Goal: Information Seeking & Learning: Find specific fact

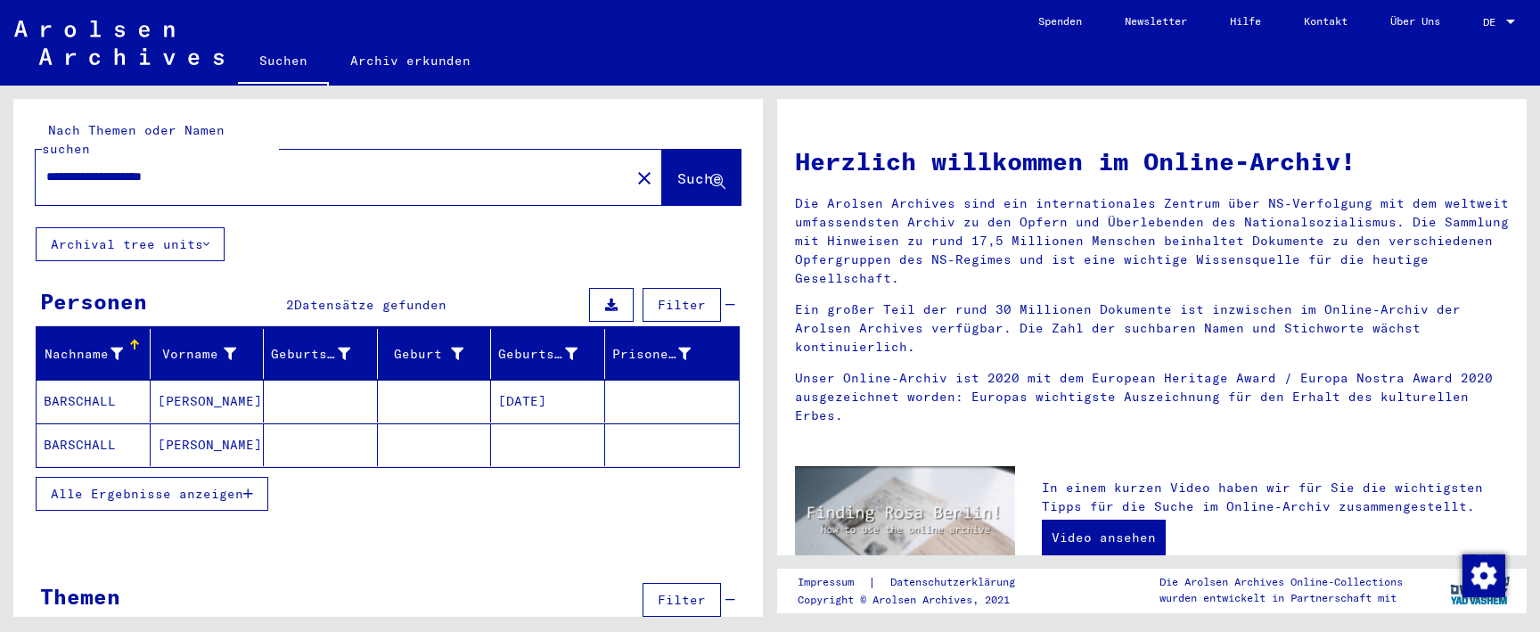
click at [426, 382] on mat-cell at bounding box center [435, 401] width 114 height 43
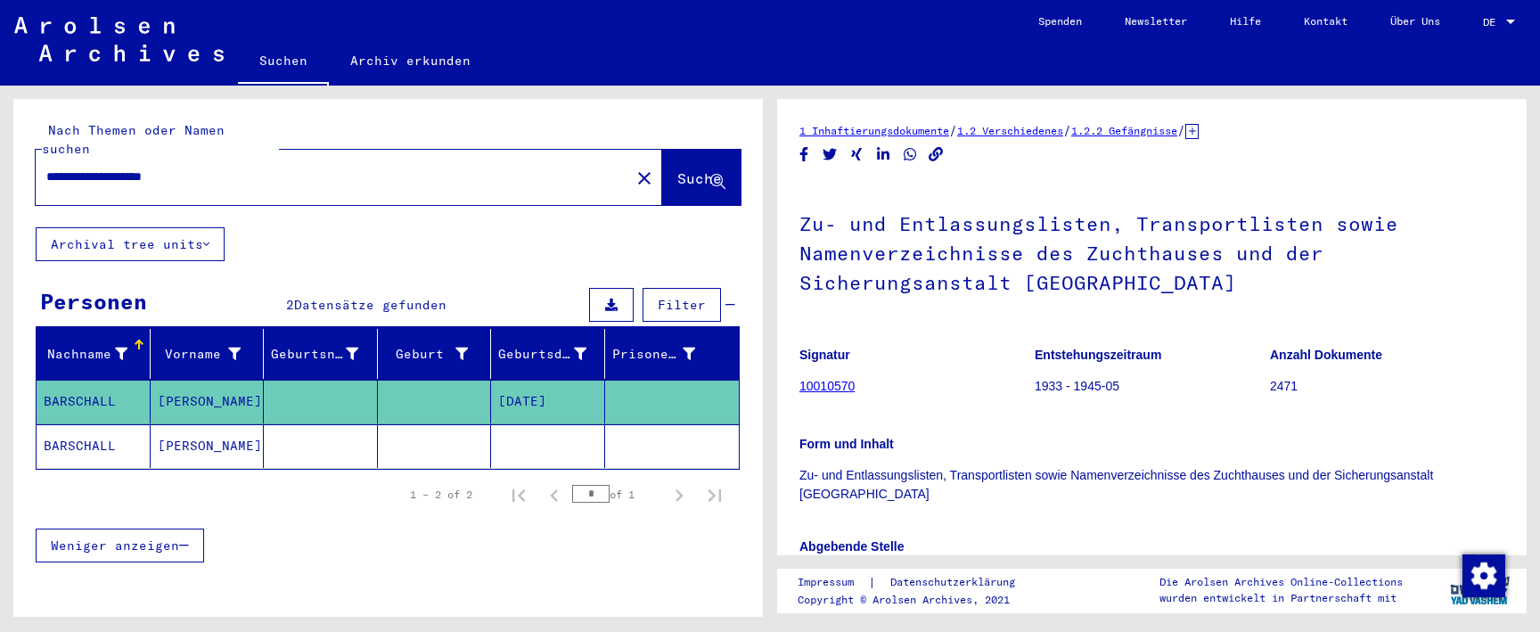
click at [440, 424] on mat-cell at bounding box center [435, 446] width 114 height 44
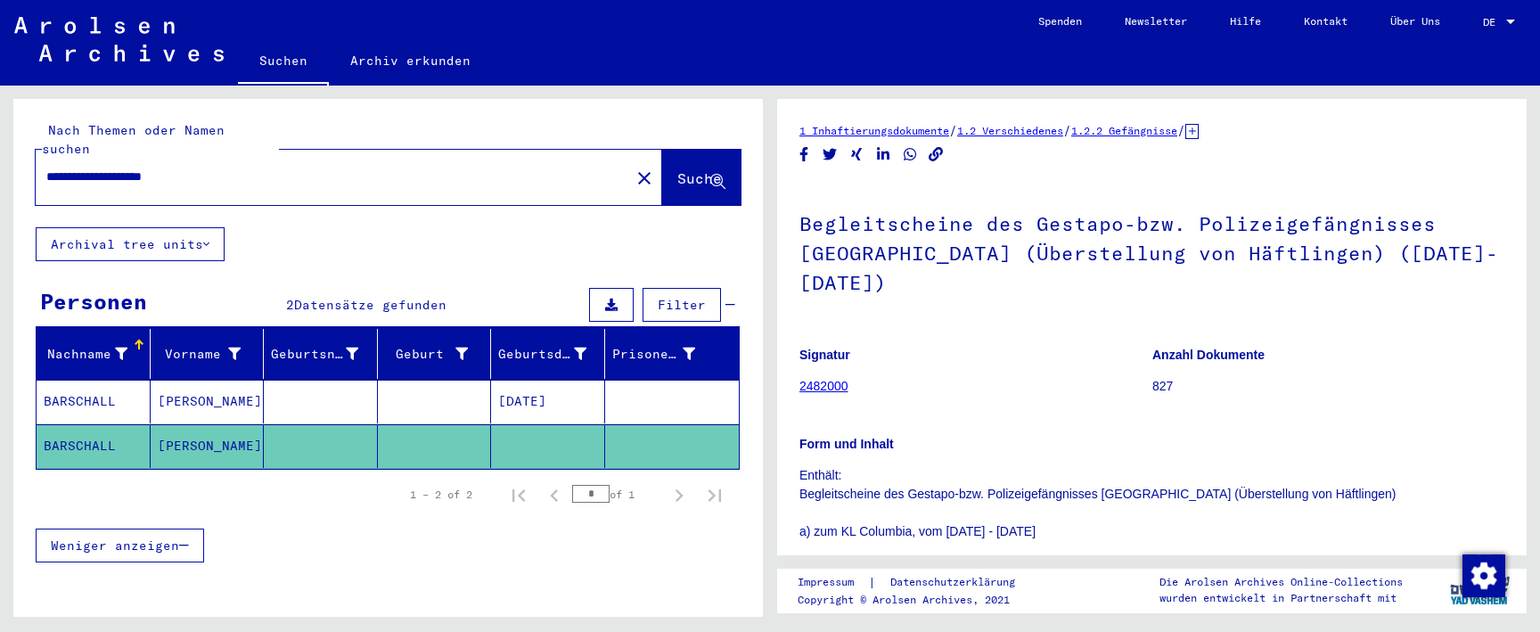
drag, startPoint x: 165, startPoint y: 160, endPoint x: 216, endPoint y: 159, distance: 50.8
click at [216, 168] on input "**********" at bounding box center [332, 177] width 573 height 19
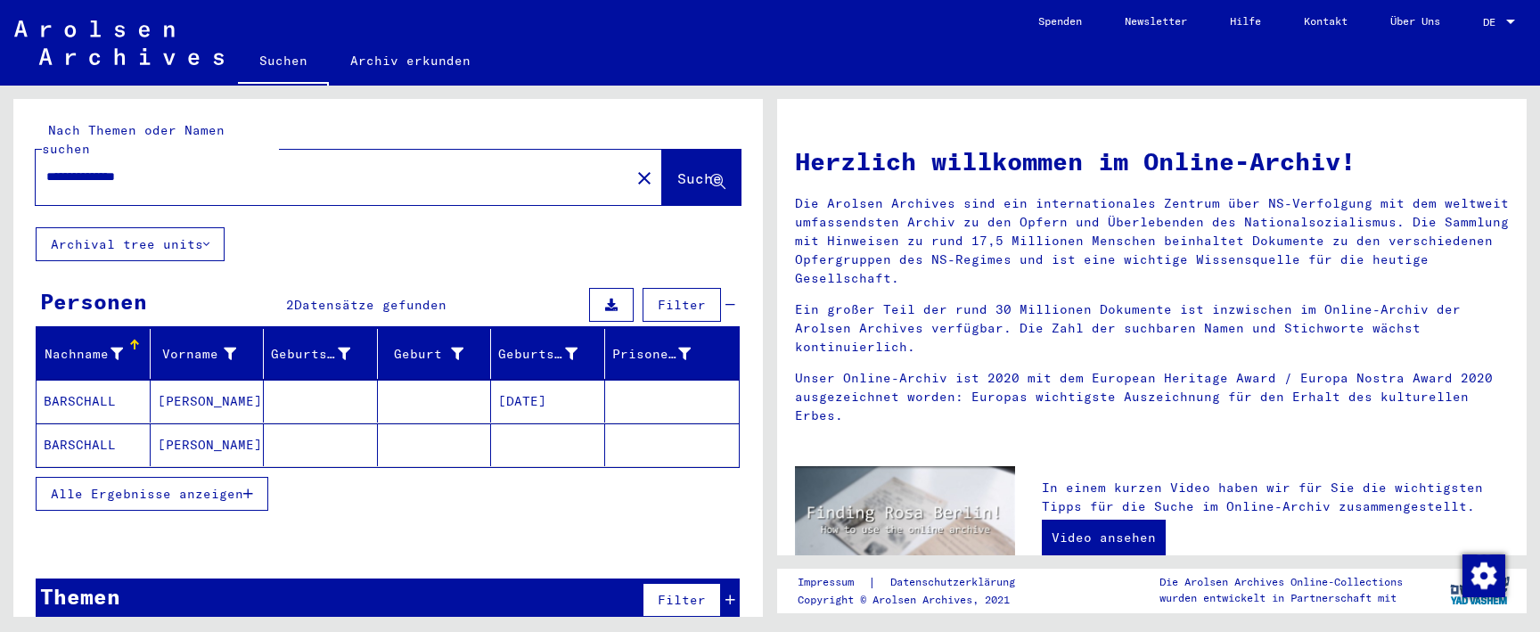
click at [323, 423] on mat-cell at bounding box center [321, 444] width 114 height 43
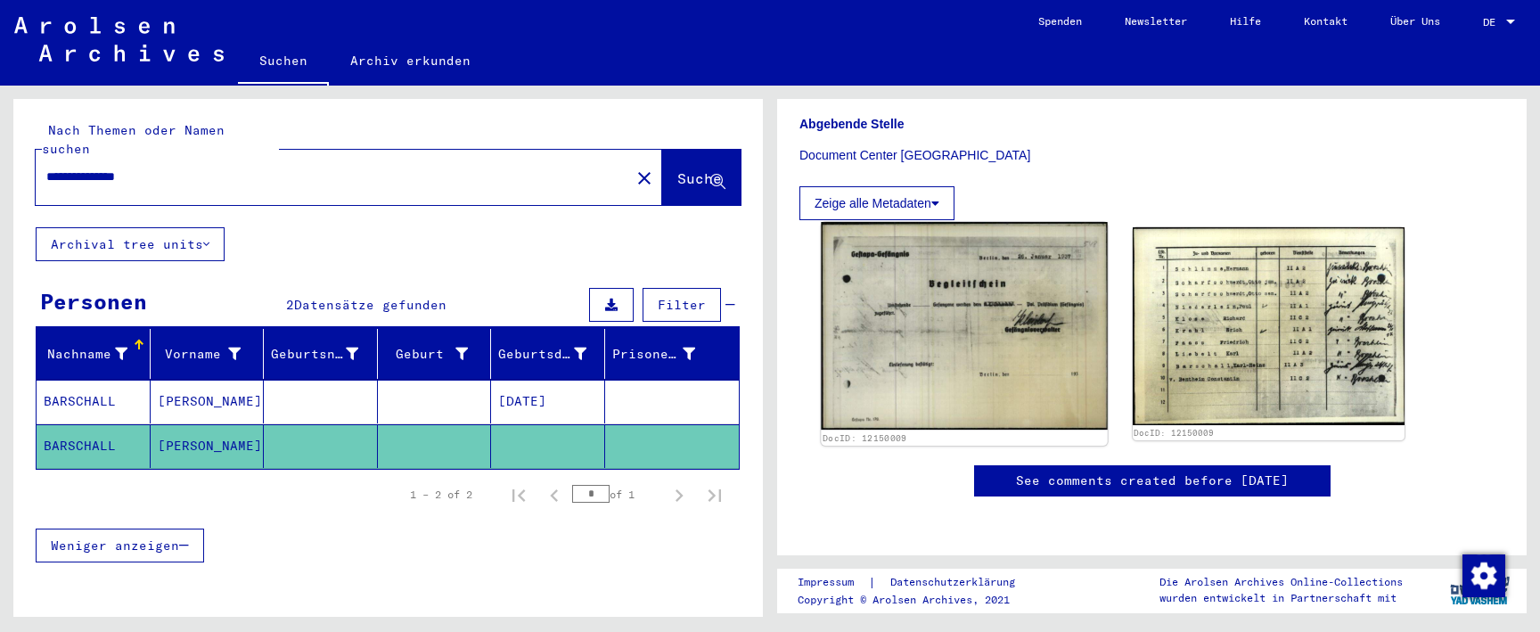
scroll to position [903, 0]
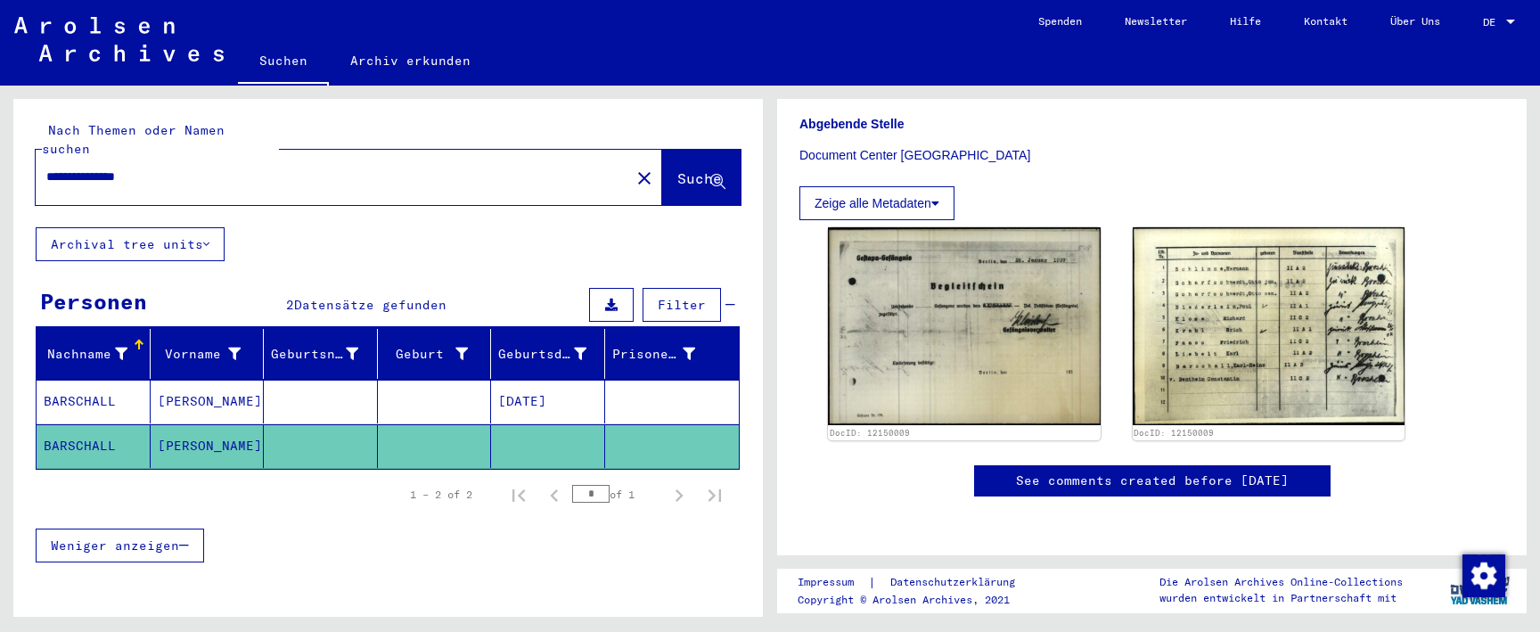
click at [538, 380] on mat-cell "[DATE]" at bounding box center [548, 402] width 114 height 44
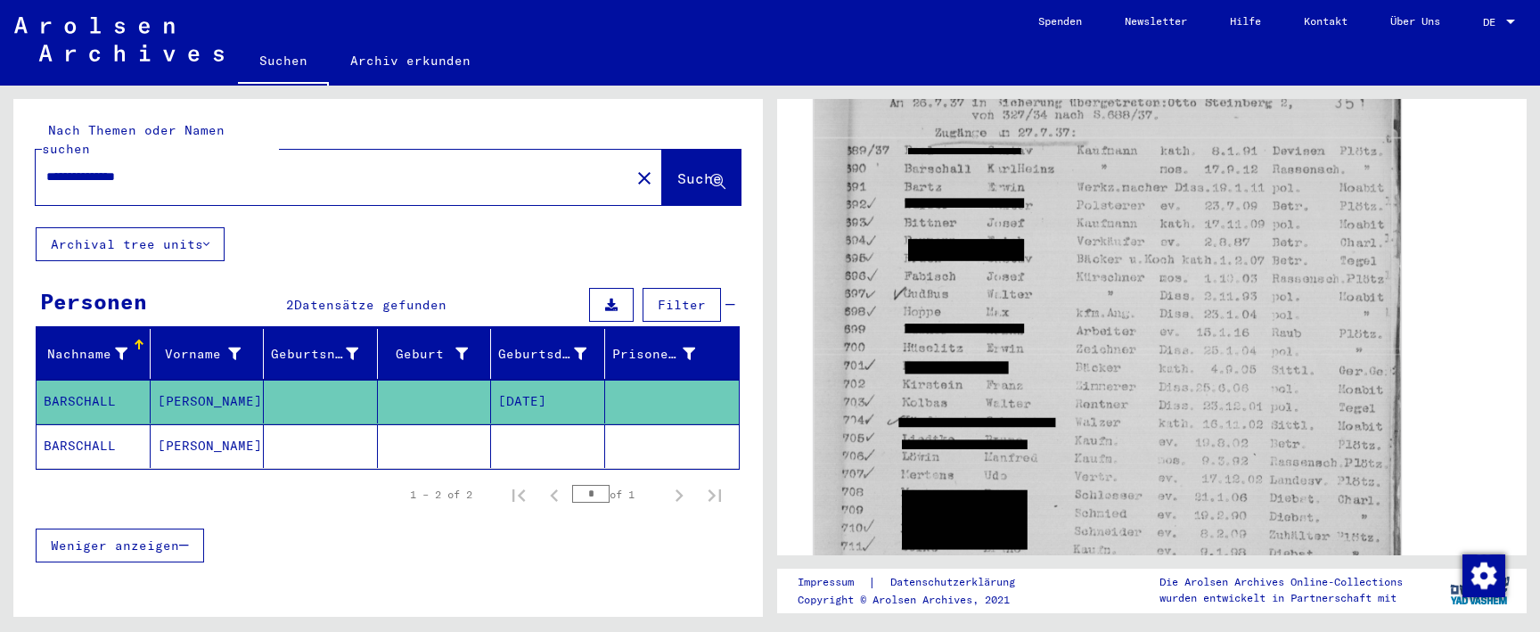
scroll to position [623, 0]
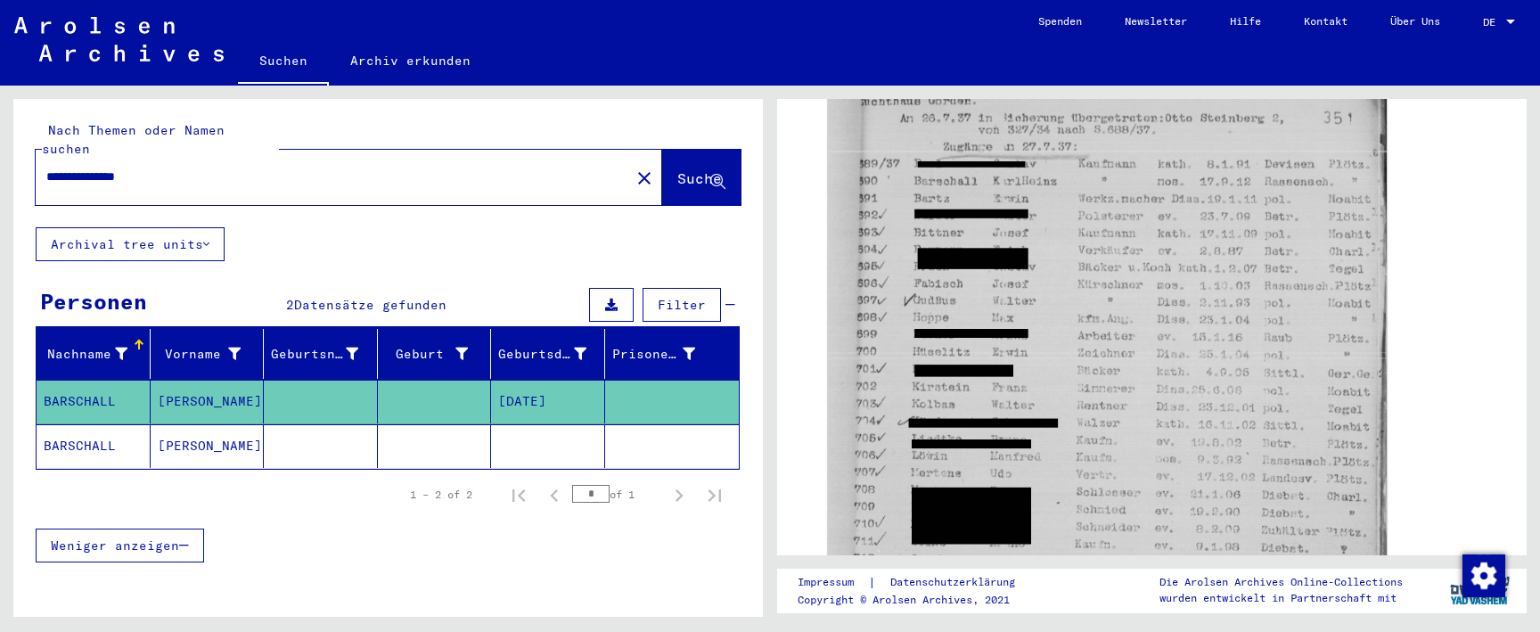
drag, startPoint x: 218, startPoint y: 157, endPoint x: -149, endPoint y: 138, distance: 367.8
click at [0, 138] on html "**********" at bounding box center [770, 316] width 1540 height 632
paste input "text"
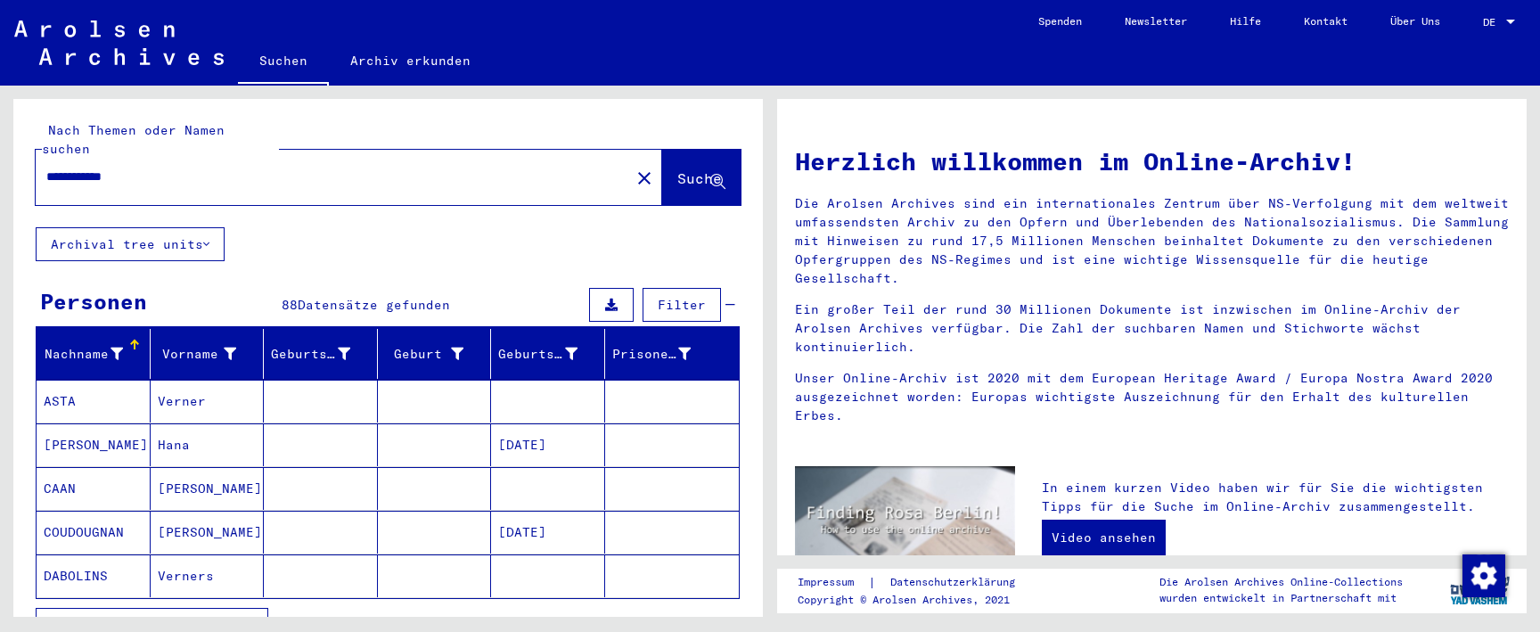
click at [461, 157] on div "**********" at bounding box center [322, 177] width 573 height 40
click at [458, 168] on input "**********" at bounding box center [327, 177] width 563 height 19
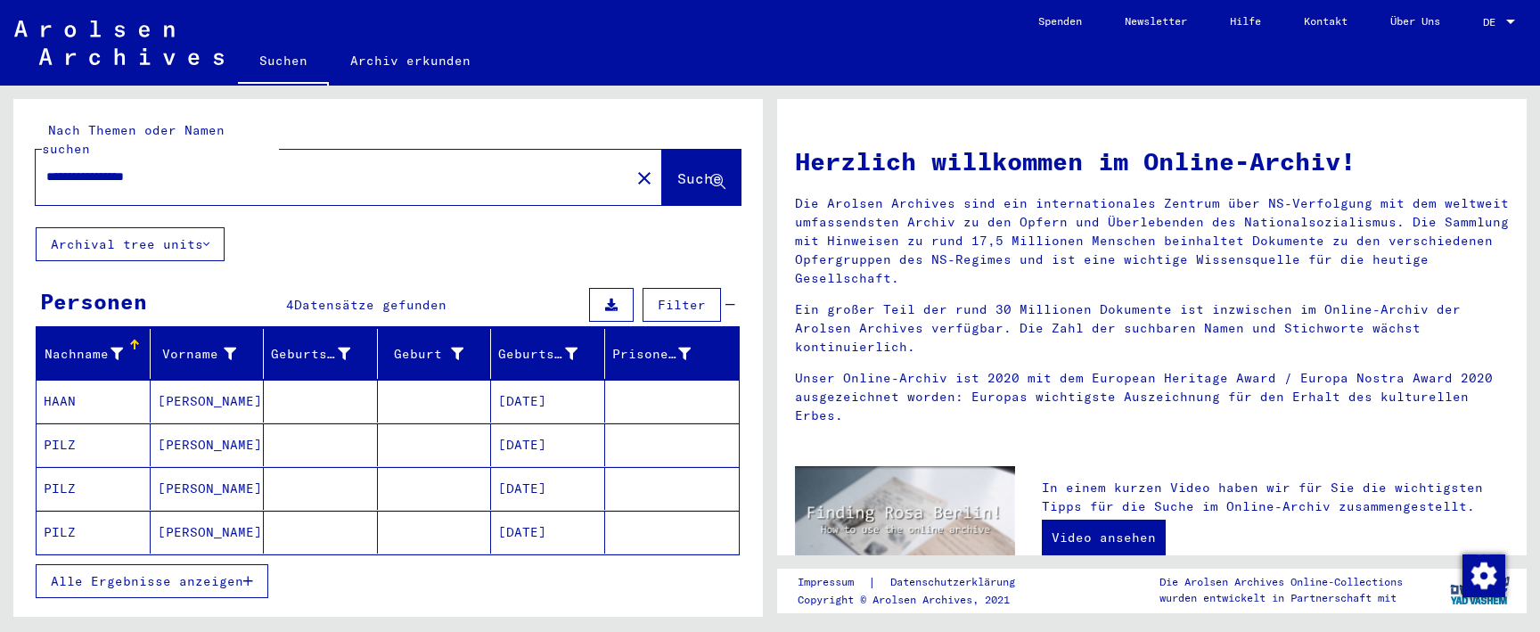
click at [582, 390] on mat-cell "[DATE]" at bounding box center [548, 401] width 114 height 43
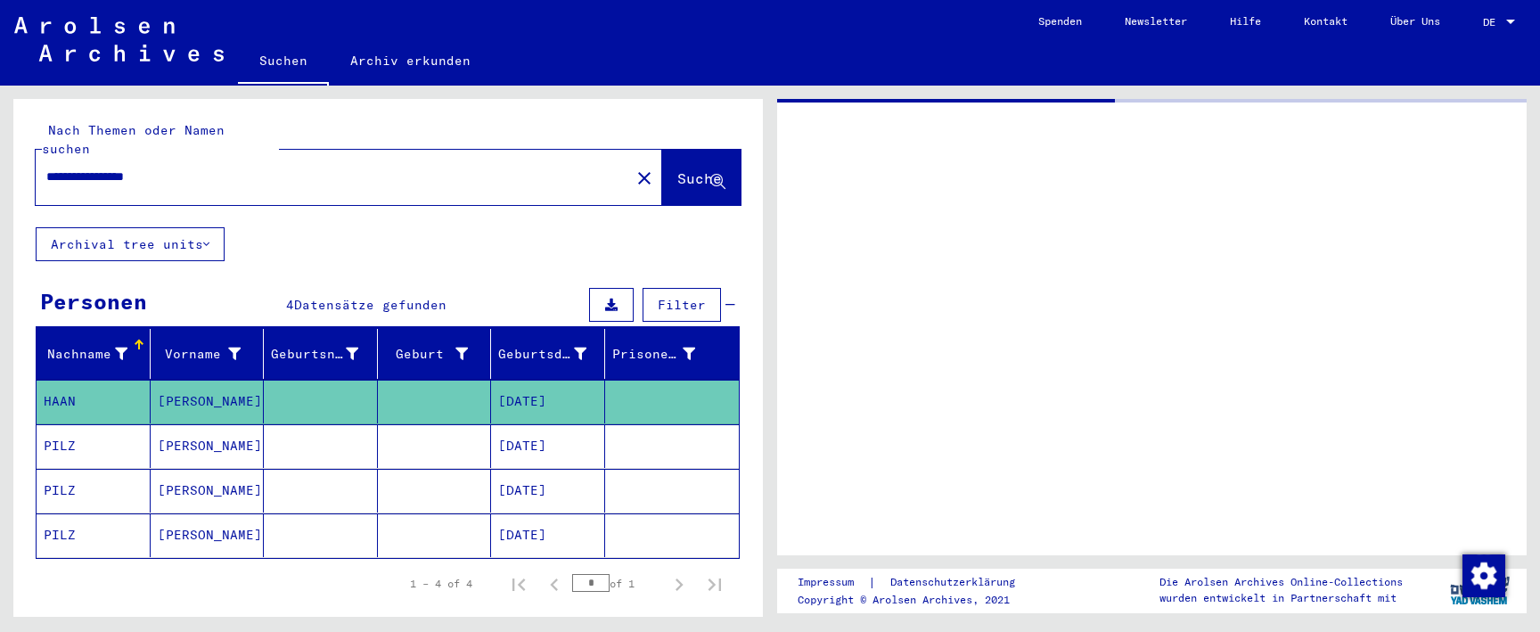
click at [582, 390] on mat-cell "[DATE]" at bounding box center [548, 402] width 114 height 44
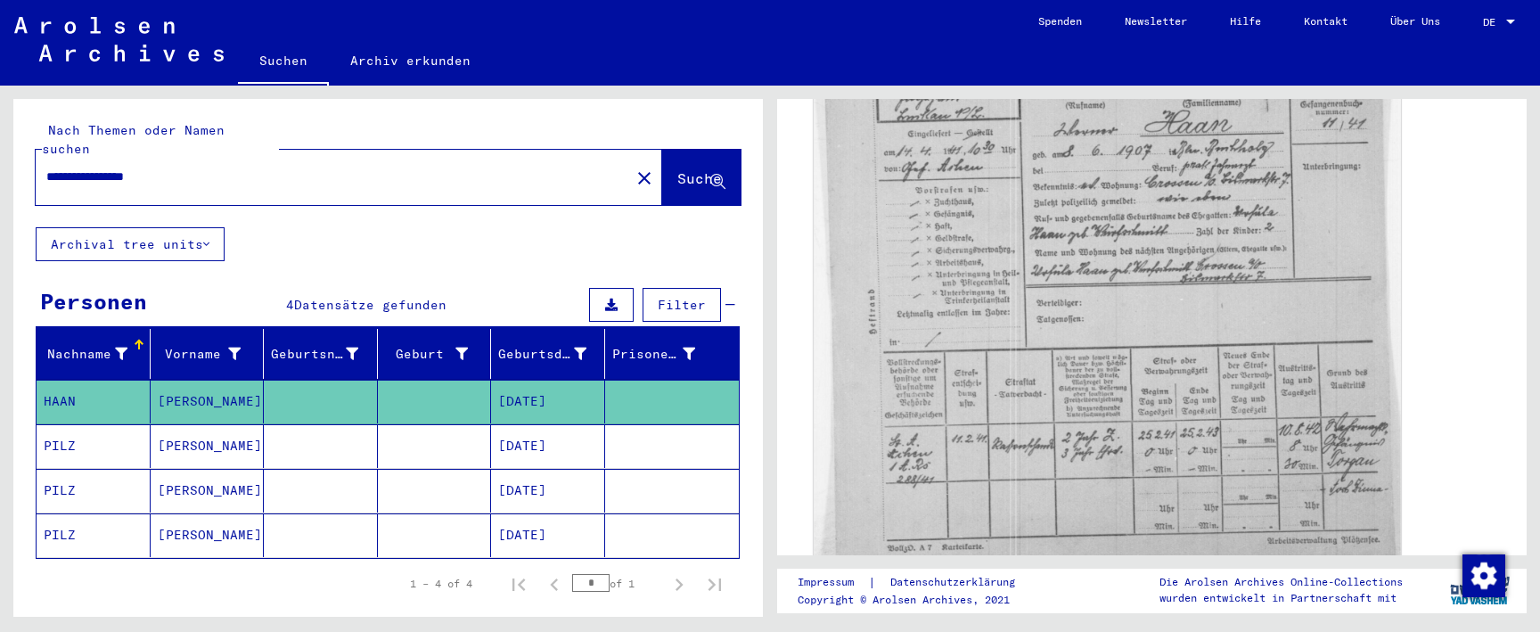
scroll to position [568, 0]
click at [995, 407] on img at bounding box center [1107, 294] width 587 height 546
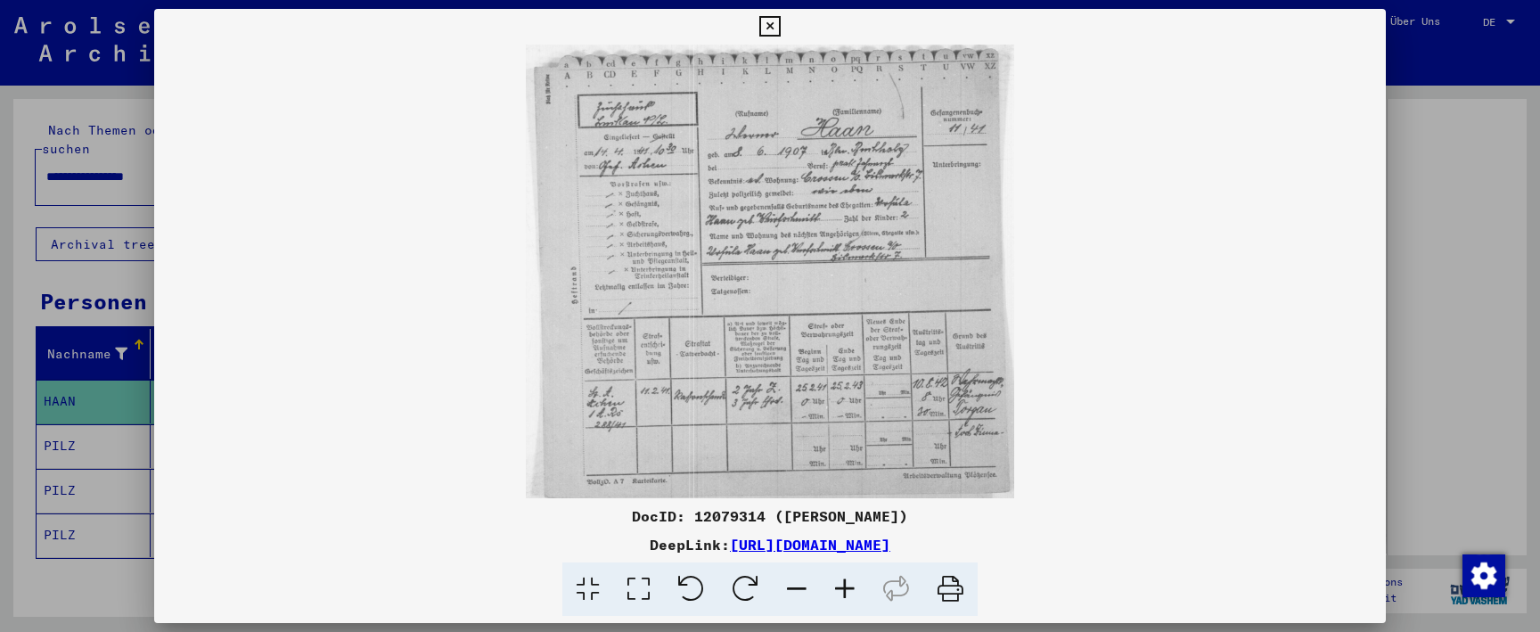
click at [839, 579] on icon at bounding box center [845, 590] width 48 height 54
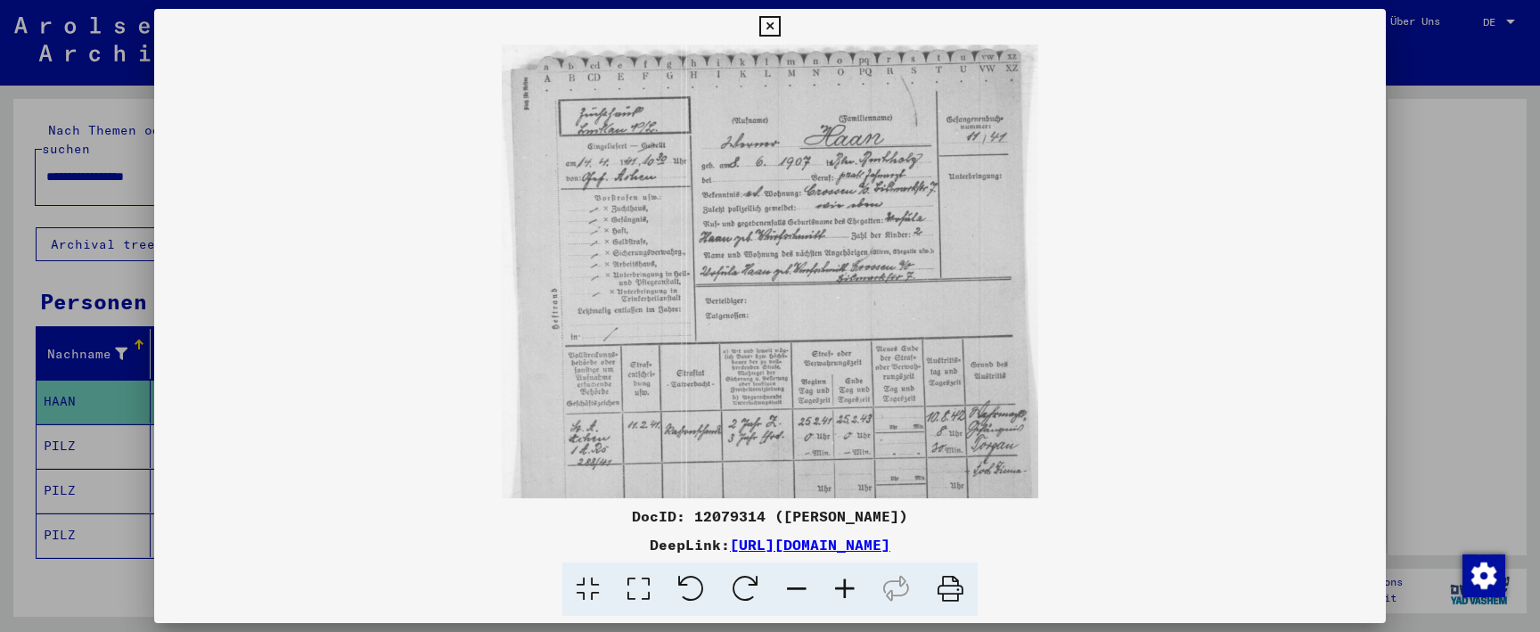
click at [839, 579] on icon at bounding box center [845, 590] width 48 height 54
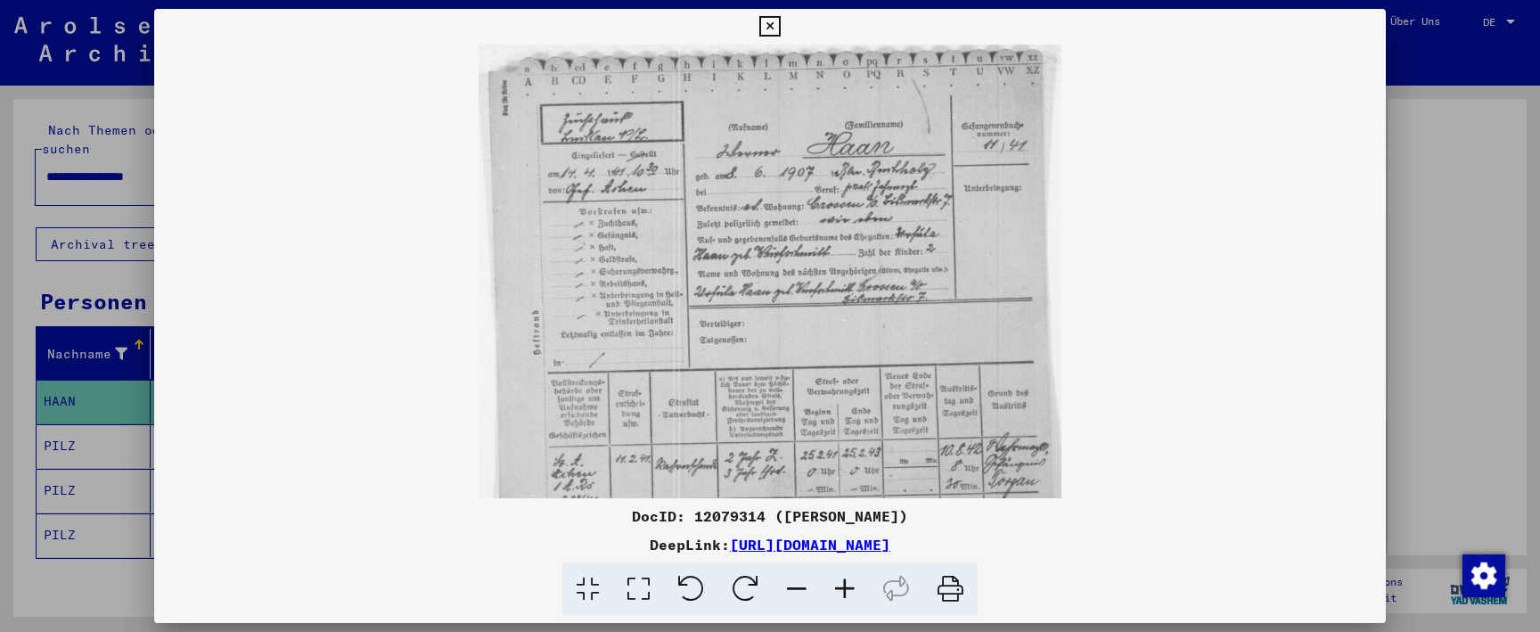
click at [839, 579] on icon at bounding box center [845, 590] width 48 height 54
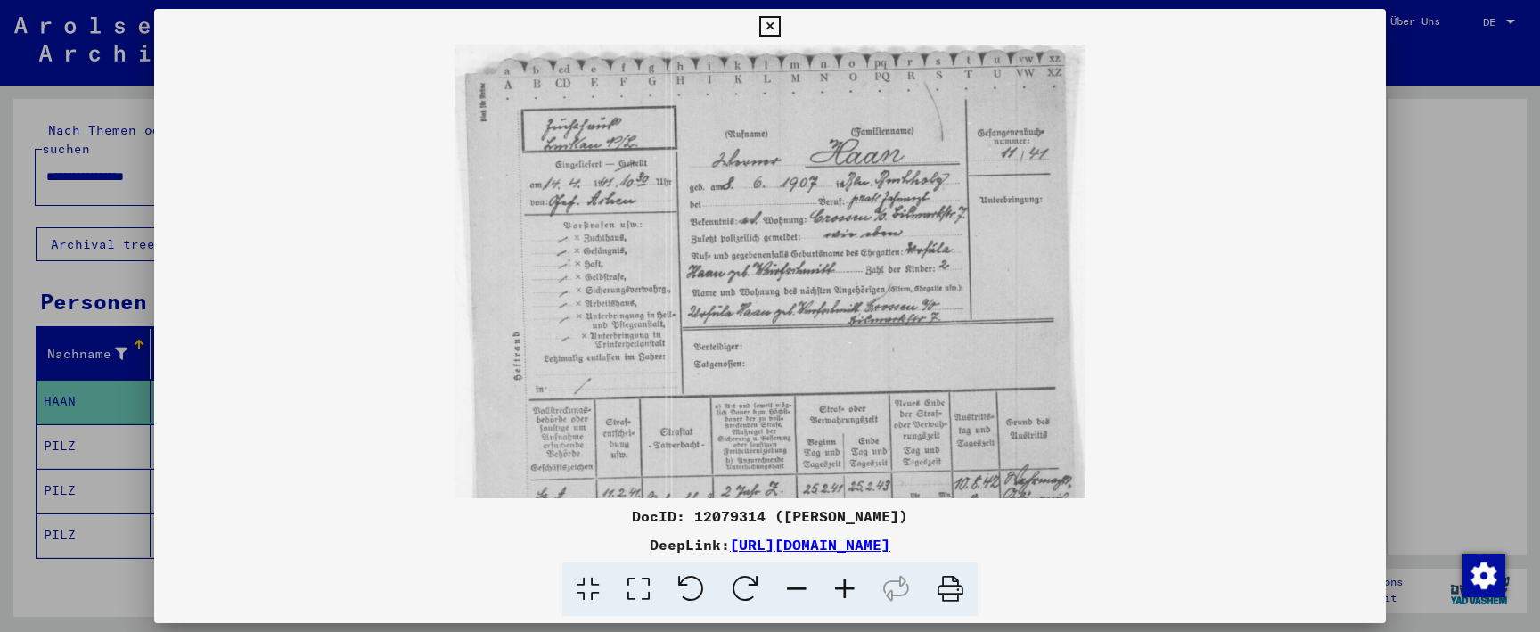
click at [839, 579] on icon at bounding box center [845, 590] width 48 height 54
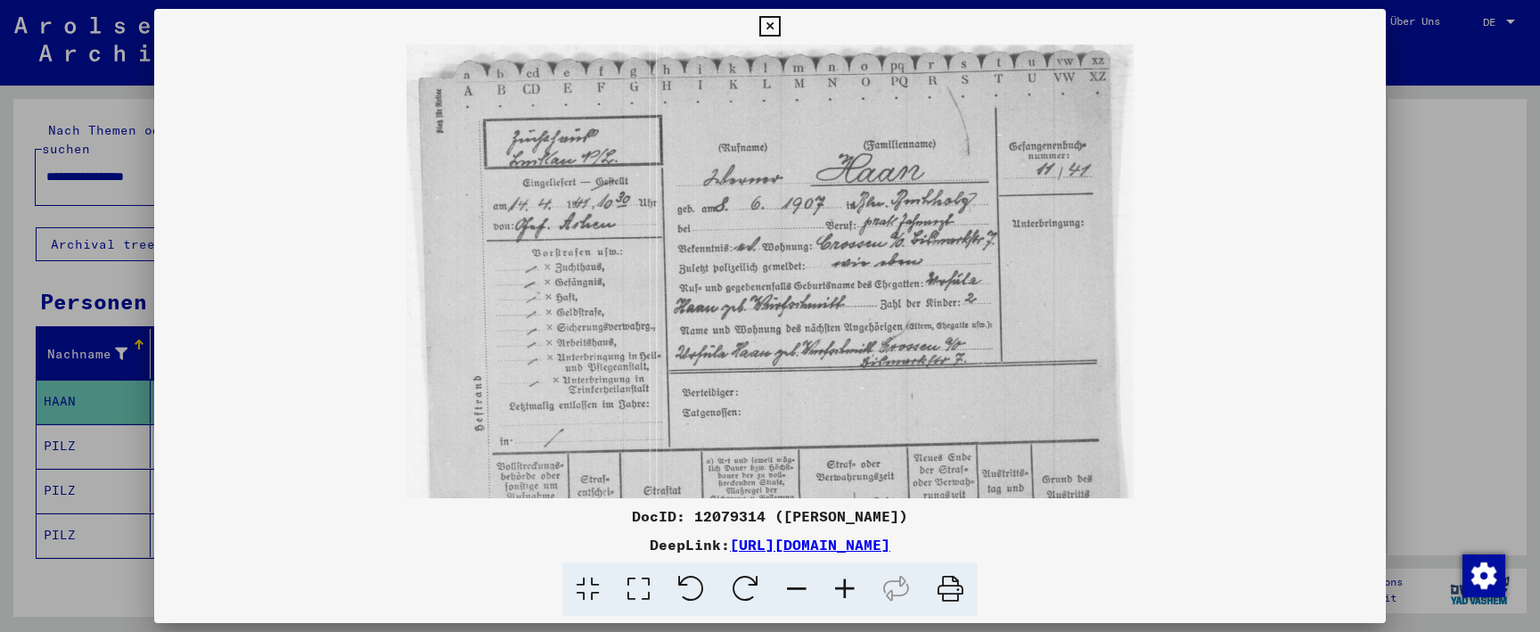
click at [839, 579] on icon at bounding box center [845, 590] width 48 height 54
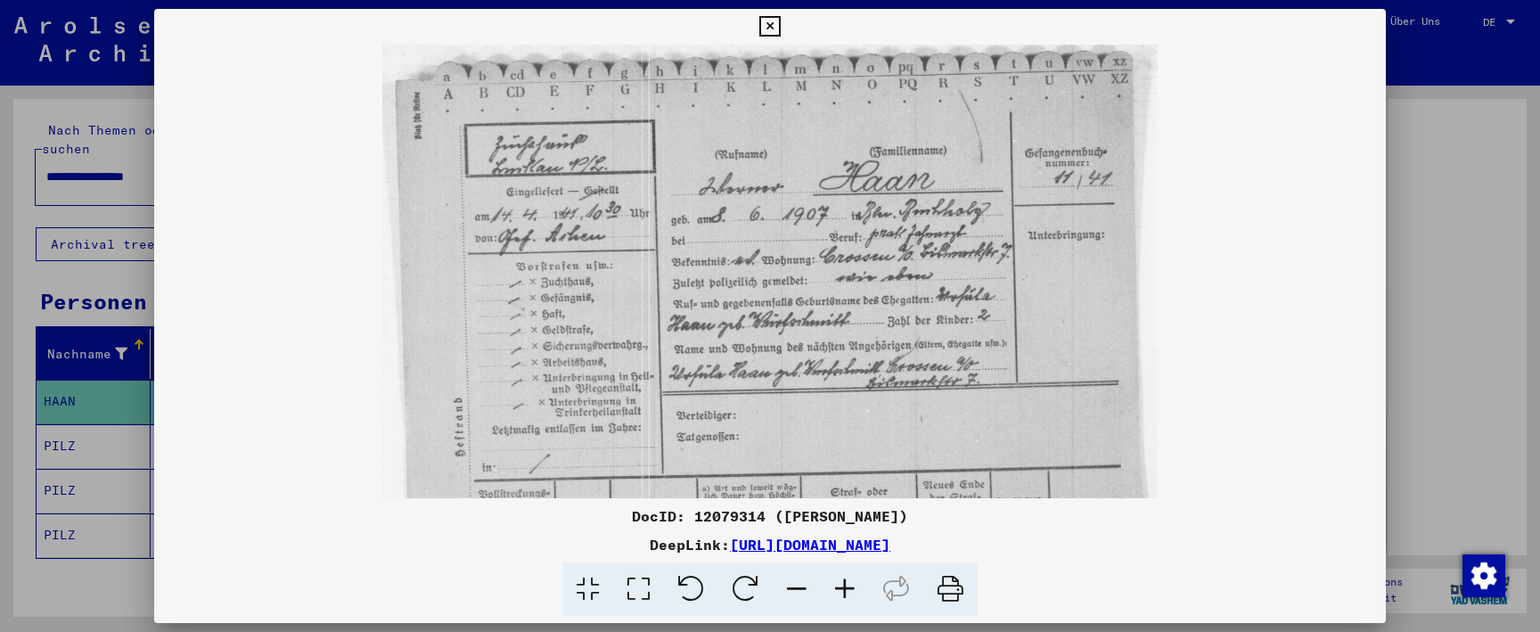
click at [839, 579] on icon at bounding box center [845, 590] width 48 height 54
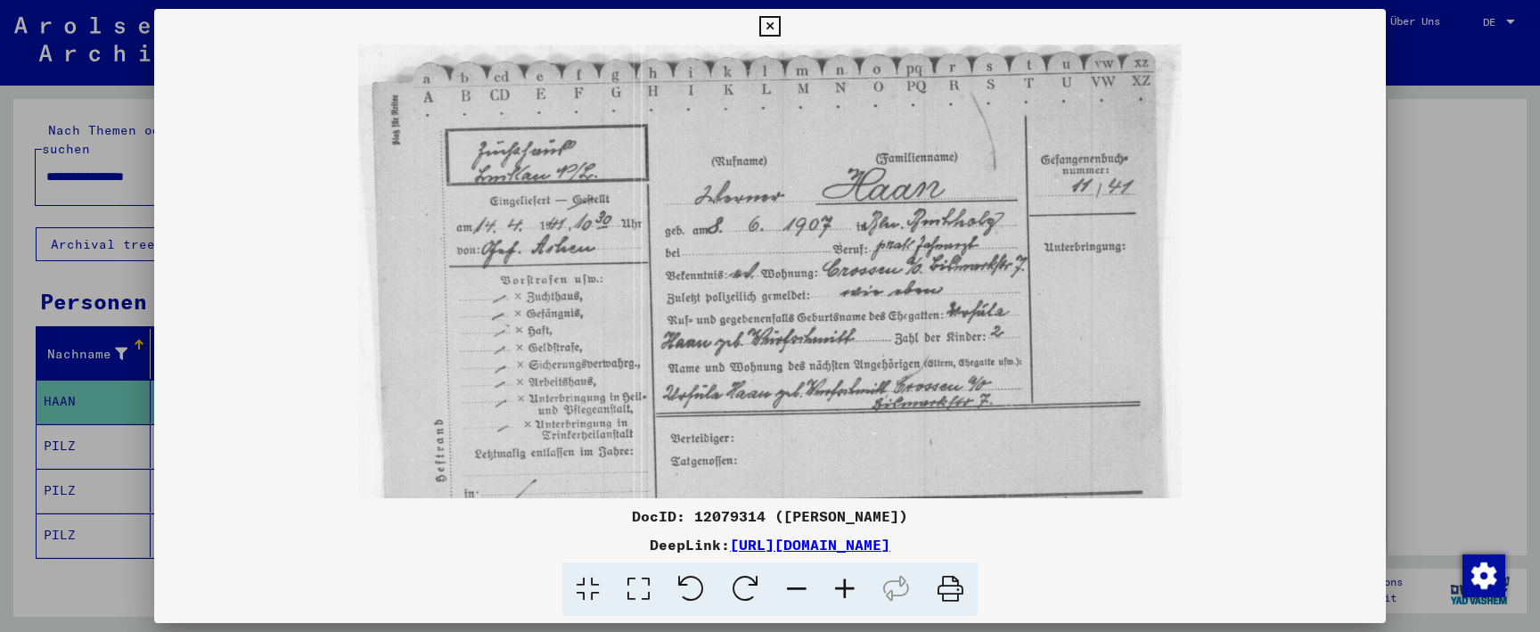
scroll to position [0, 0]
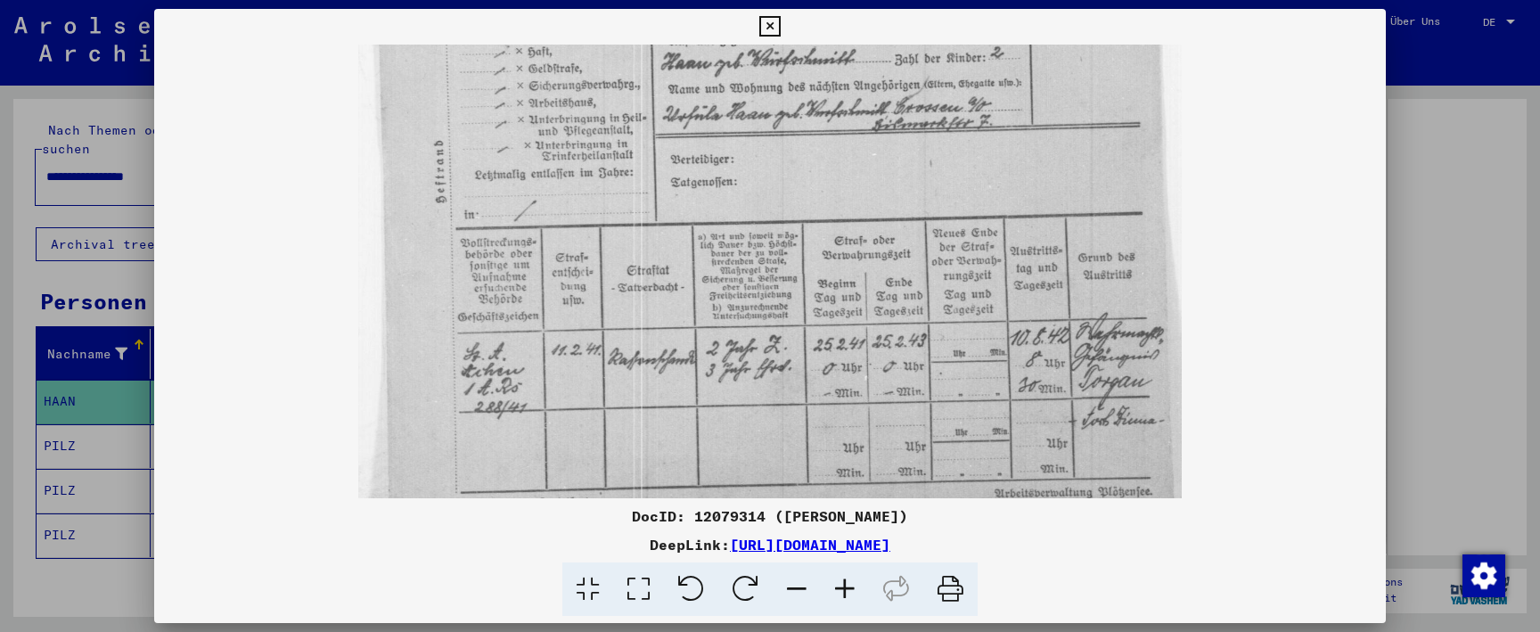
drag, startPoint x: 864, startPoint y: 449, endPoint x: 871, endPoint y: 170, distance: 279.1
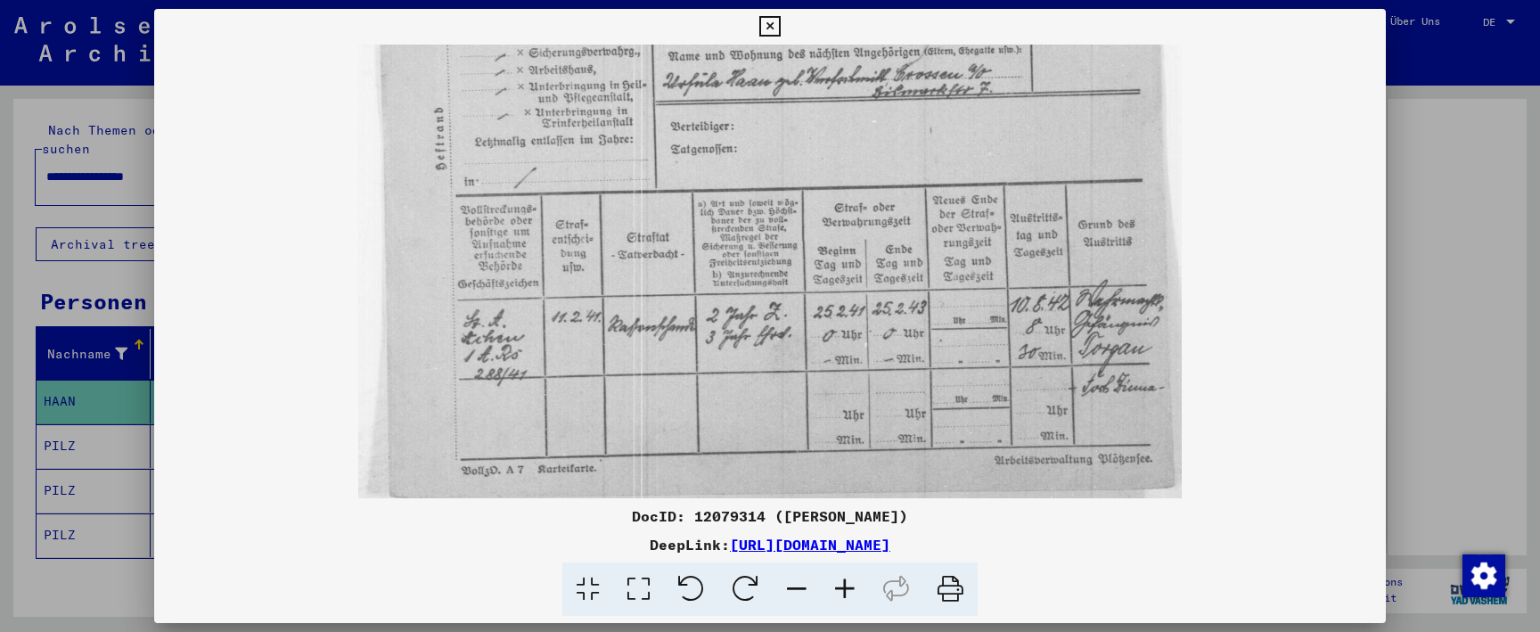
drag, startPoint x: 888, startPoint y: 247, endPoint x: 886, endPoint y: 132, distance: 115.0
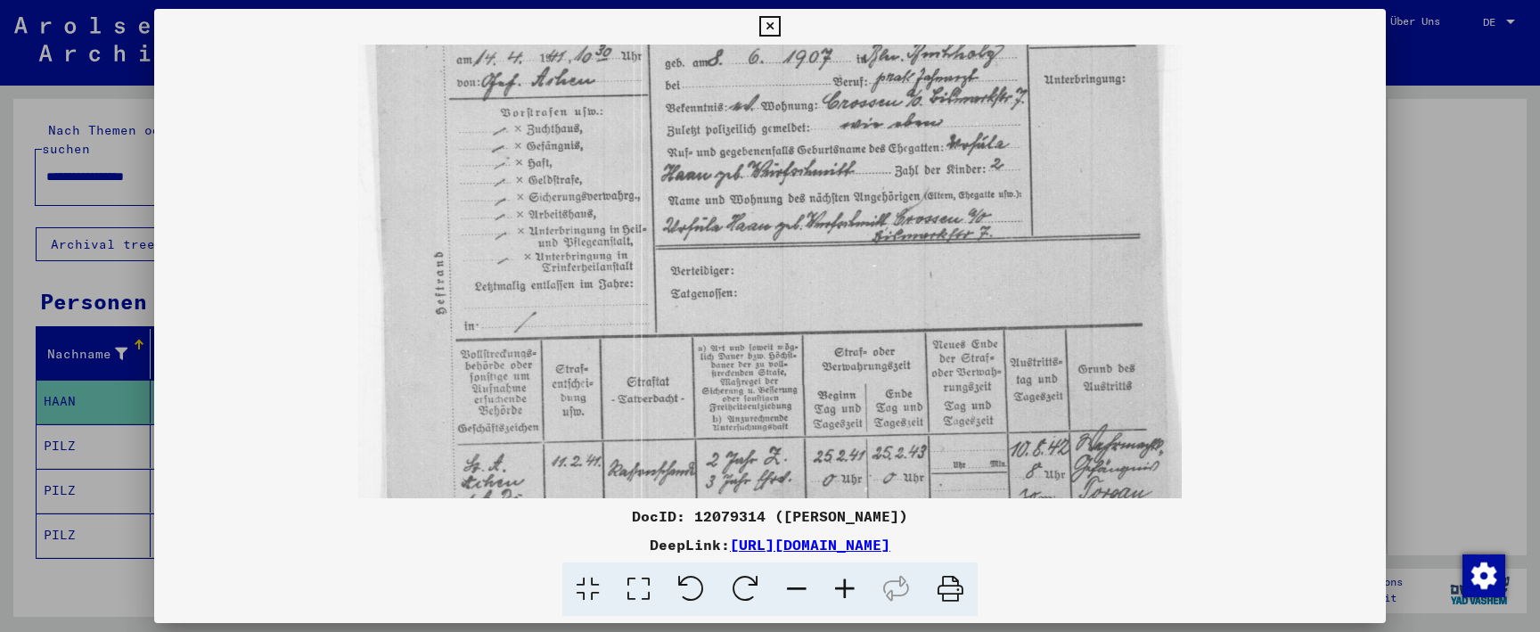
scroll to position [162, 0]
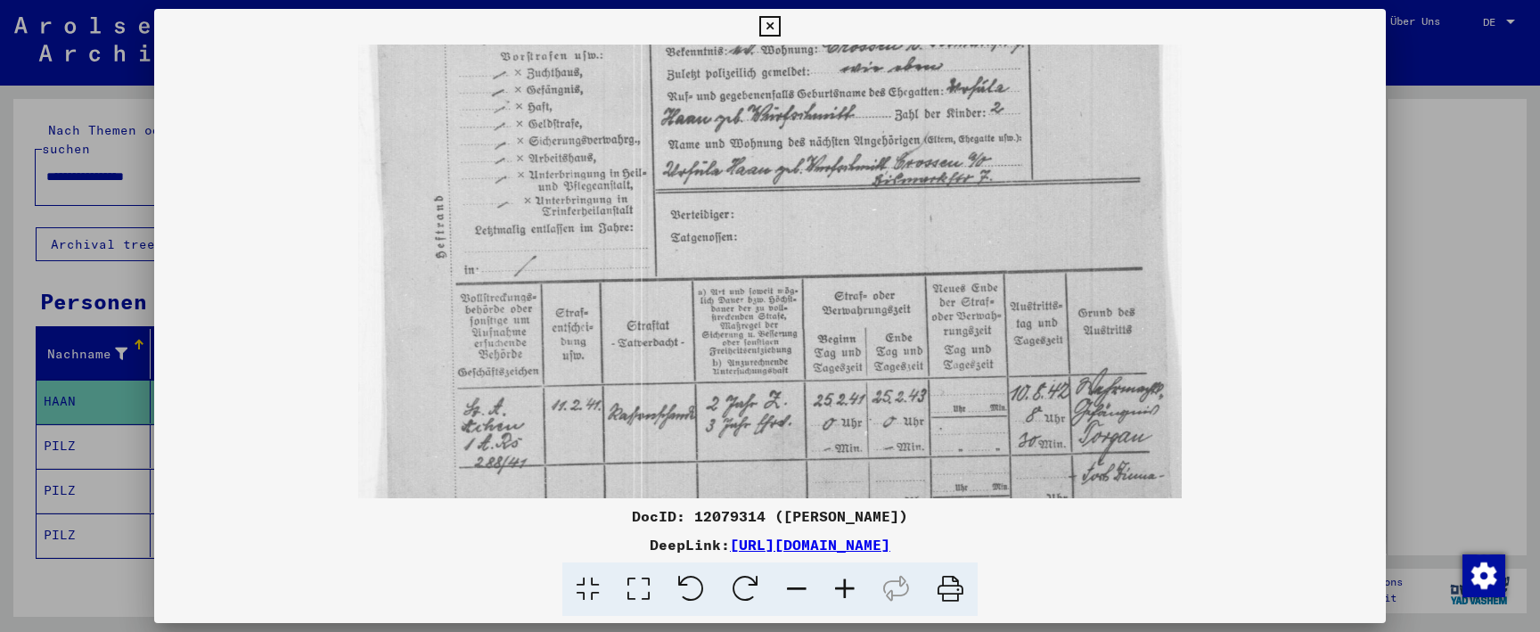
drag, startPoint x: 897, startPoint y: 150, endPoint x: 912, endPoint y: 233, distance: 84.3
click at [780, 29] on icon at bounding box center [770, 26] width 21 height 21
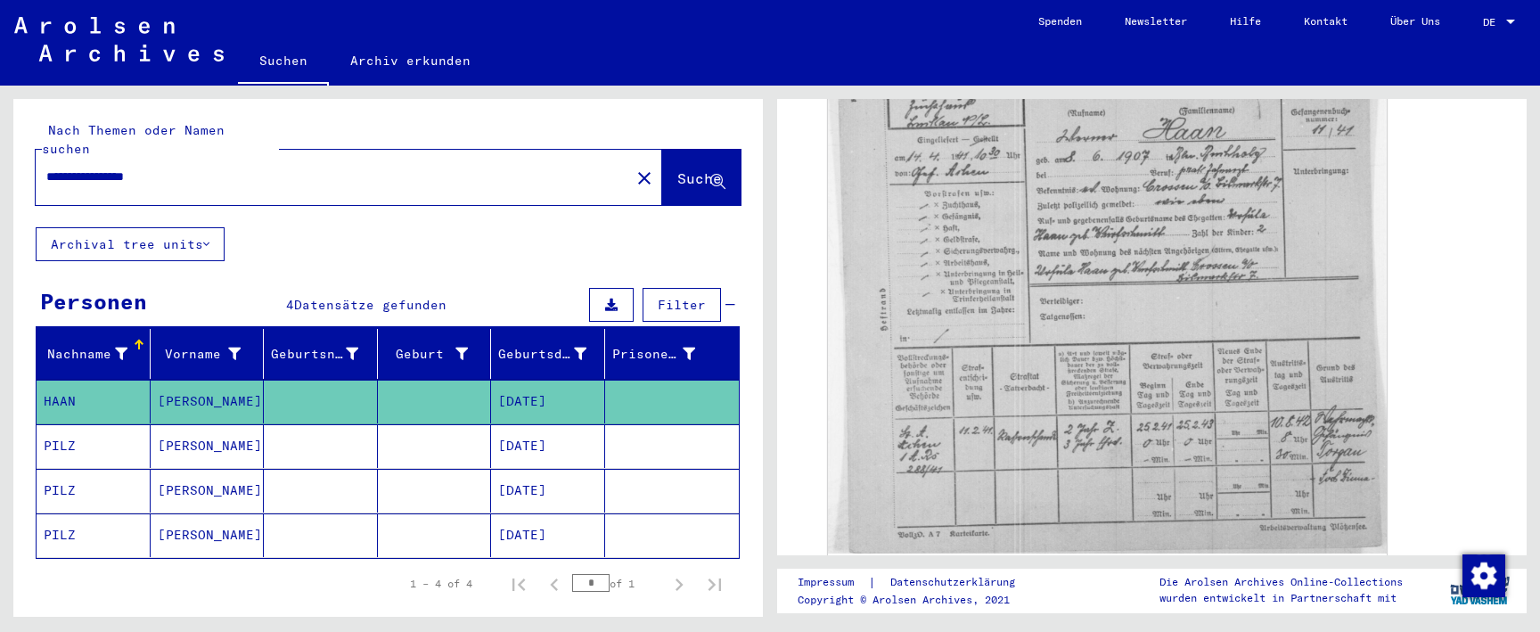
drag, startPoint x: 448, startPoint y: 164, endPoint x: 141, endPoint y: 154, distance: 306.8
click at [141, 168] on input "**********" at bounding box center [332, 177] width 573 height 19
type input "**********"
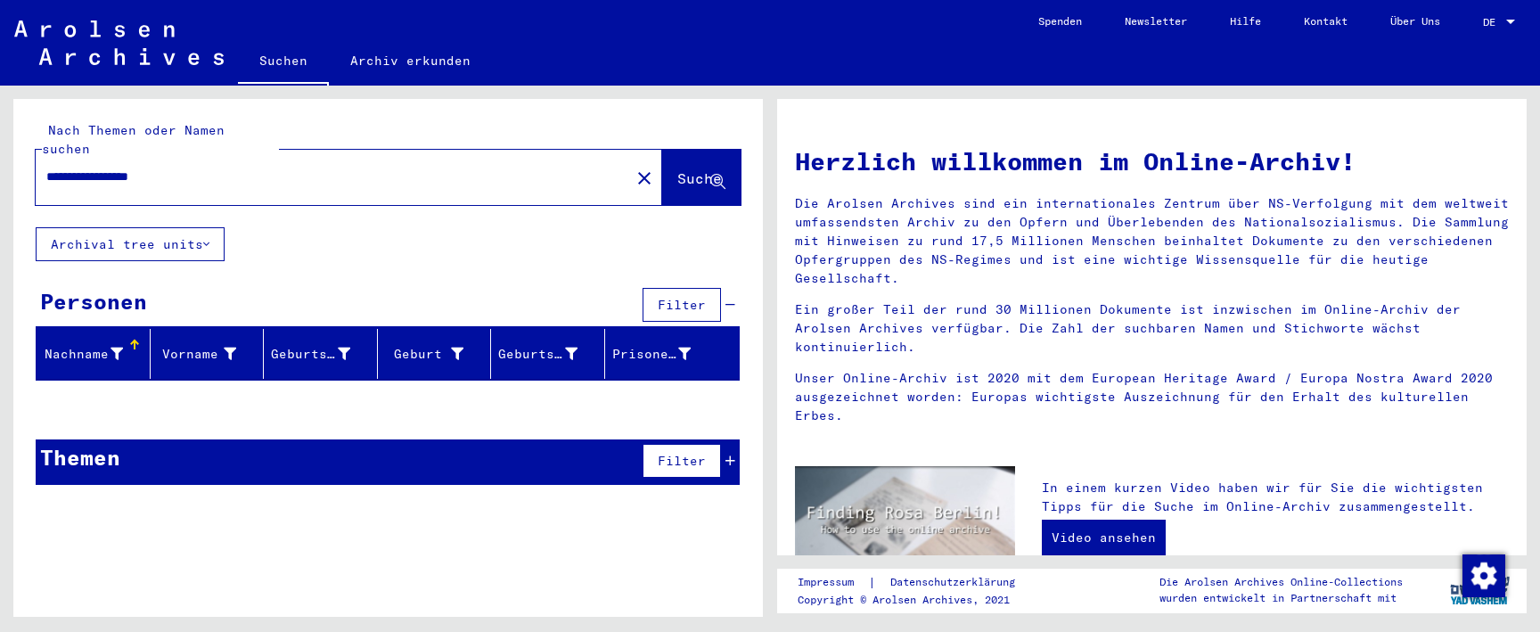
click at [634, 168] on mat-icon "close" at bounding box center [644, 178] width 21 height 21
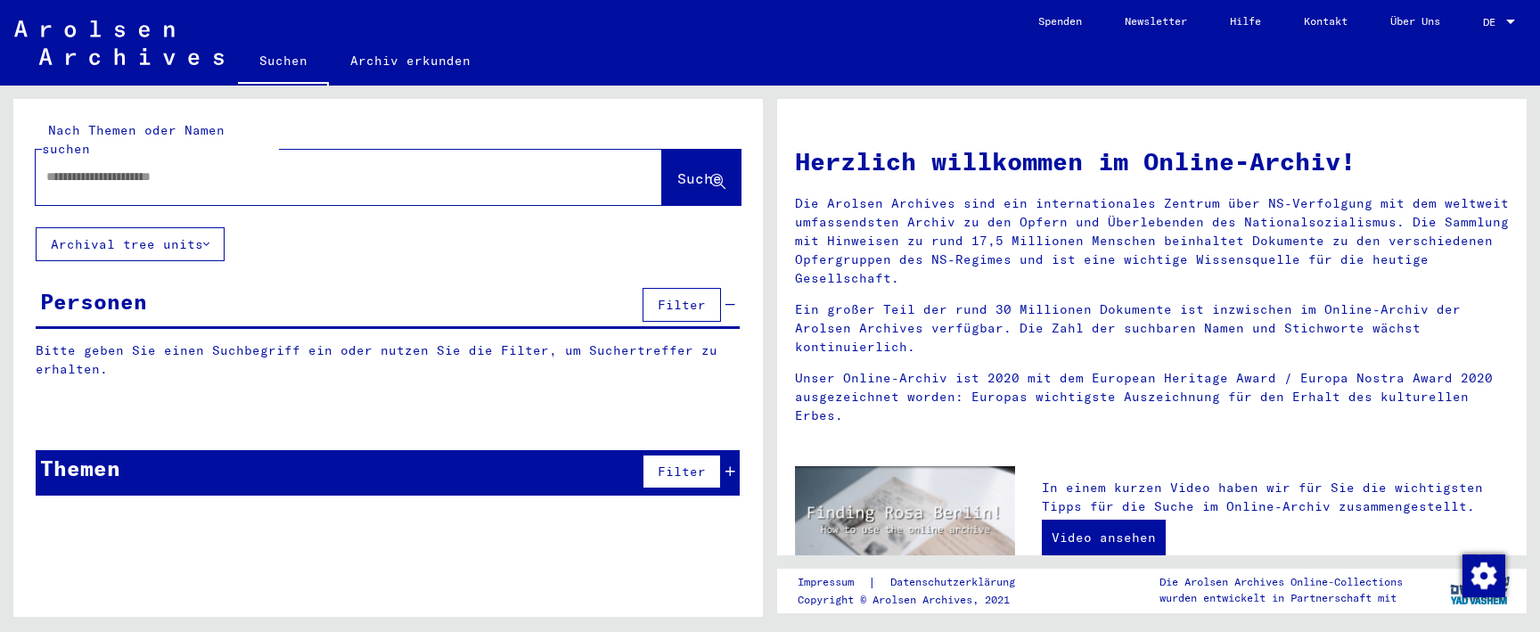
click at [532, 157] on div at bounding box center [322, 177] width 573 height 40
click at [533, 168] on input "text" at bounding box center [327, 177] width 563 height 19
paste input "**********"
type input "**********"
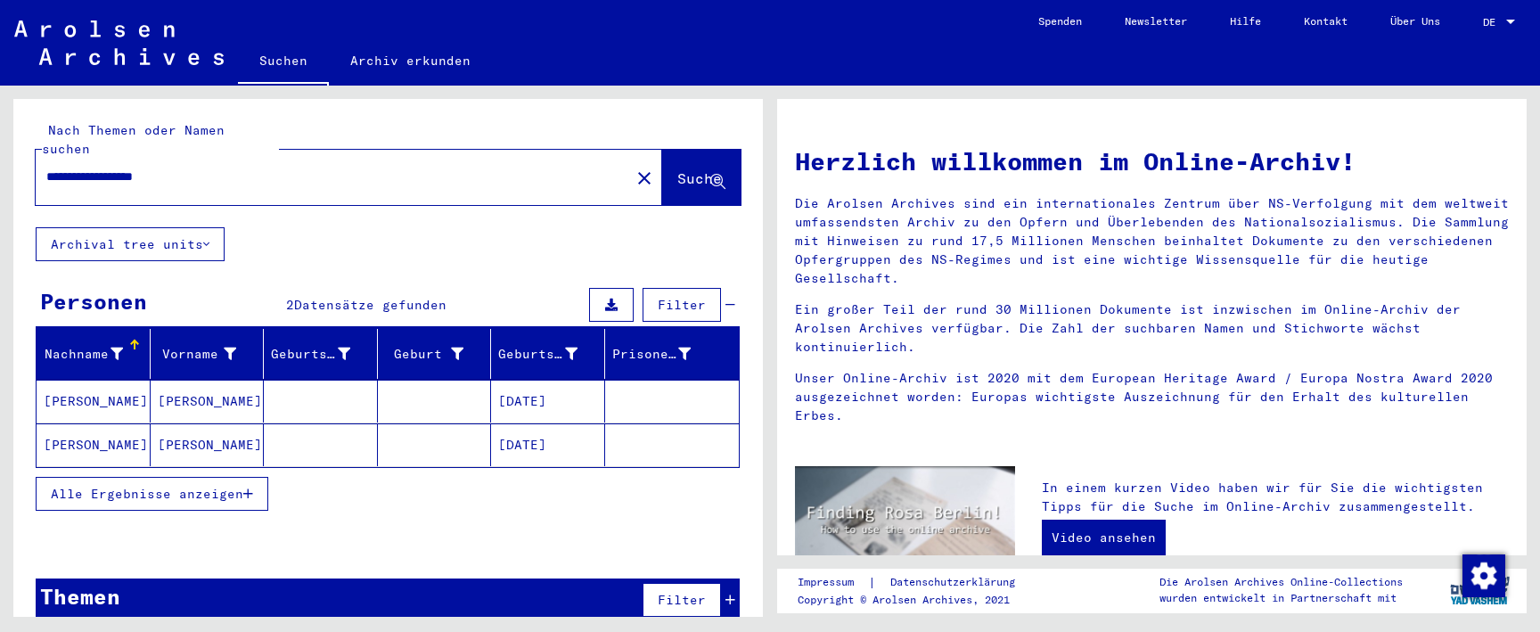
click at [438, 380] on mat-cell at bounding box center [435, 401] width 114 height 43
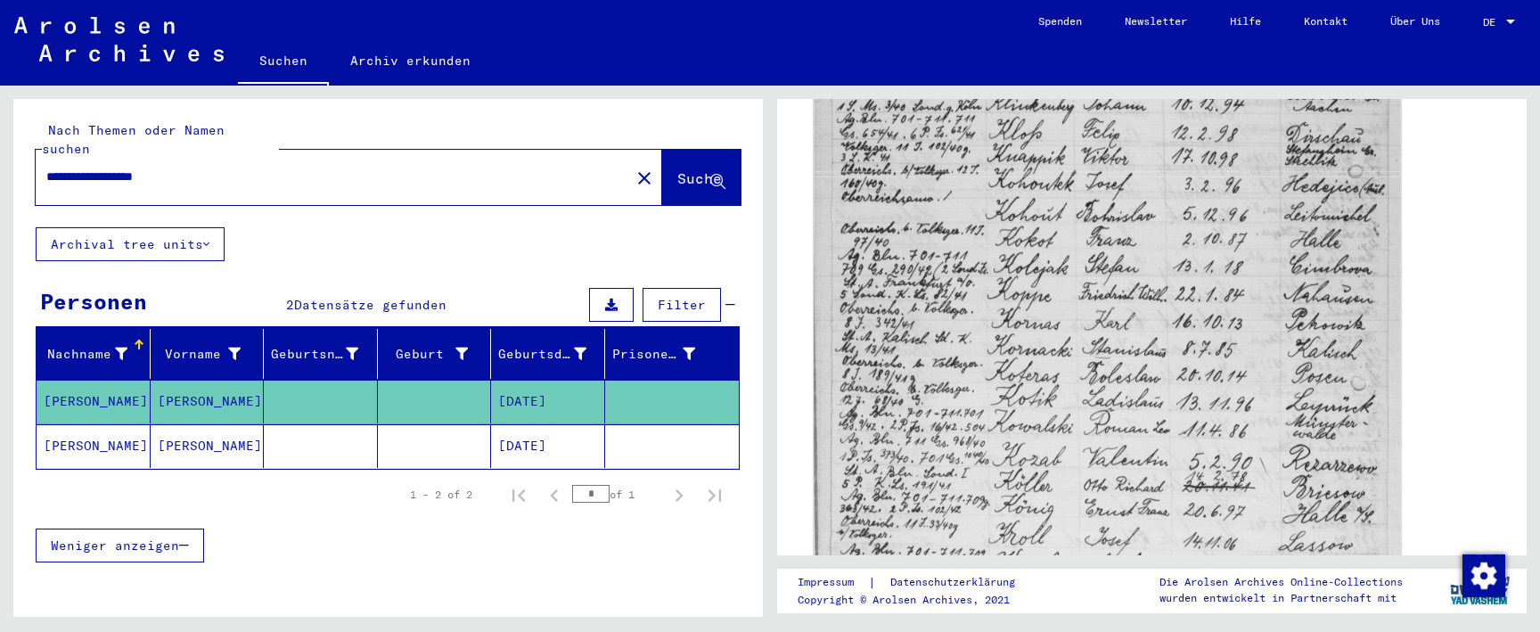
scroll to position [713, 0]
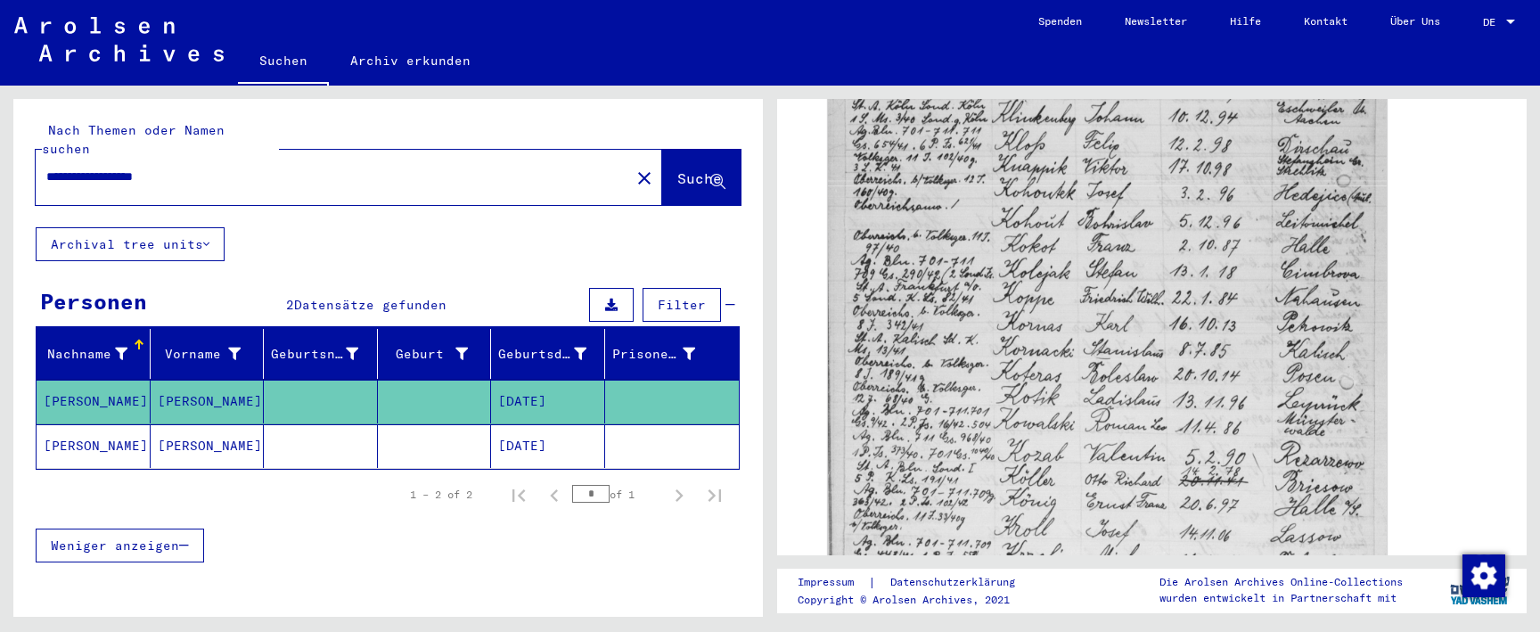
click at [526, 427] on mat-cell "[DATE]" at bounding box center [548, 446] width 114 height 44
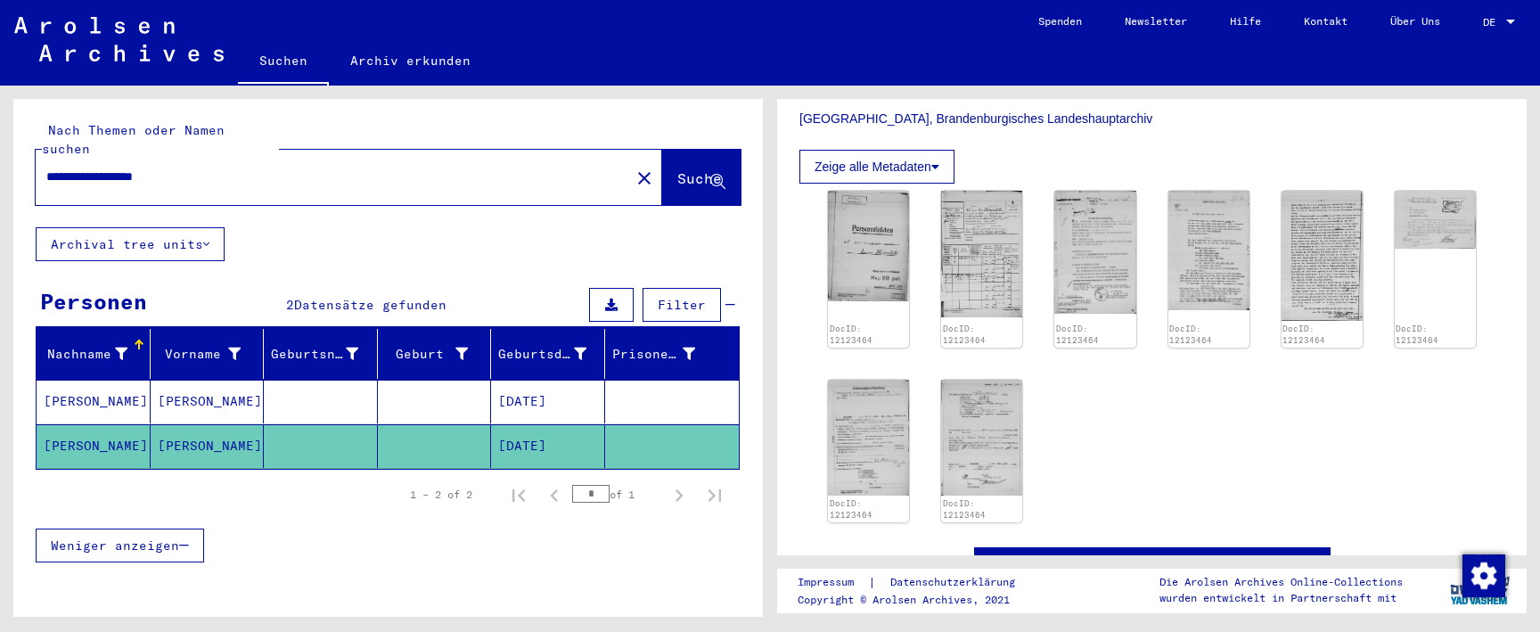
scroll to position [410, 0]
click at [1192, 240] on img at bounding box center [1209, 251] width 86 height 126
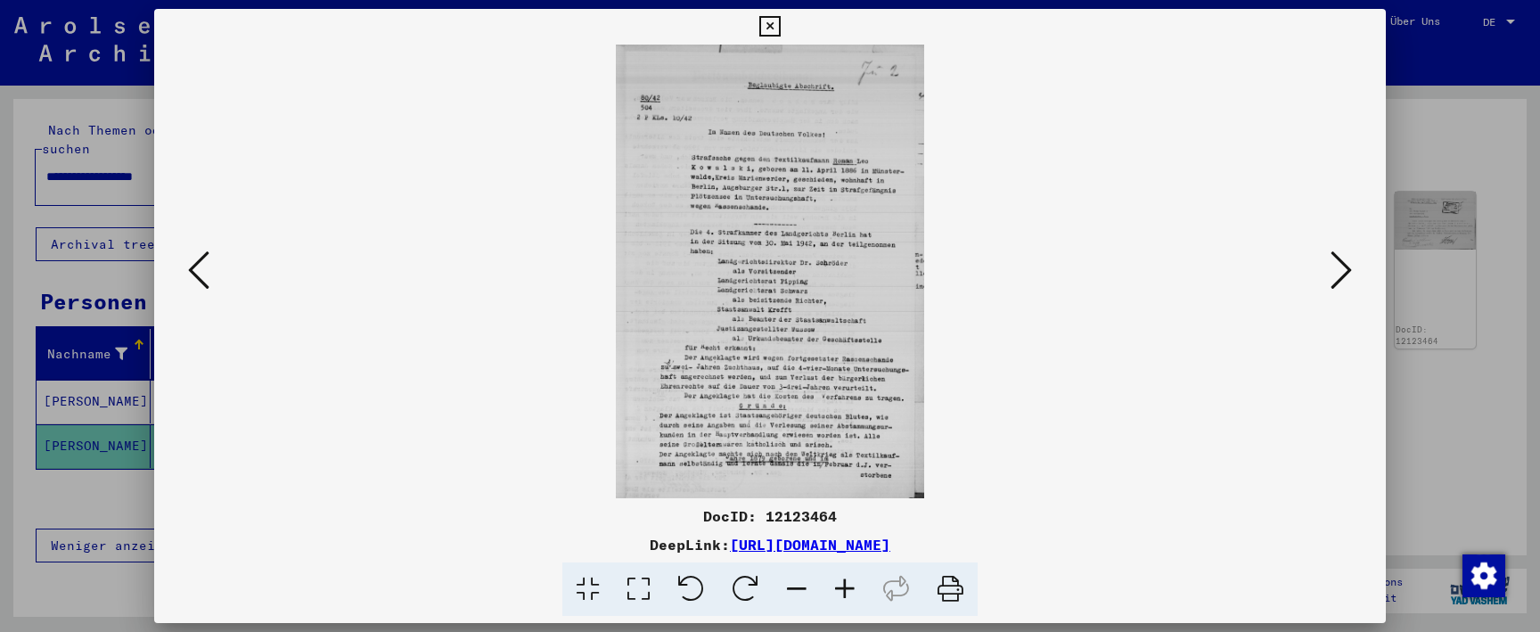
click at [839, 583] on icon at bounding box center [845, 590] width 48 height 54
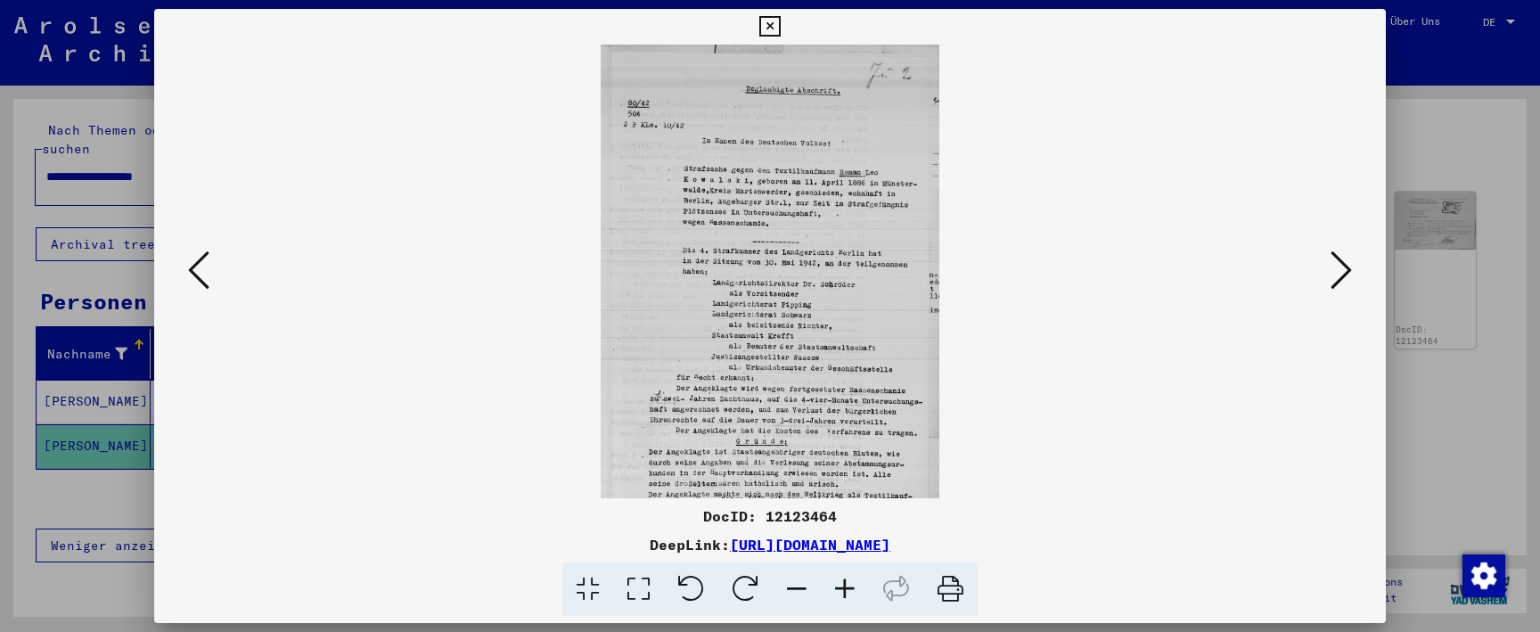
click at [839, 583] on icon at bounding box center [845, 590] width 48 height 54
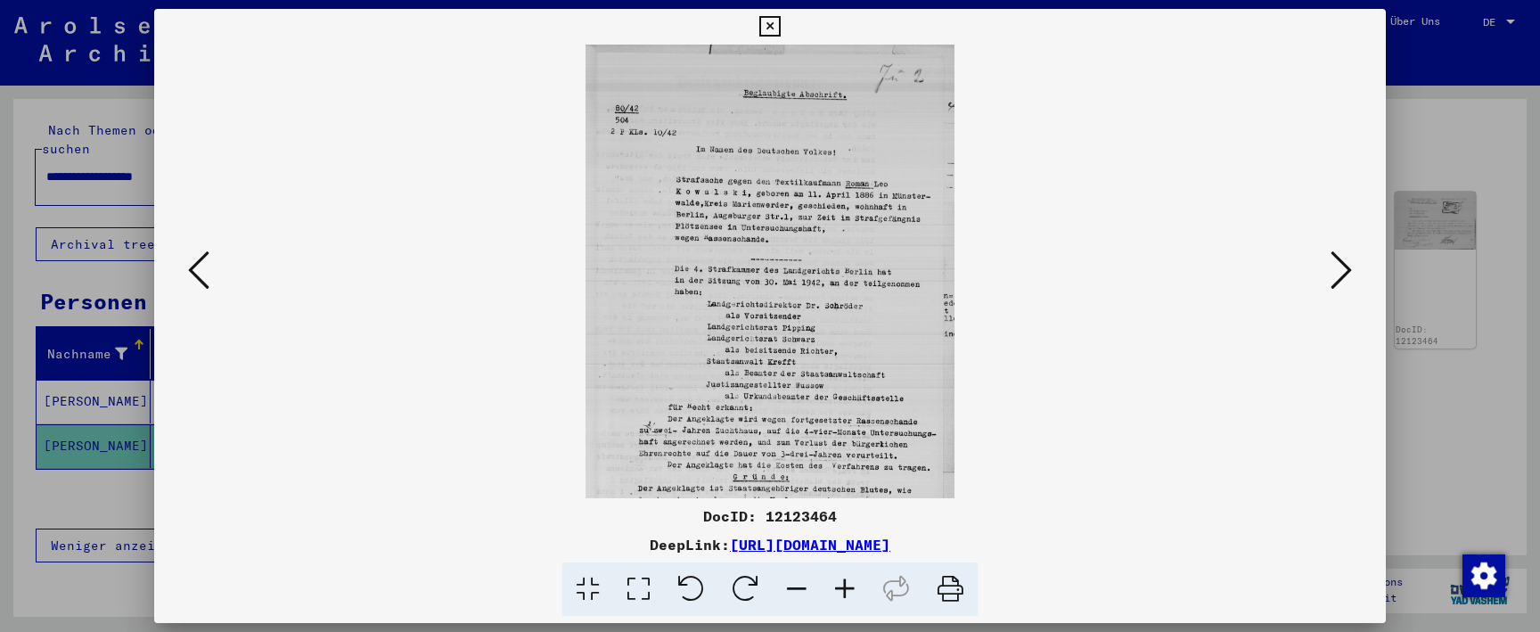
click at [839, 583] on icon at bounding box center [845, 590] width 48 height 54
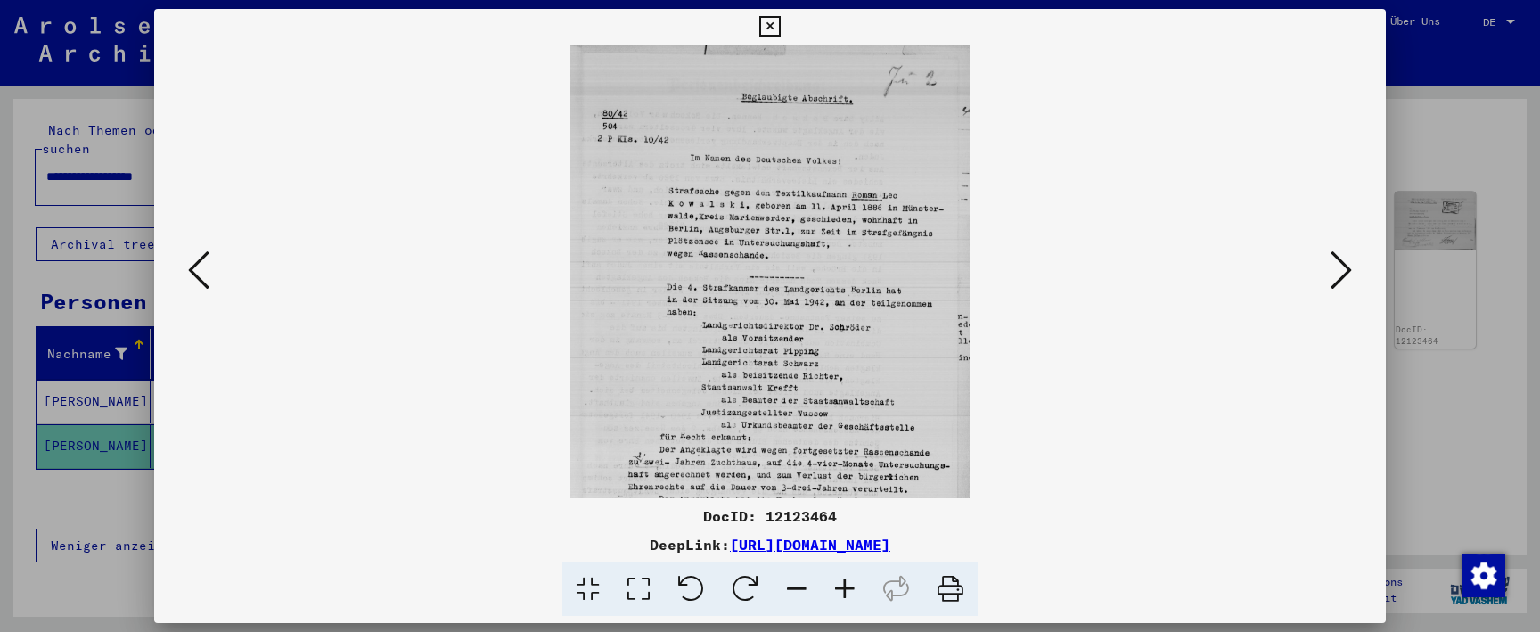
click at [839, 583] on icon at bounding box center [845, 590] width 48 height 54
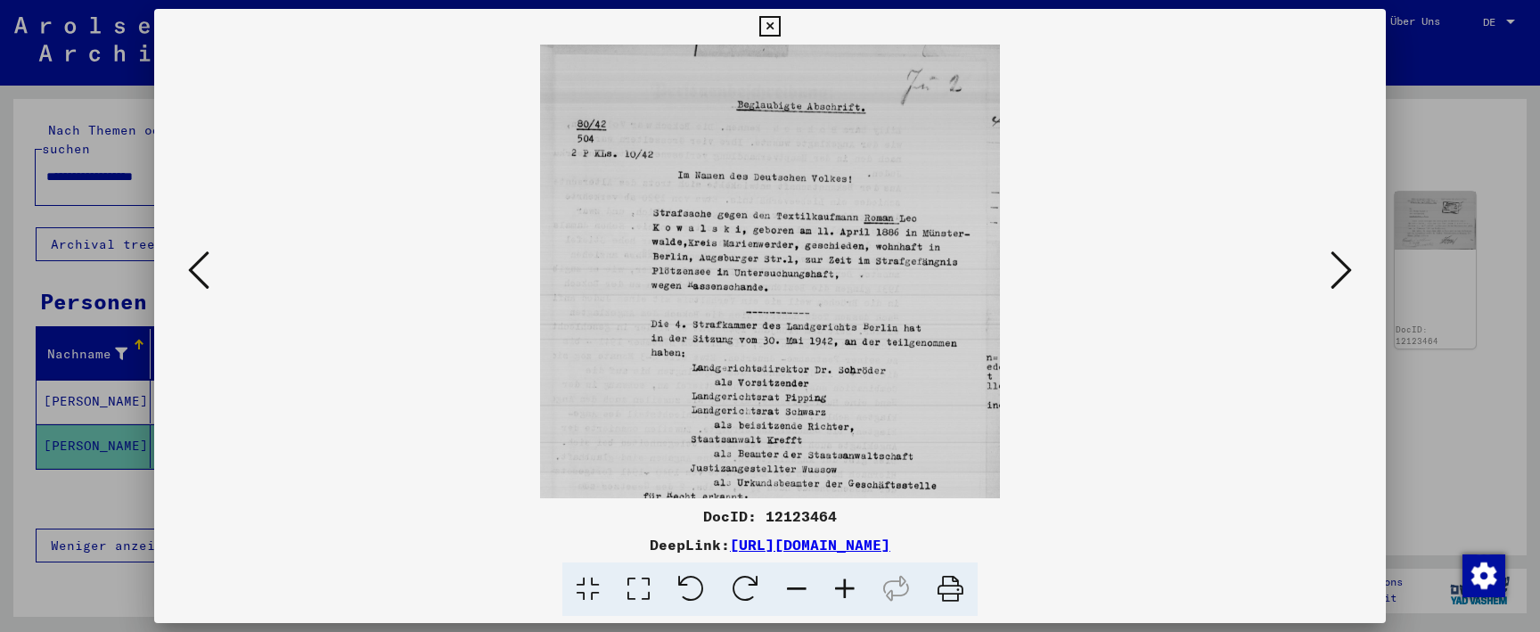
click at [839, 583] on icon at bounding box center [845, 590] width 48 height 54
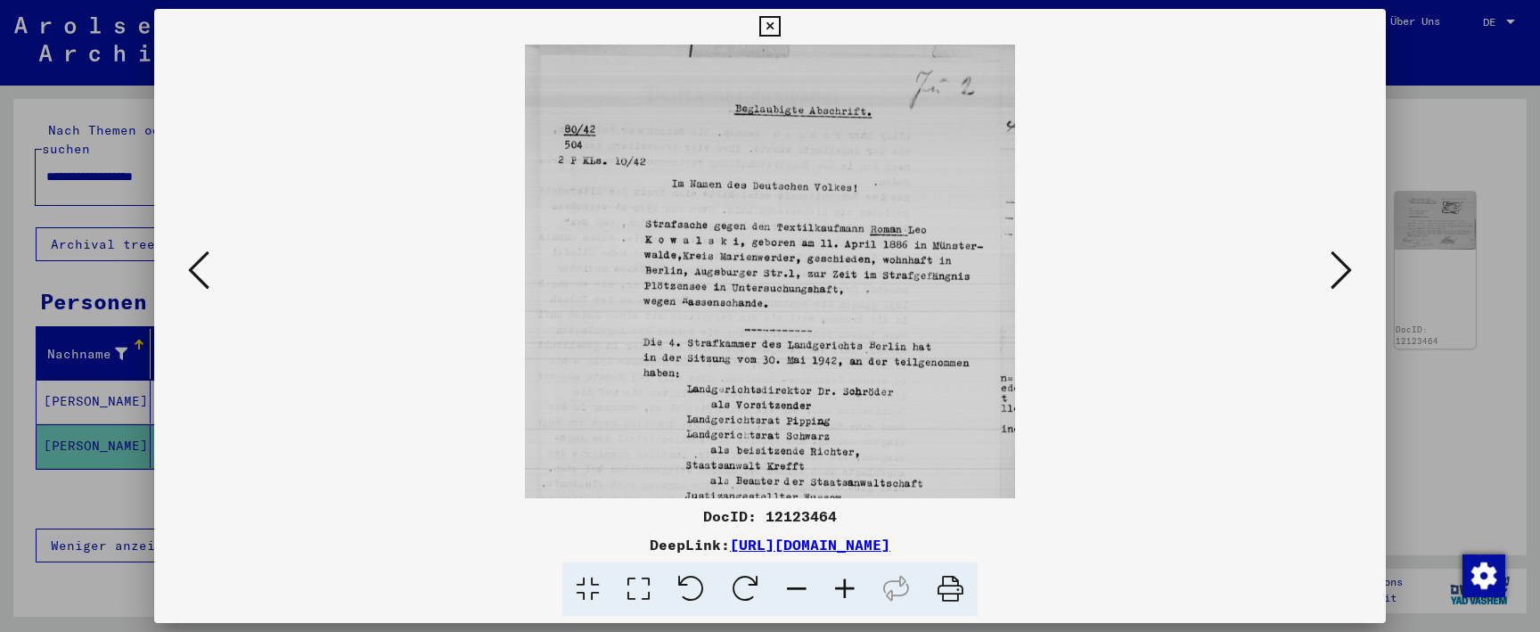
click at [839, 583] on icon at bounding box center [845, 590] width 48 height 54
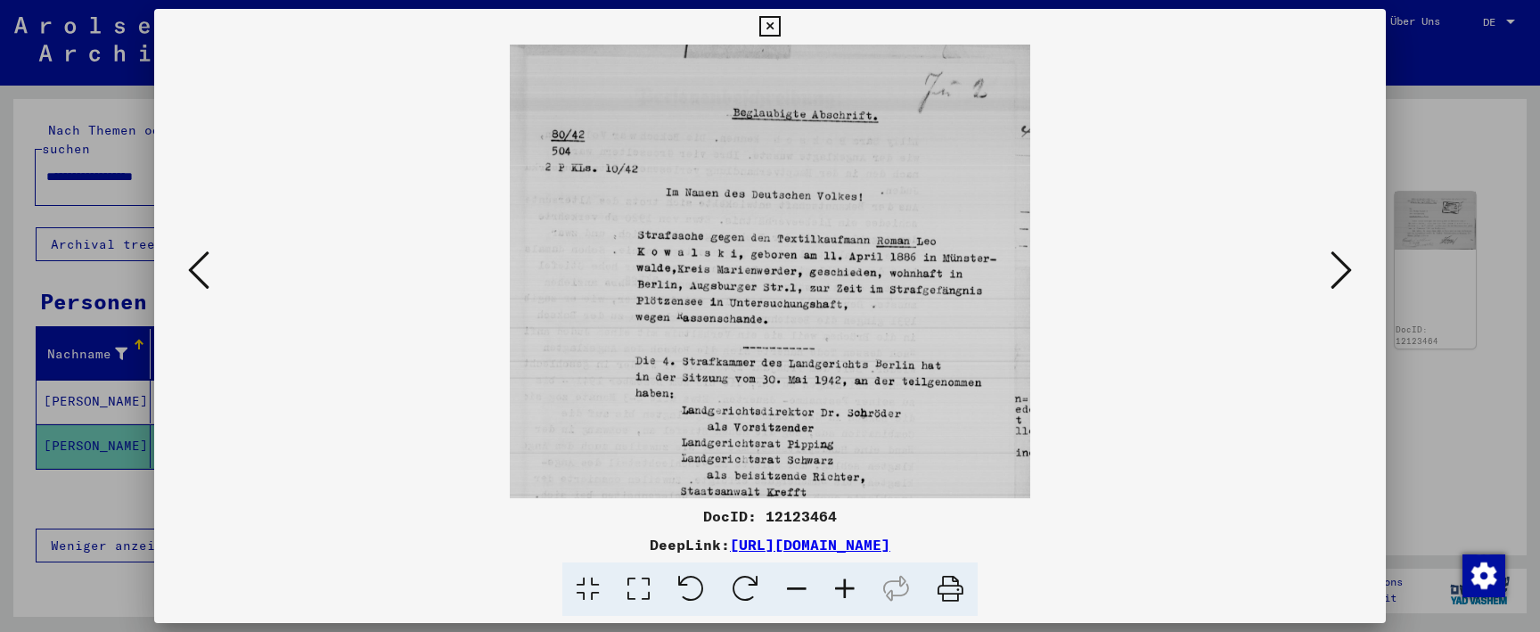
click at [839, 583] on icon at bounding box center [845, 590] width 48 height 54
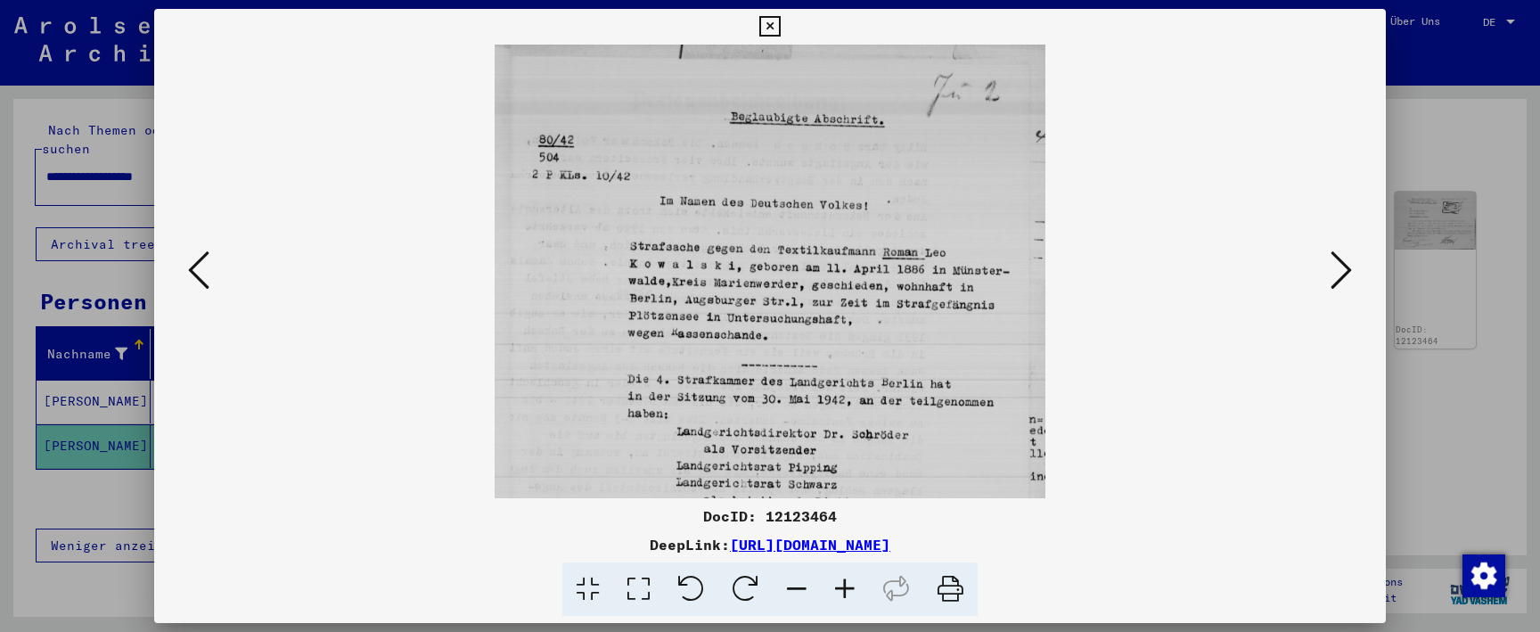
click at [839, 583] on icon at bounding box center [845, 590] width 48 height 54
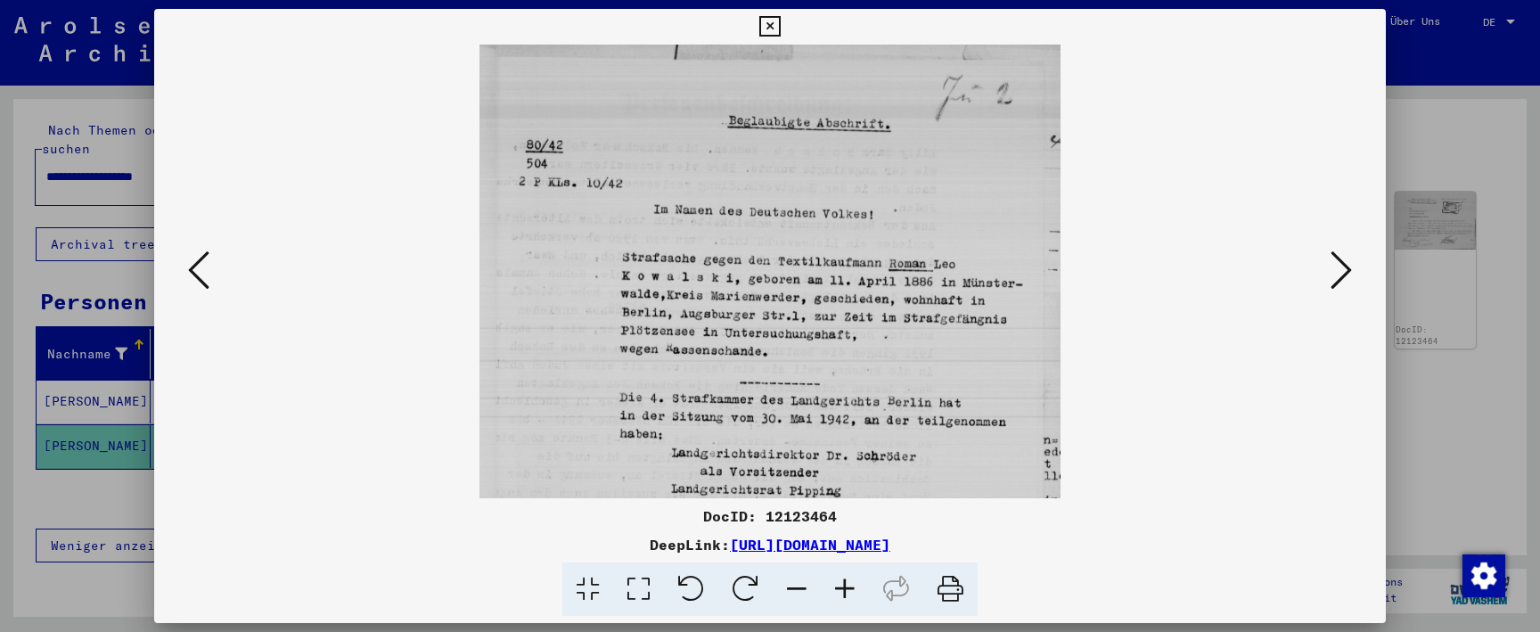
click at [839, 583] on icon at bounding box center [845, 590] width 48 height 54
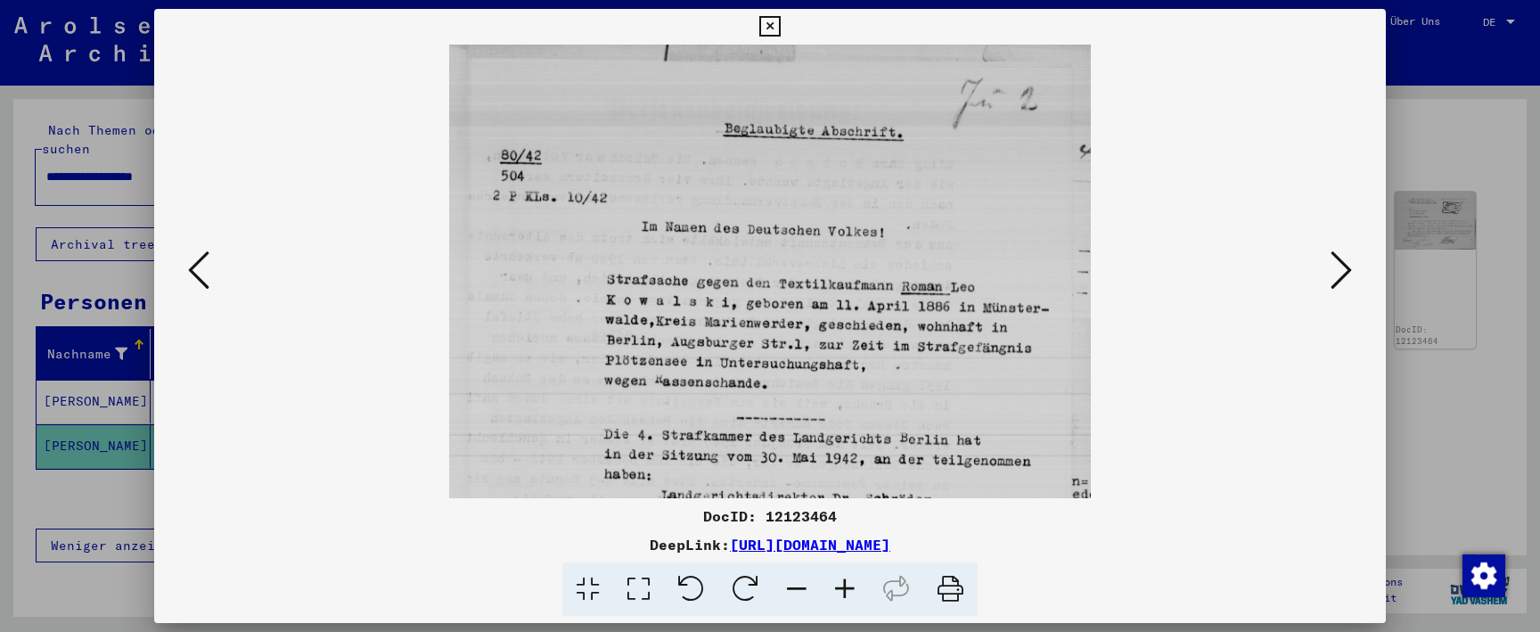
click at [839, 583] on icon at bounding box center [845, 590] width 48 height 54
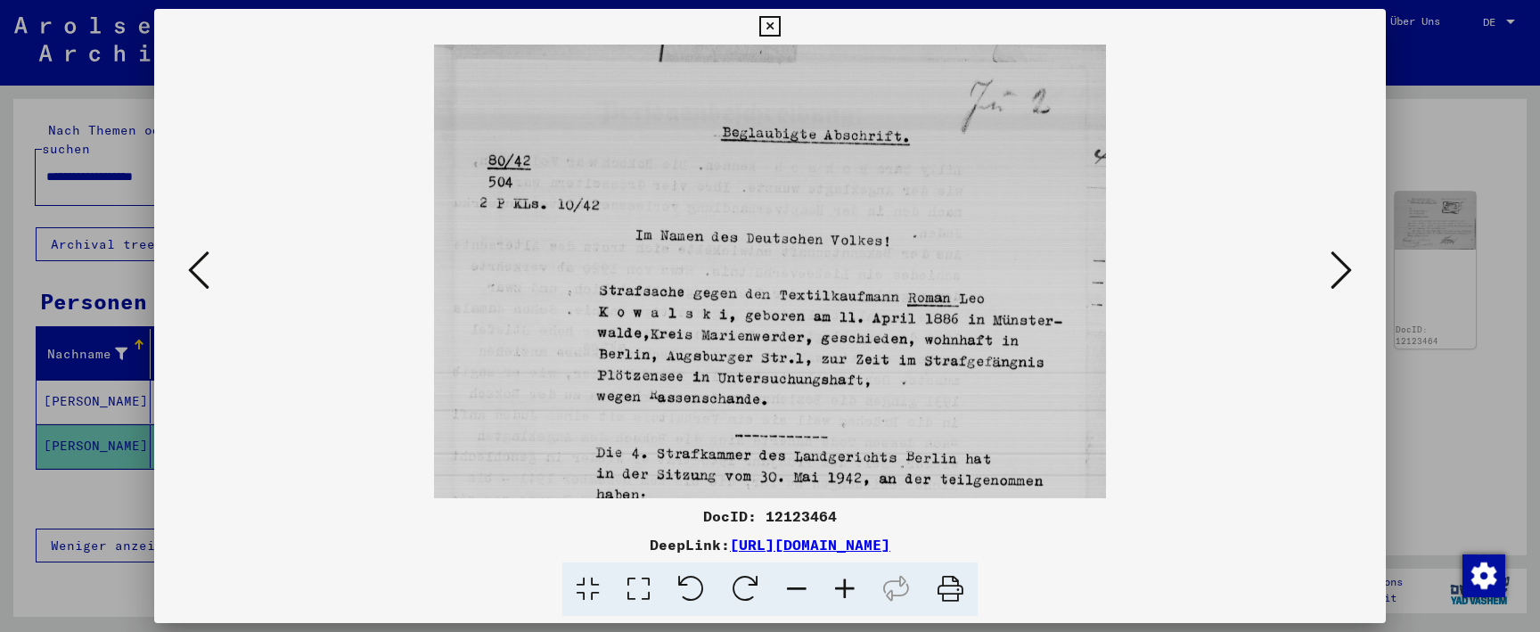
click at [839, 583] on icon at bounding box center [845, 590] width 48 height 54
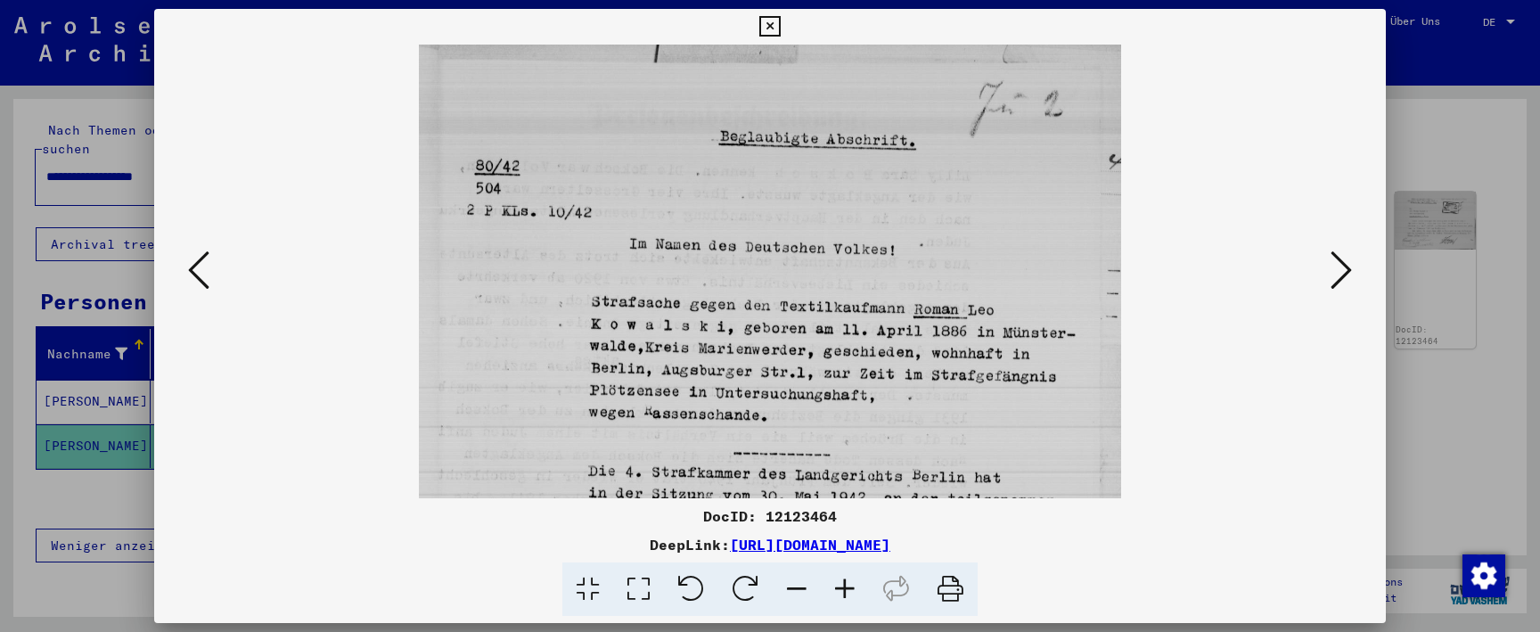
click at [839, 583] on icon at bounding box center [845, 590] width 48 height 54
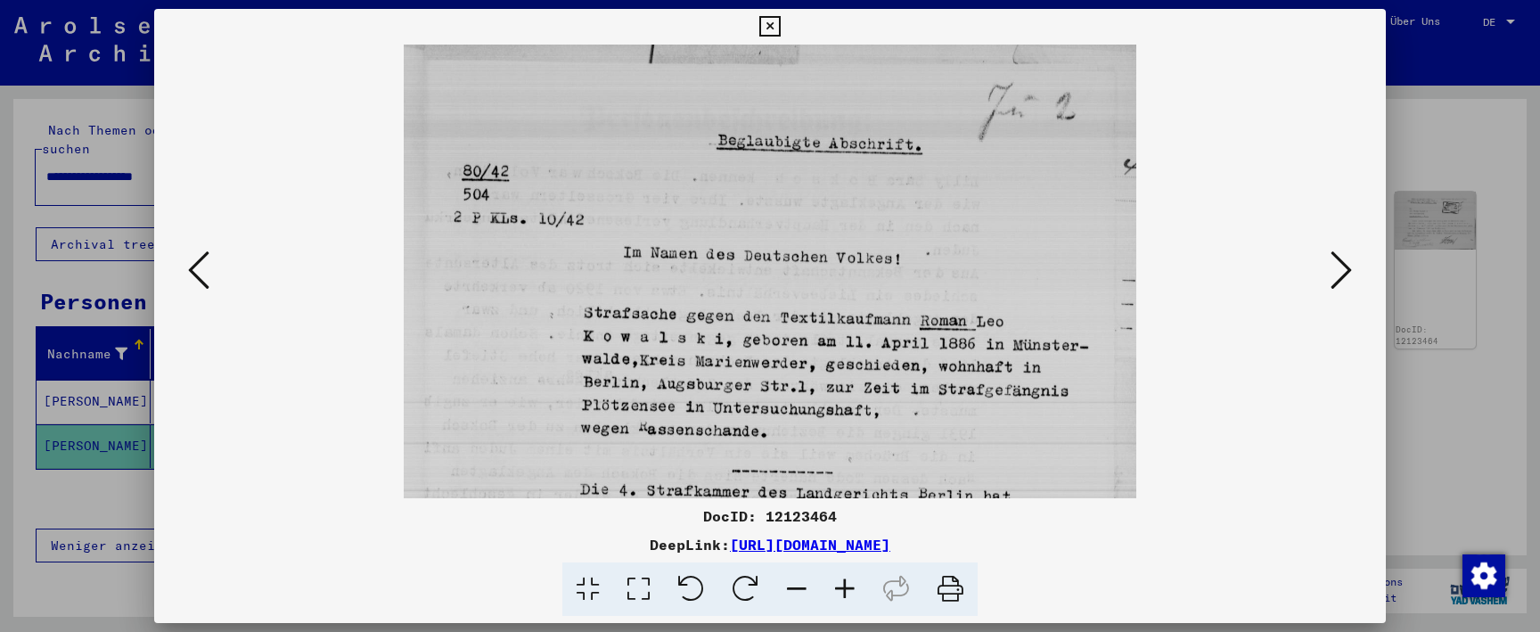
click at [839, 583] on icon at bounding box center [845, 590] width 48 height 54
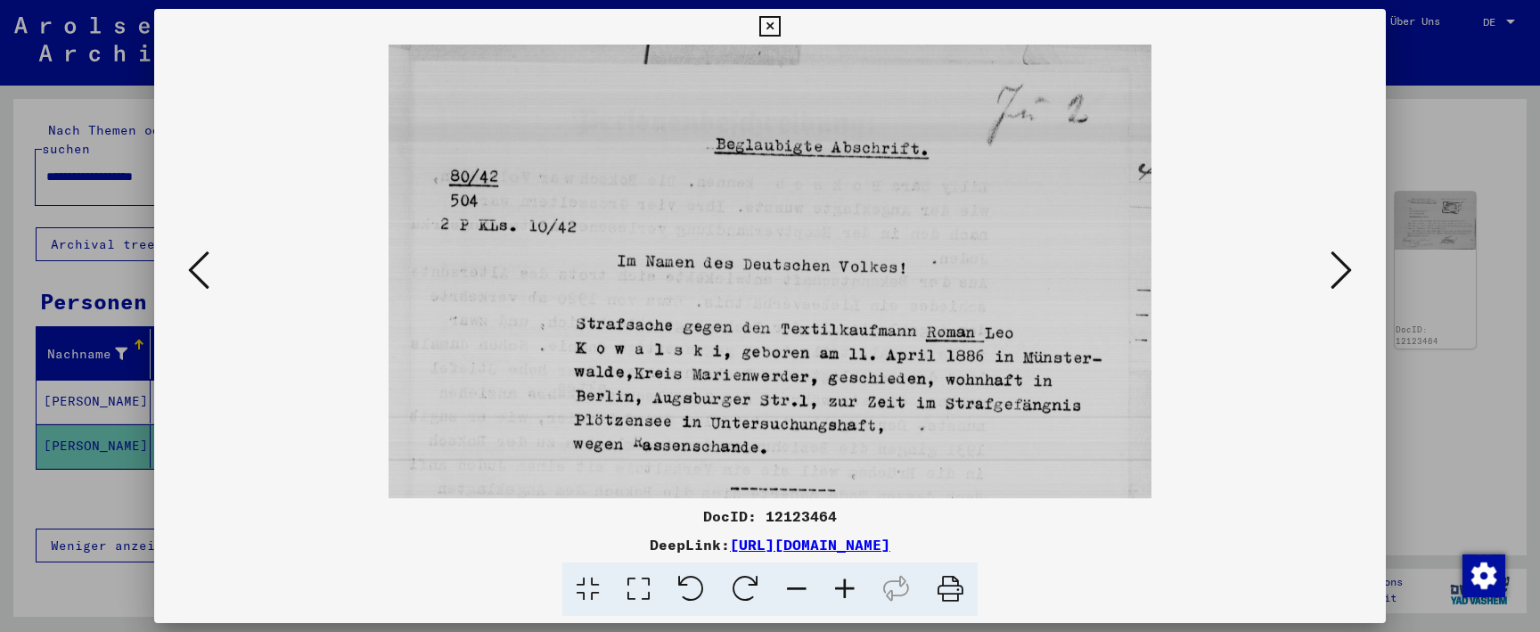
click at [1333, 281] on icon at bounding box center [1341, 270] width 21 height 43
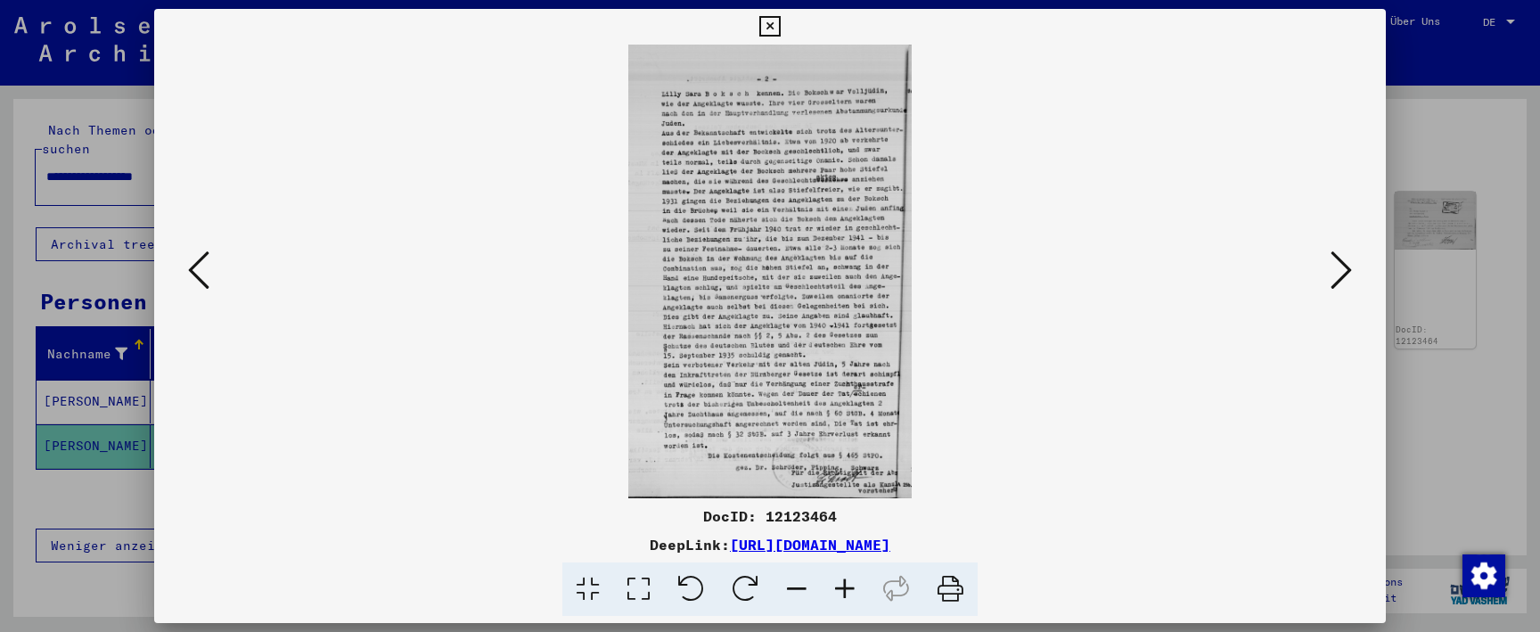
click at [208, 283] on icon at bounding box center [198, 270] width 21 height 43
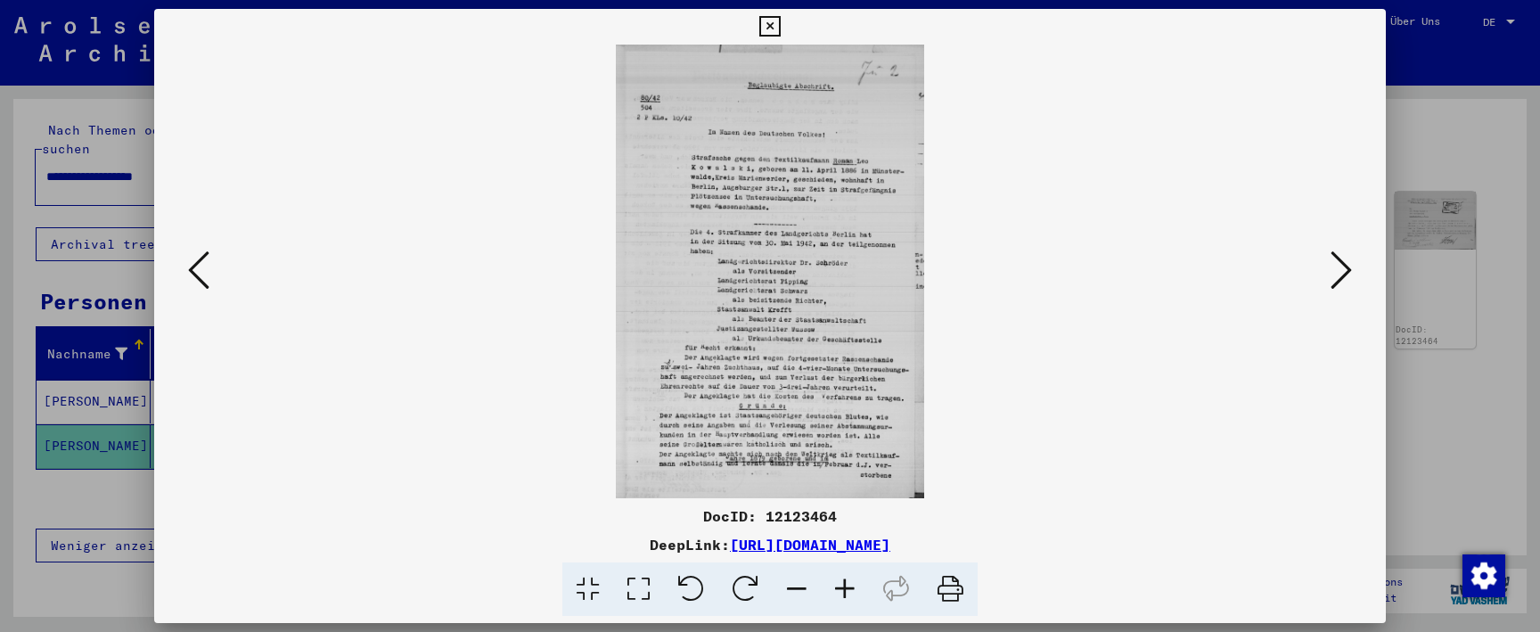
click at [1347, 265] on icon at bounding box center [1341, 270] width 21 height 43
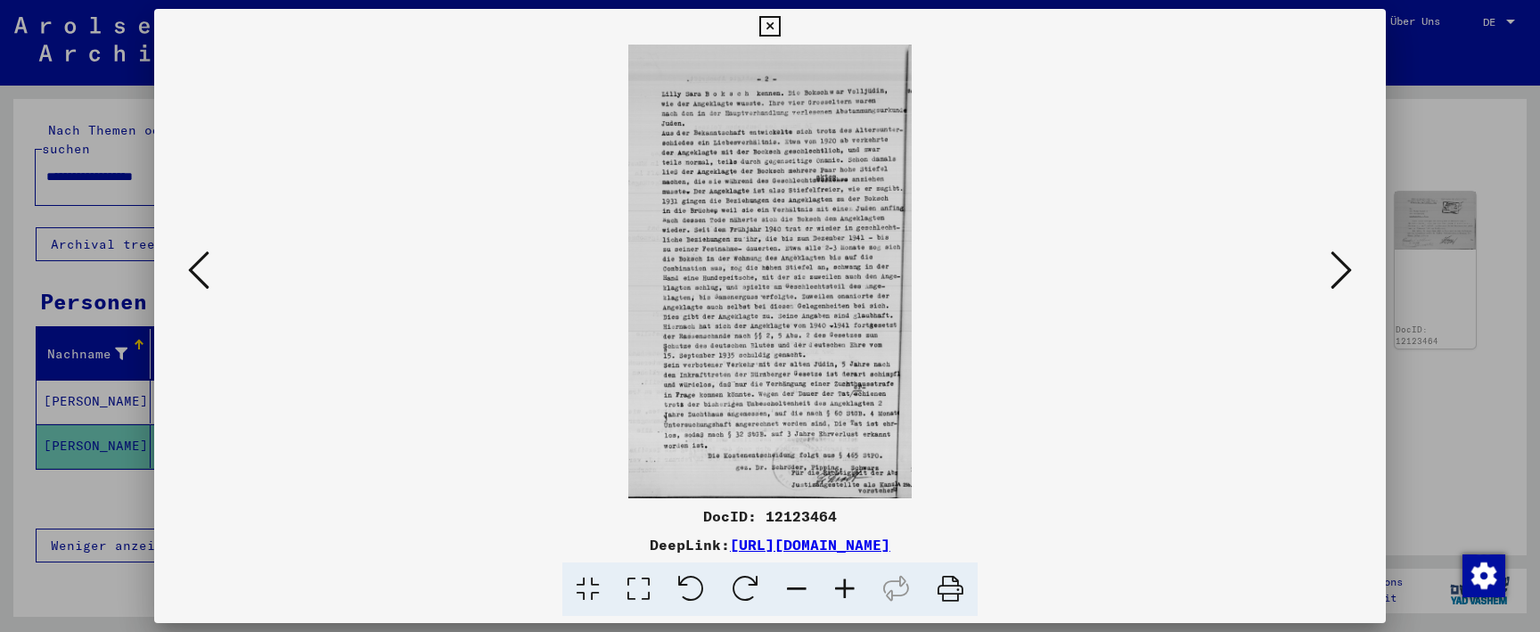
click at [1347, 265] on icon at bounding box center [1341, 270] width 21 height 43
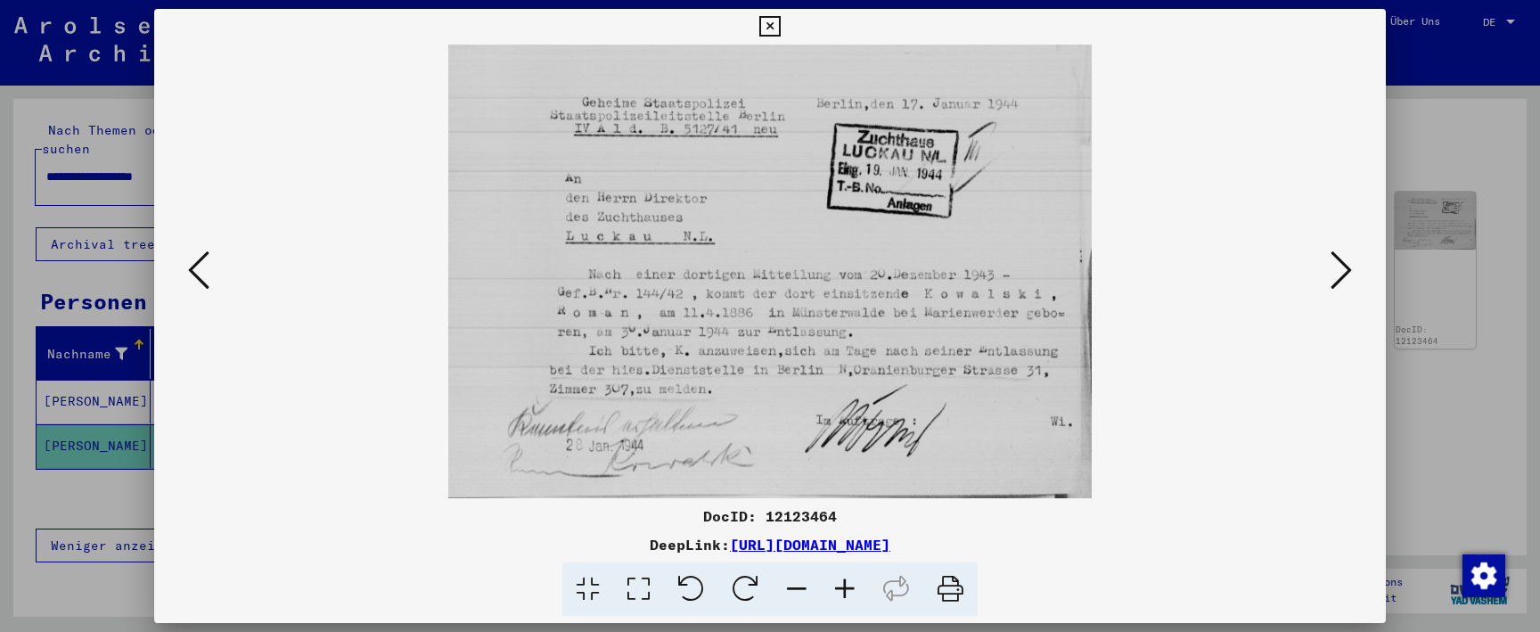
click at [199, 275] on icon at bounding box center [198, 270] width 21 height 43
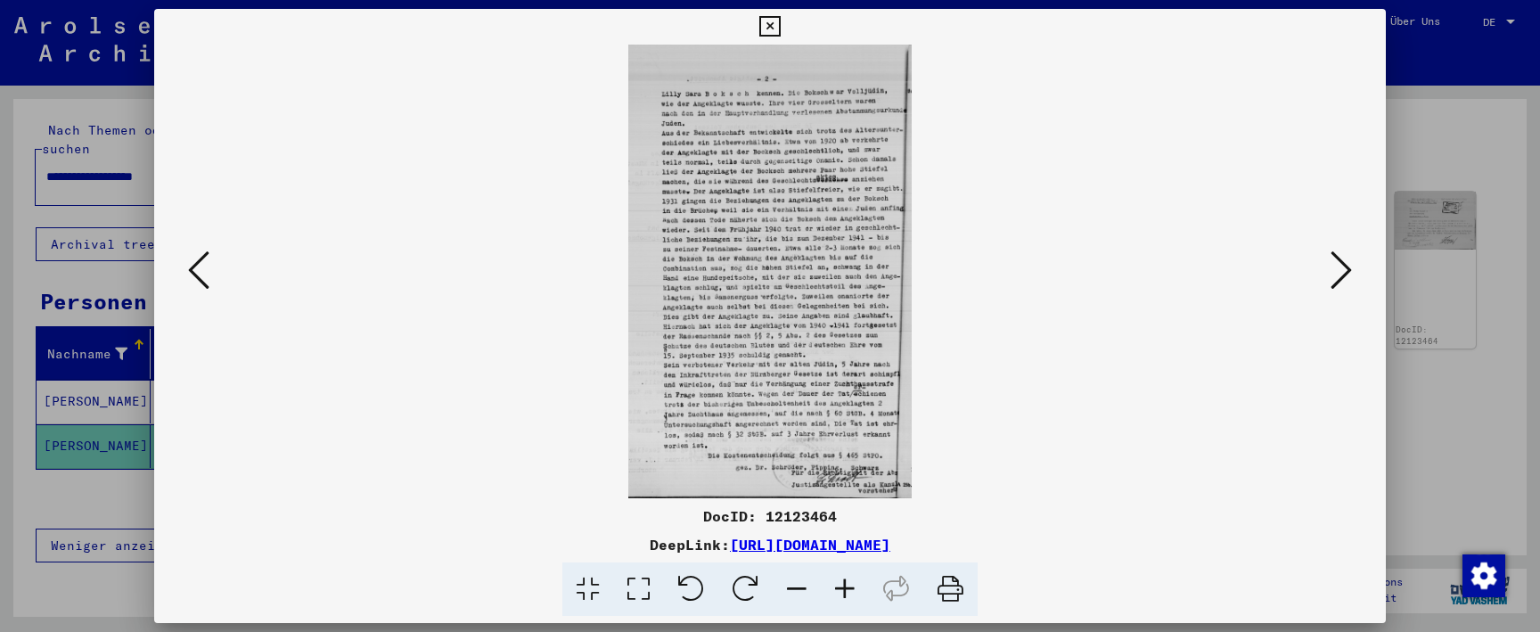
click at [780, 21] on icon at bounding box center [770, 26] width 21 height 21
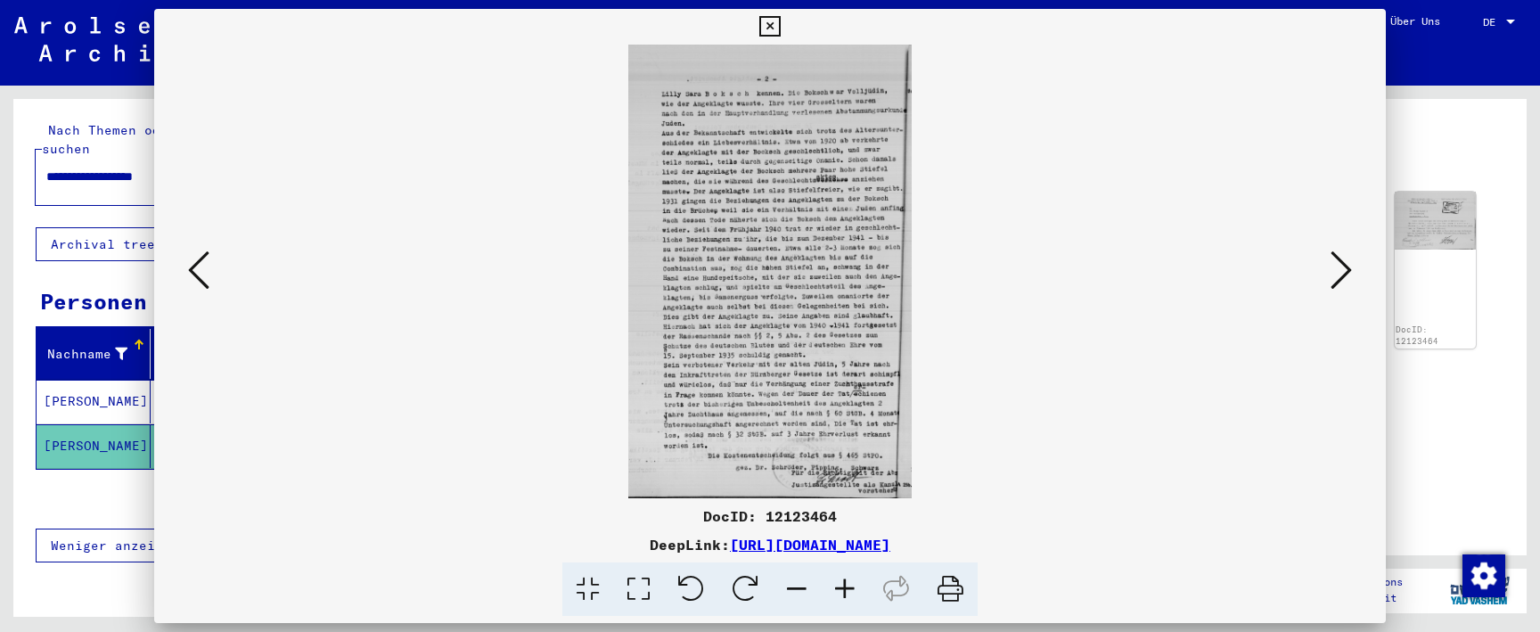
click at [780, 21] on icon at bounding box center [770, 26] width 21 height 21
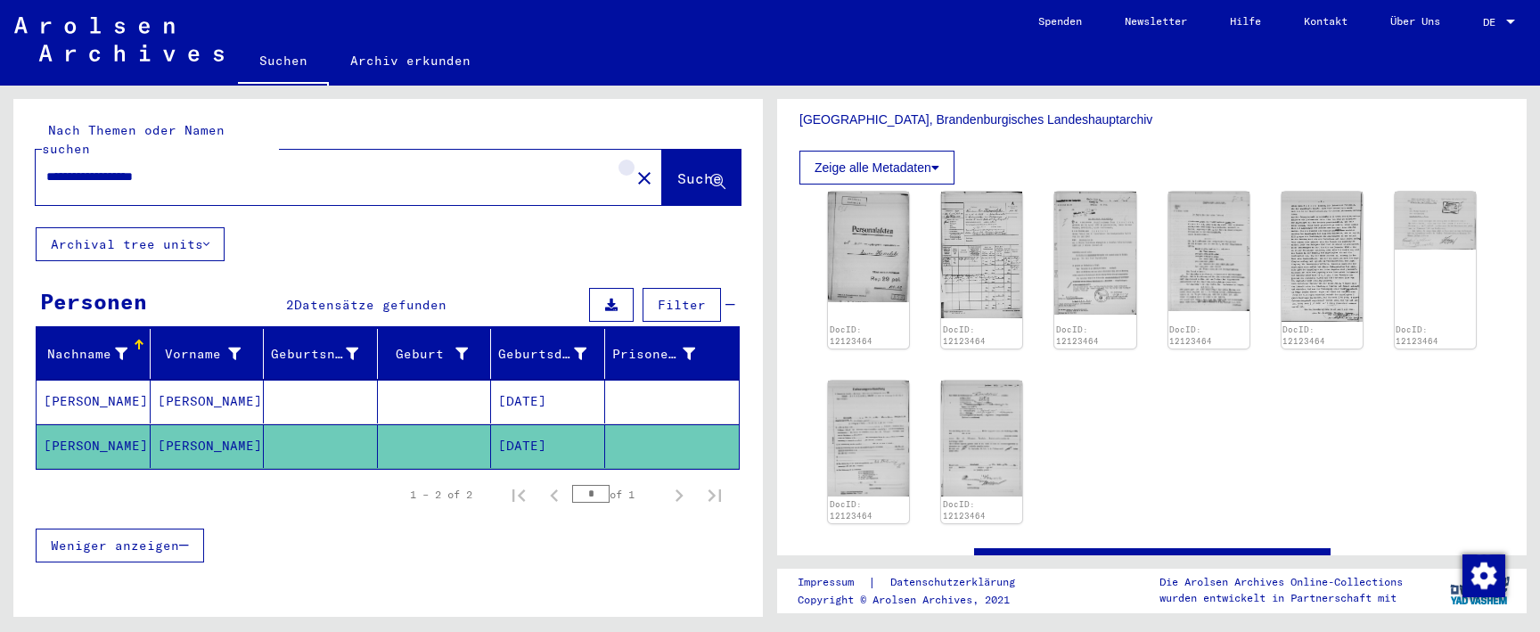
click at [634, 177] on div "**********" at bounding box center [349, 177] width 627 height 55
click at [634, 168] on mat-icon "close" at bounding box center [644, 178] width 21 height 21
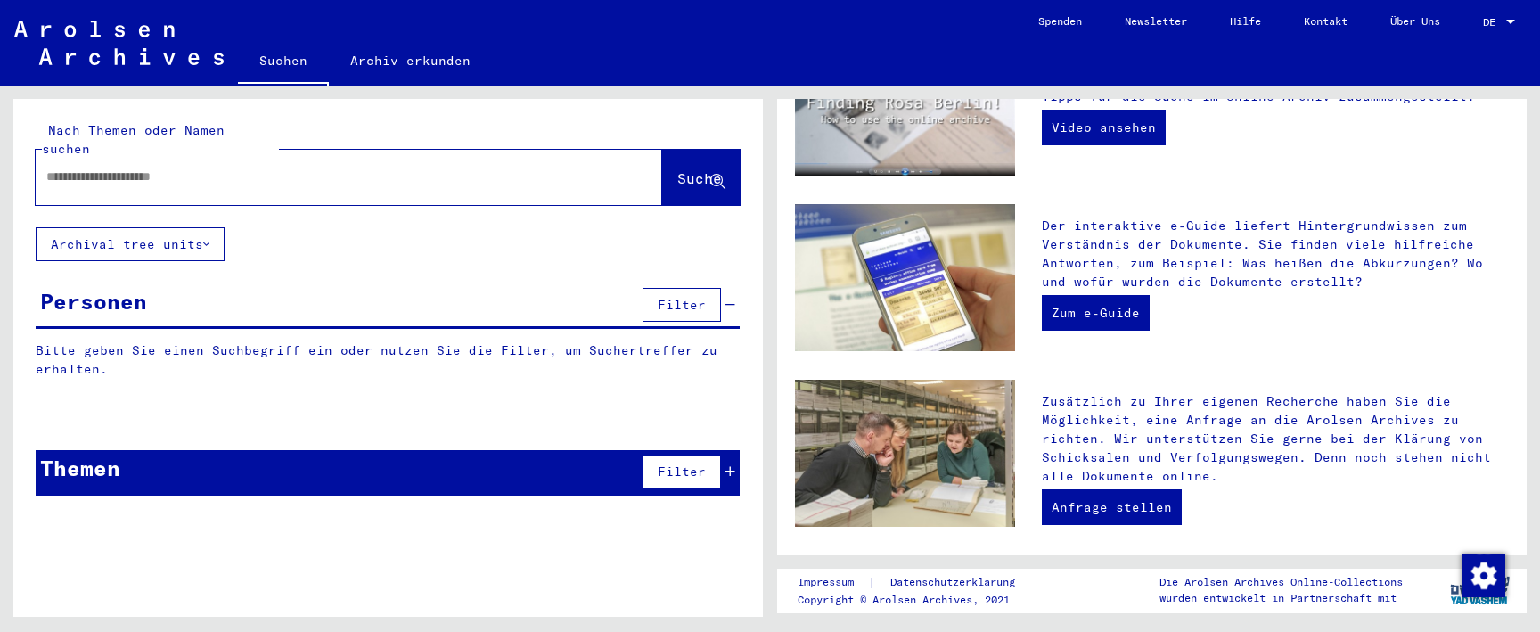
click at [575, 168] on input "text" at bounding box center [327, 177] width 563 height 19
paste input "**********"
type input "**********"
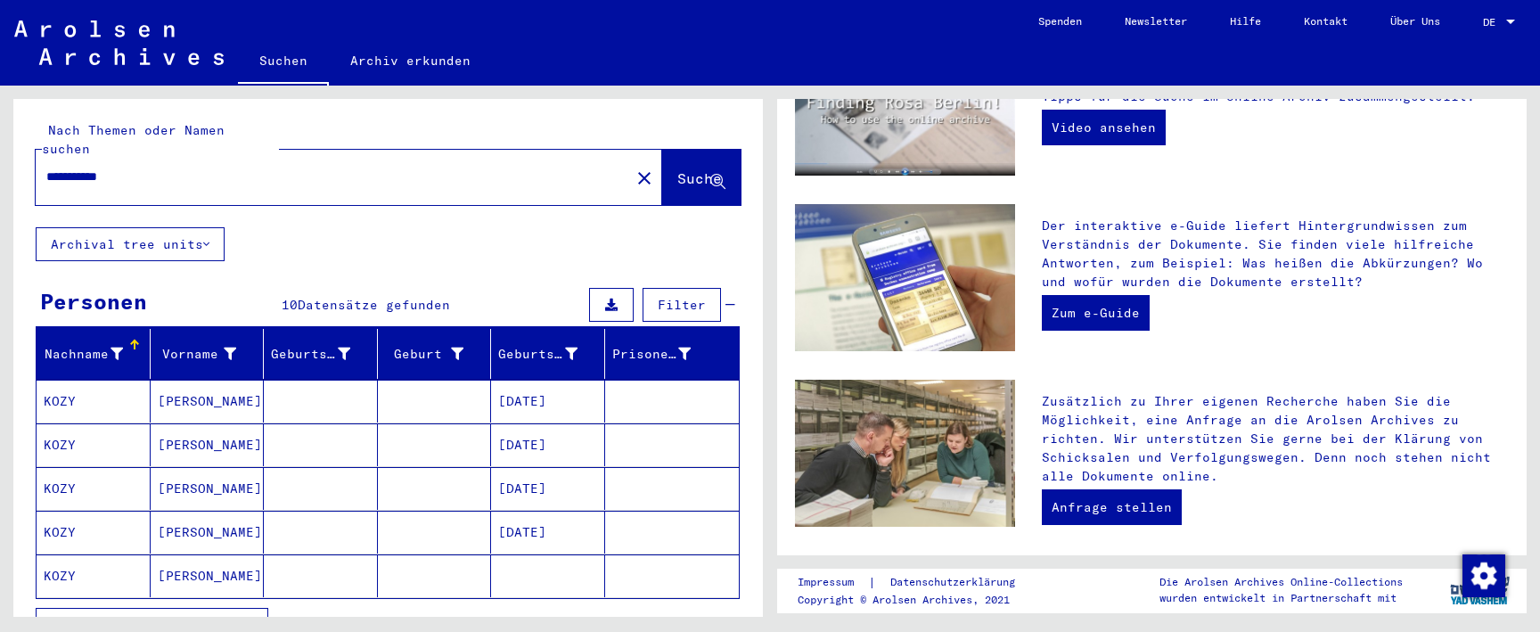
click at [541, 383] on mat-cell "[DATE]" at bounding box center [548, 401] width 114 height 43
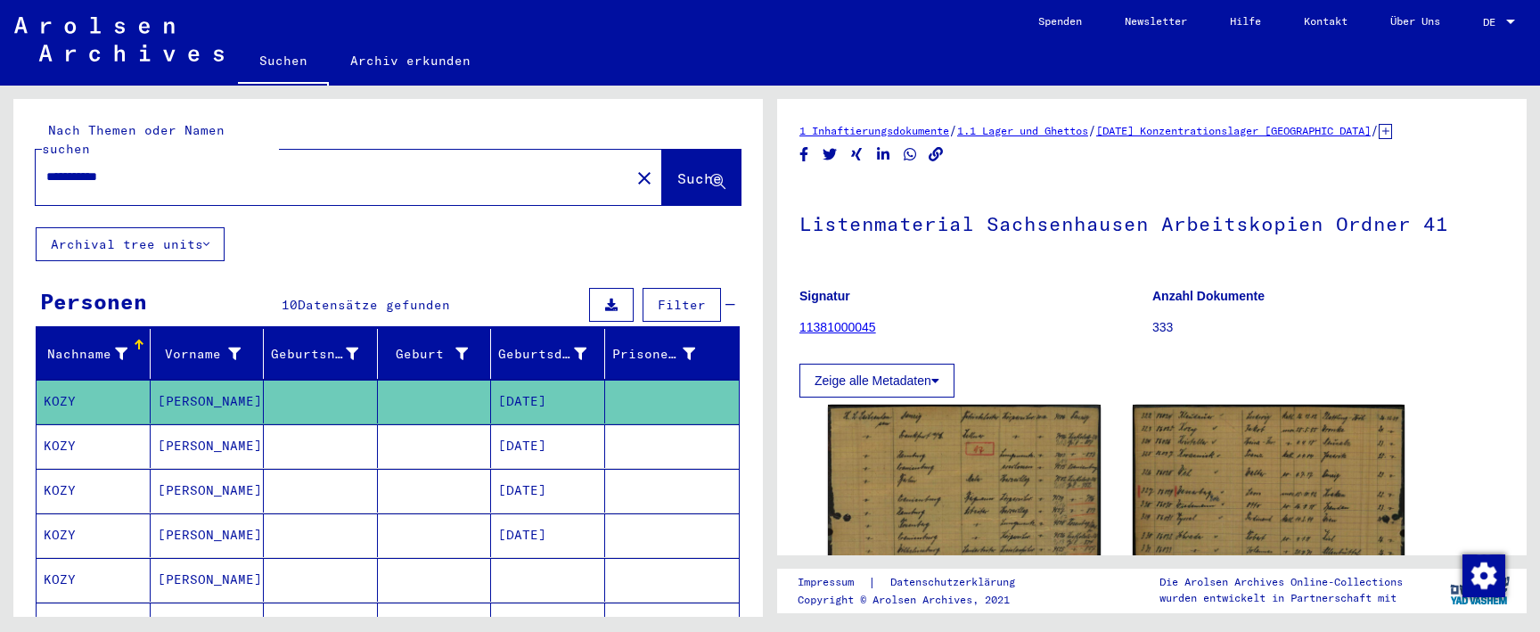
click at [543, 429] on mat-cell "[DATE]" at bounding box center [548, 446] width 114 height 44
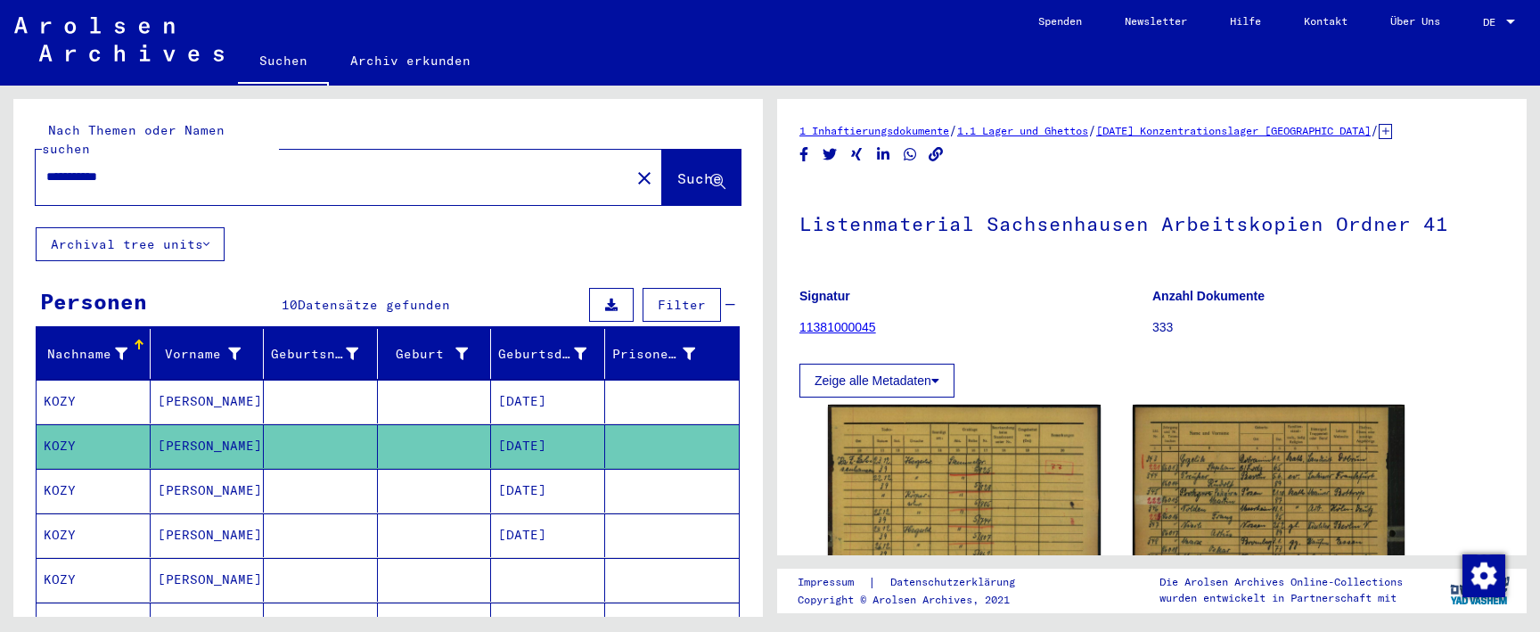
click at [547, 482] on mat-cell "[DATE]" at bounding box center [548, 491] width 114 height 44
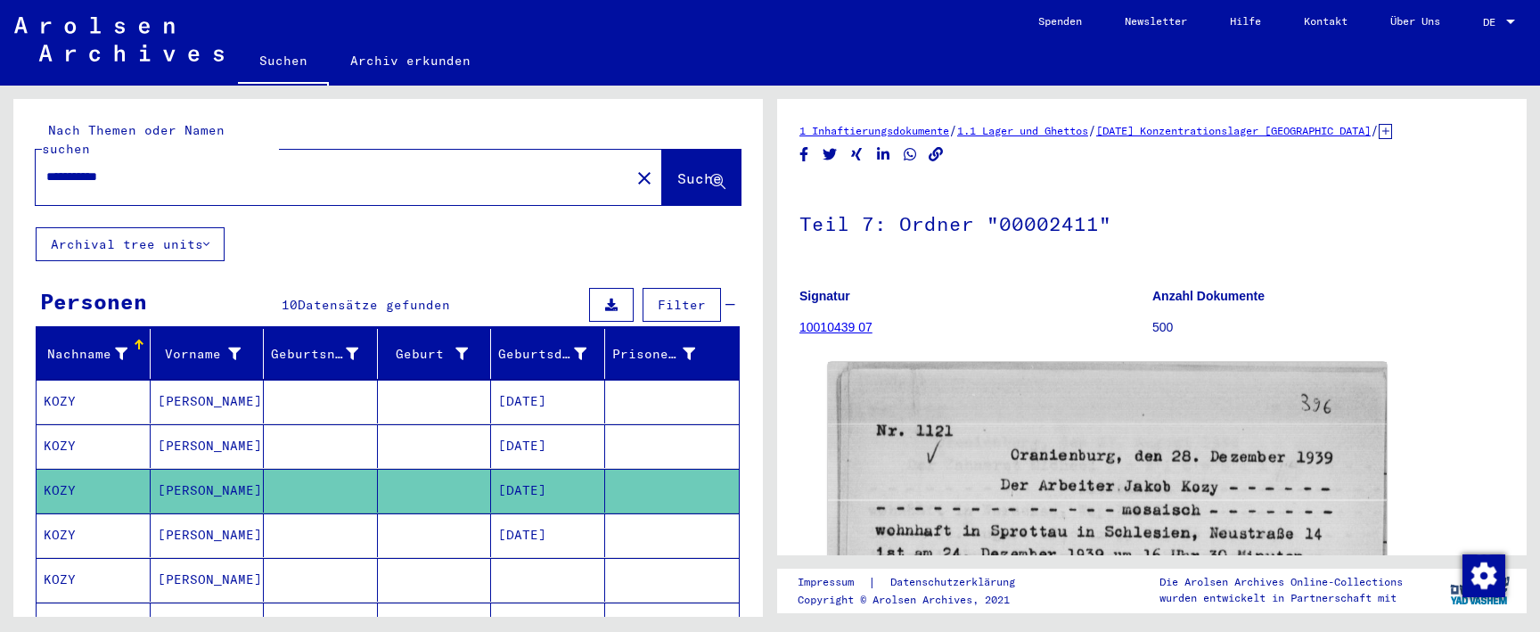
click at [550, 513] on mat-cell "[DATE]" at bounding box center [548, 535] width 114 height 44
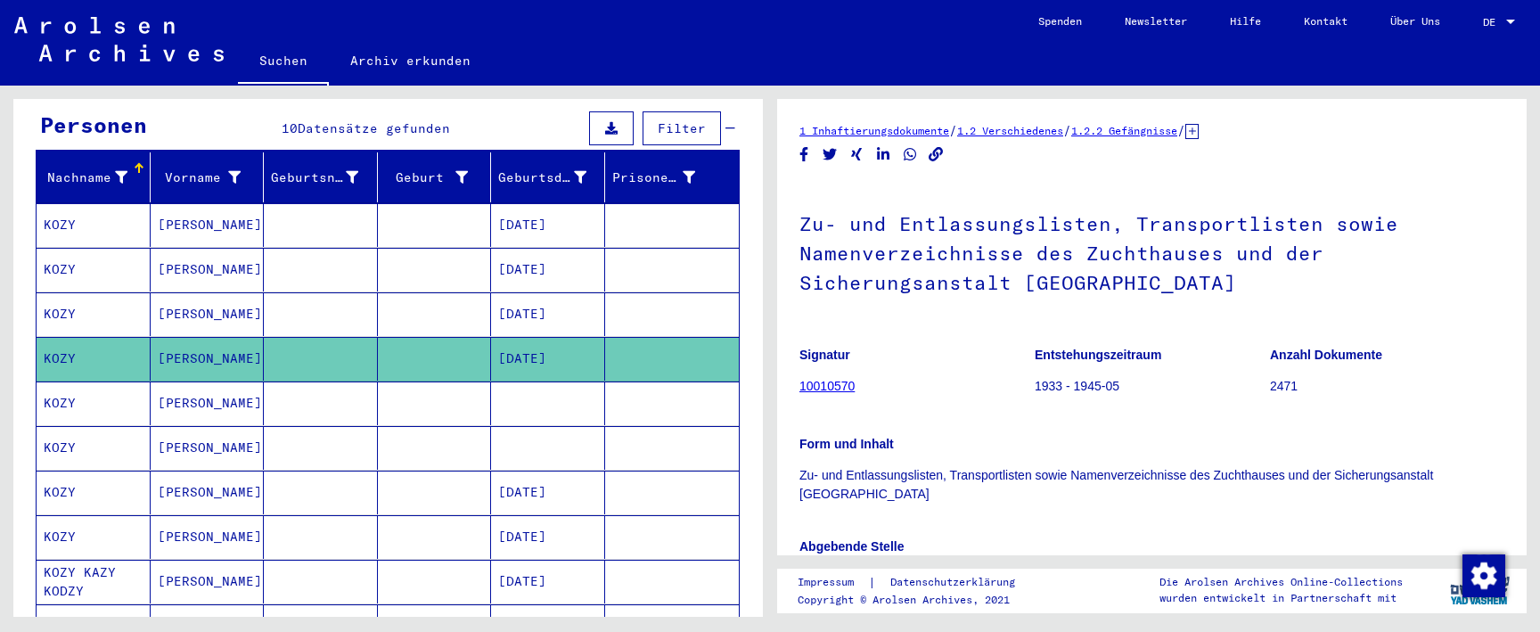
scroll to position [202, 0]
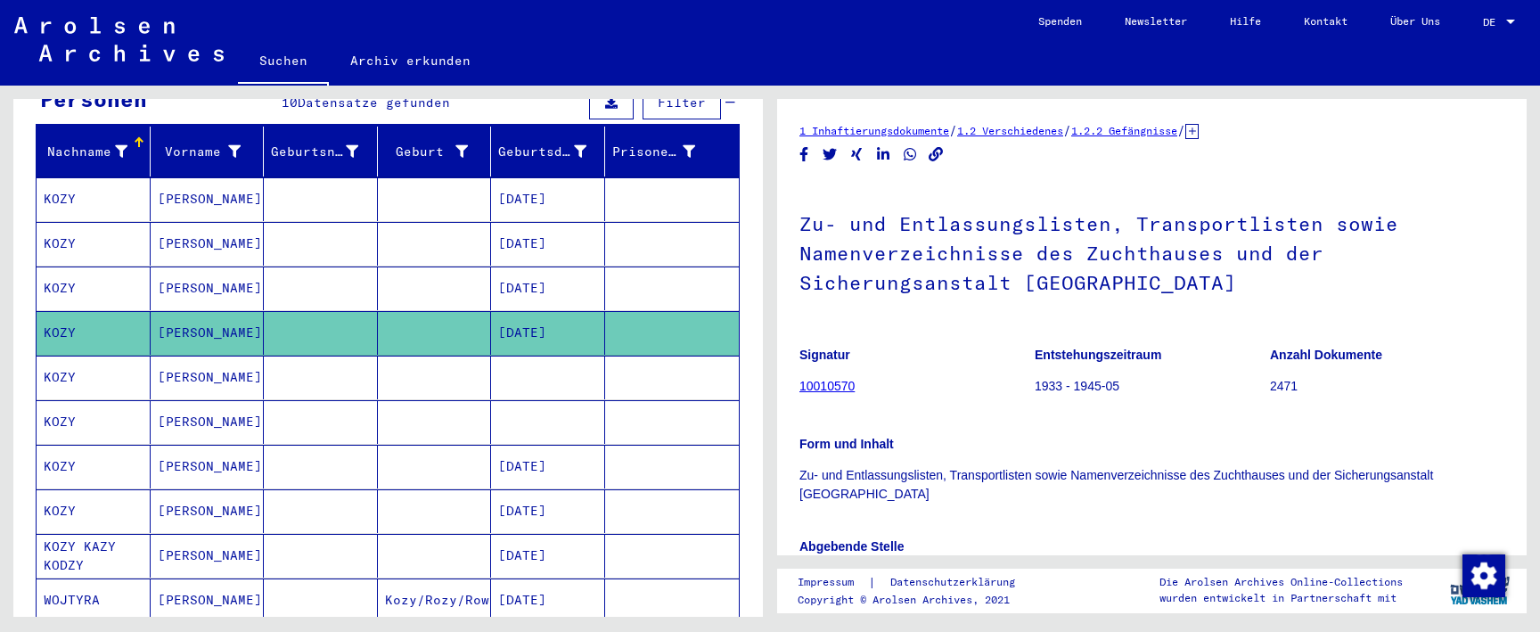
click at [561, 358] on mat-cell at bounding box center [548, 378] width 114 height 44
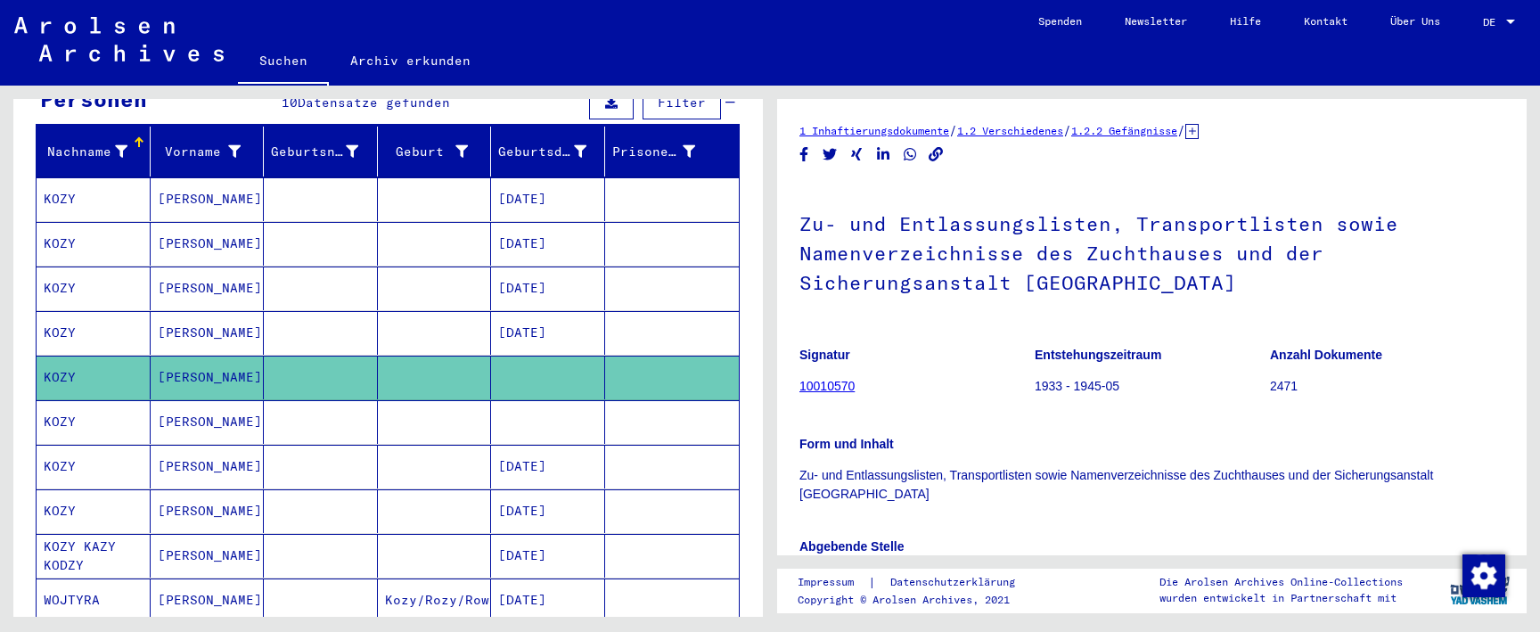
click at [556, 413] on mat-cell at bounding box center [548, 422] width 114 height 44
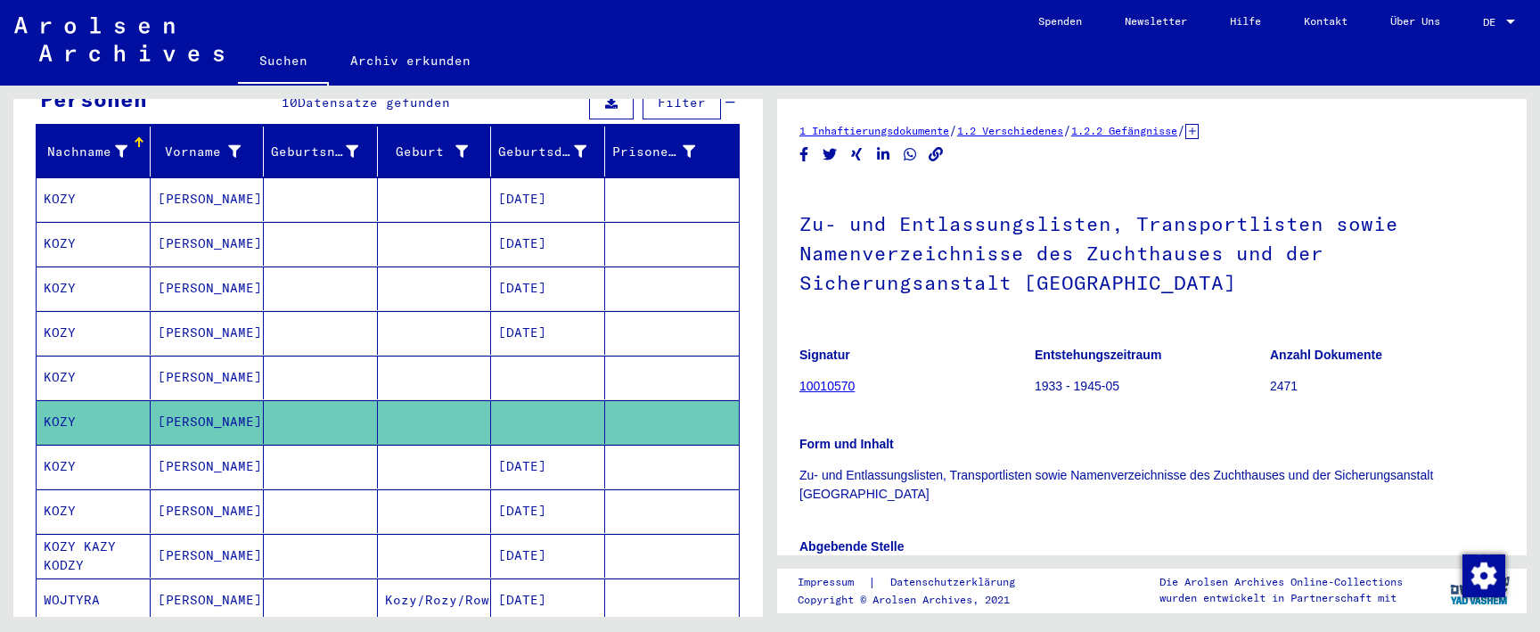
click at [556, 459] on mat-cell "[DATE]" at bounding box center [548, 467] width 114 height 44
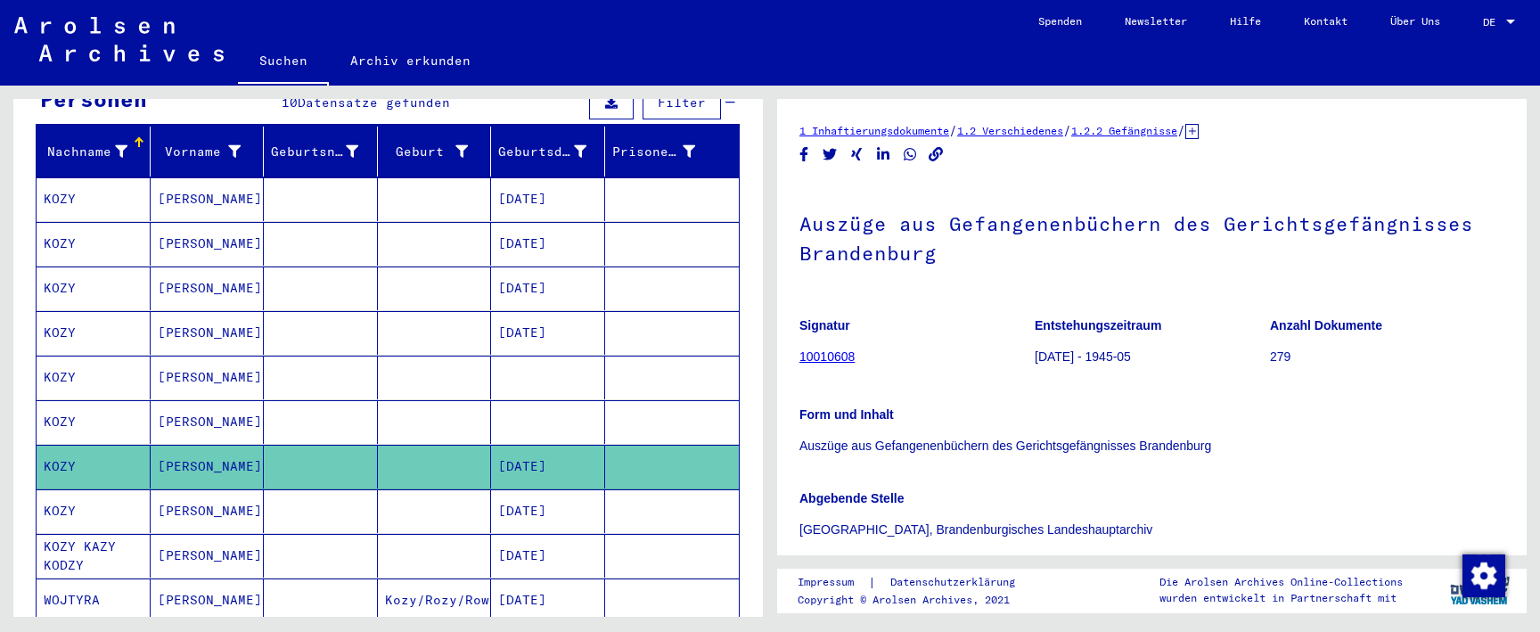
drag, startPoint x: 554, startPoint y: 507, endPoint x: 554, endPoint y: 535, distance: 27.6
click at [554, 507] on mat-cell "[DATE]" at bounding box center [548, 511] width 114 height 44
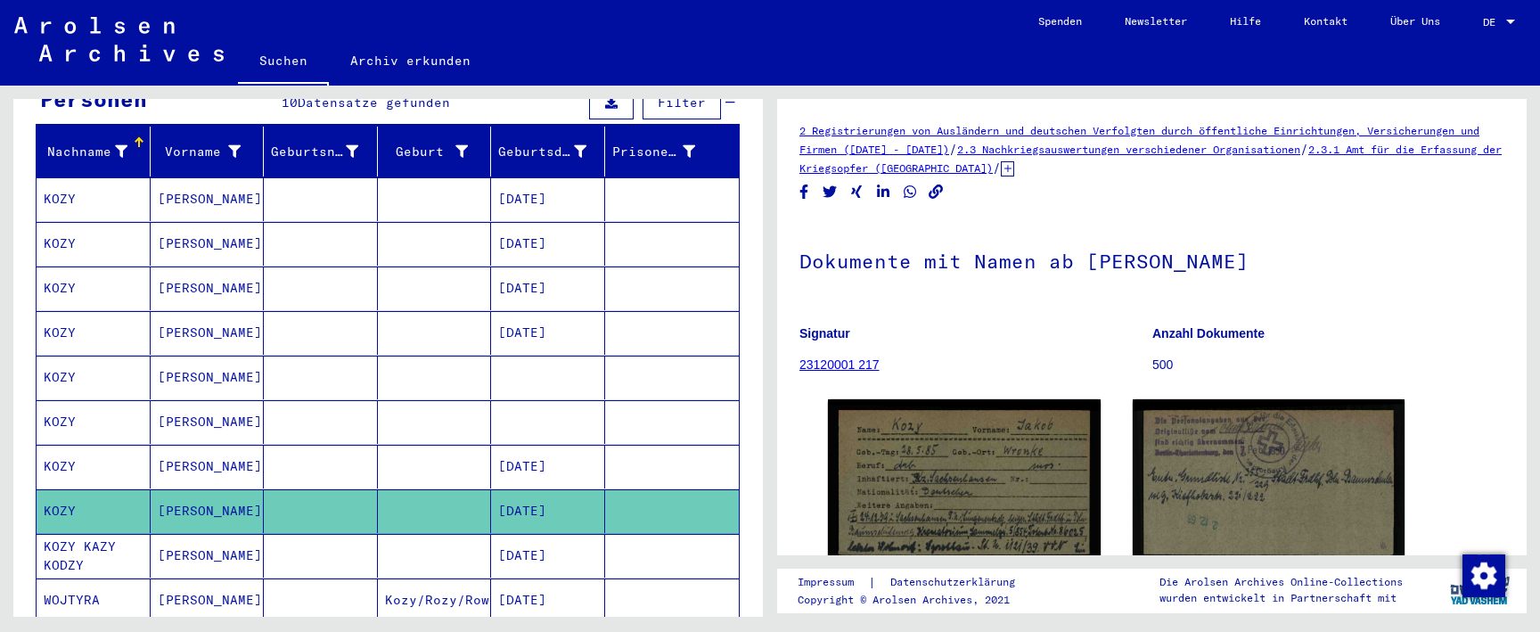
click at [552, 539] on mat-cell "[DATE]" at bounding box center [548, 556] width 114 height 44
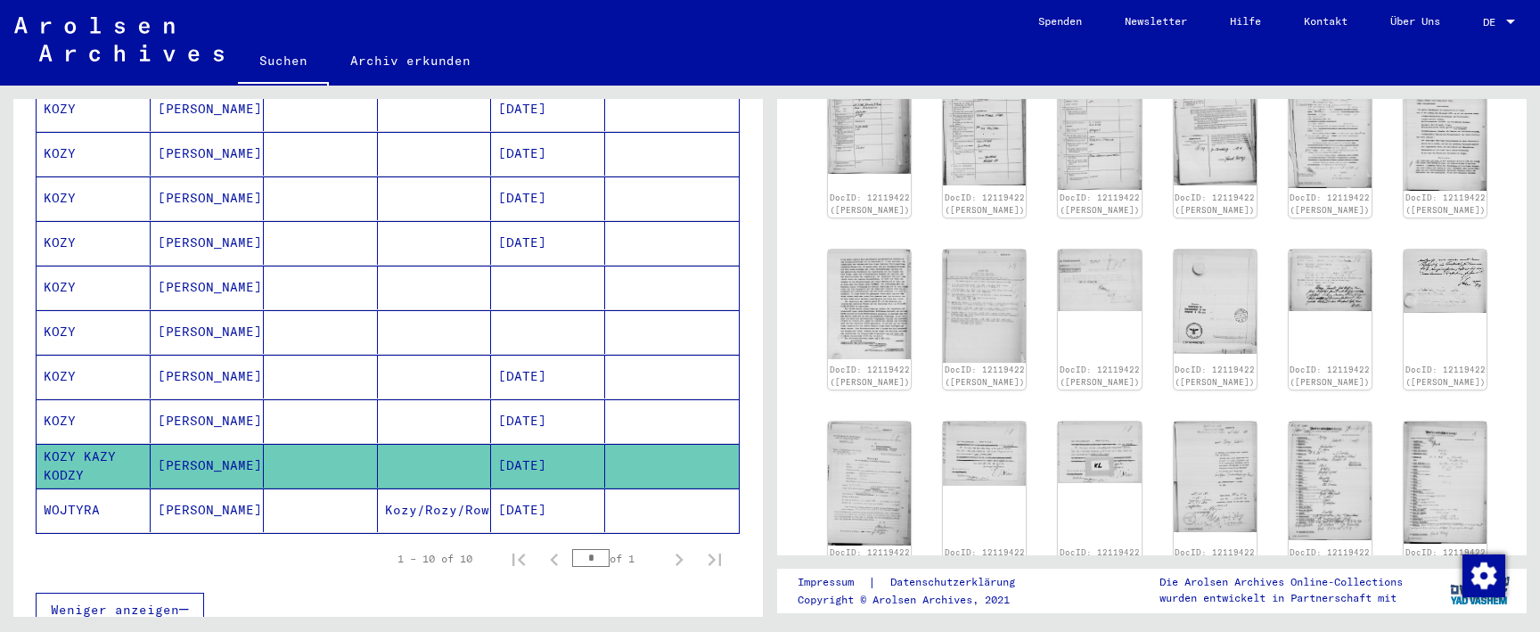
scroll to position [664, 0]
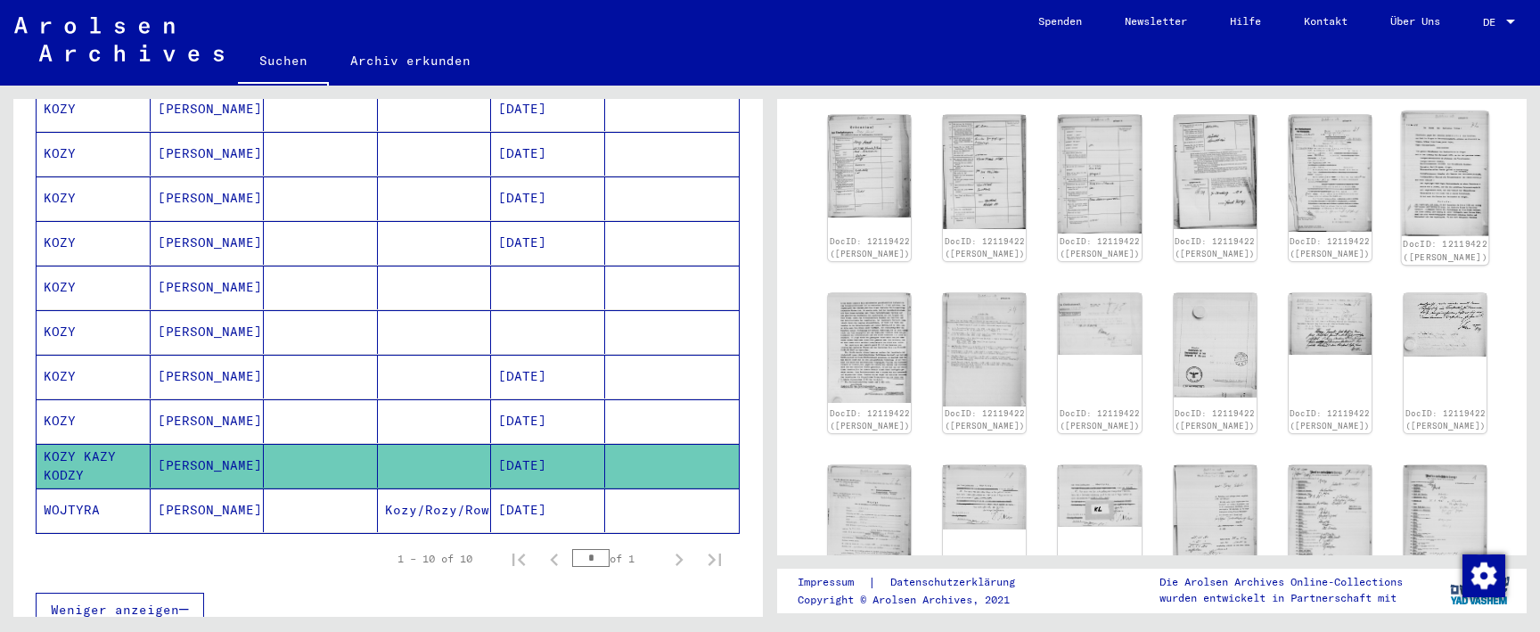
click at [1446, 206] on img at bounding box center [1445, 173] width 87 height 125
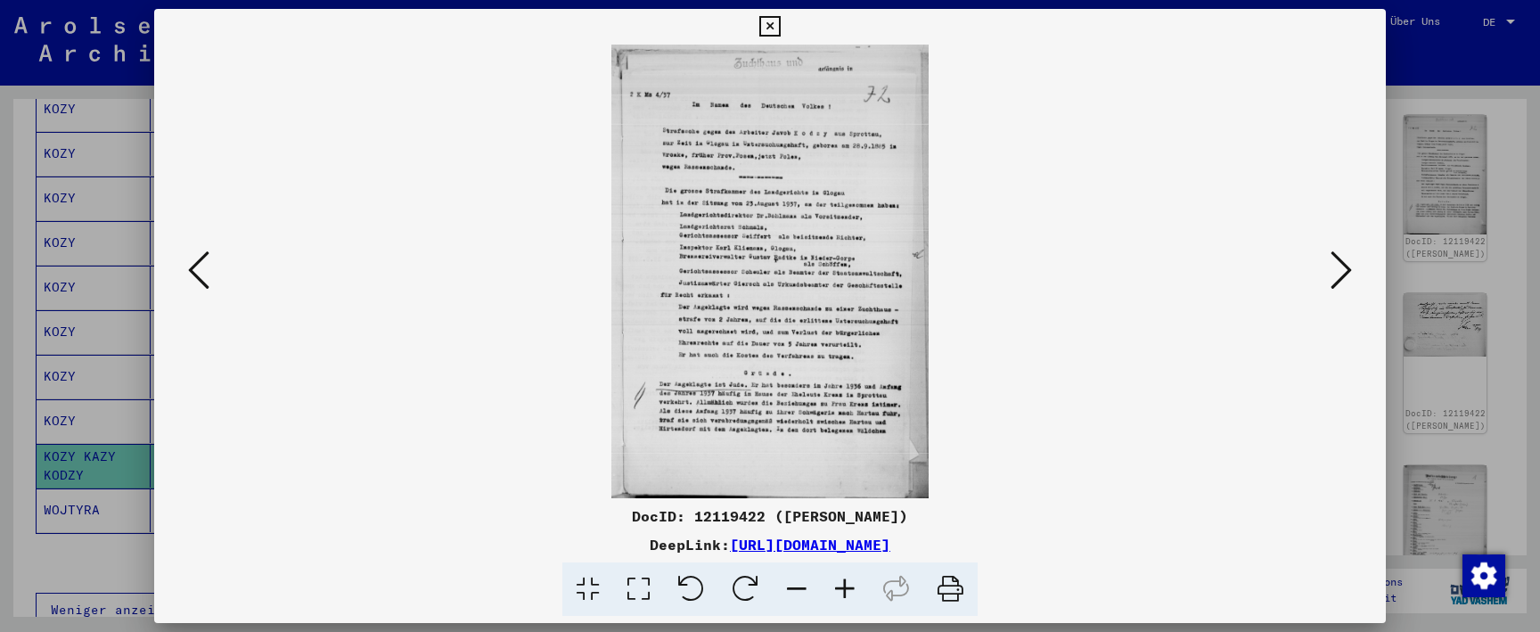
click at [848, 587] on icon at bounding box center [845, 590] width 48 height 54
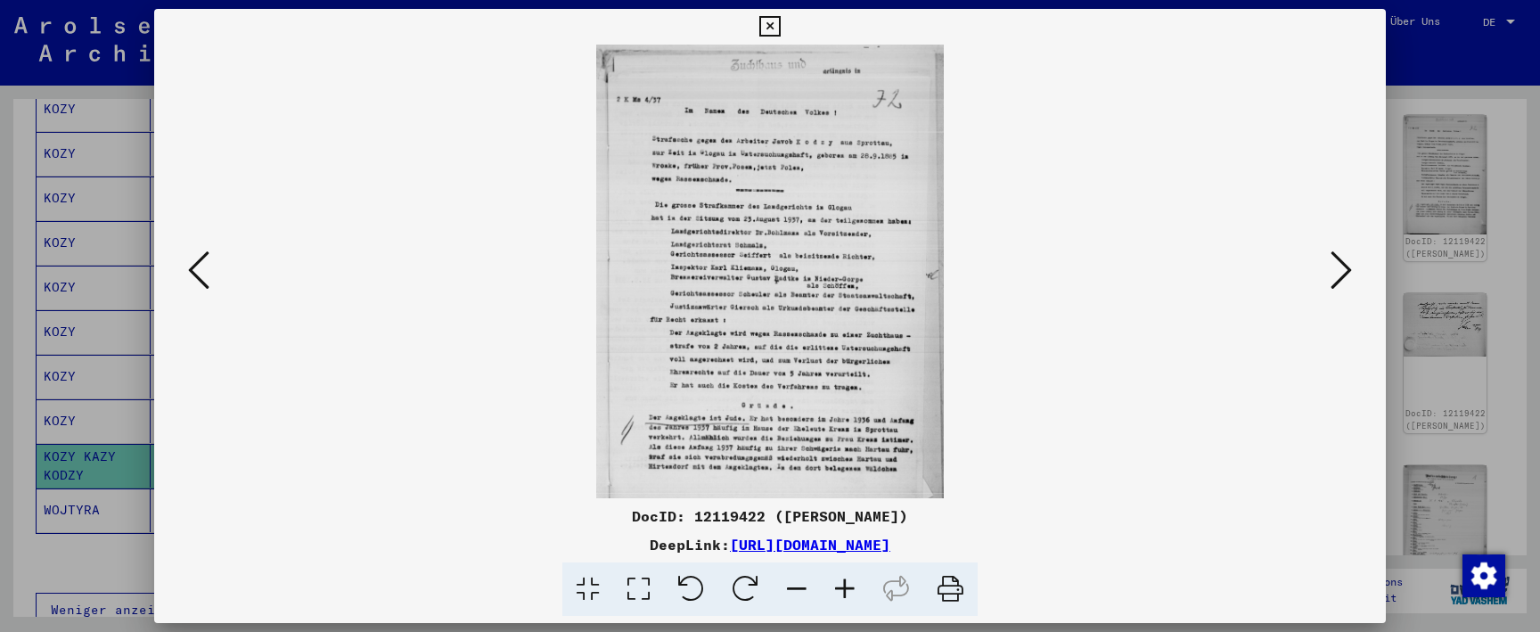
click at [848, 587] on icon at bounding box center [845, 590] width 48 height 54
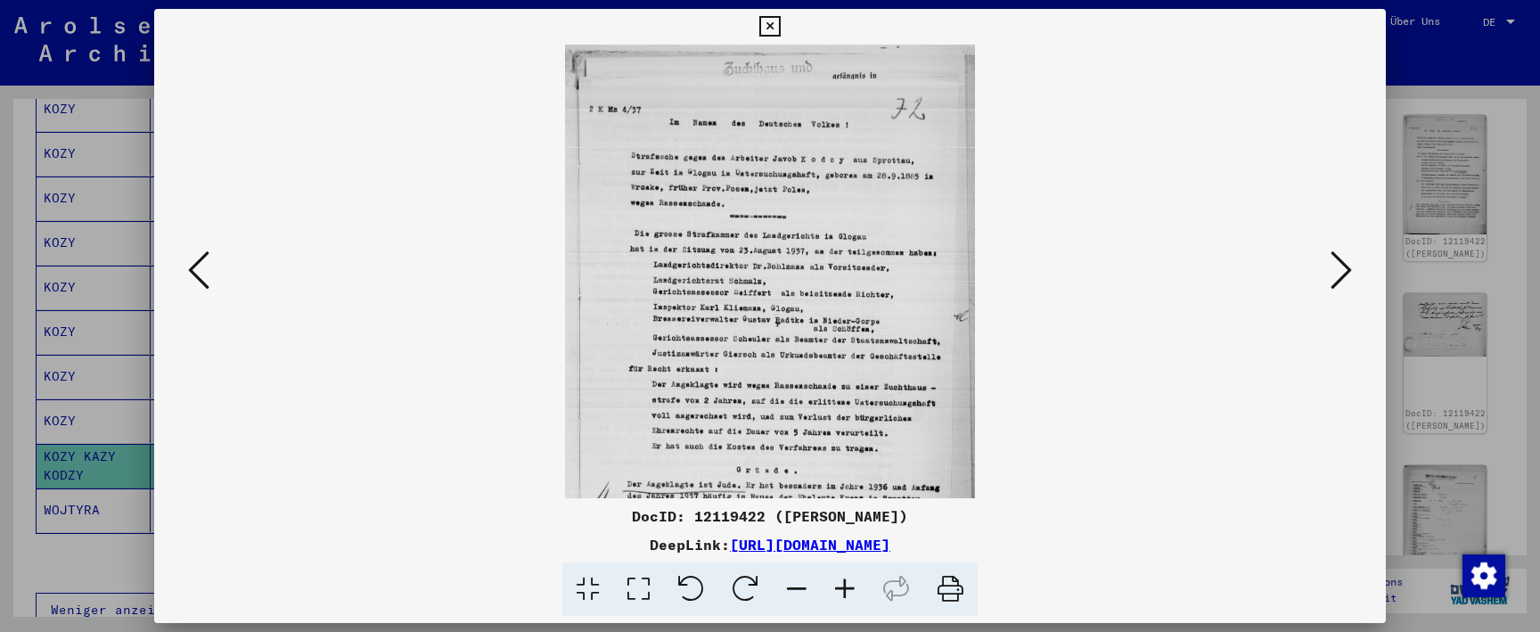
click at [848, 587] on icon at bounding box center [845, 590] width 48 height 54
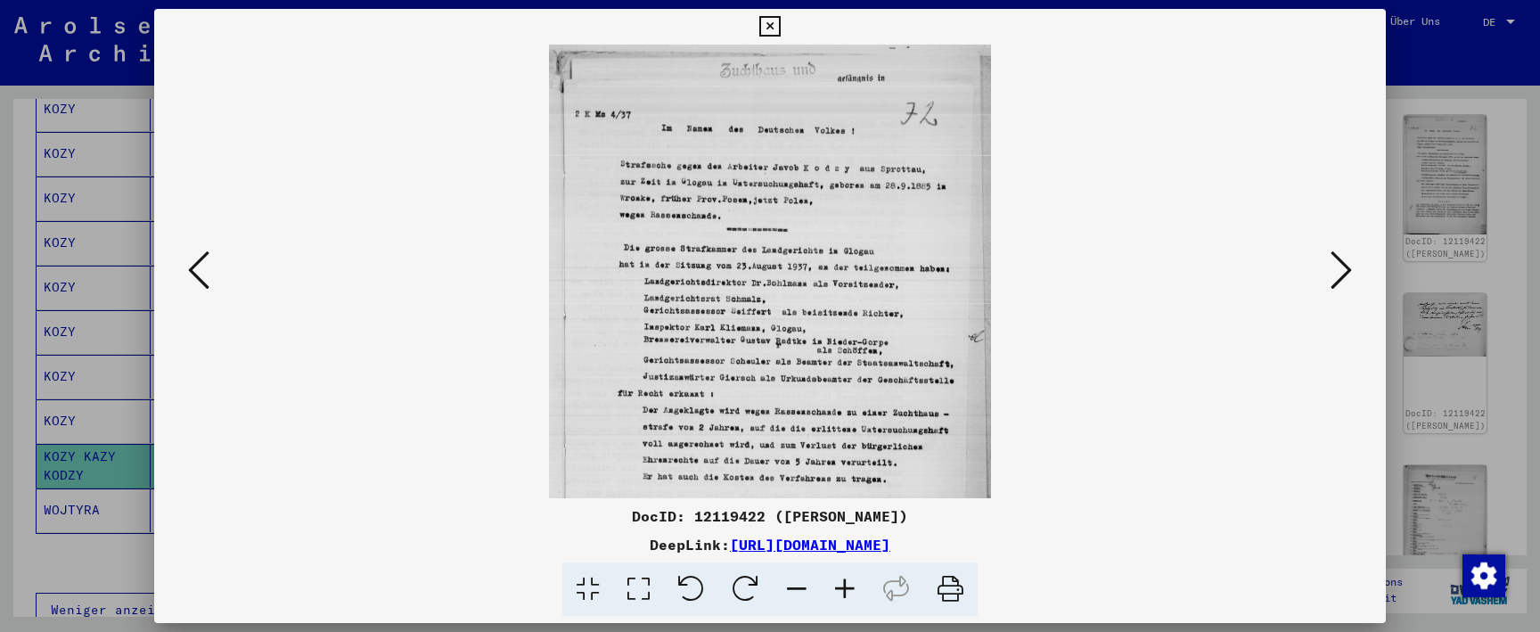
click at [848, 587] on icon at bounding box center [845, 590] width 48 height 54
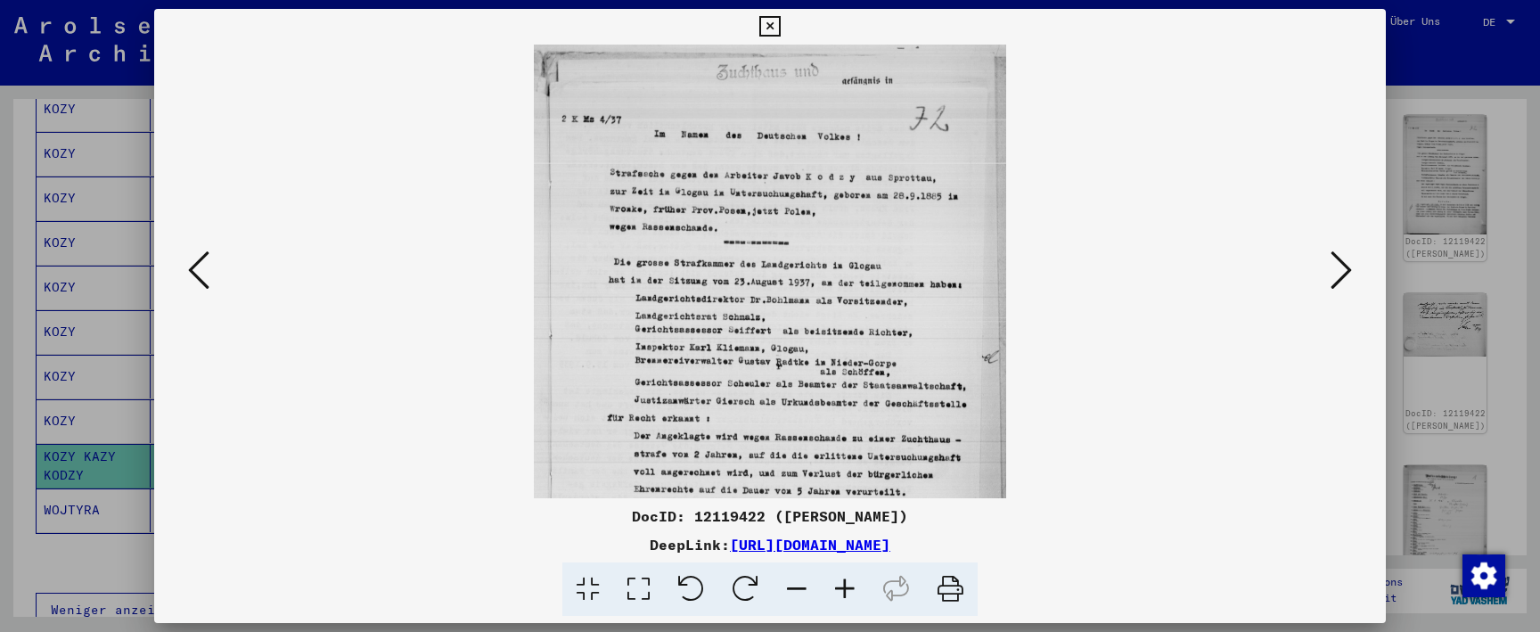
click at [848, 587] on icon at bounding box center [845, 590] width 48 height 54
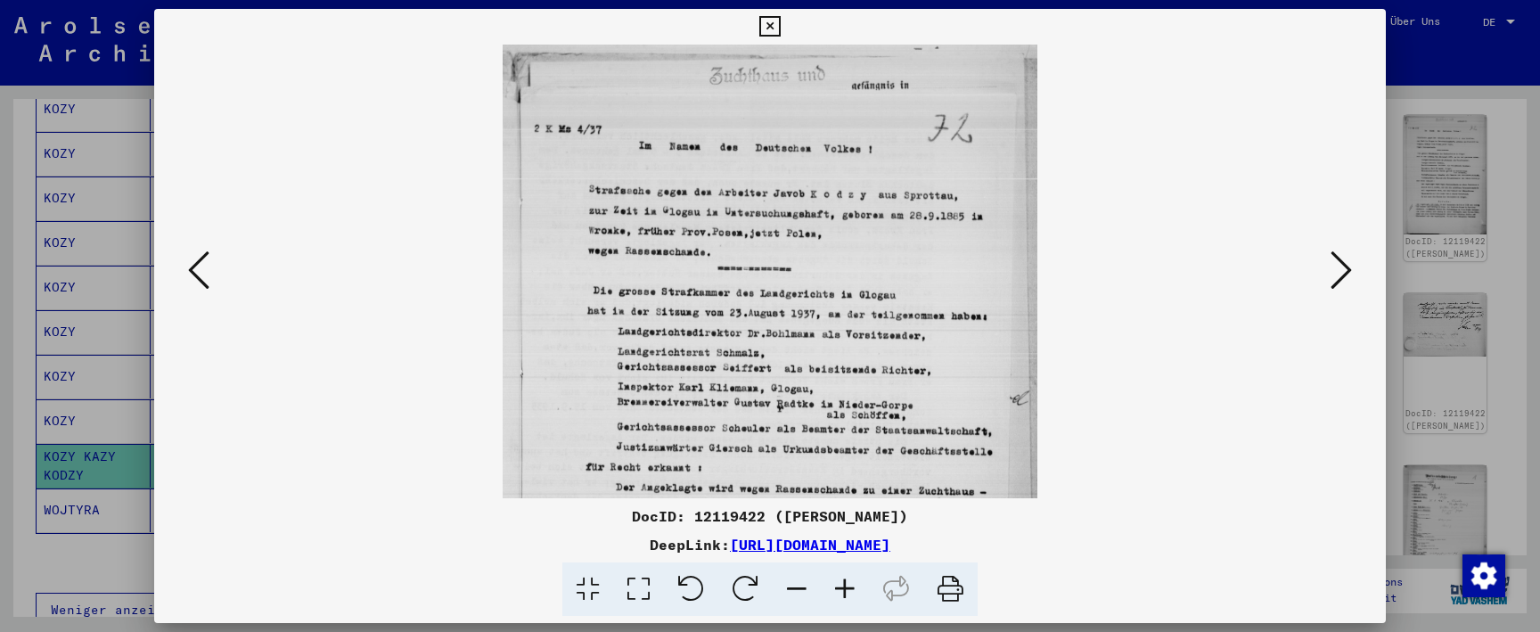
click at [848, 587] on icon at bounding box center [845, 590] width 48 height 54
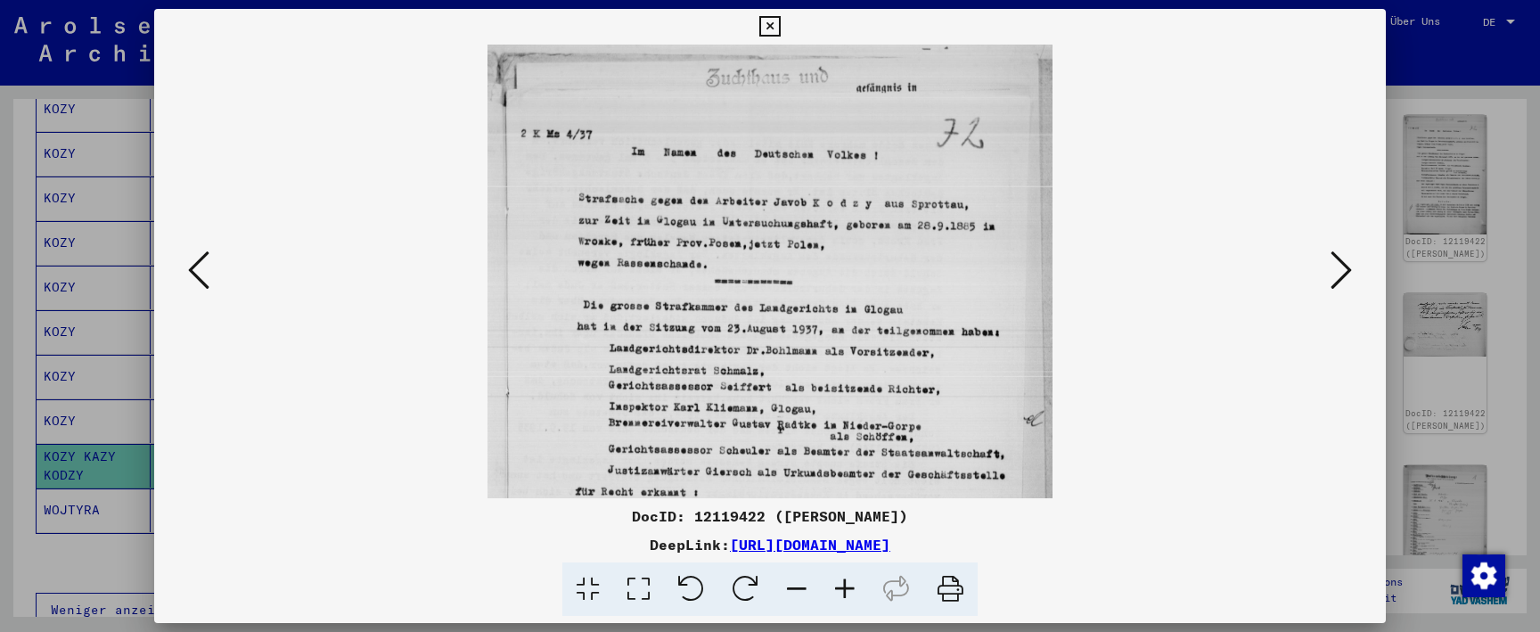
click at [848, 587] on icon at bounding box center [845, 590] width 48 height 54
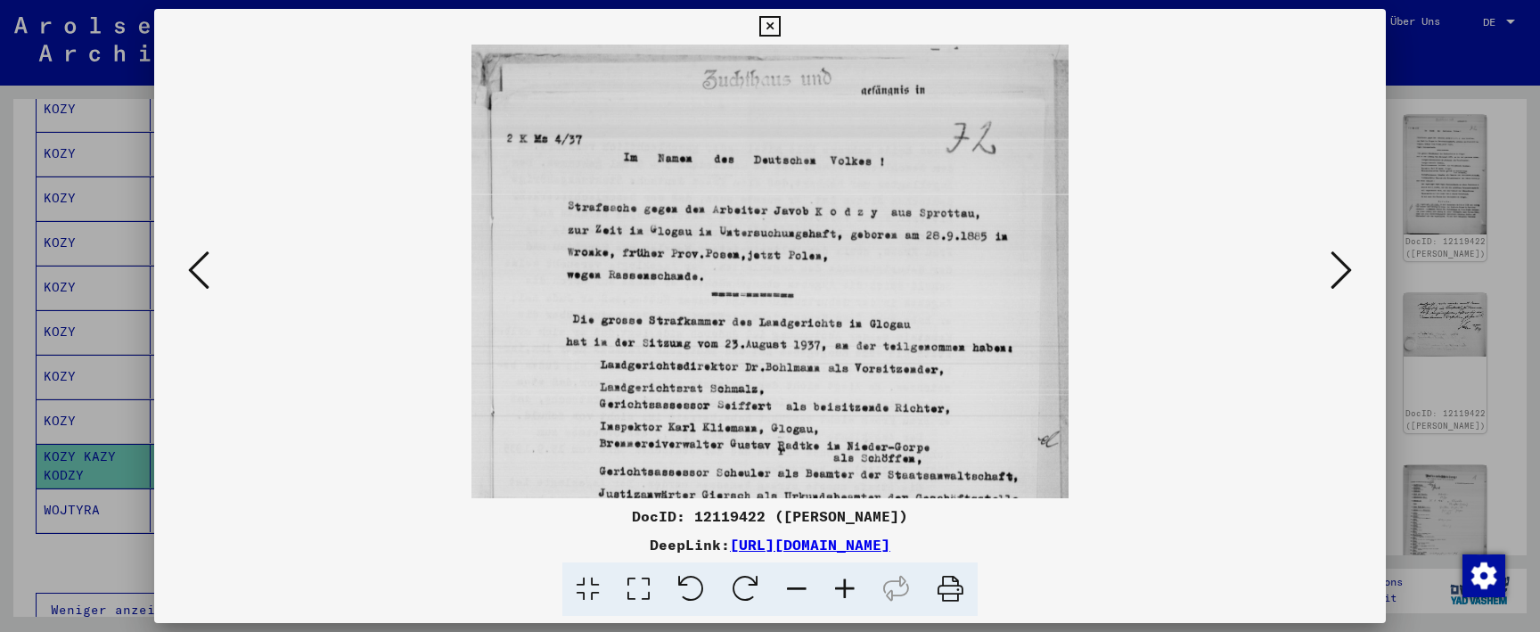
click at [848, 587] on icon at bounding box center [845, 590] width 48 height 54
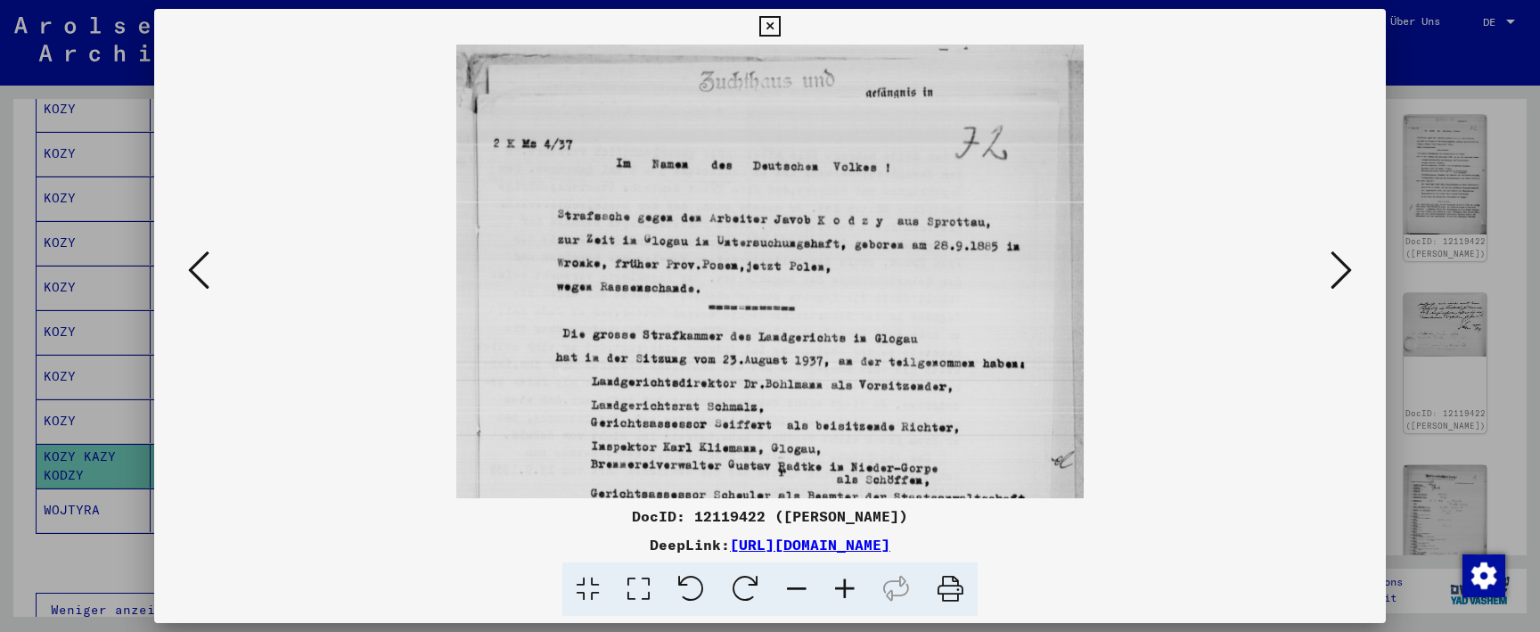
click at [848, 587] on icon at bounding box center [845, 590] width 48 height 54
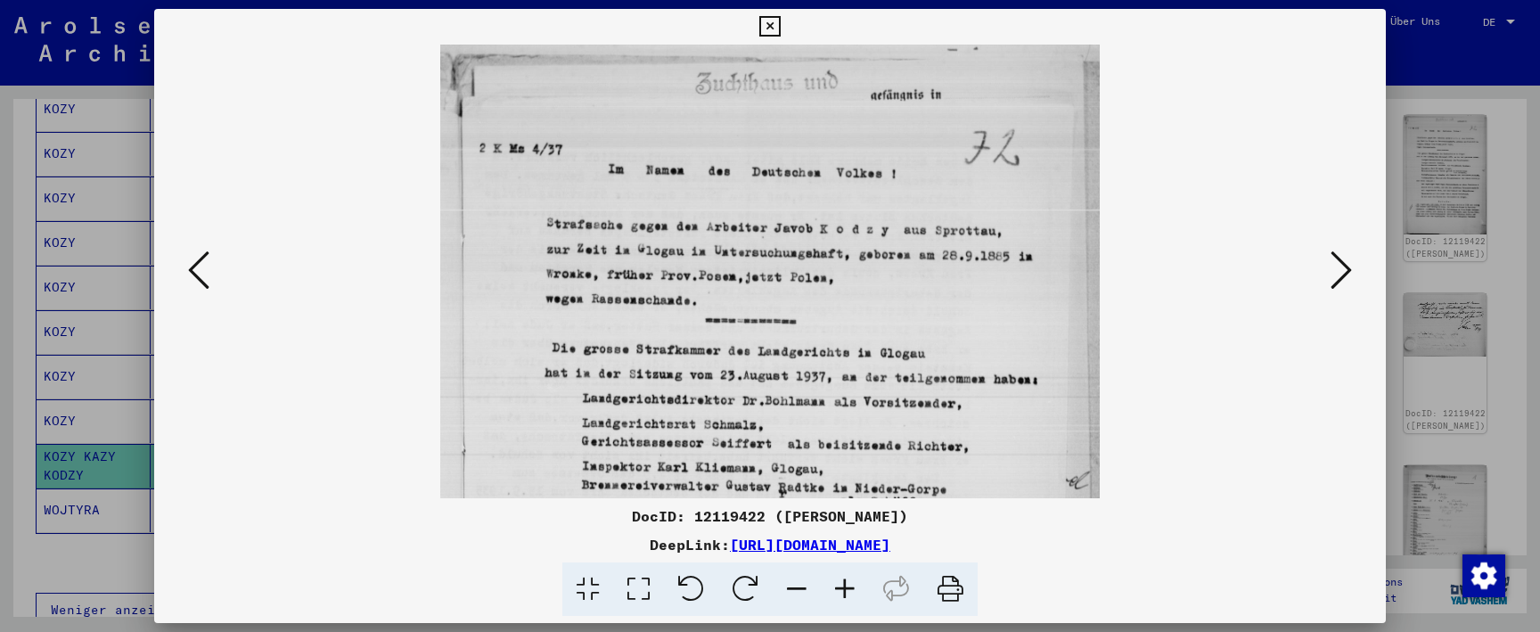
click at [848, 587] on icon at bounding box center [845, 590] width 48 height 54
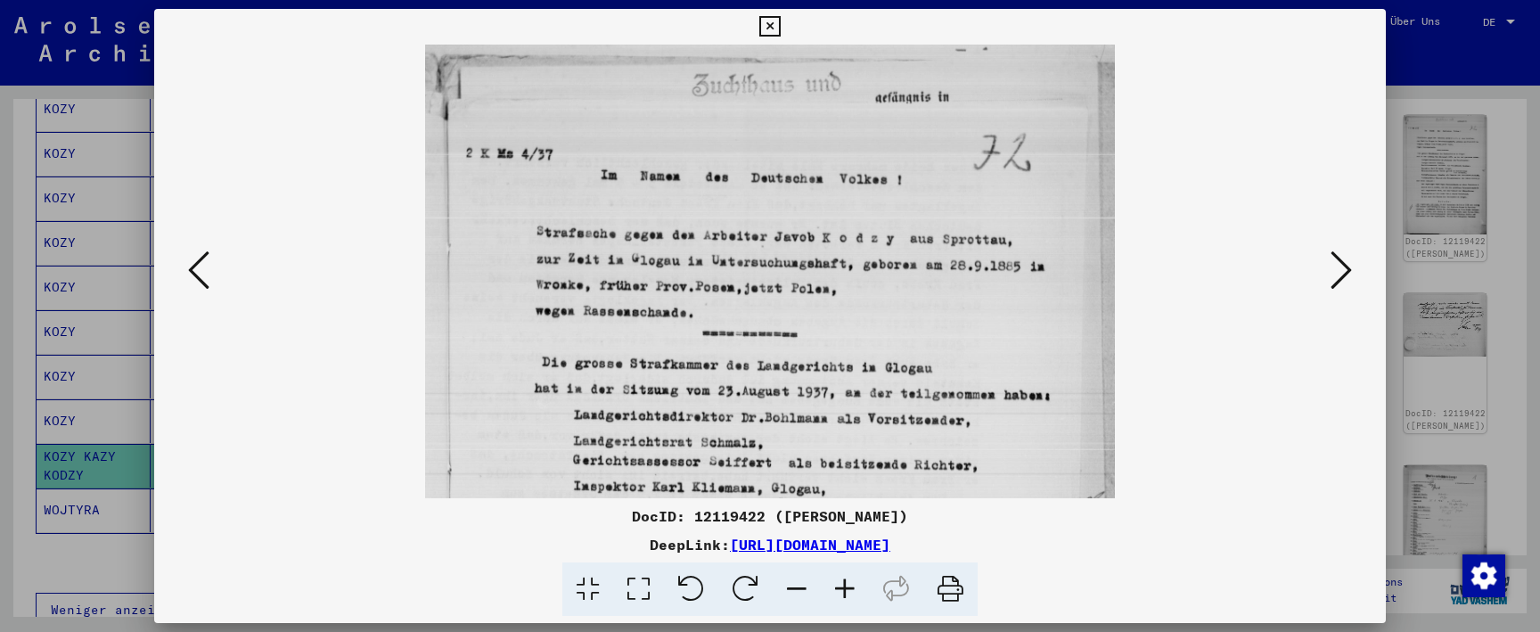
click at [848, 587] on icon at bounding box center [845, 590] width 48 height 54
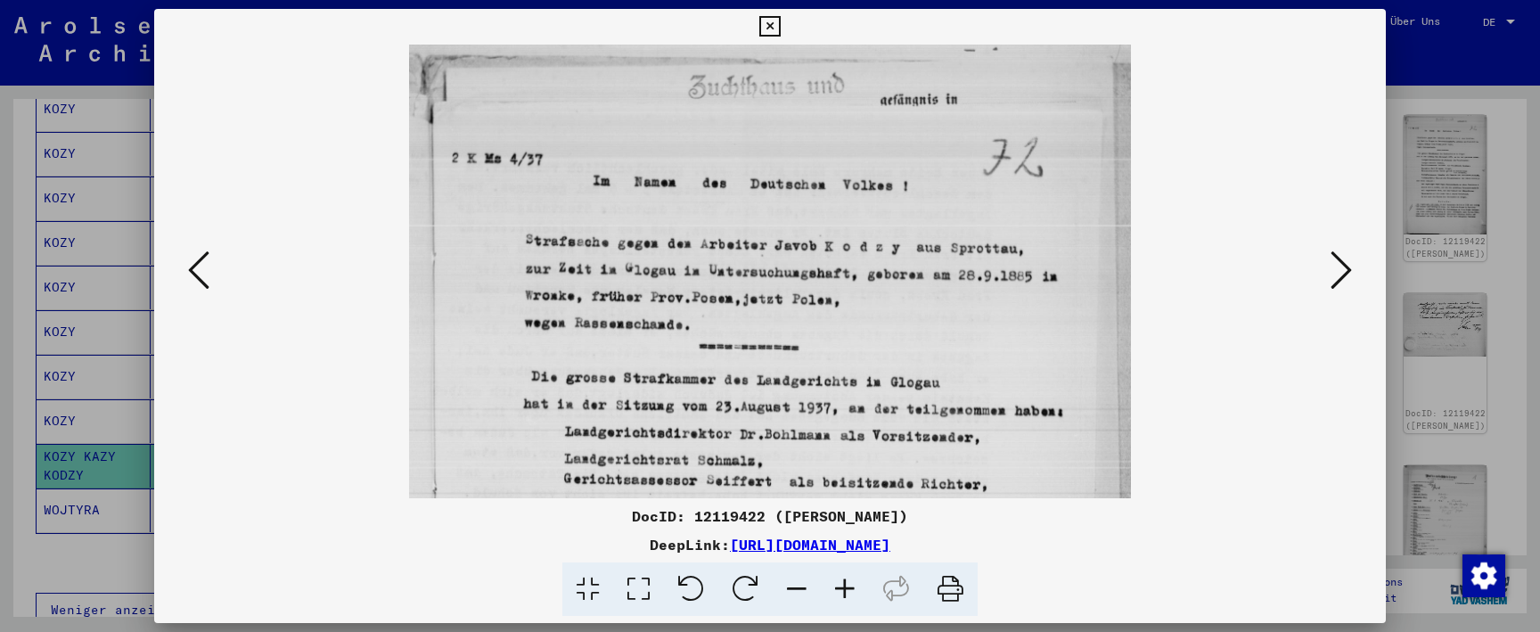
click at [848, 587] on icon at bounding box center [845, 590] width 48 height 54
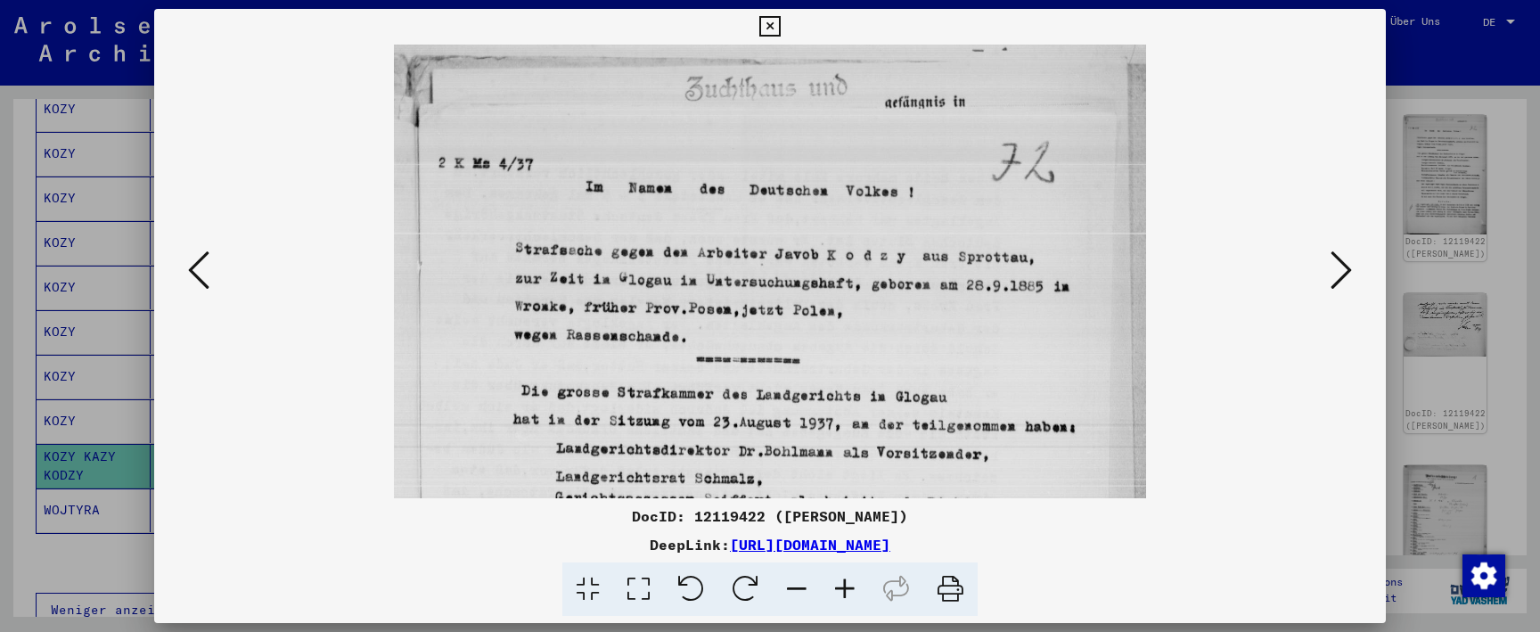
click at [848, 587] on icon at bounding box center [845, 590] width 48 height 54
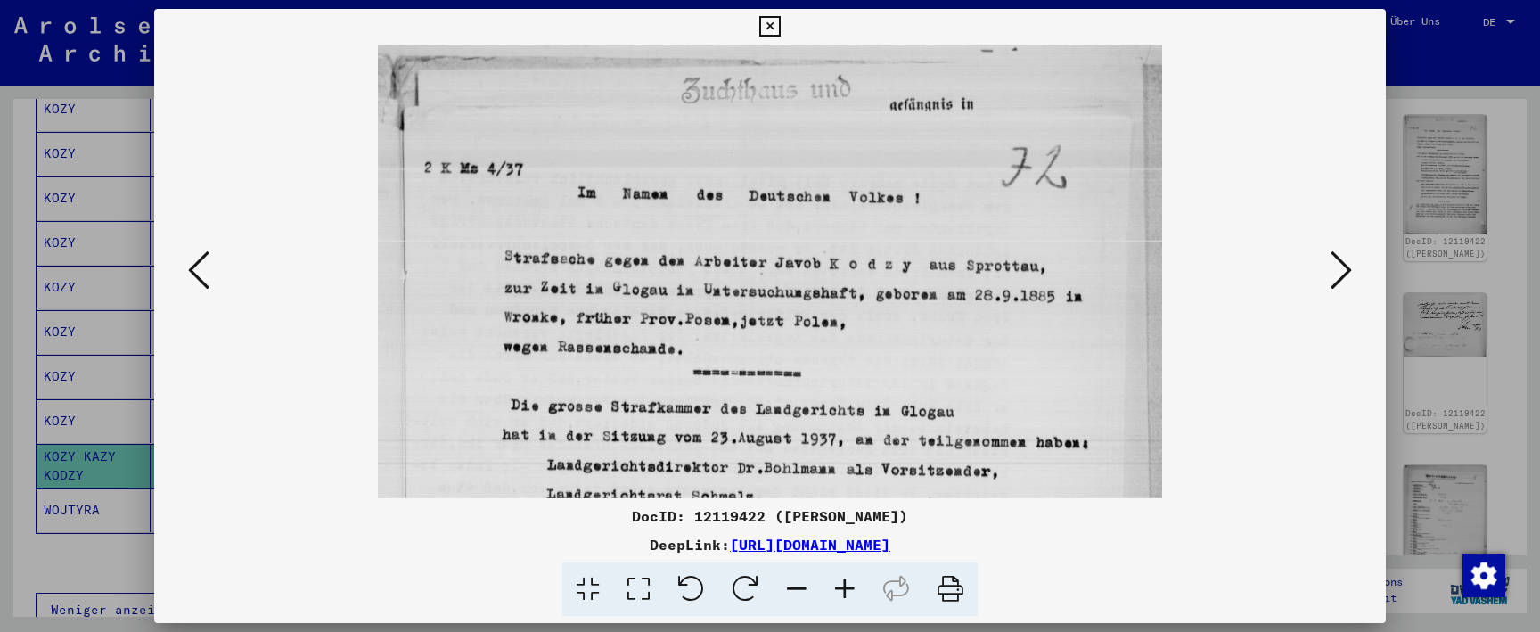
click at [848, 587] on icon at bounding box center [845, 590] width 48 height 54
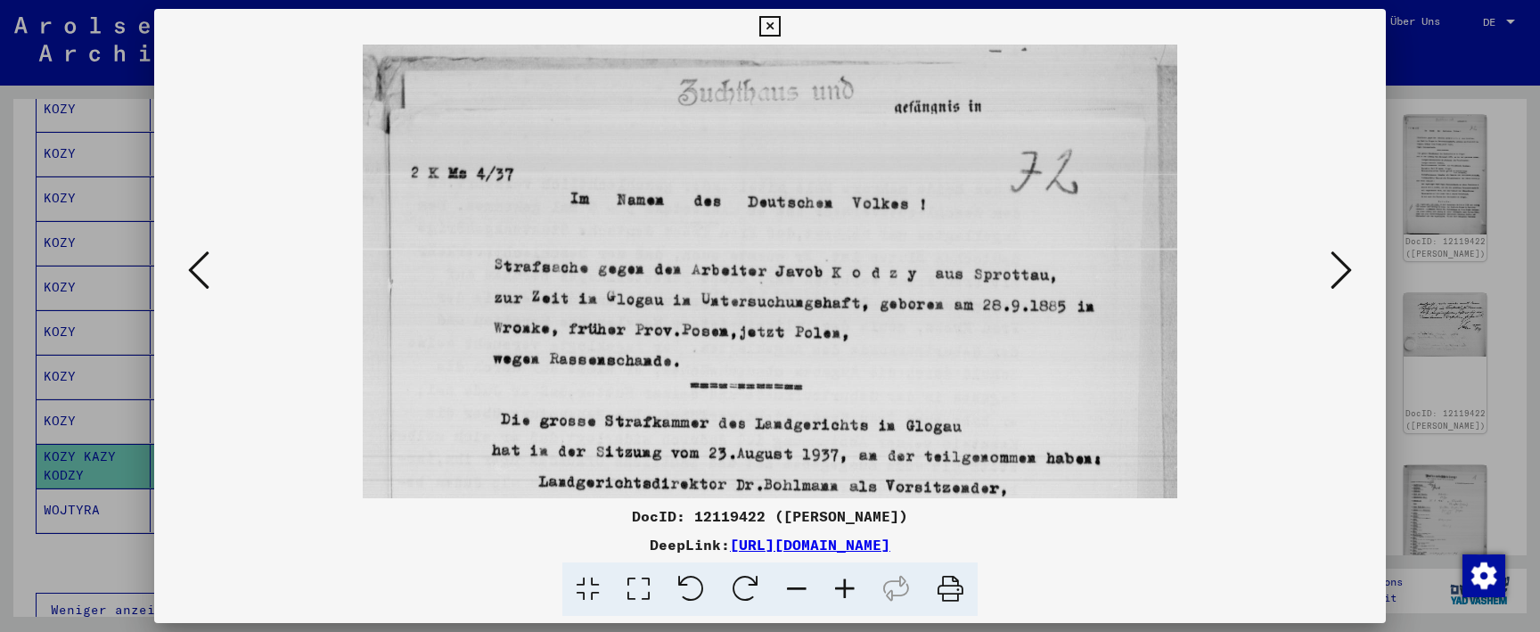
click at [848, 587] on icon at bounding box center [845, 590] width 48 height 54
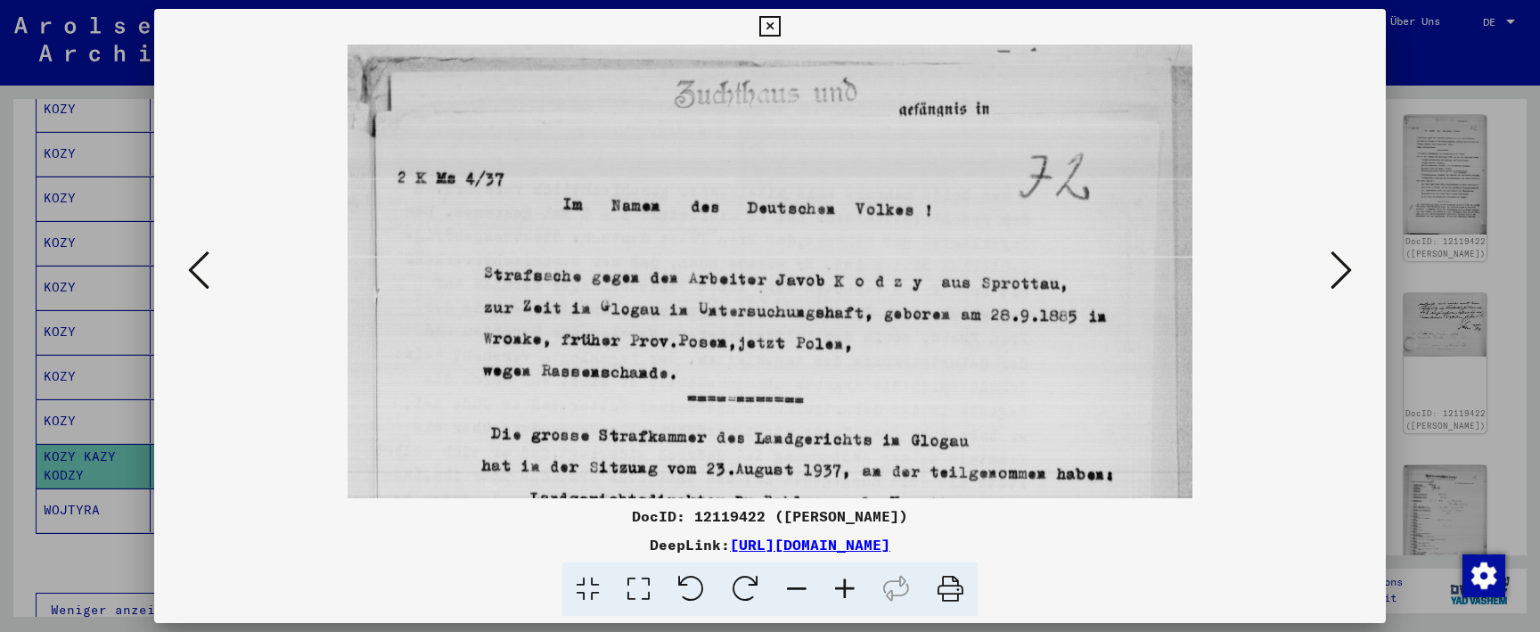
click at [848, 587] on icon at bounding box center [845, 590] width 48 height 54
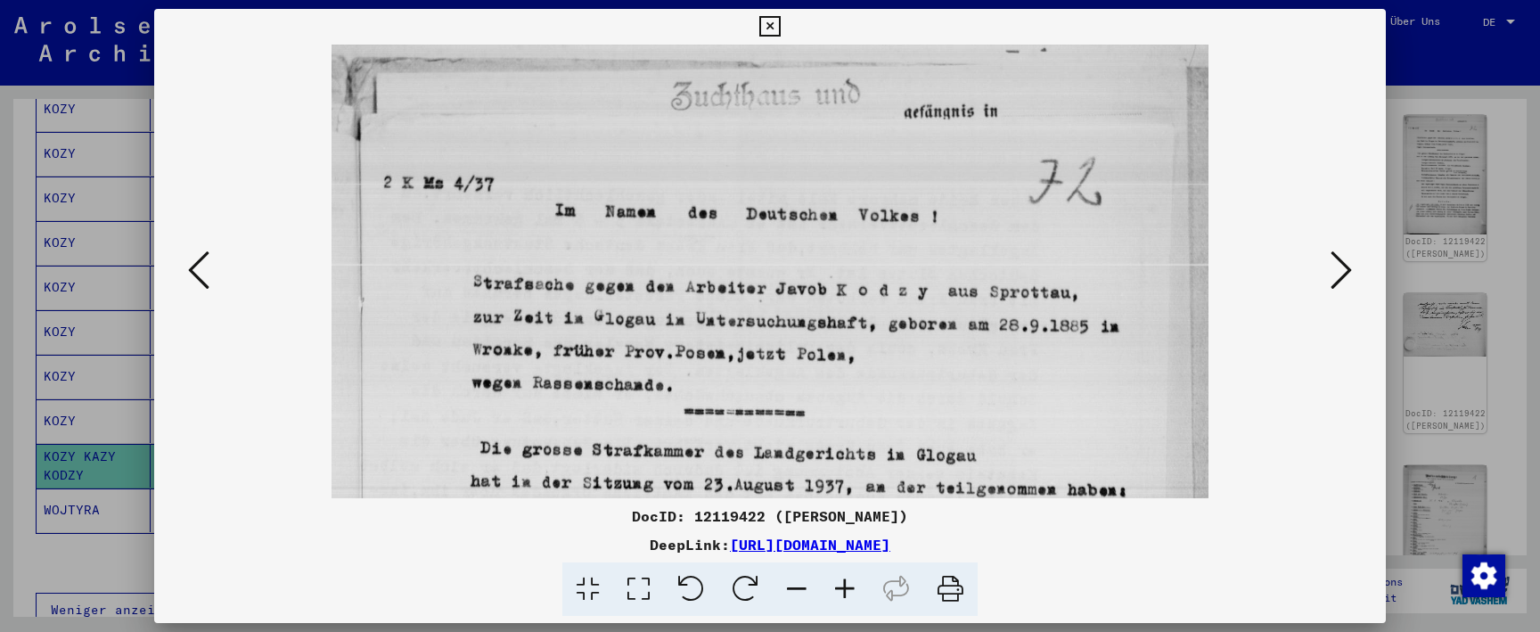
click at [848, 587] on icon at bounding box center [845, 590] width 48 height 54
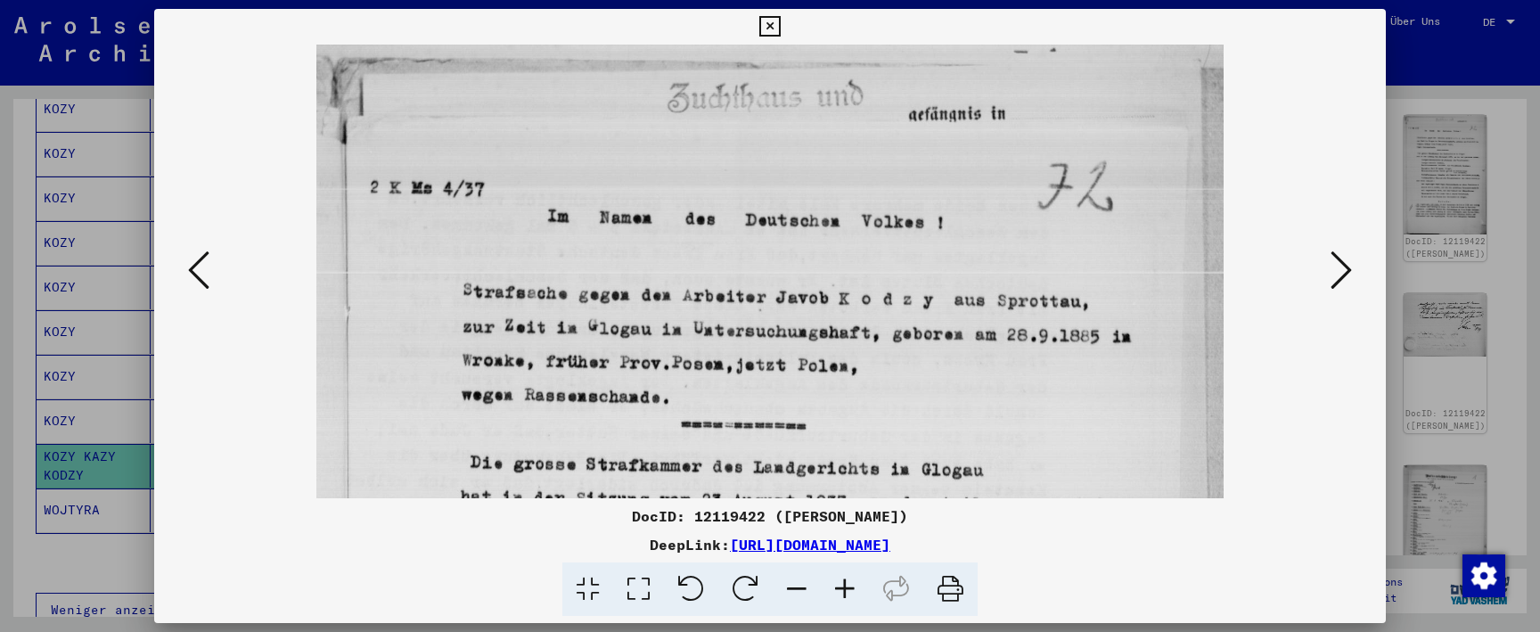
scroll to position [0, 0]
click at [1342, 284] on icon at bounding box center [1341, 270] width 21 height 43
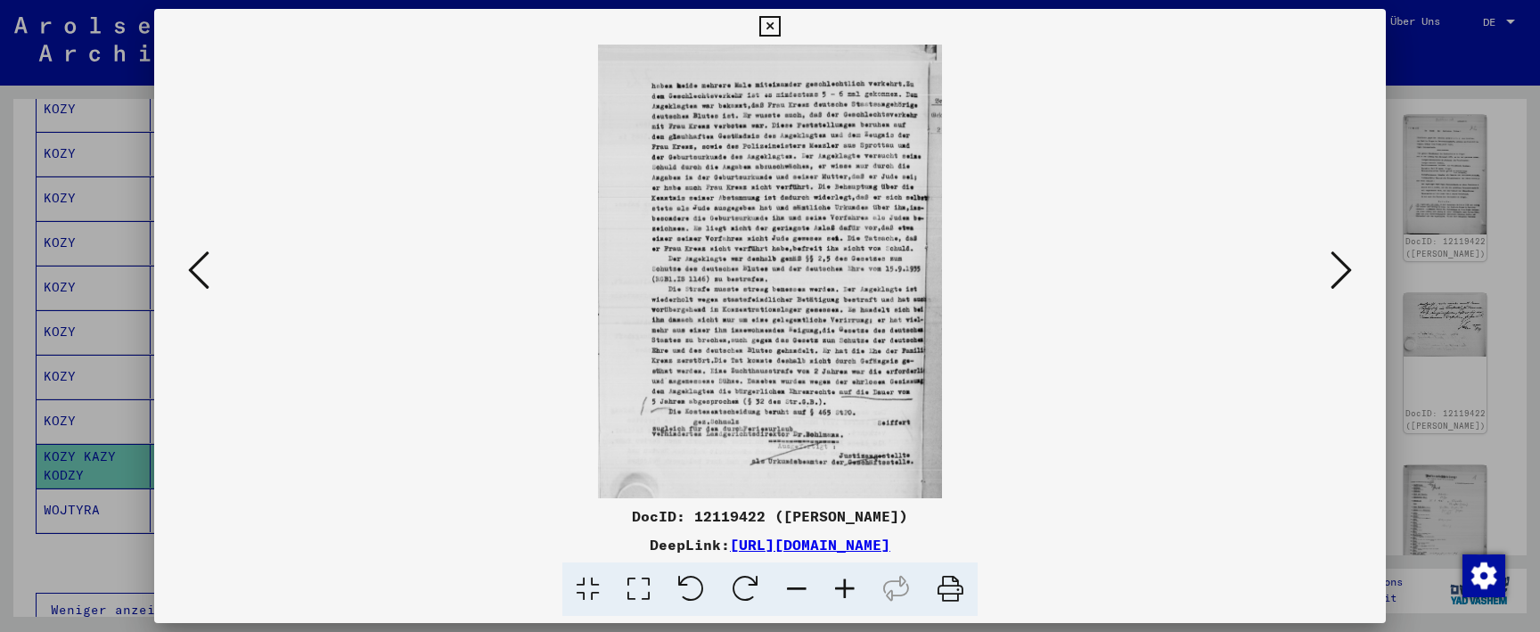
click at [206, 269] on icon at bounding box center [198, 270] width 21 height 43
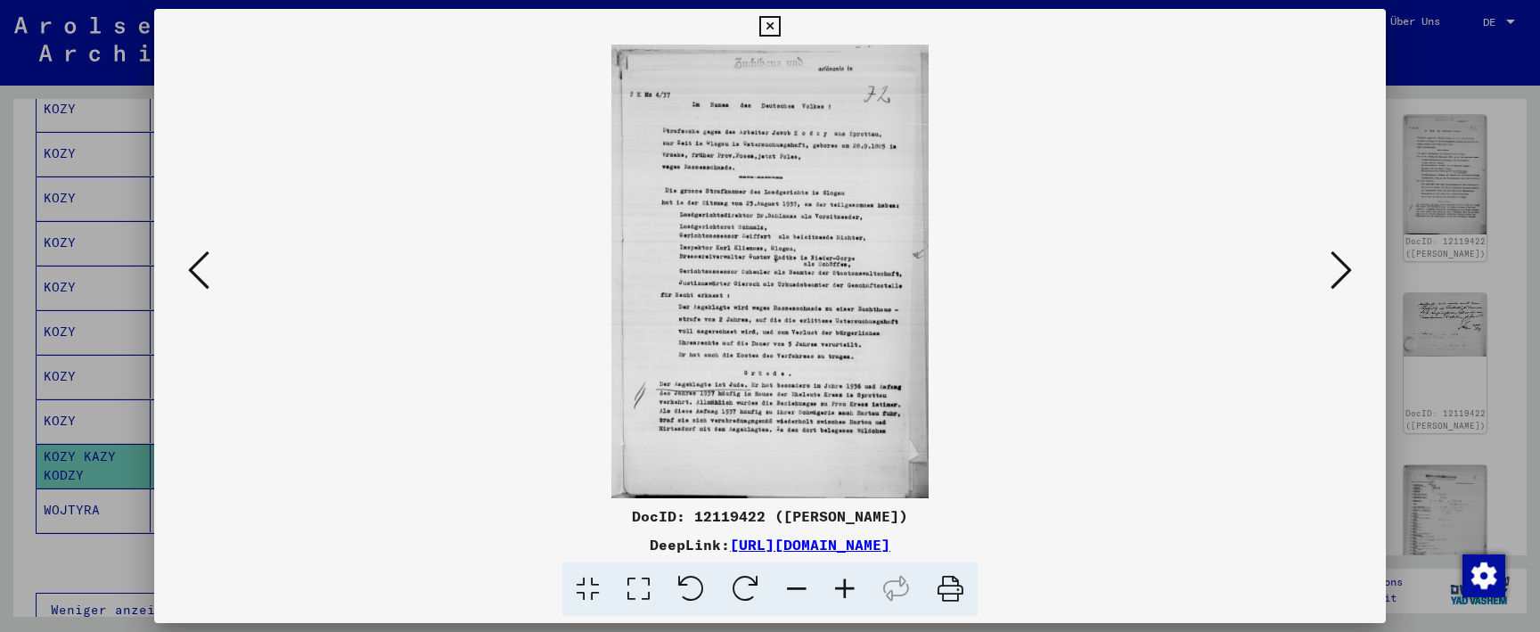
click at [780, 32] on icon at bounding box center [770, 26] width 21 height 21
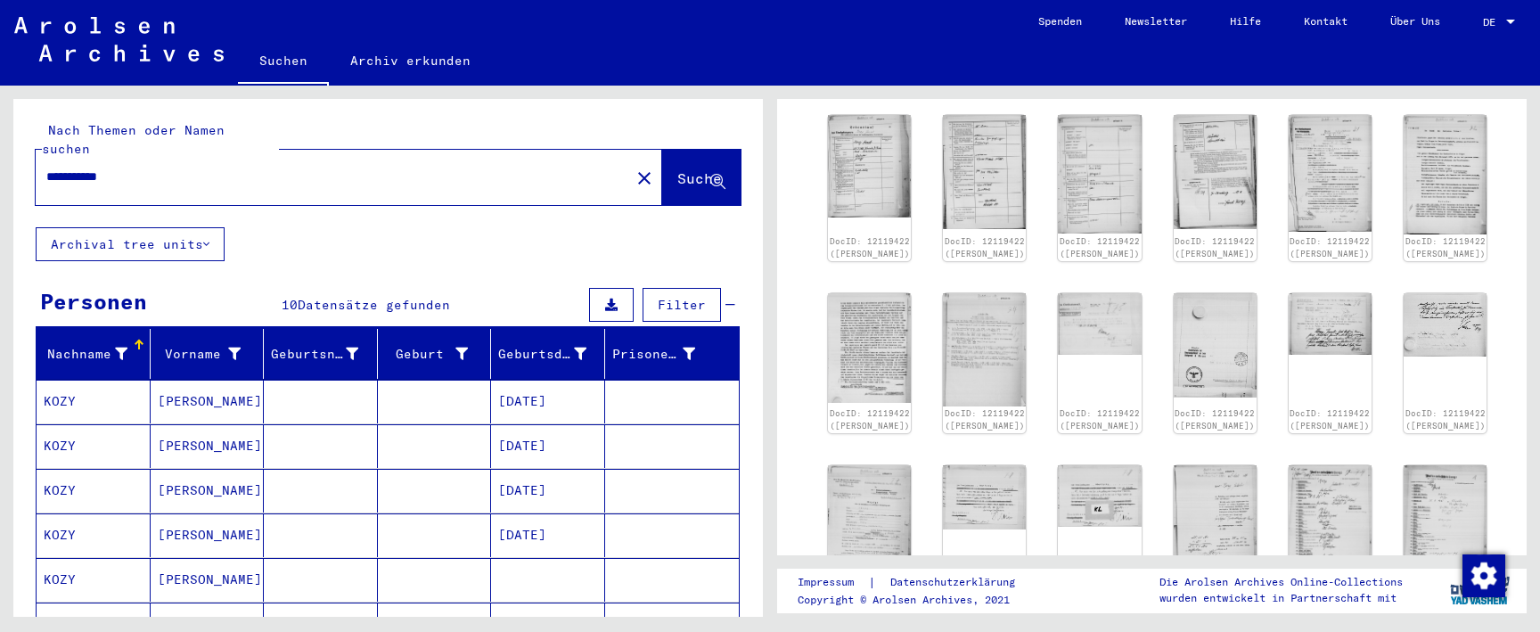
click at [662, 155] on button "Suche" at bounding box center [701, 177] width 78 height 55
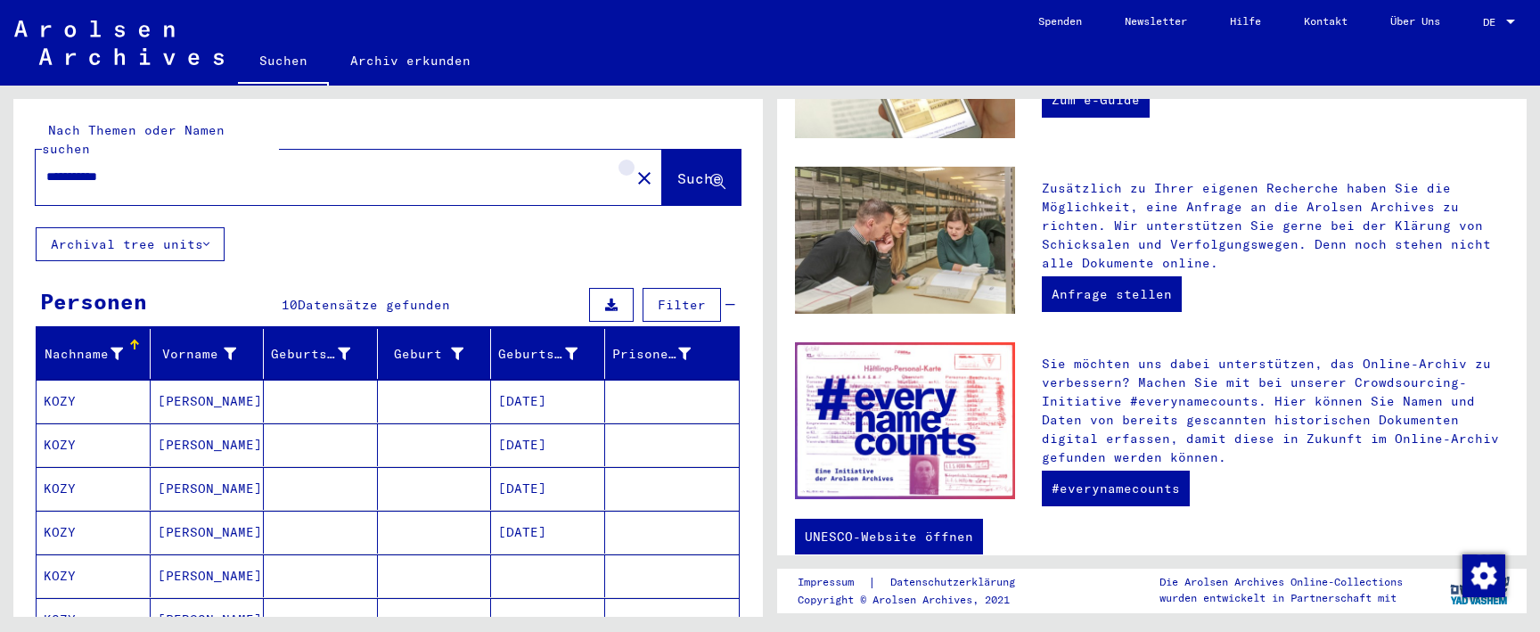
click at [634, 168] on mat-icon "close" at bounding box center [644, 178] width 21 height 21
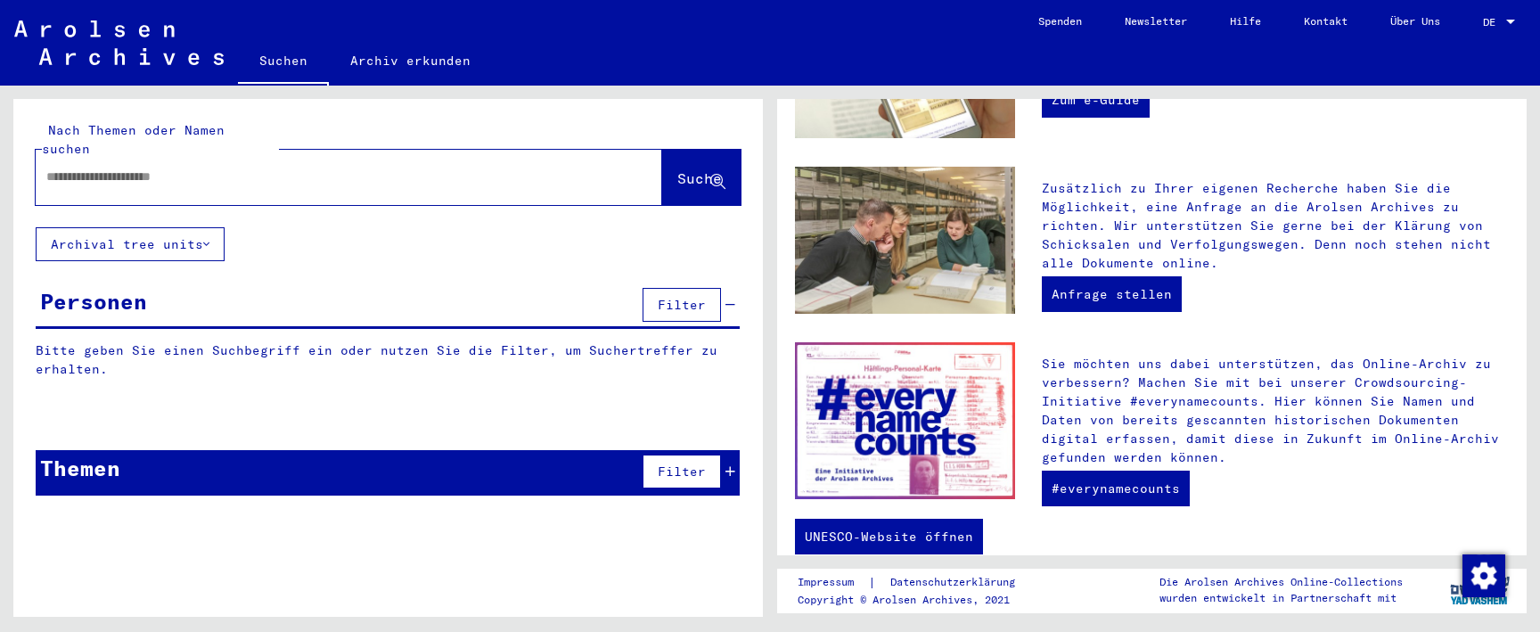
click at [535, 168] on input "text" at bounding box center [327, 177] width 563 height 19
paste input "**********"
type input "**********"
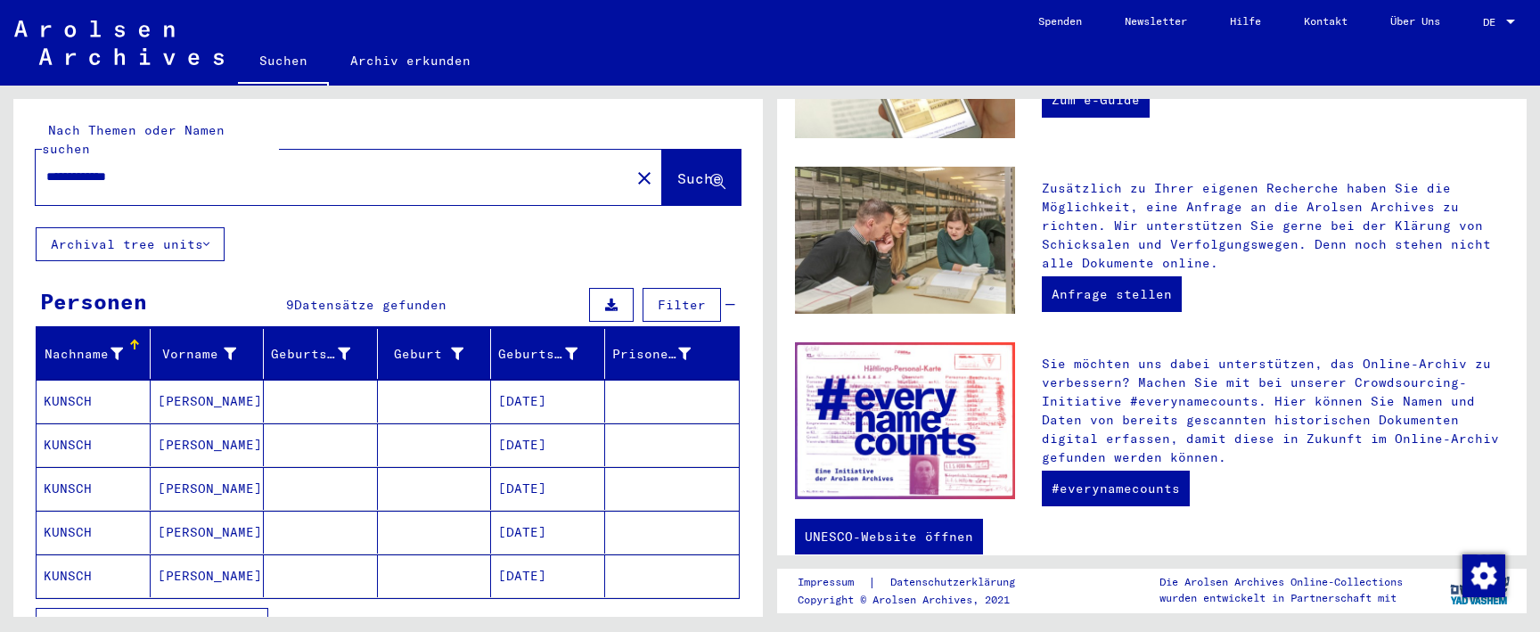
click at [478, 384] on mat-cell at bounding box center [435, 401] width 114 height 43
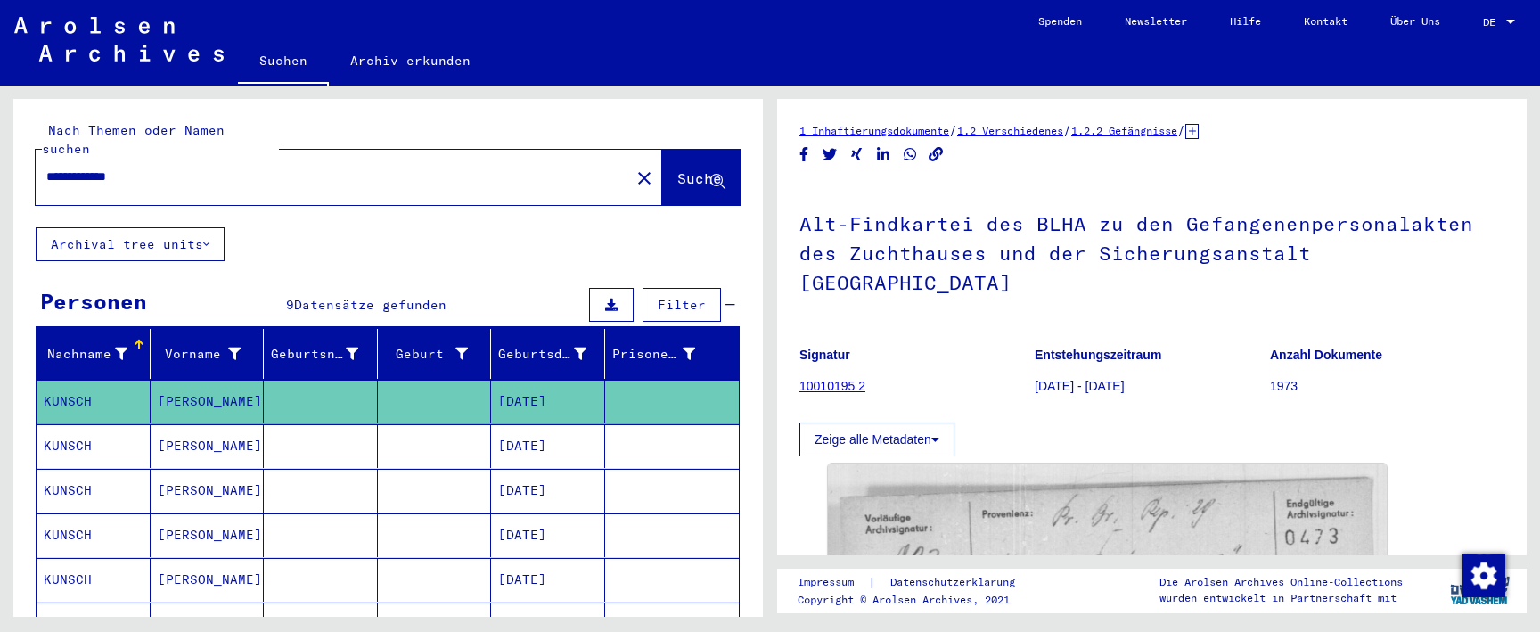
click at [476, 435] on mat-cell at bounding box center [435, 446] width 114 height 44
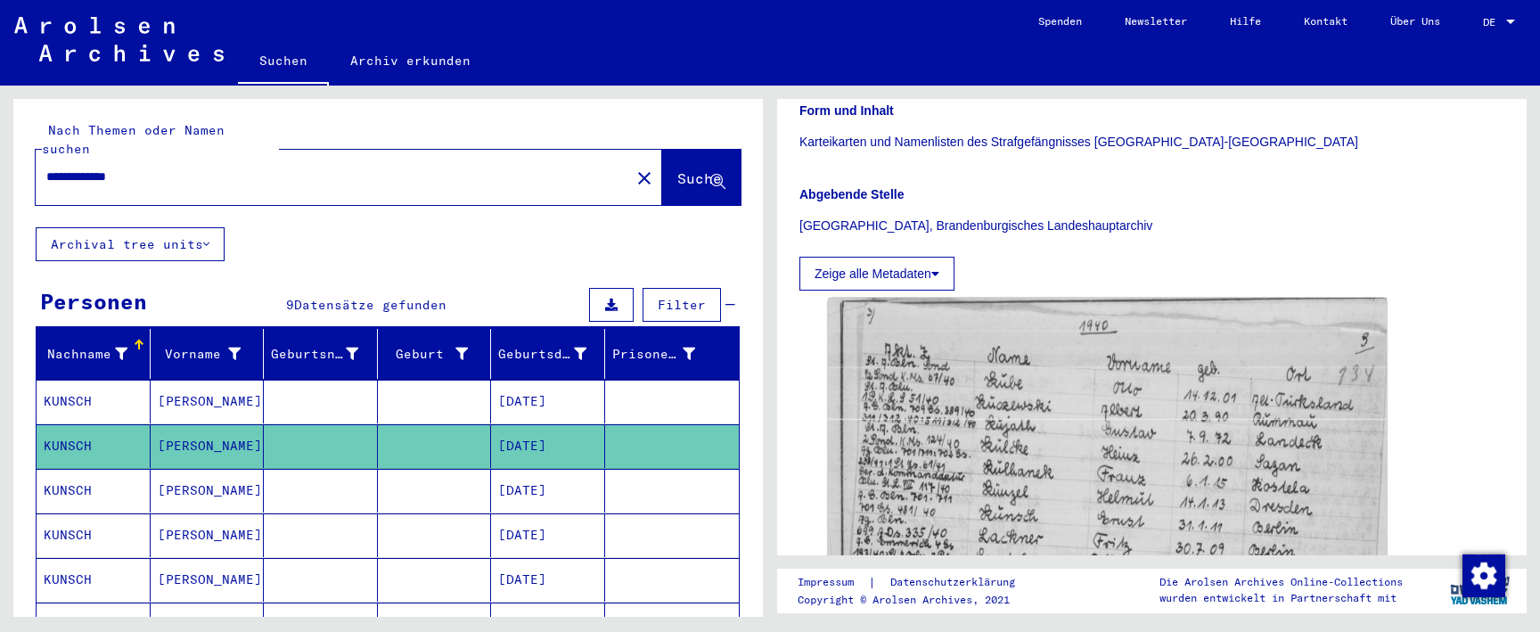
scroll to position [499, 0]
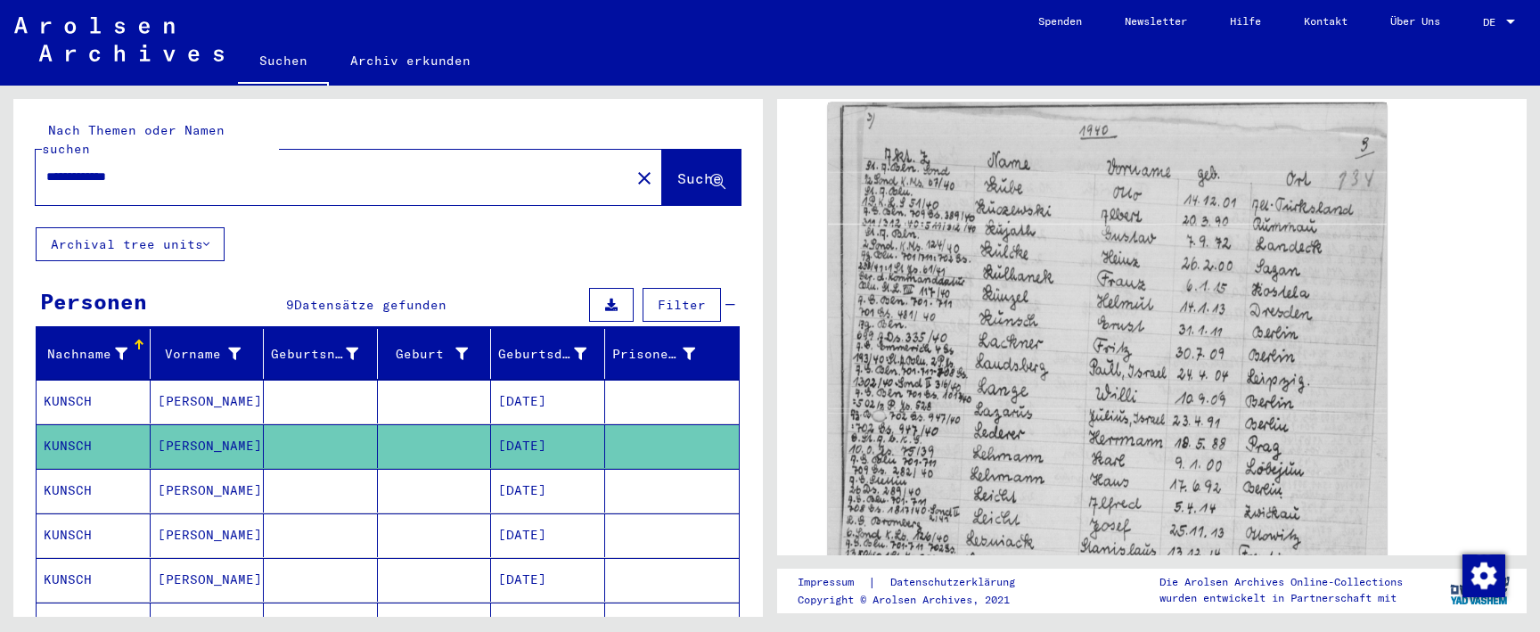
click at [557, 481] on mat-cell "[DATE]" at bounding box center [548, 491] width 114 height 44
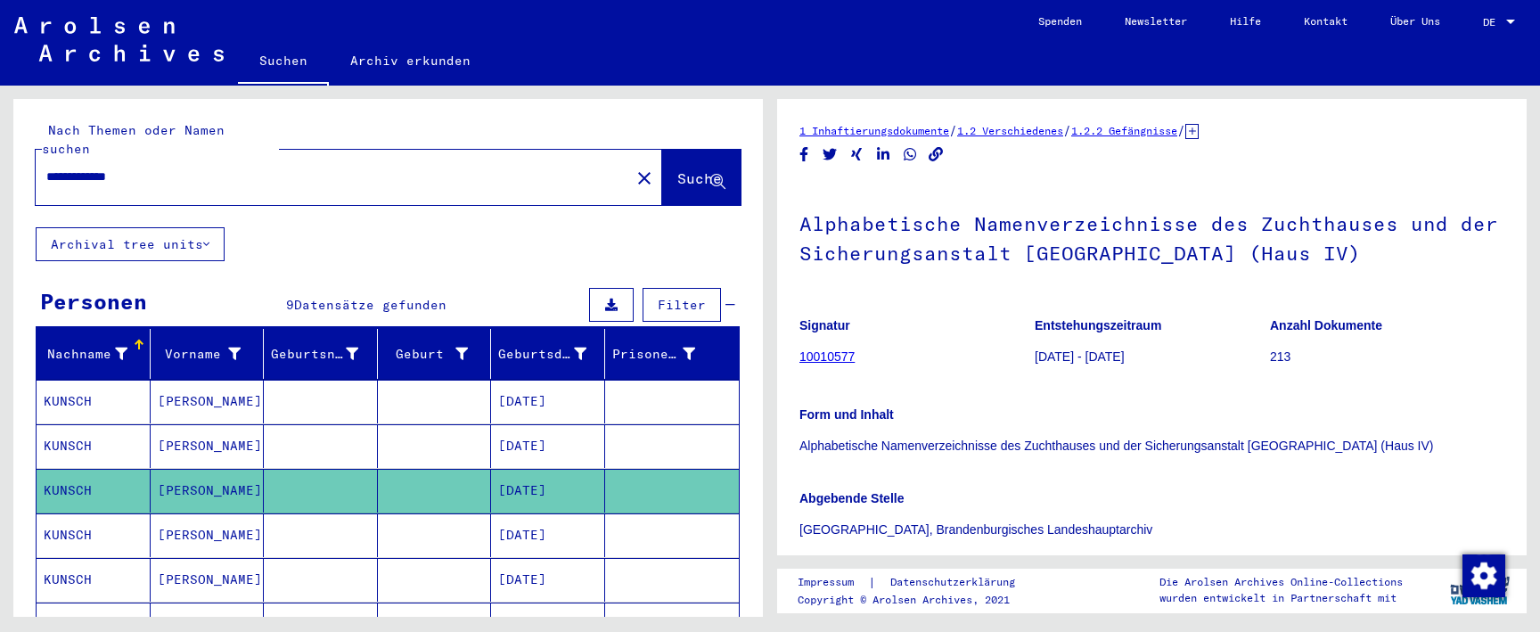
click at [569, 513] on mat-cell "[DATE]" at bounding box center [548, 535] width 114 height 44
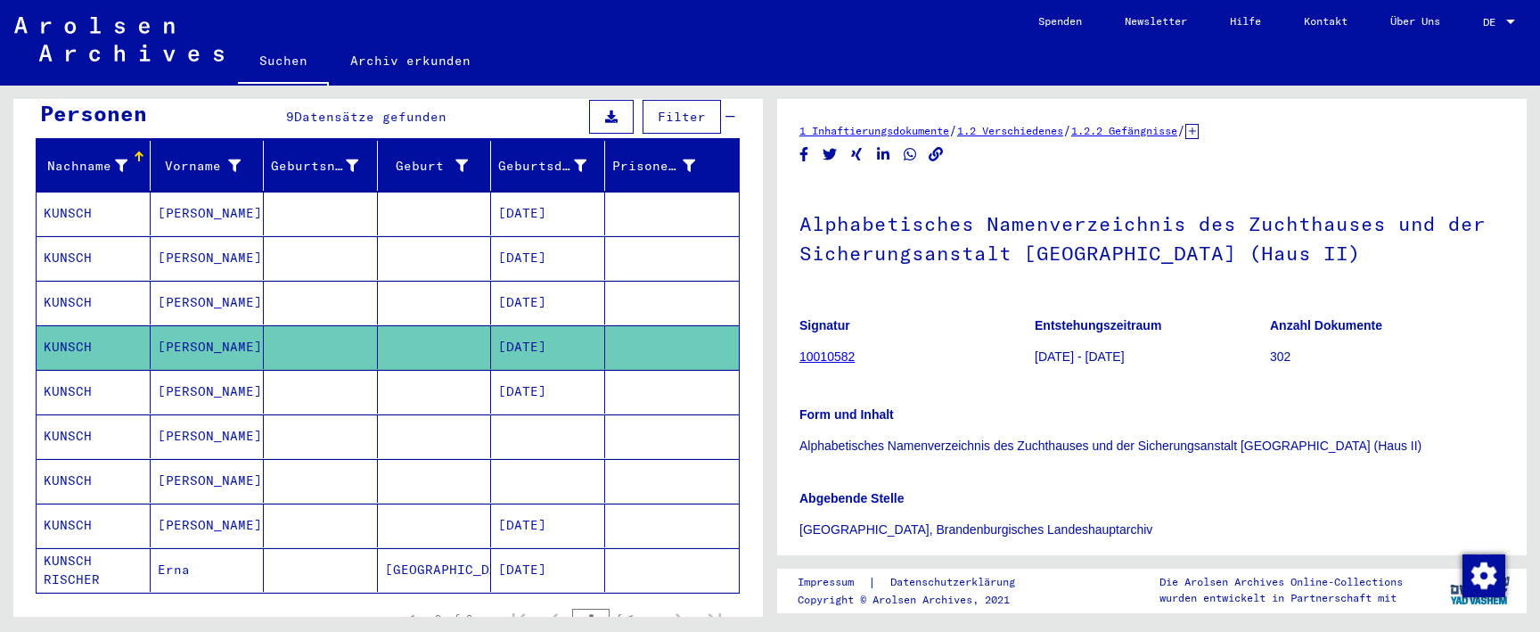
scroll to position [204, 0]
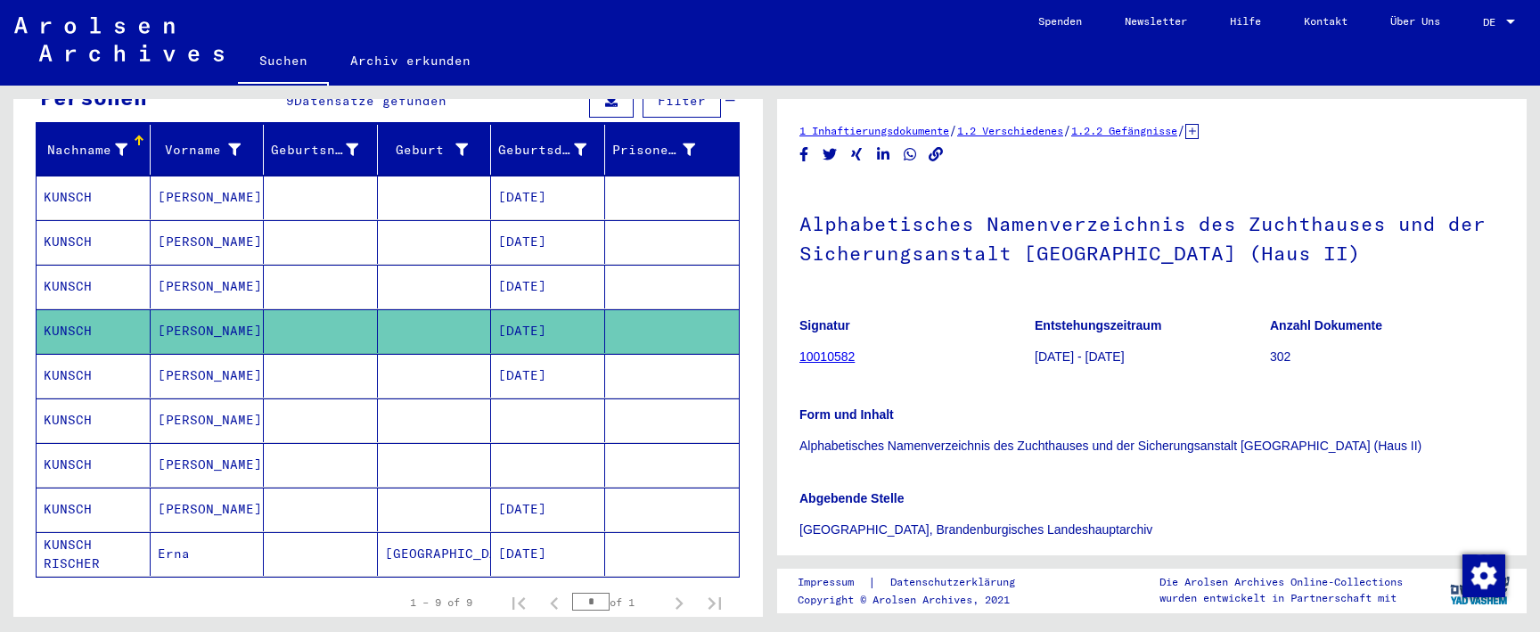
click at [571, 374] on mat-cell "[DATE]" at bounding box center [548, 376] width 114 height 44
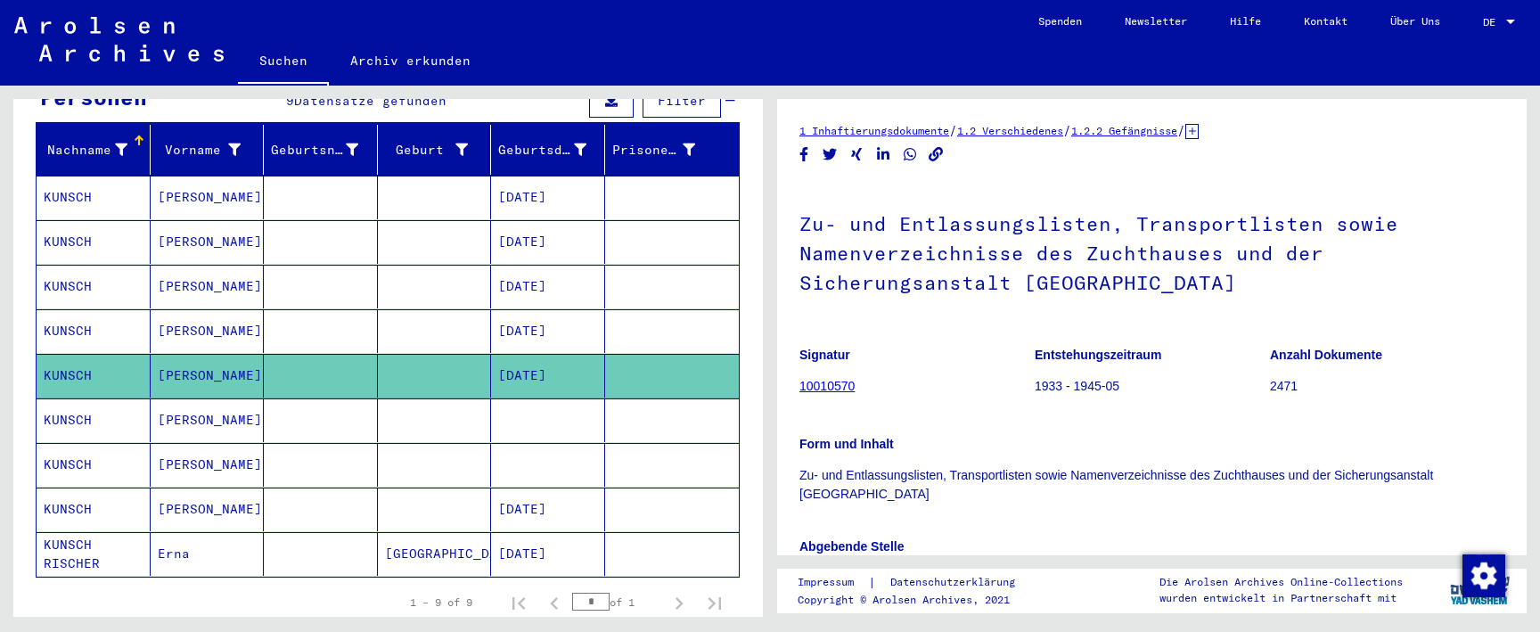
click at [571, 408] on mat-cell at bounding box center [548, 420] width 114 height 44
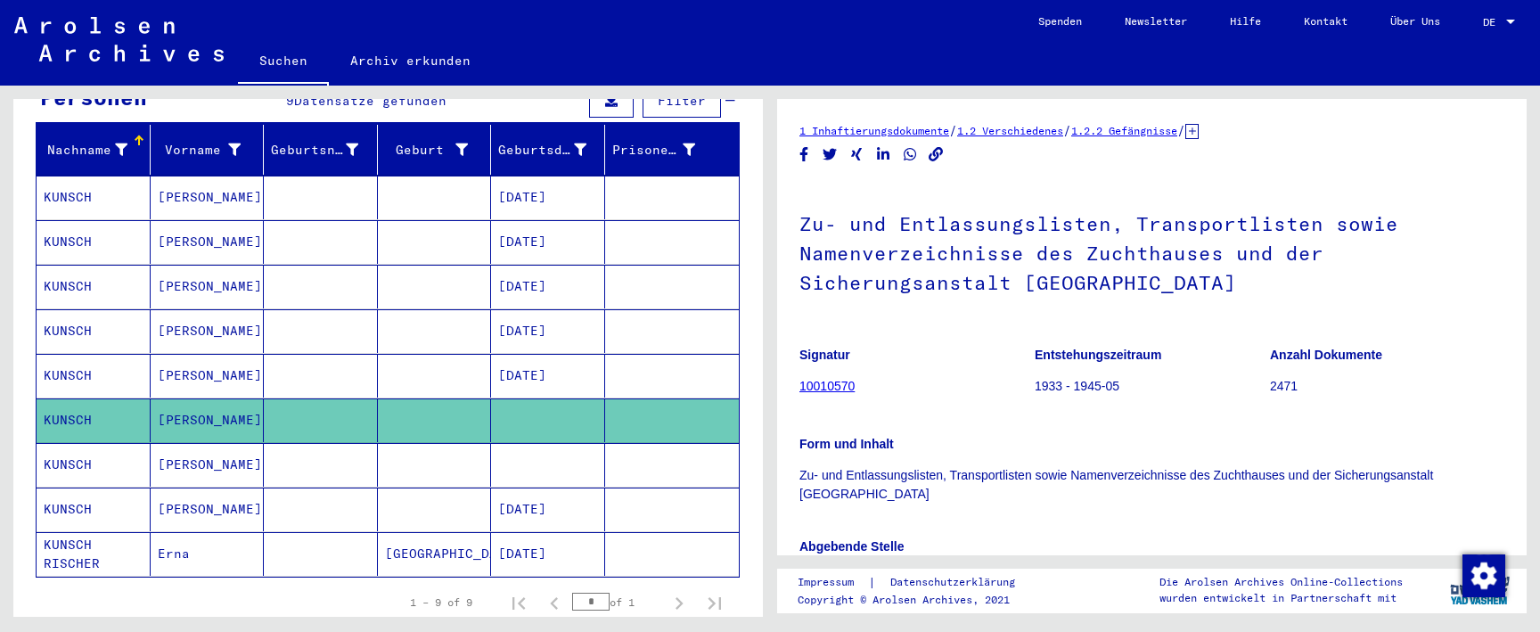
click at [570, 444] on mat-cell at bounding box center [548, 465] width 114 height 44
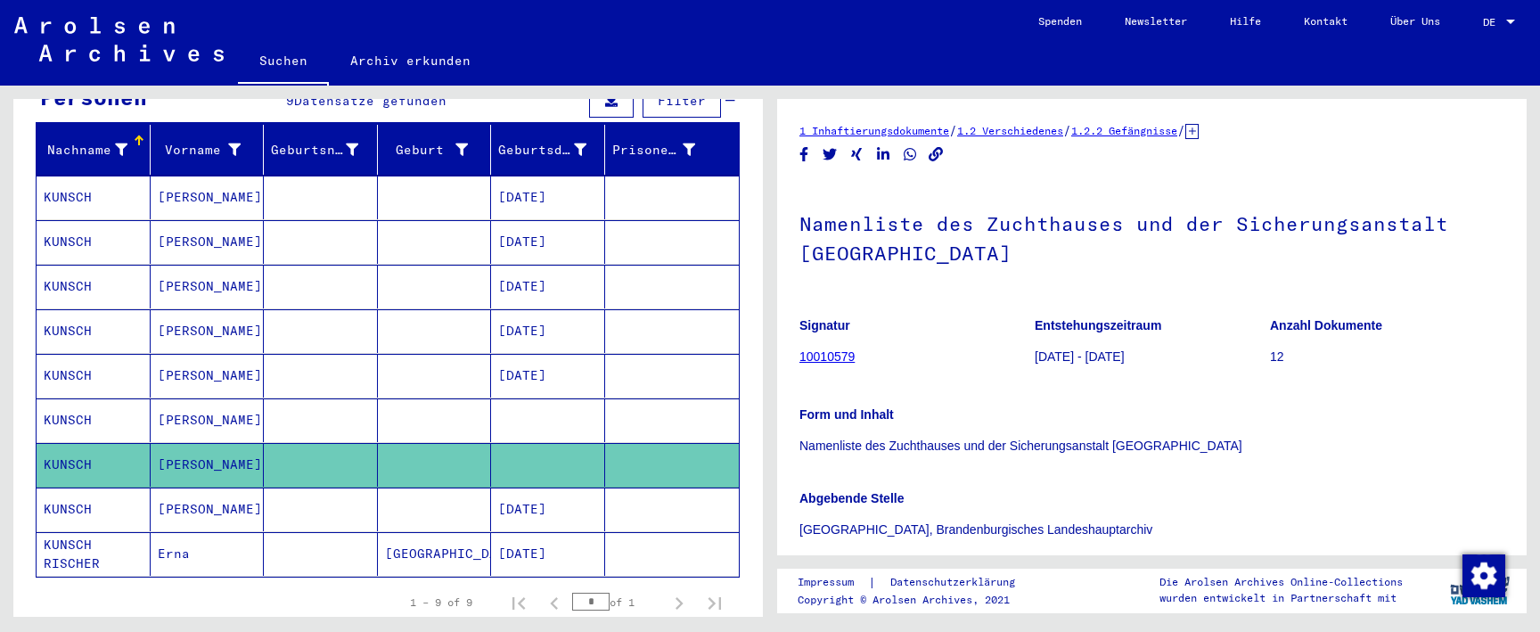
click at [570, 488] on mat-cell "[DATE]" at bounding box center [548, 510] width 114 height 44
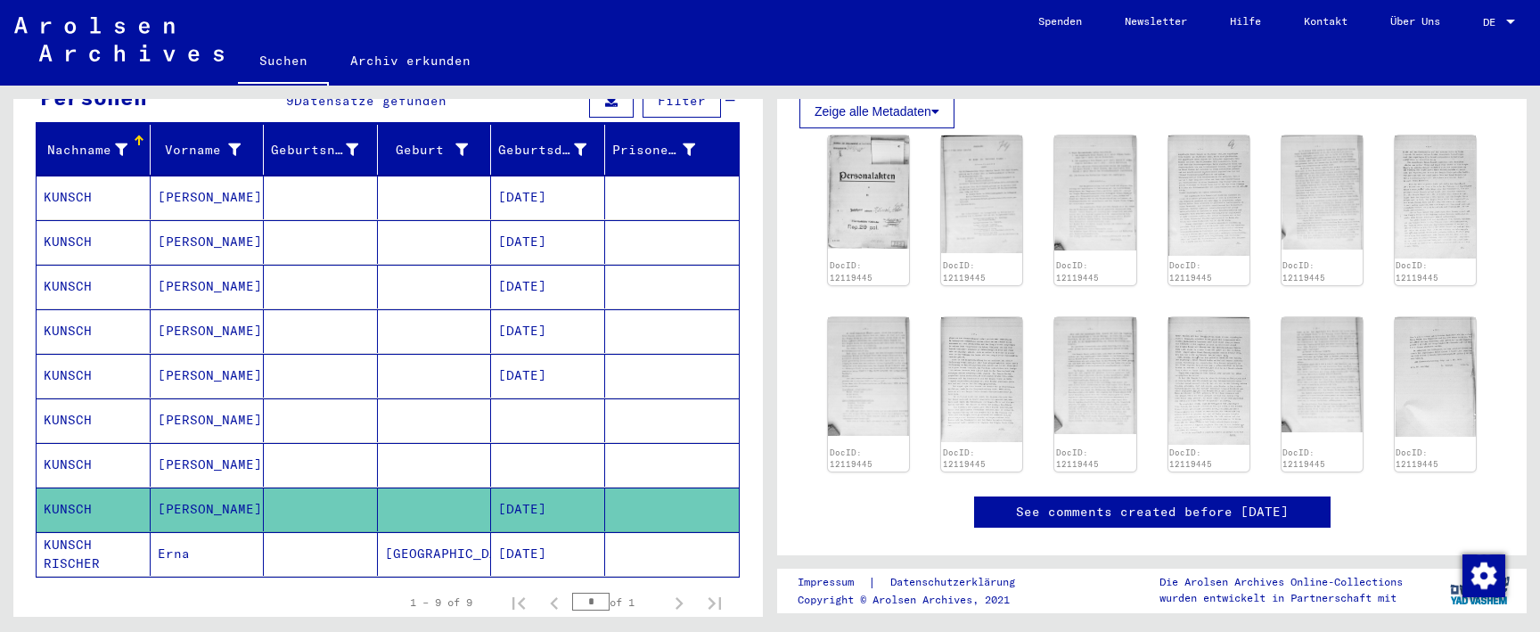
scroll to position [442, 0]
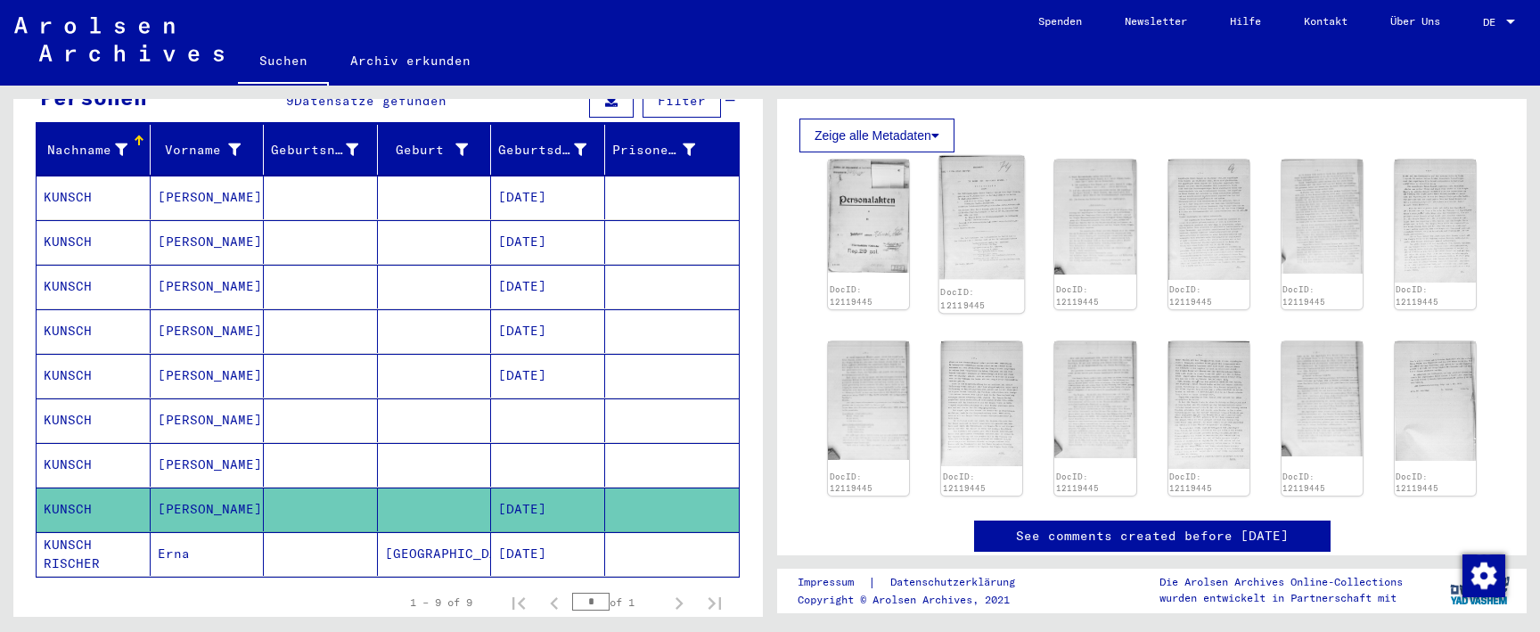
click at [993, 241] on img at bounding box center [983, 218] width 86 height 124
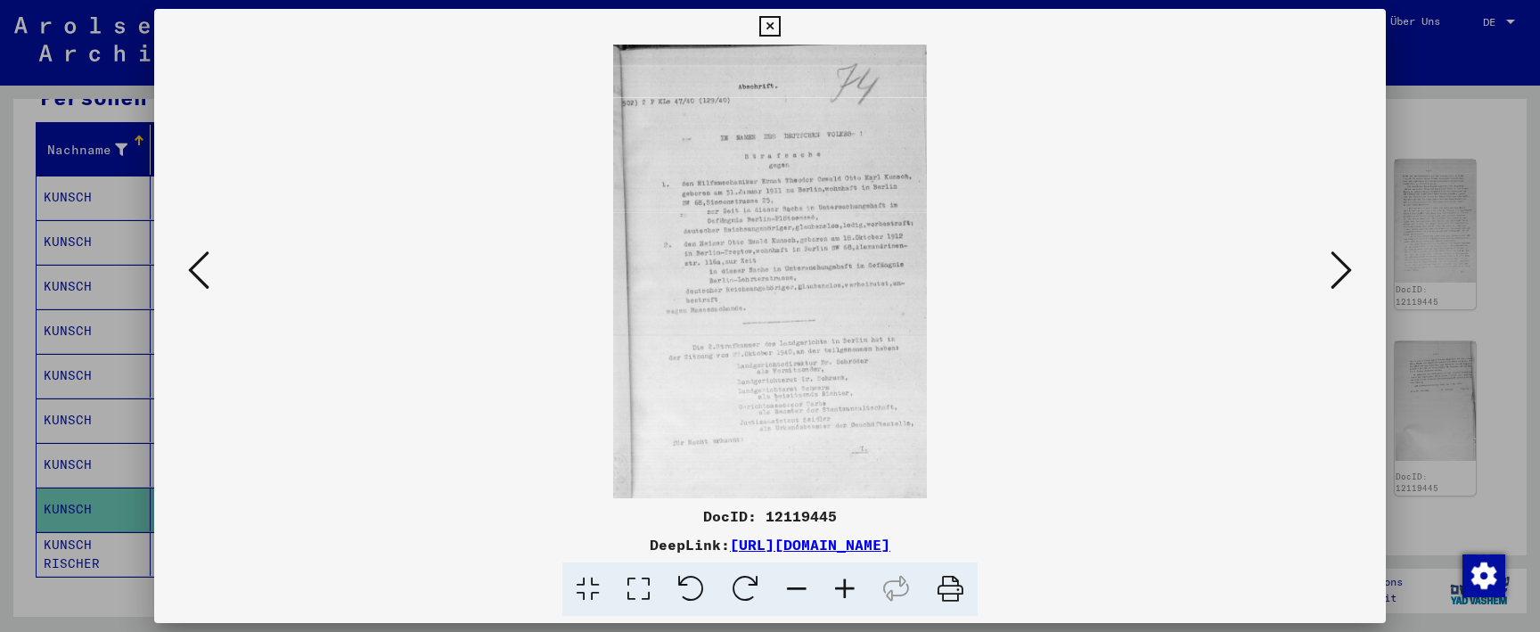
click at [841, 586] on icon at bounding box center [845, 590] width 48 height 54
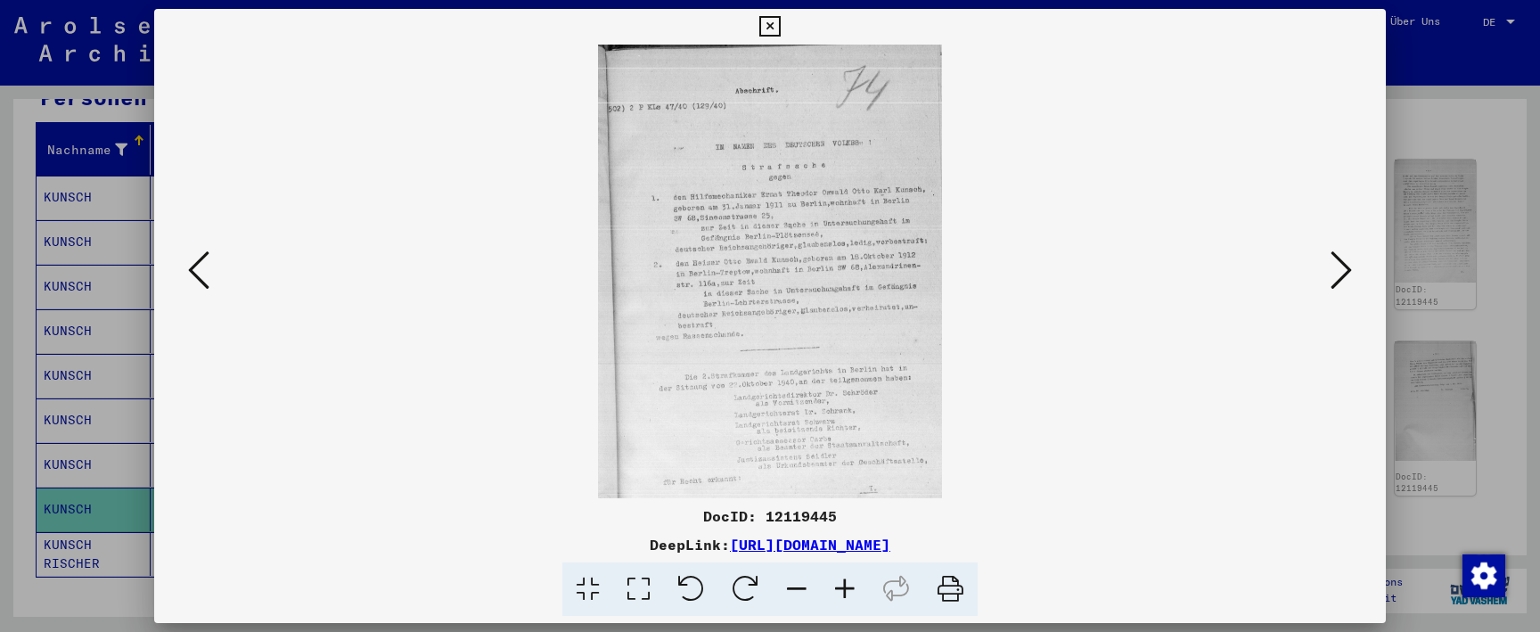
click at [841, 586] on icon at bounding box center [845, 590] width 48 height 54
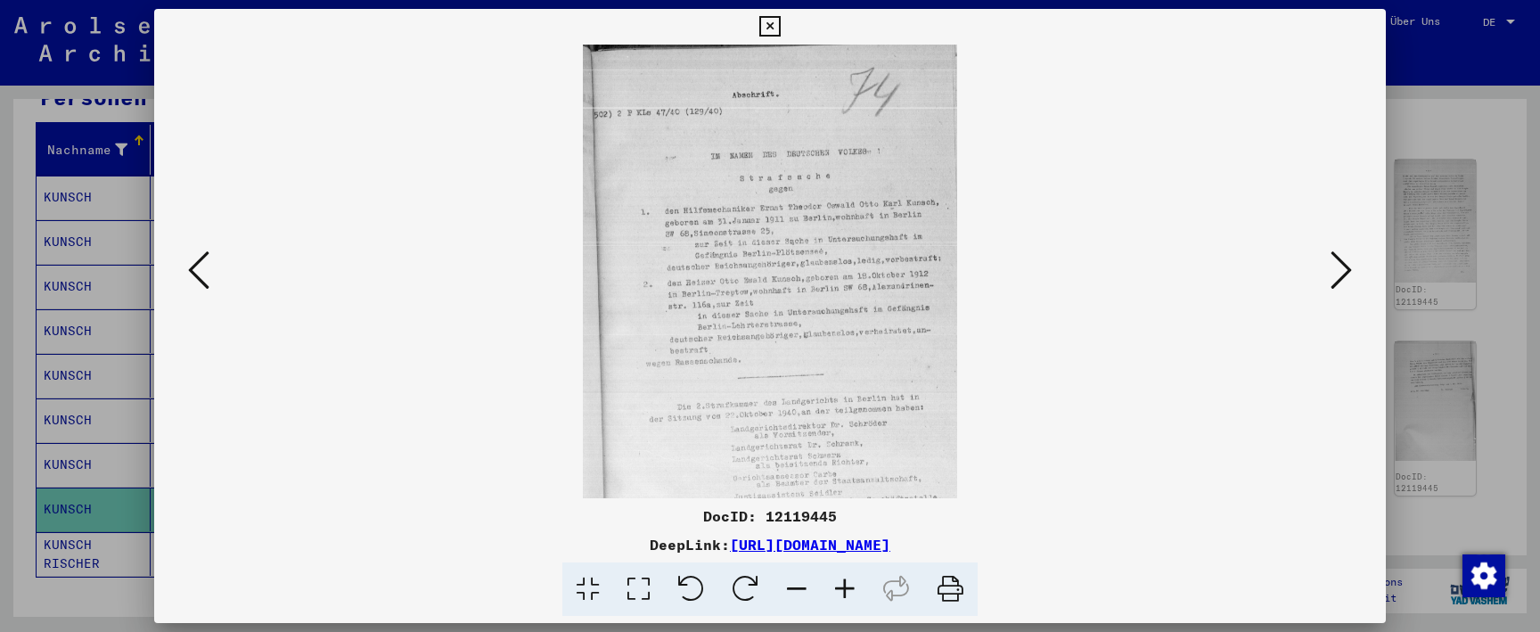
click at [841, 586] on icon at bounding box center [845, 590] width 48 height 54
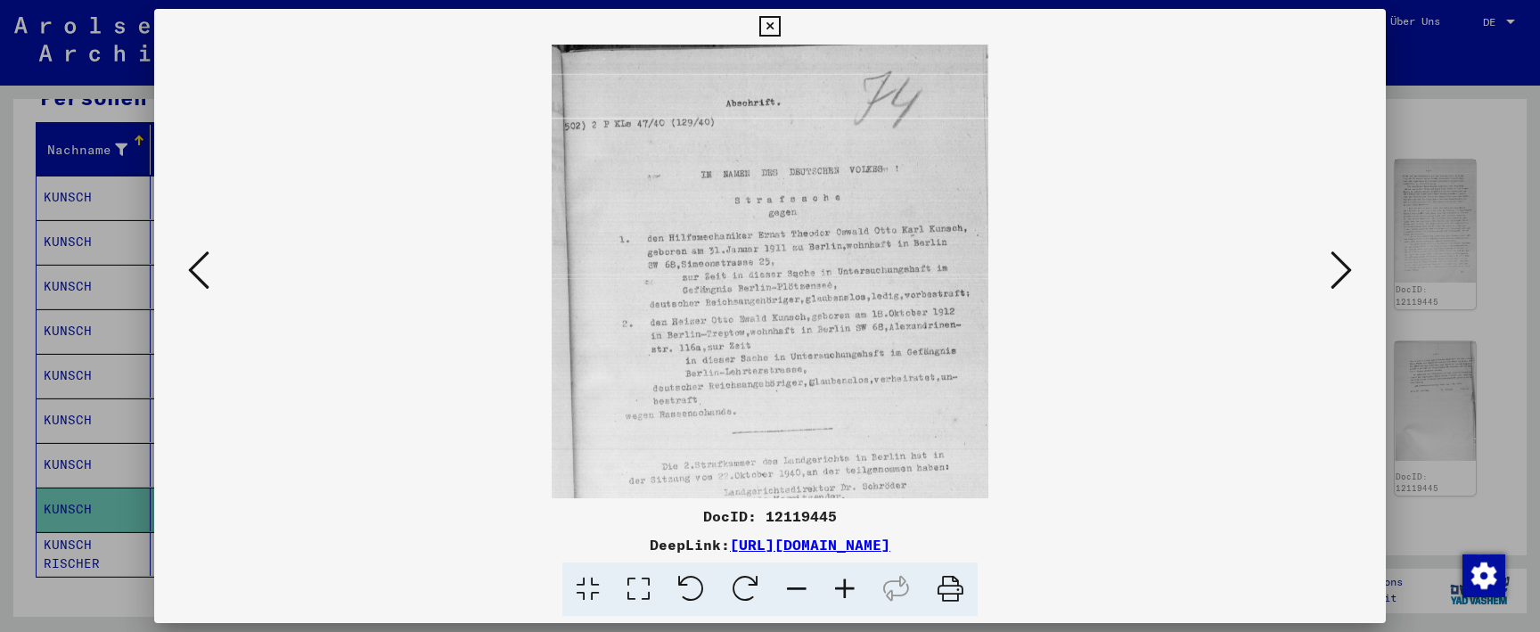
click at [841, 586] on icon at bounding box center [845, 590] width 48 height 54
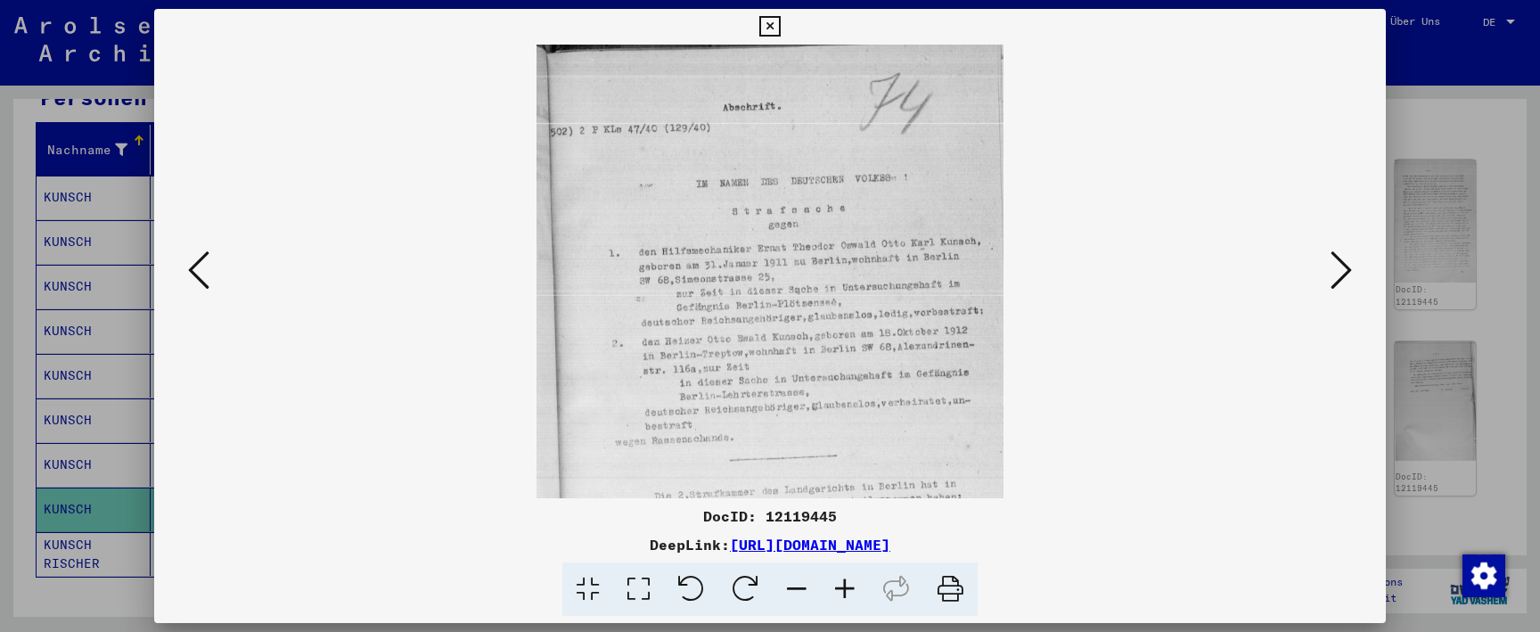
click at [841, 586] on icon at bounding box center [845, 590] width 48 height 54
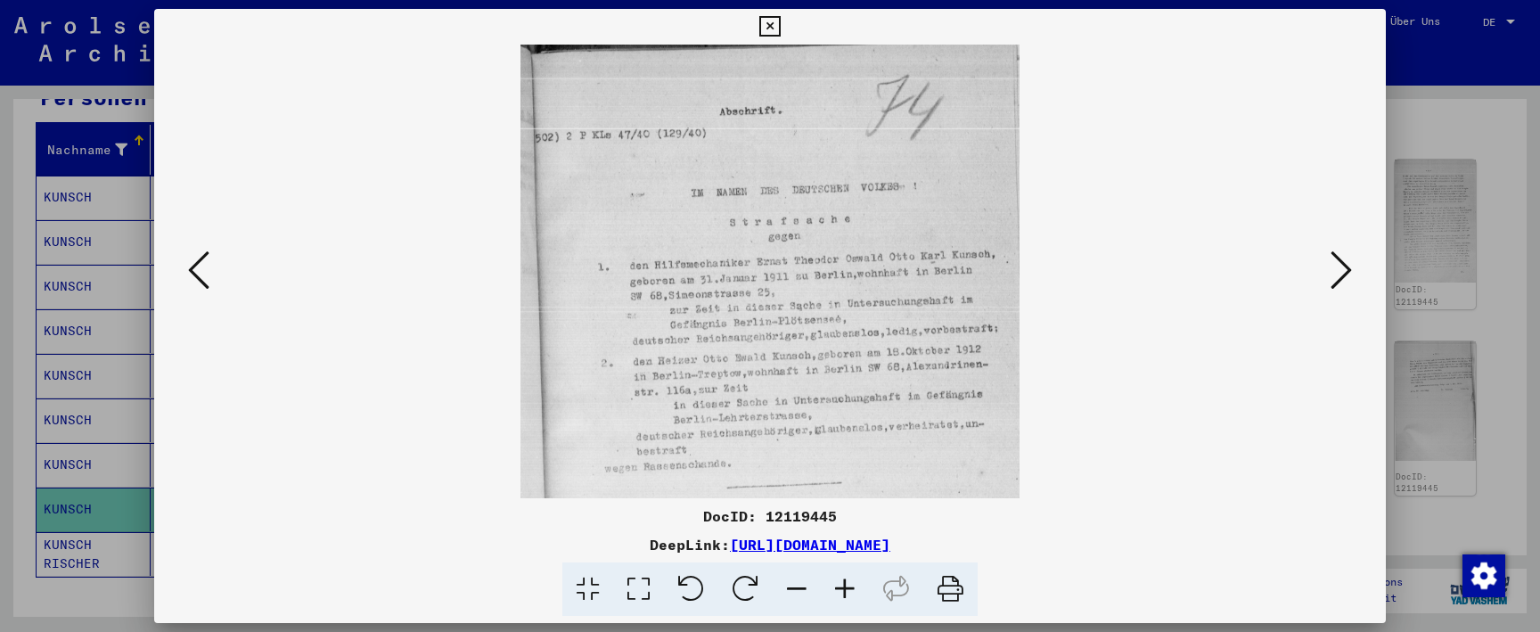
click at [841, 586] on icon at bounding box center [845, 590] width 48 height 54
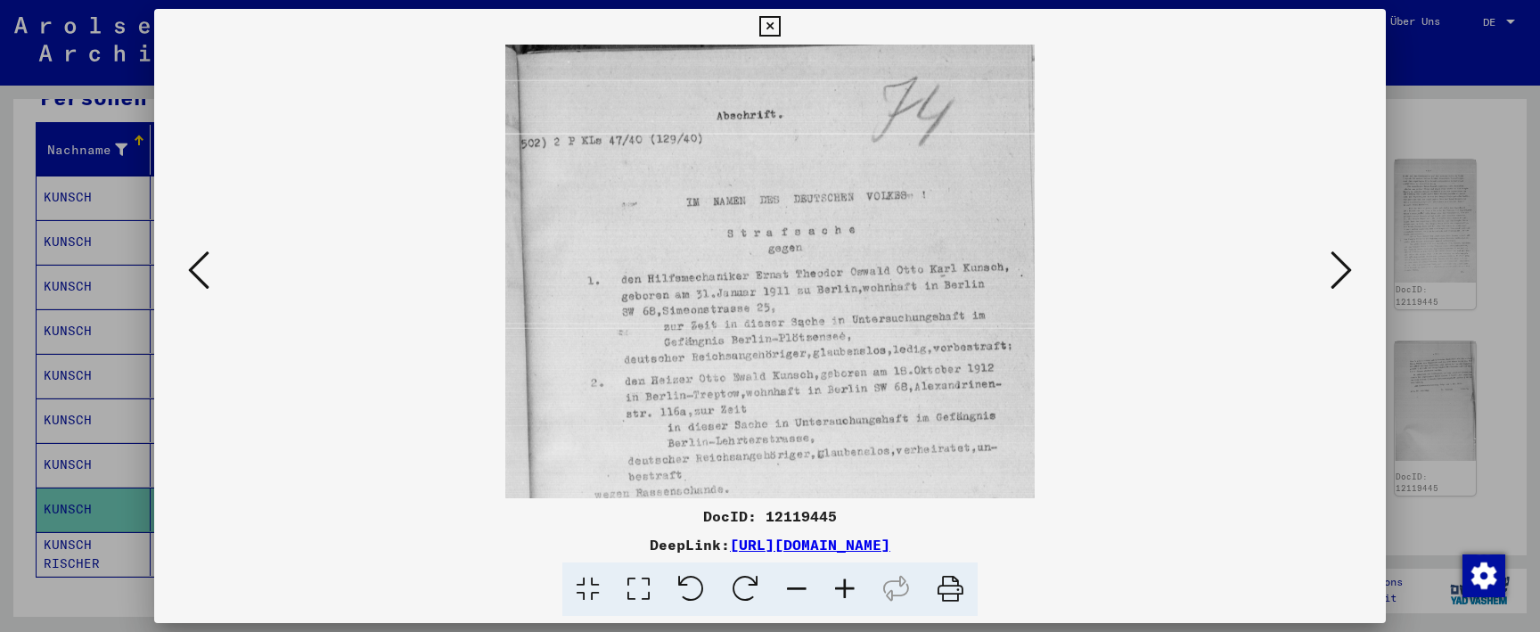
click at [841, 586] on icon at bounding box center [845, 590] width 48 height 54
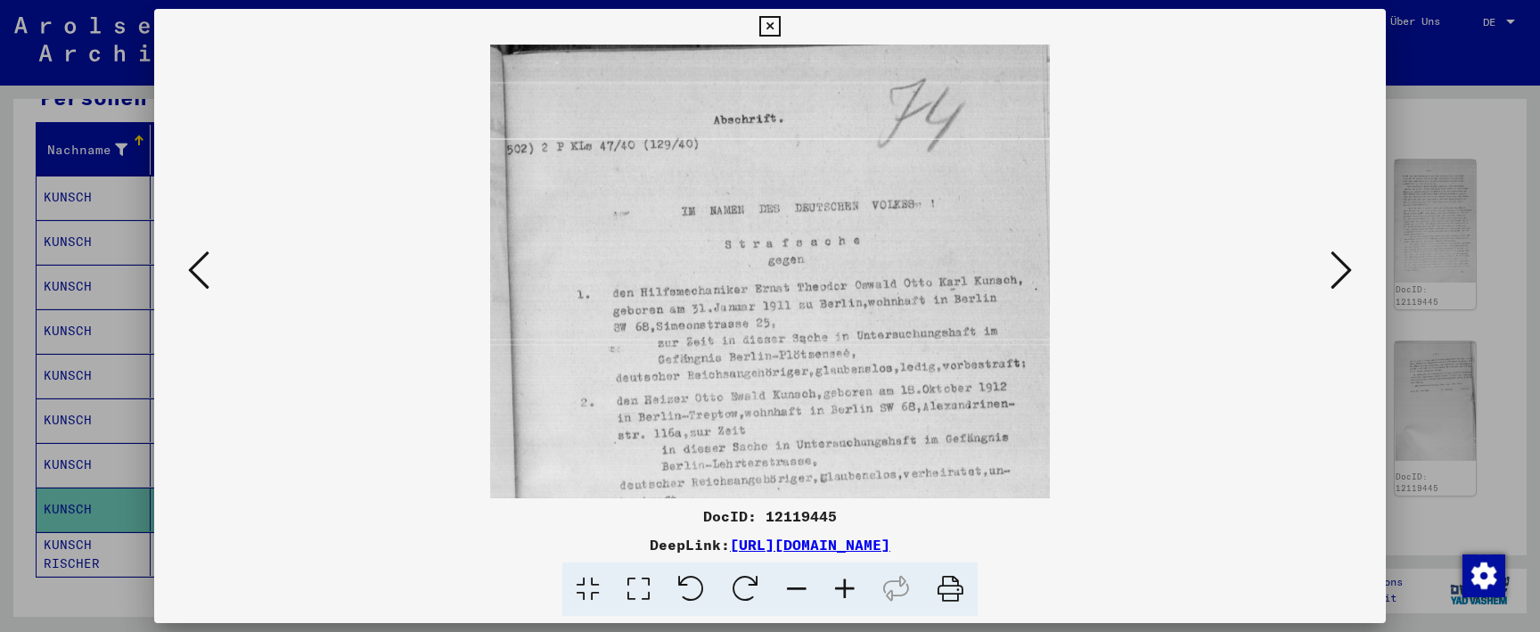
click at [841, 586] on icon at bounding box center [845, 590] width 48 height 54
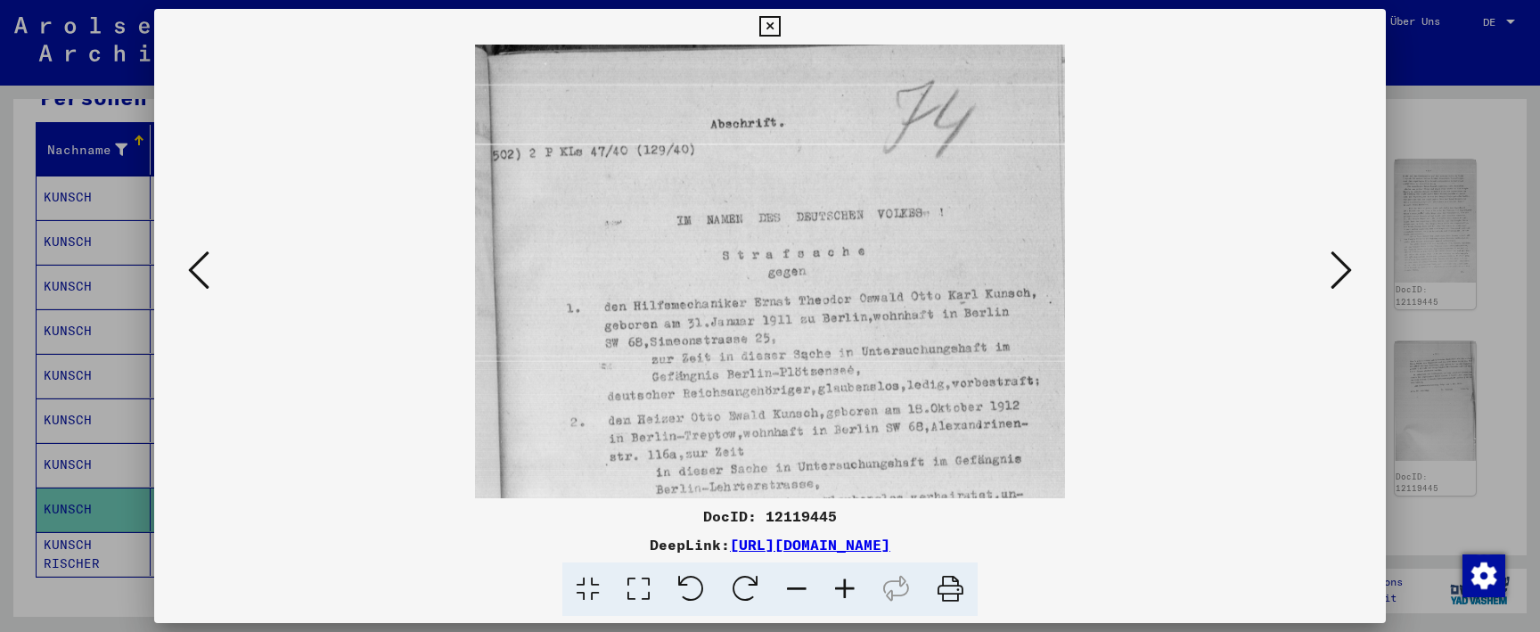
click at [841, 586] on icon at bounding box center [845, 590] width 48 height 54
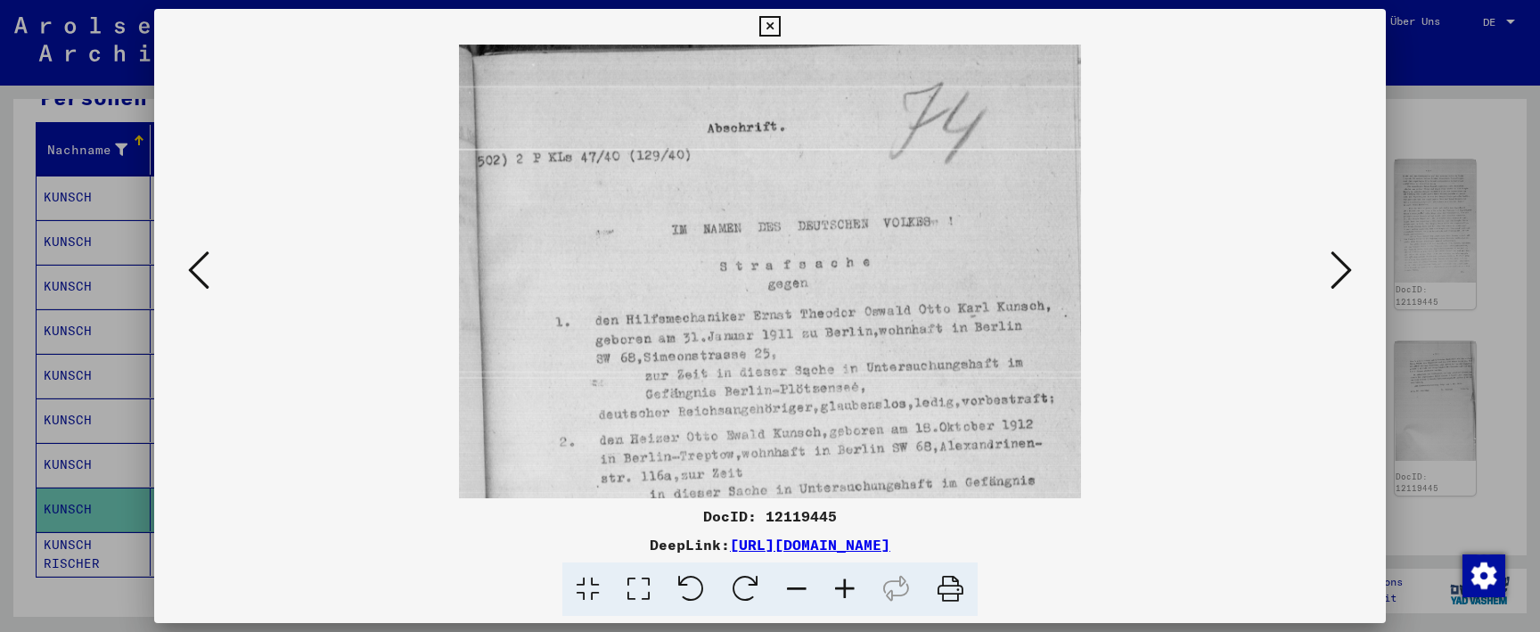
click at [841, 586] on icon at bounding box center [845, 590] width 48 height 54
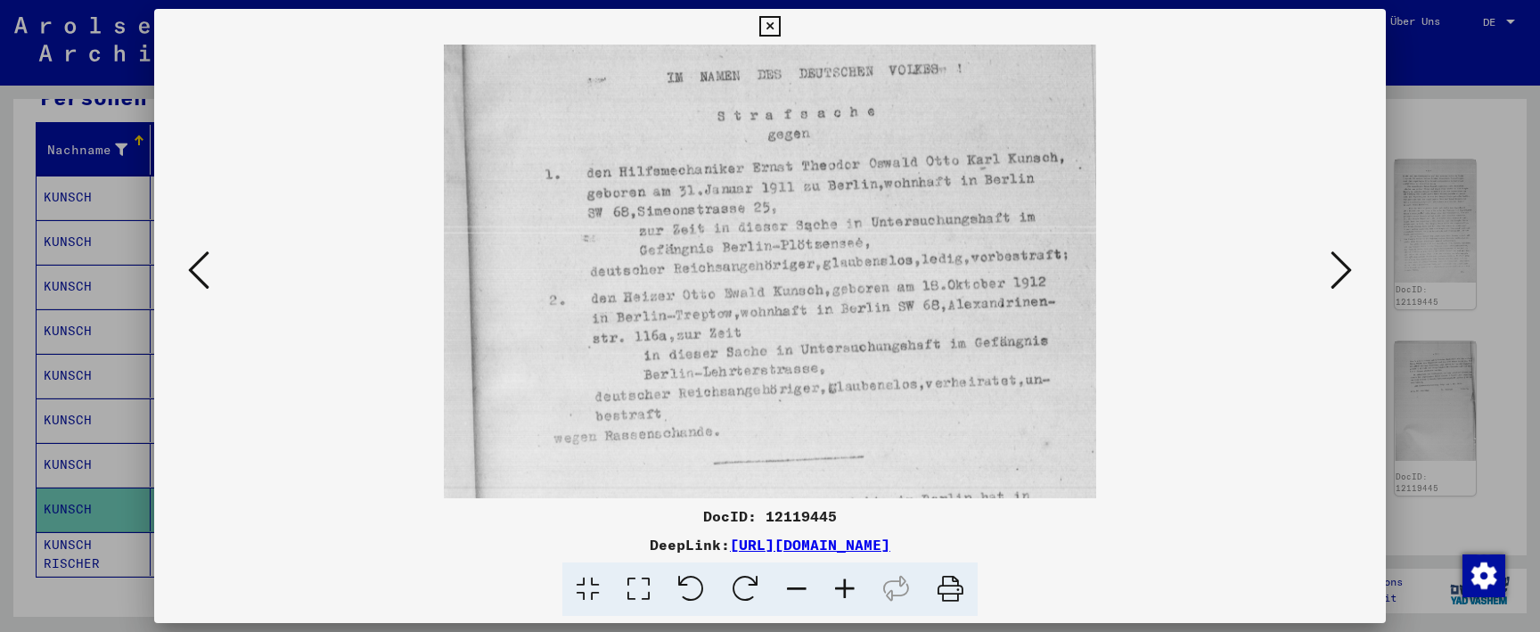
scroll to position [162, 0]
drag, startPoint x: 891, startPoint y: 462, endPoint x: 904, endPoint y: 300, distance: 162.7
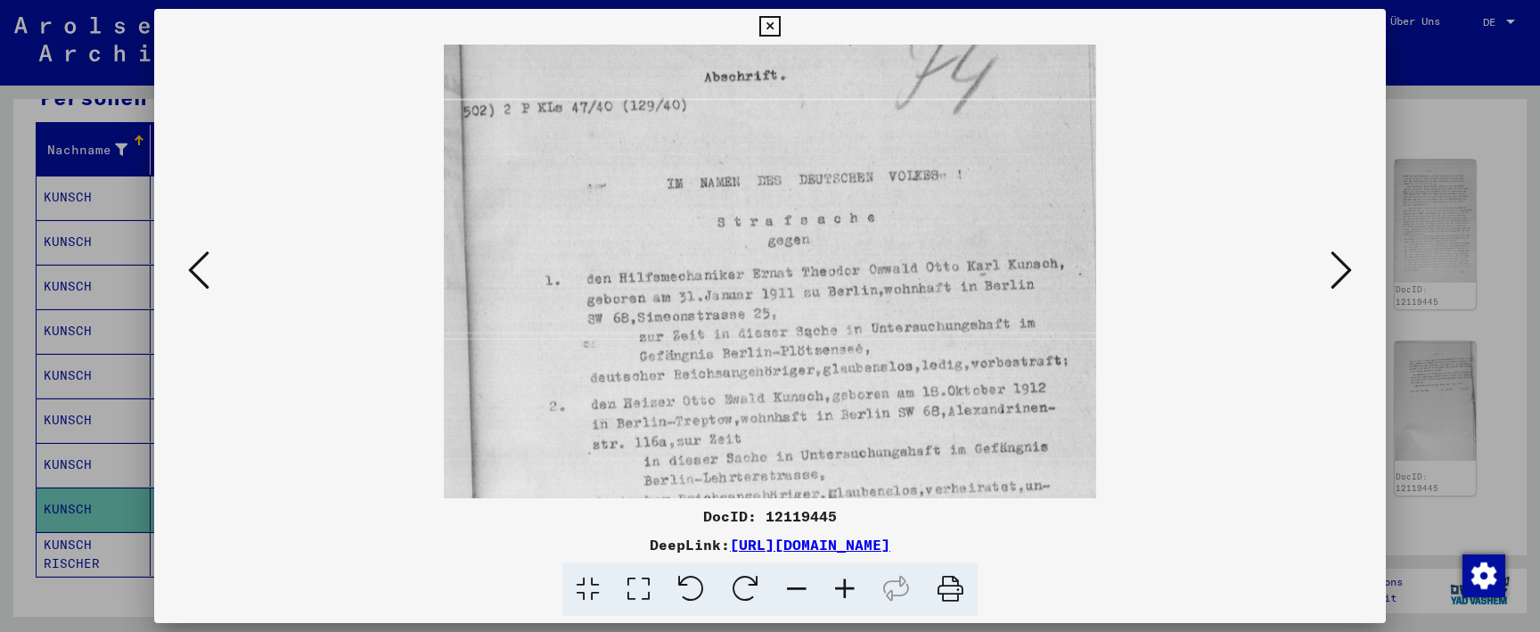
drag, startPoint x: 622, startPoint y: 247, endPoint x: 612, endPoint y: 353, distance: 106.6
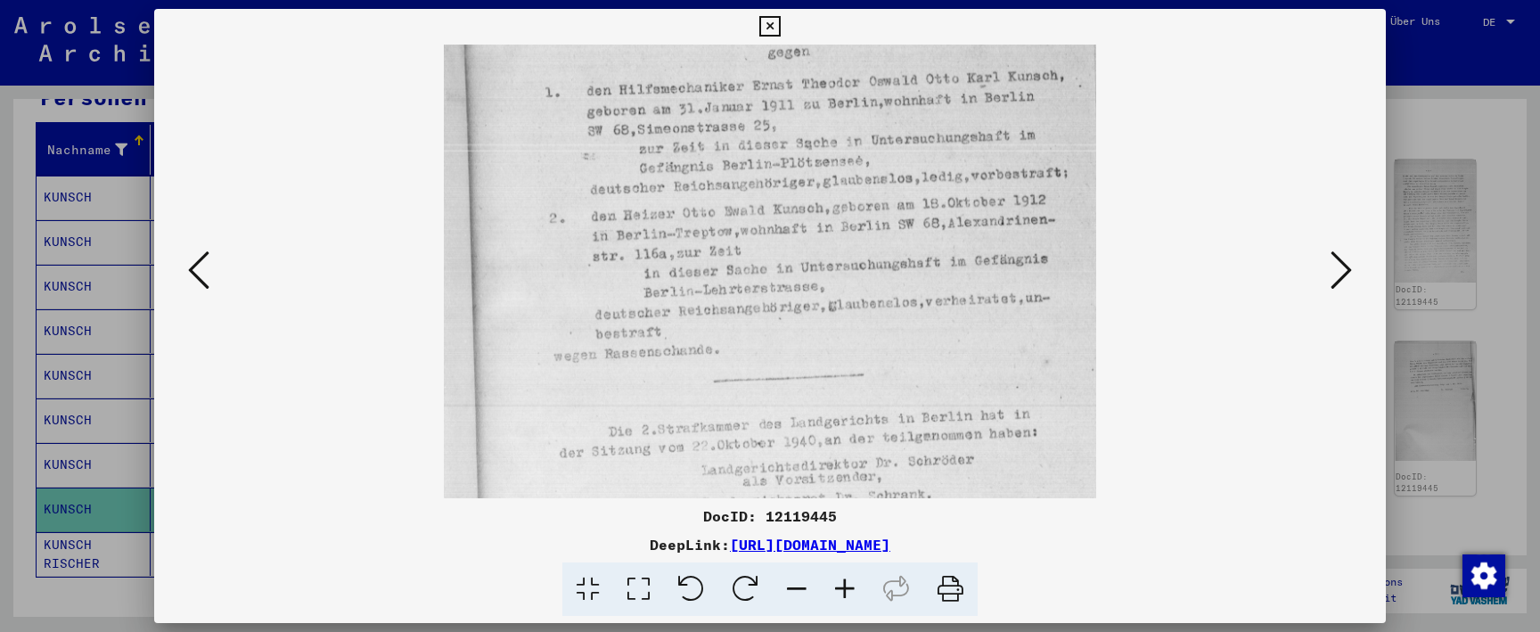
drag, startPoint x: 654, startPoint y: 348, endPoint x: 685, endPoint y: 159, distance: 191.4
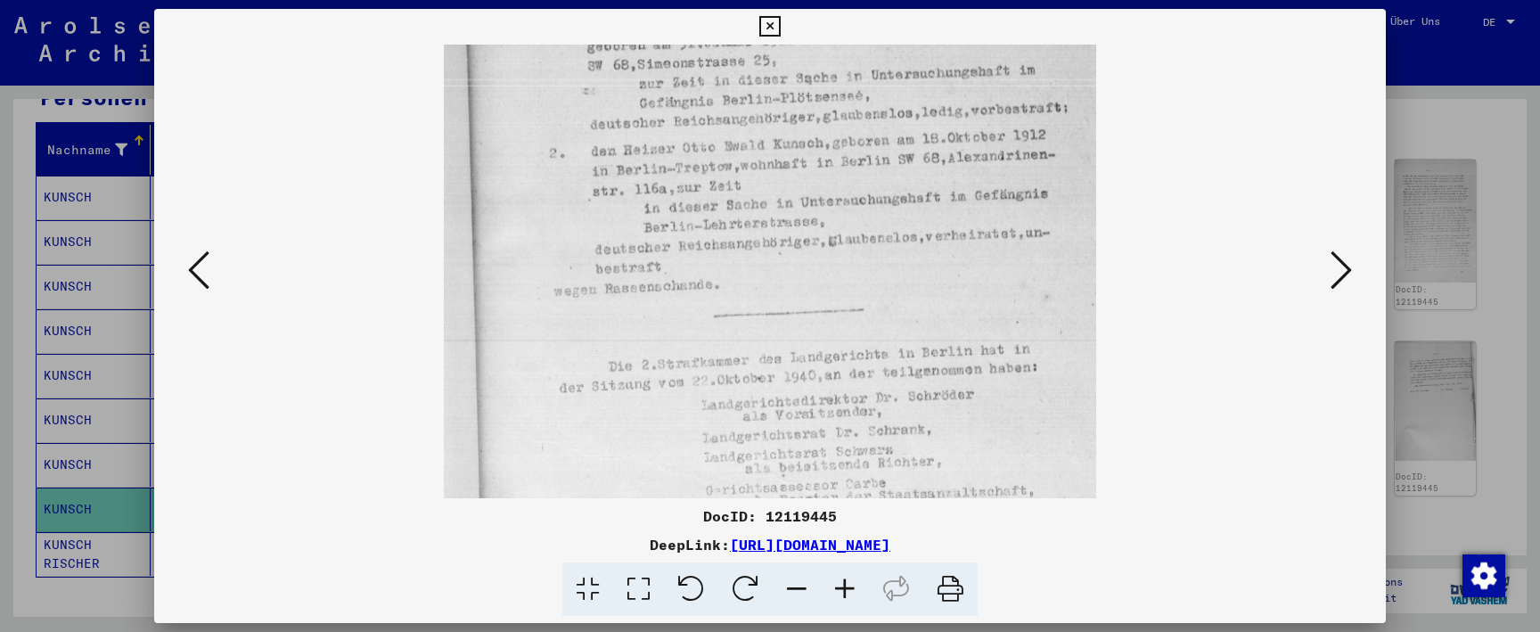
drag, startPoint x: 1041, startPoint y: 275, endPoint x: 1037, endPoint y: 209, distance: 65.2
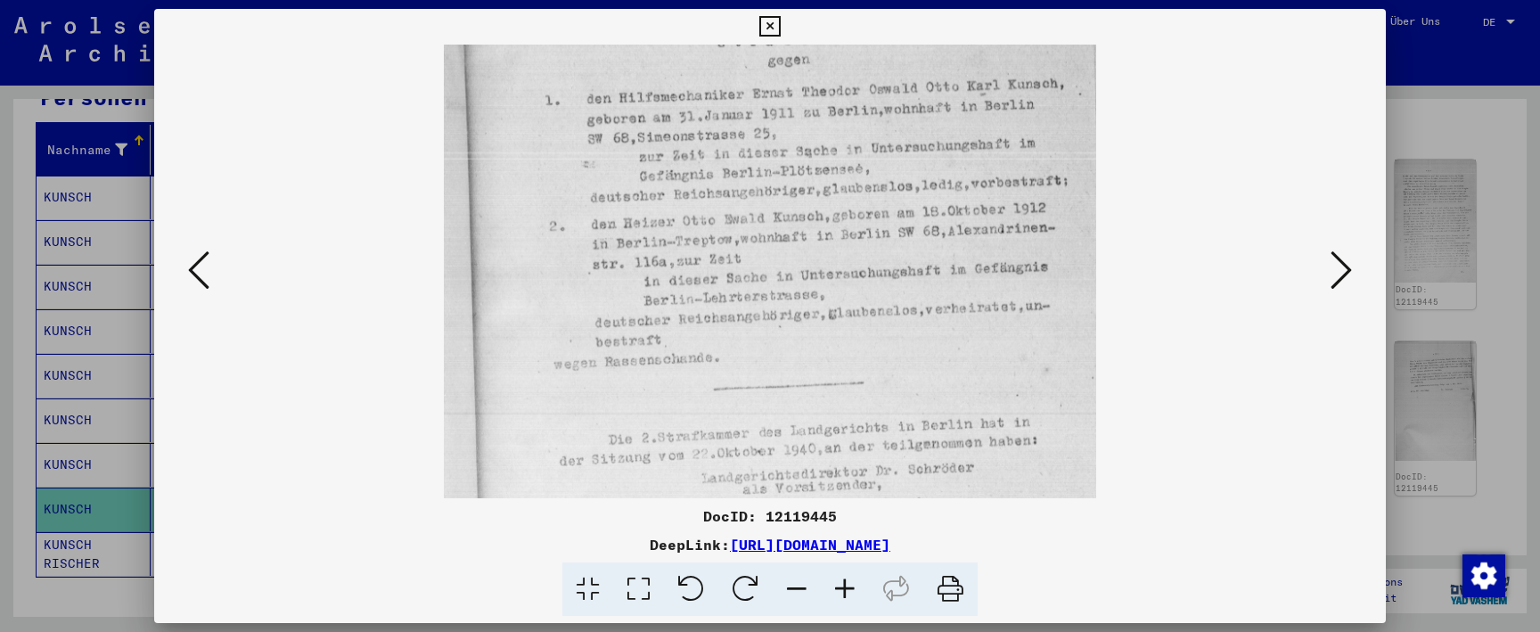
drag, startPoint x: 1088, startPoint y: 248, endPoint x: 1083, endPoint y: 317, distance: 69.7
click at [1335, 270] on icon at bounding box center [1341, 270] width 21 height 43
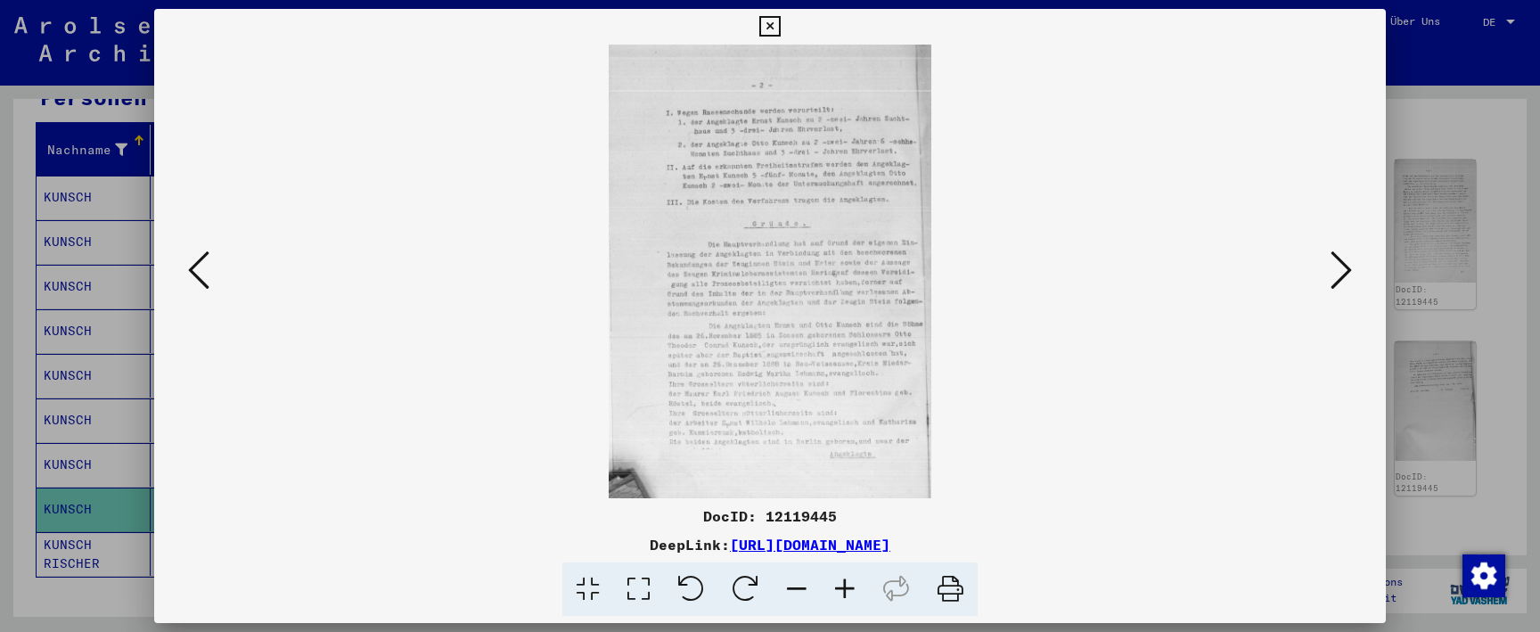
scroll to position [0, 0]
click at [1338, 267] on icon at bounding box center [1341, 270] width 21 height 43
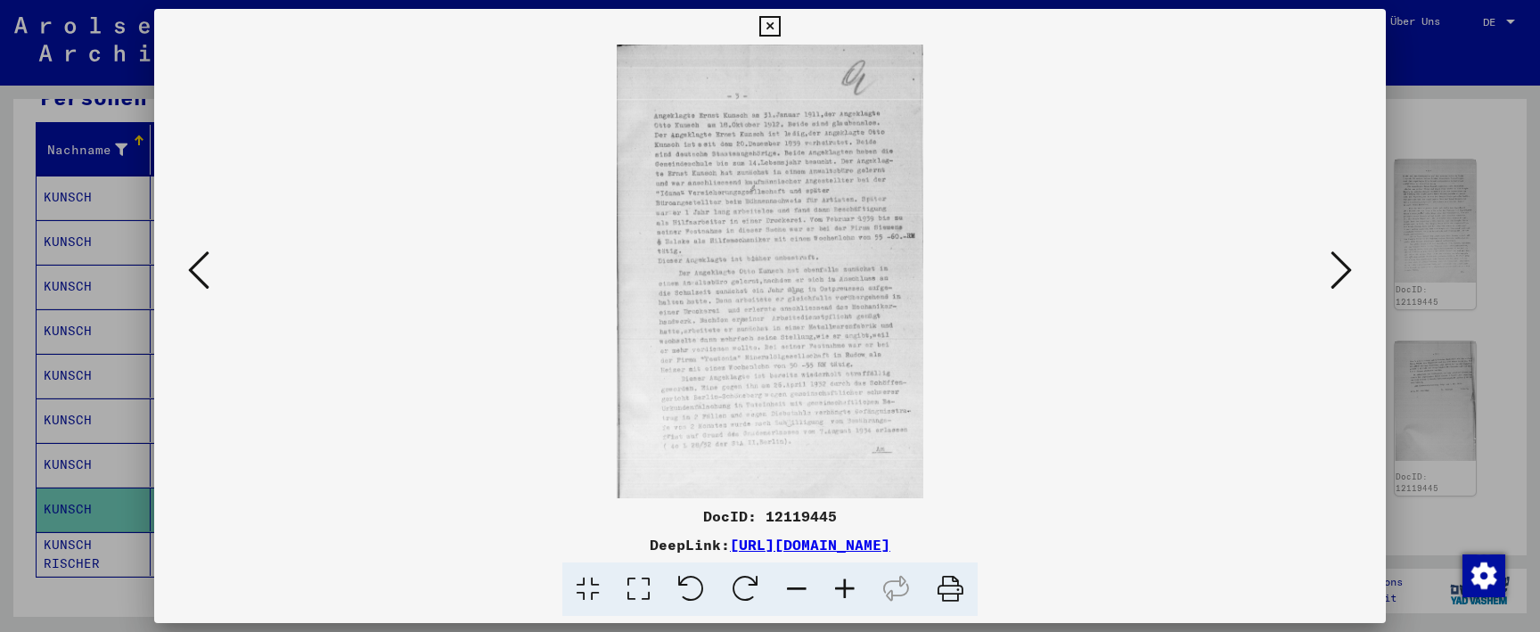
click at [785, 27] on button at bounding box center [769, 27] width 31 height 36
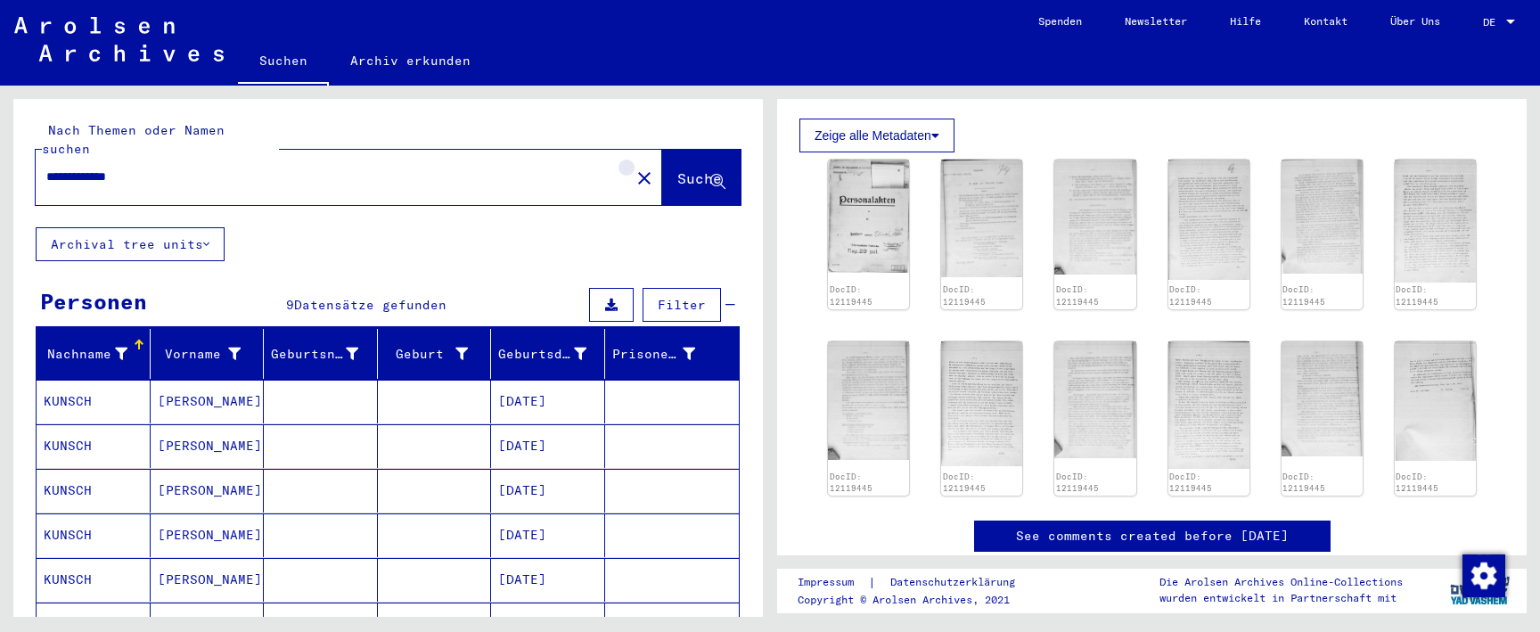
click at [634, 168] on mat-icon "close" at bounding box center [644, 178] width 21 height 21
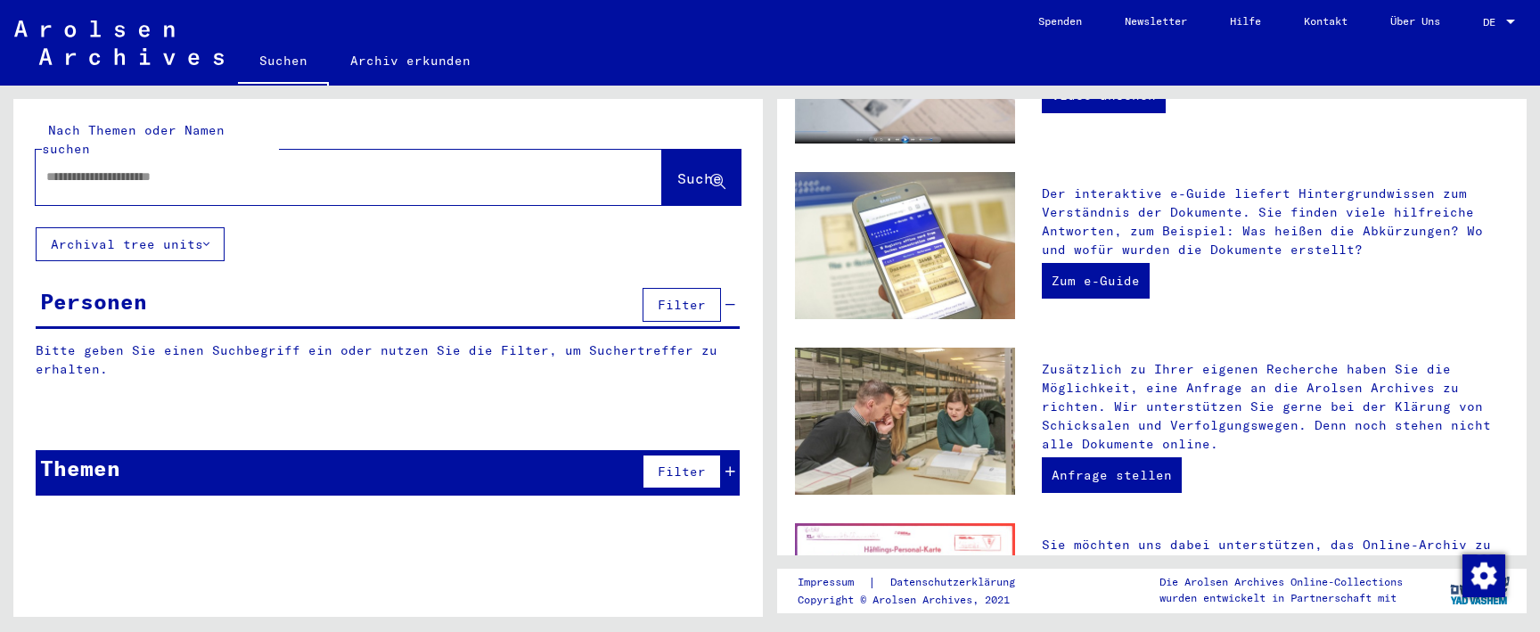
click at [545, 168] on input "text" at bounding box center [327, 177] width 563 height 19
paste input "**********"
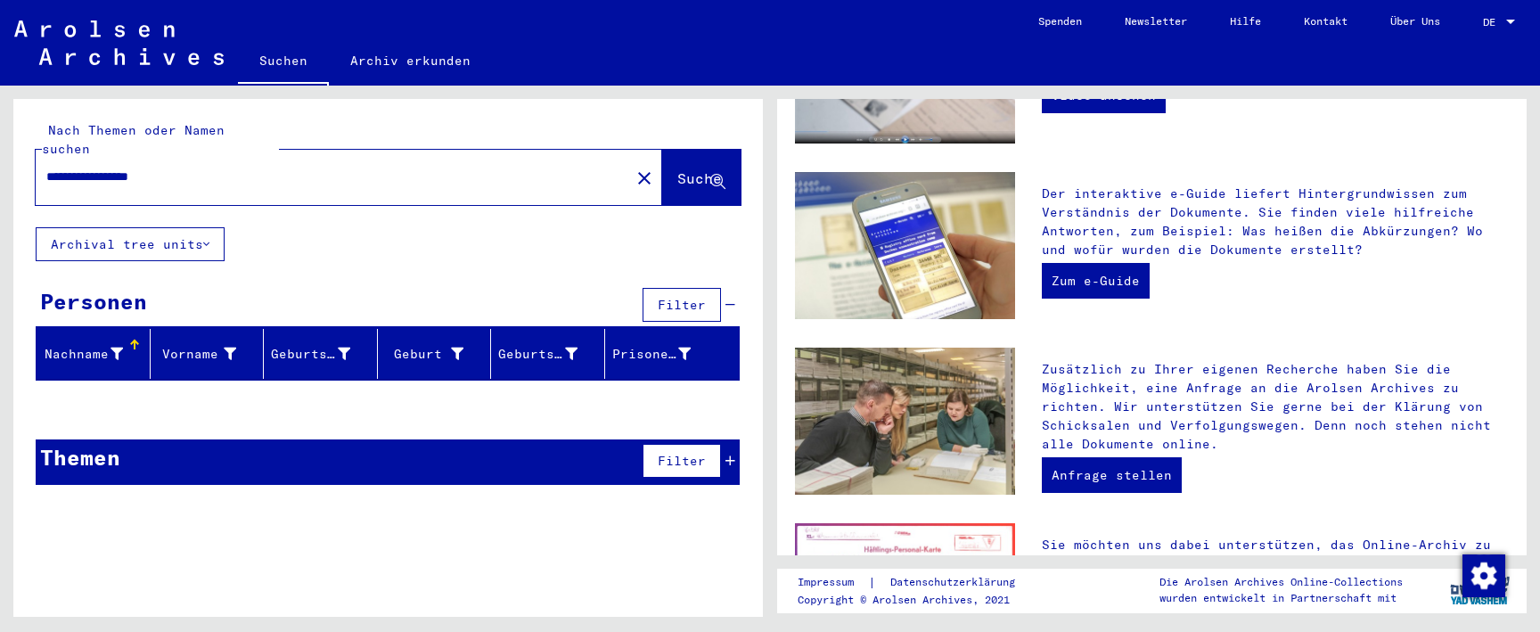
click at [122, 168] on input "**********" at bounding box center [327, 177] width 563 height 19
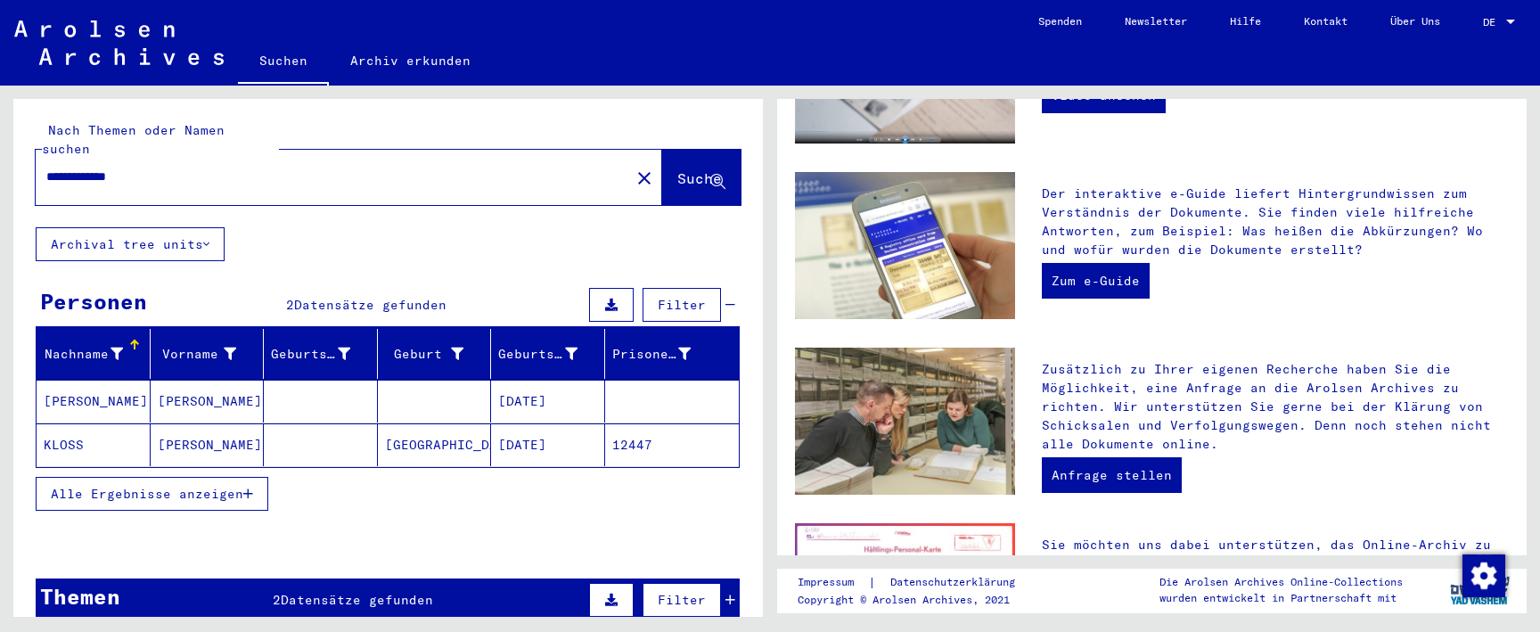
click at [423, 381] on mat-cell at bounding box center [435, 401] width 114 height 43
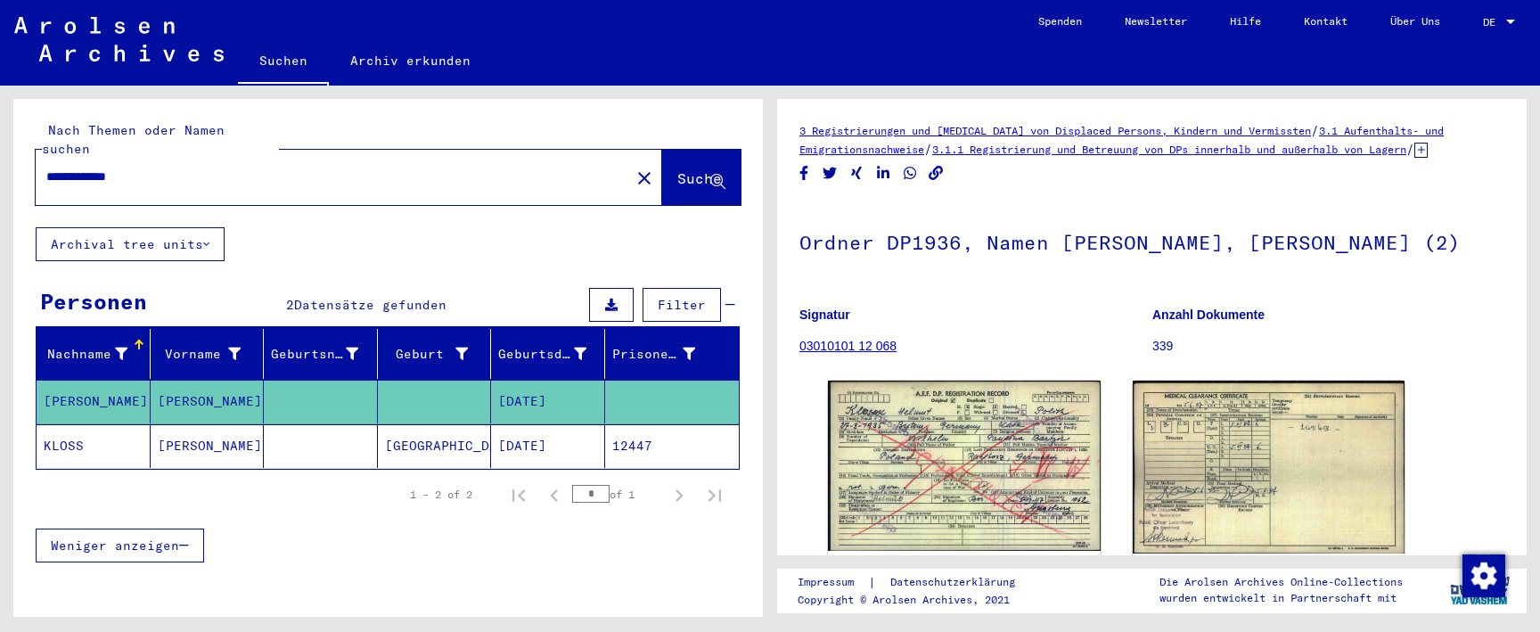
click at [441, 424] on mat-cell "[GEOGRAPHIC_DATA]" at bounding box center [435, 446] width 114 height 44
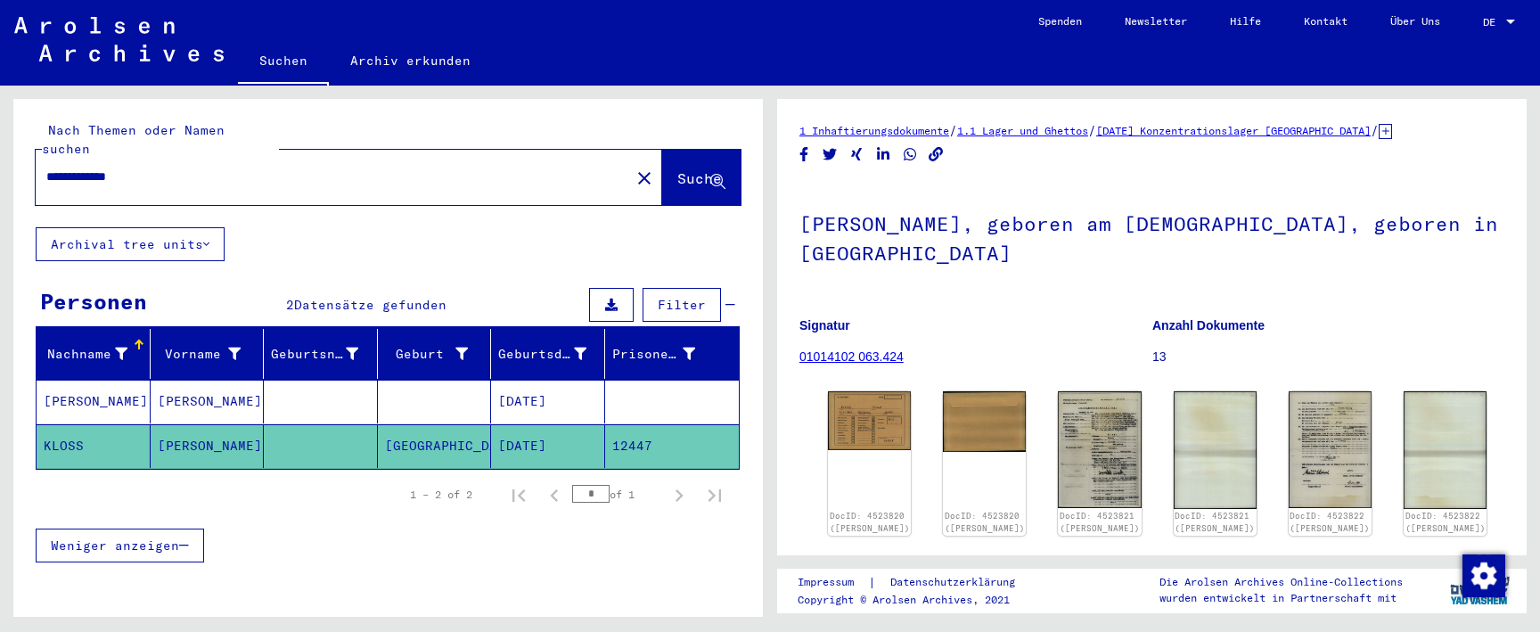
click at [81, 168] on input "**********" at bounding box center [332, 177] width 573 height 19
type input "**********"
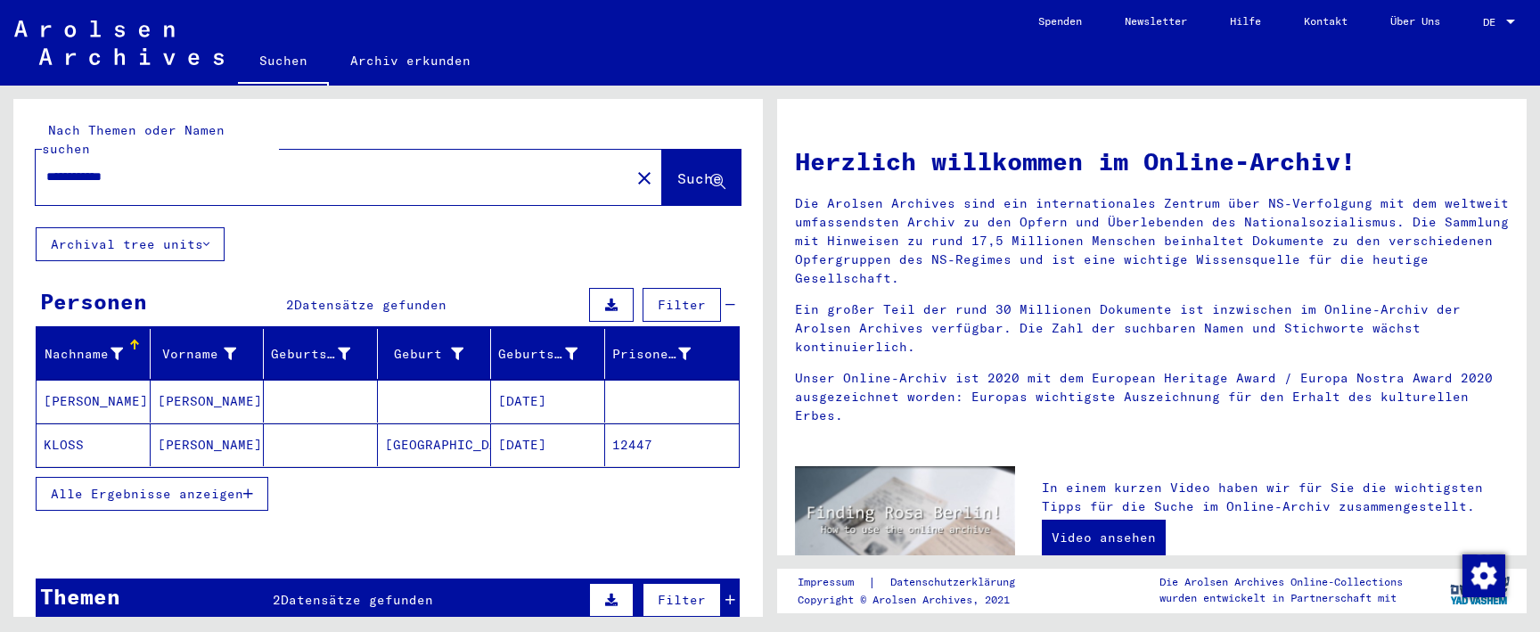
click at [357, 384] on mat-cell at bounding box center [321, 401] width 114 height 43
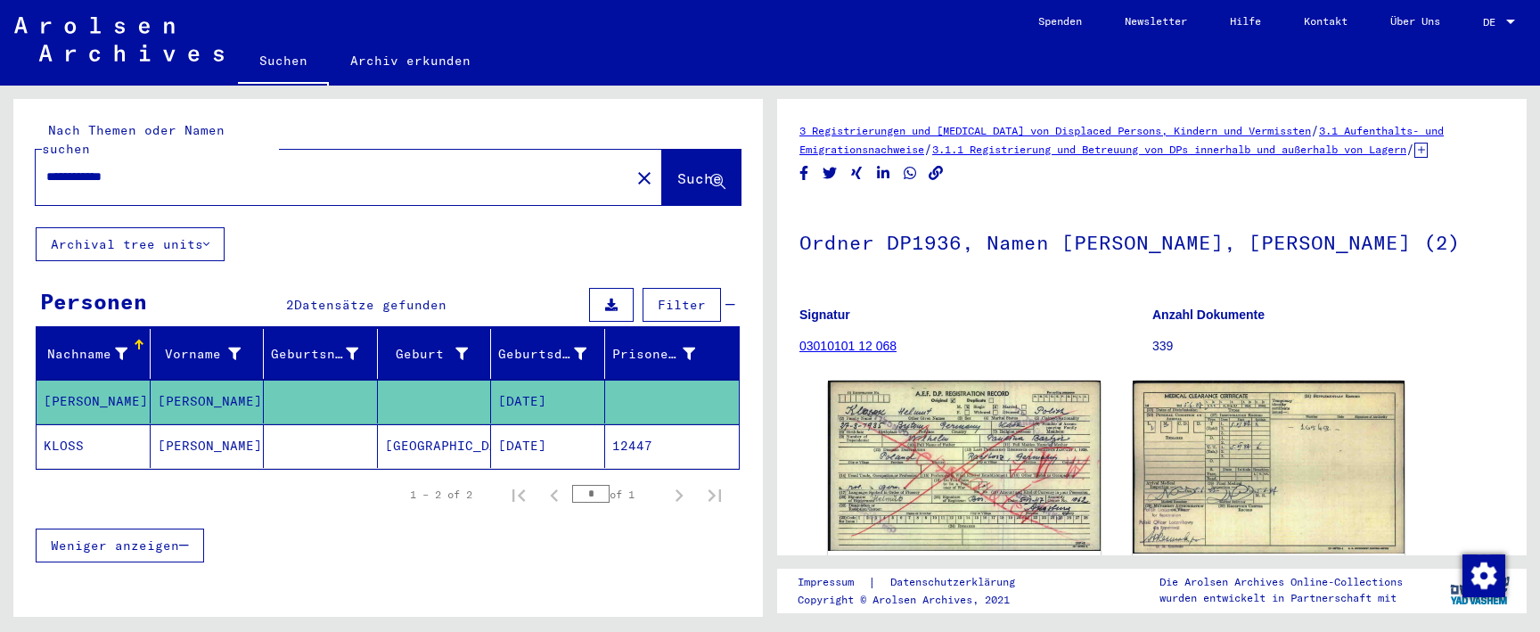
click at [362, 425] on mat-cell at bounding box center [321, 446] width 114 height 44
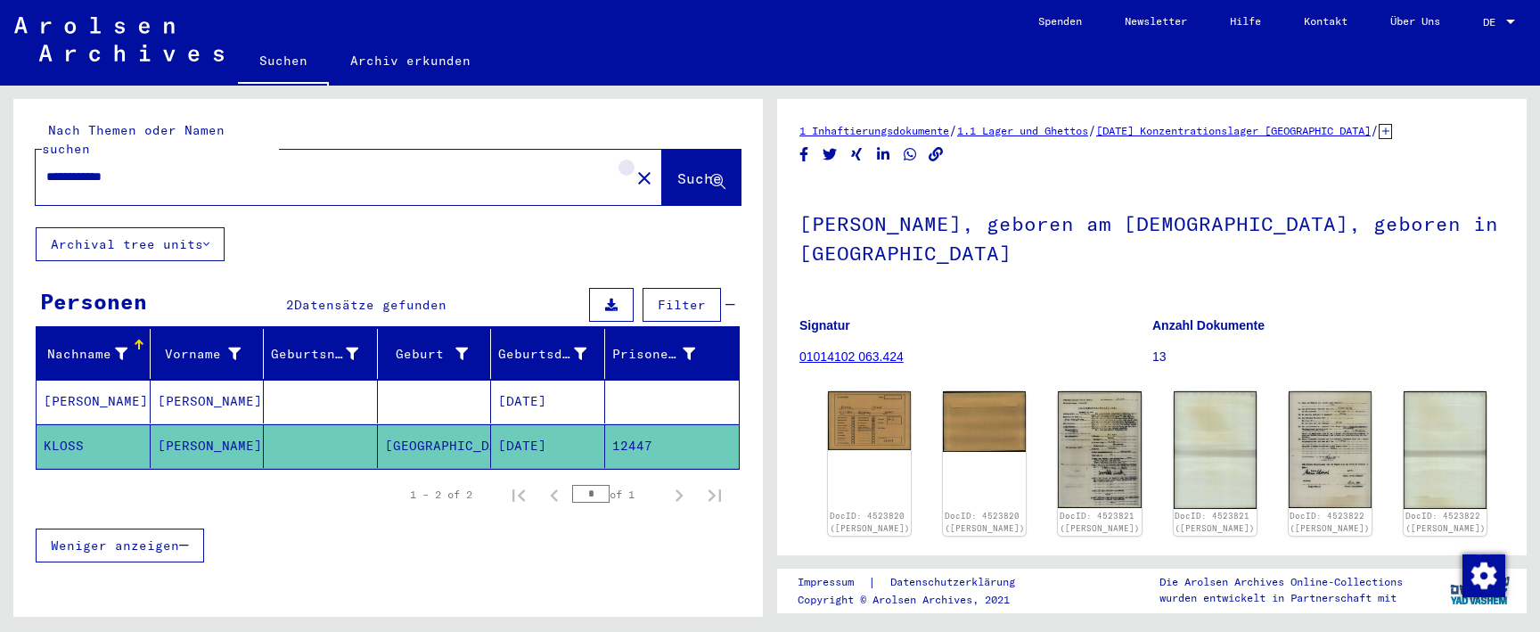
click at [634, 168] on mat-icon "close" at bounding box center [644, 178] width 21 height 21
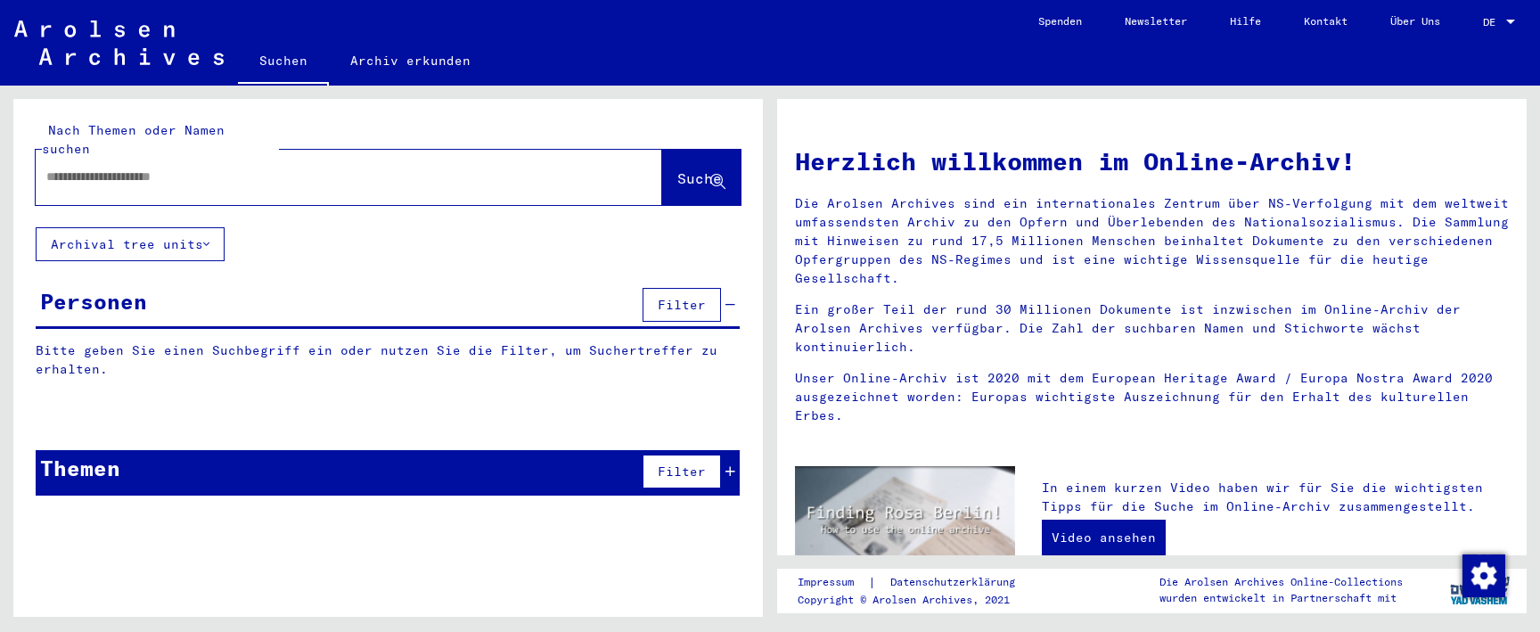
click at [495, 168] on input "text" at bounding box center [327, 177] width 563 height 19
paste input "**********"
type input "**********"
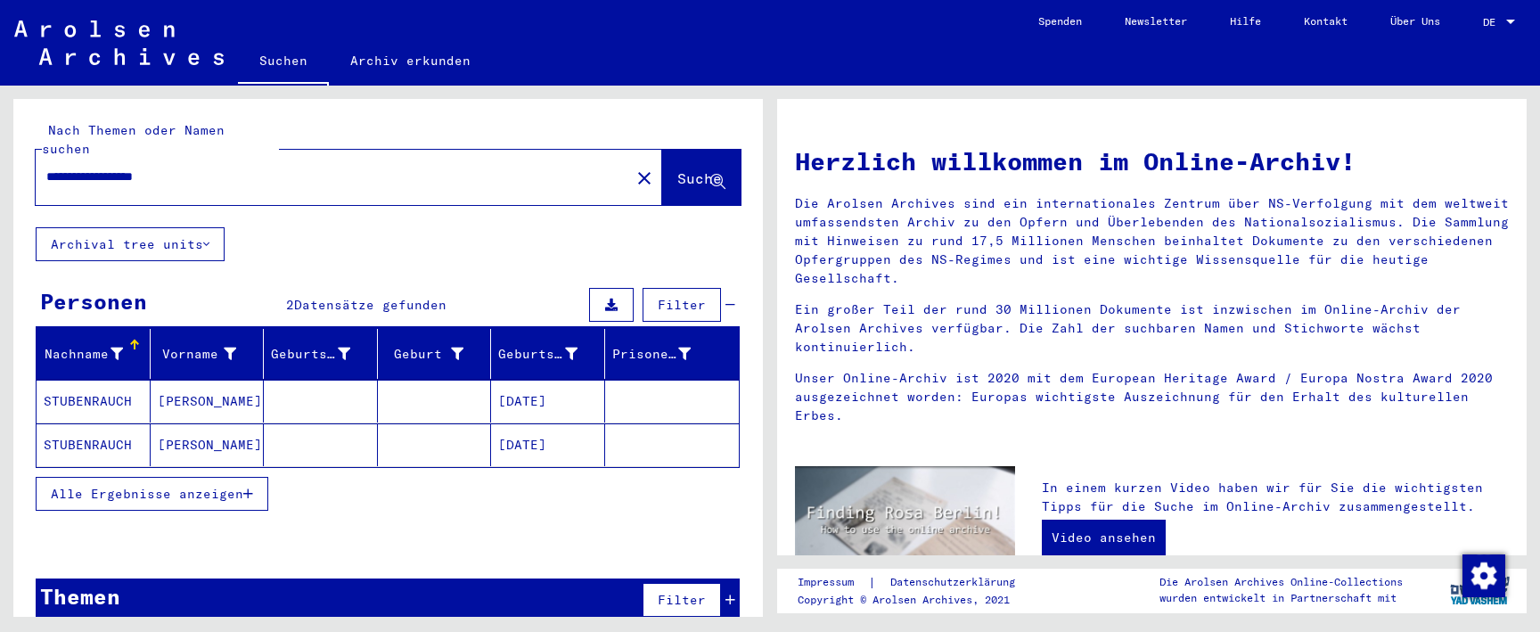
click at [438, 391] on mat-cell at bounding box center [435, 401] width 114 height 43
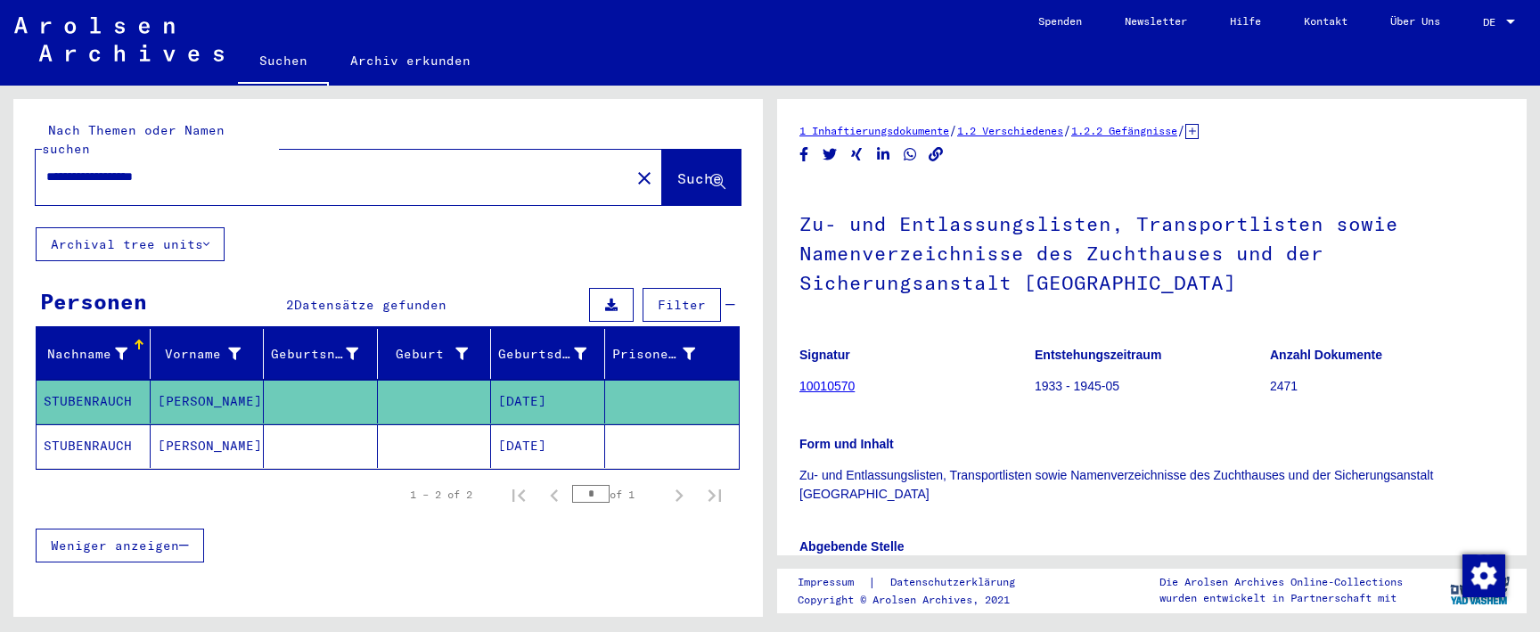
click at [443, 425] on mat-cell at bounding box center [435, 446] width 114 height 44
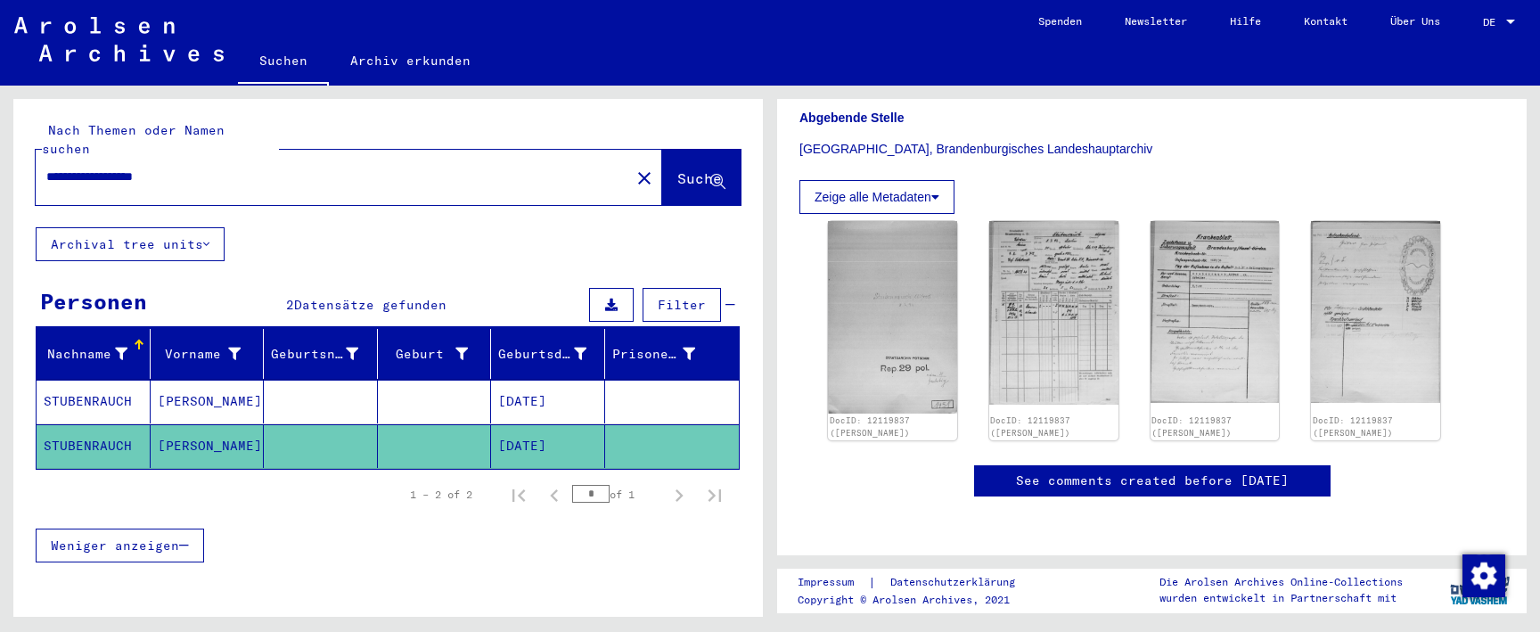
scroll to position [409, 0]
click at [1106, 342] on img at bounding box center [1054, 312] width 136 height 193
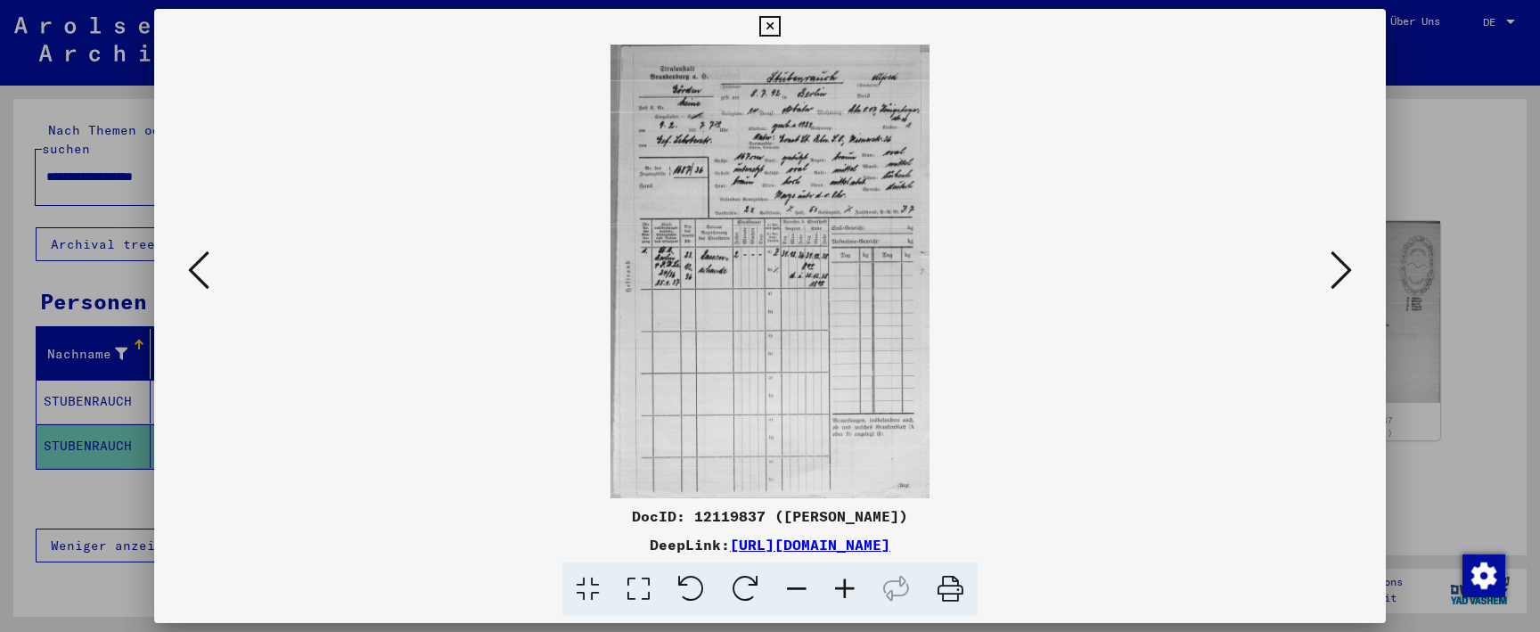
click at [780, 27] on icon at bounding box center [770, 26] width 21 height 21
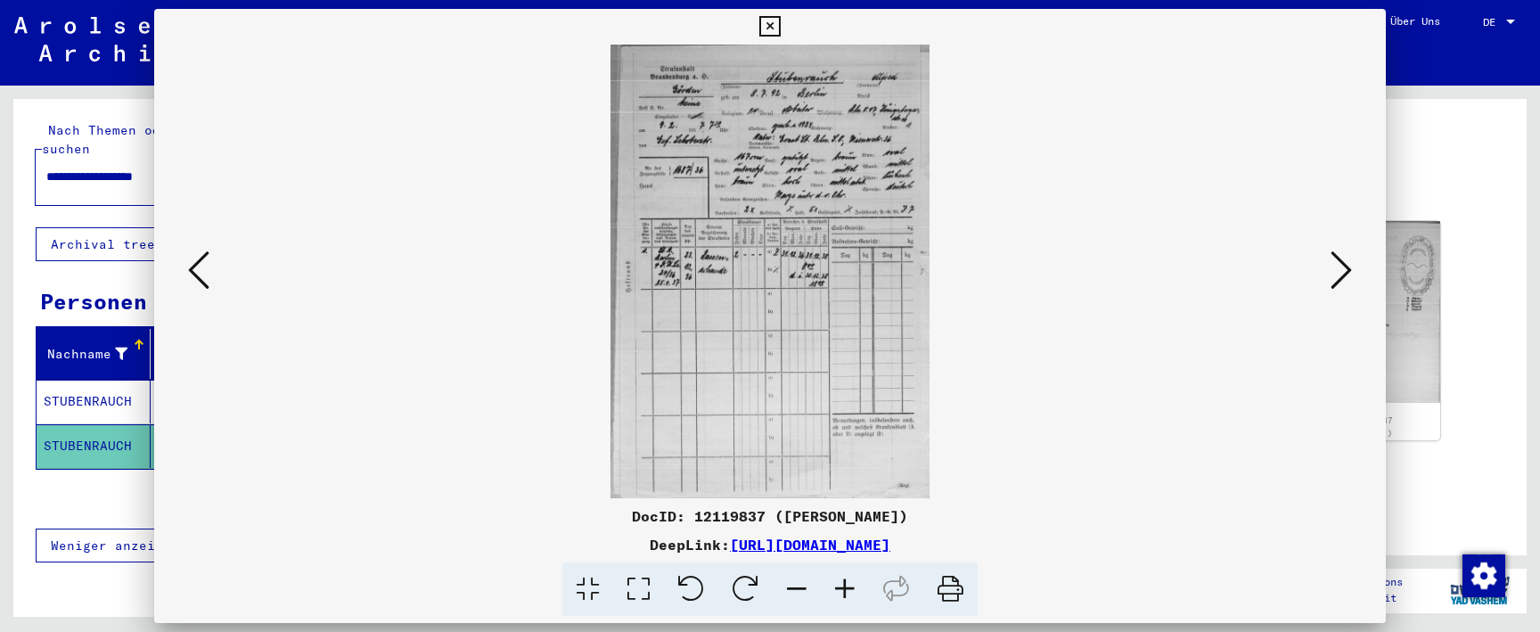
click at [780, 27] on icon at bounding box center [770, 26] width 21 height 21
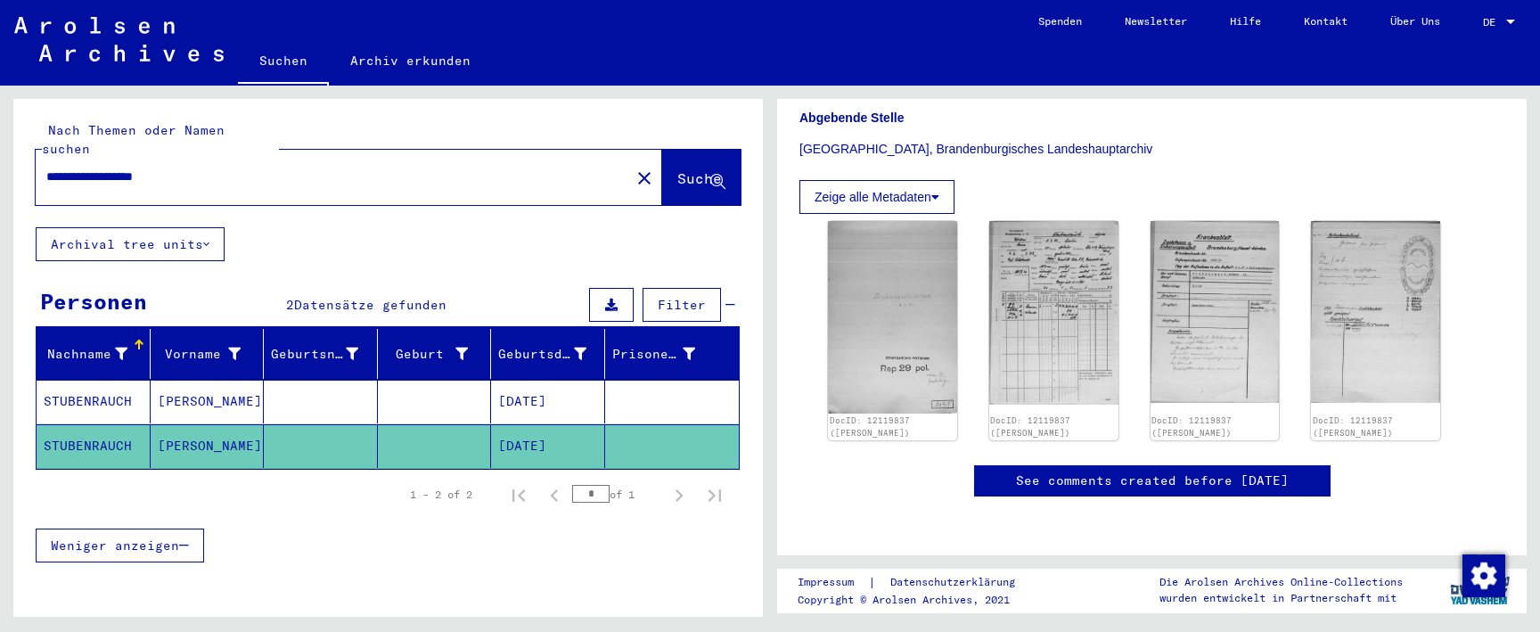
click at [419, 157] on div "**********" at bounding box center [328, 177] width 584 height 40
click at [634, 168] on mat-icon "close" at bounding box center [644, 178] width 21 height 21
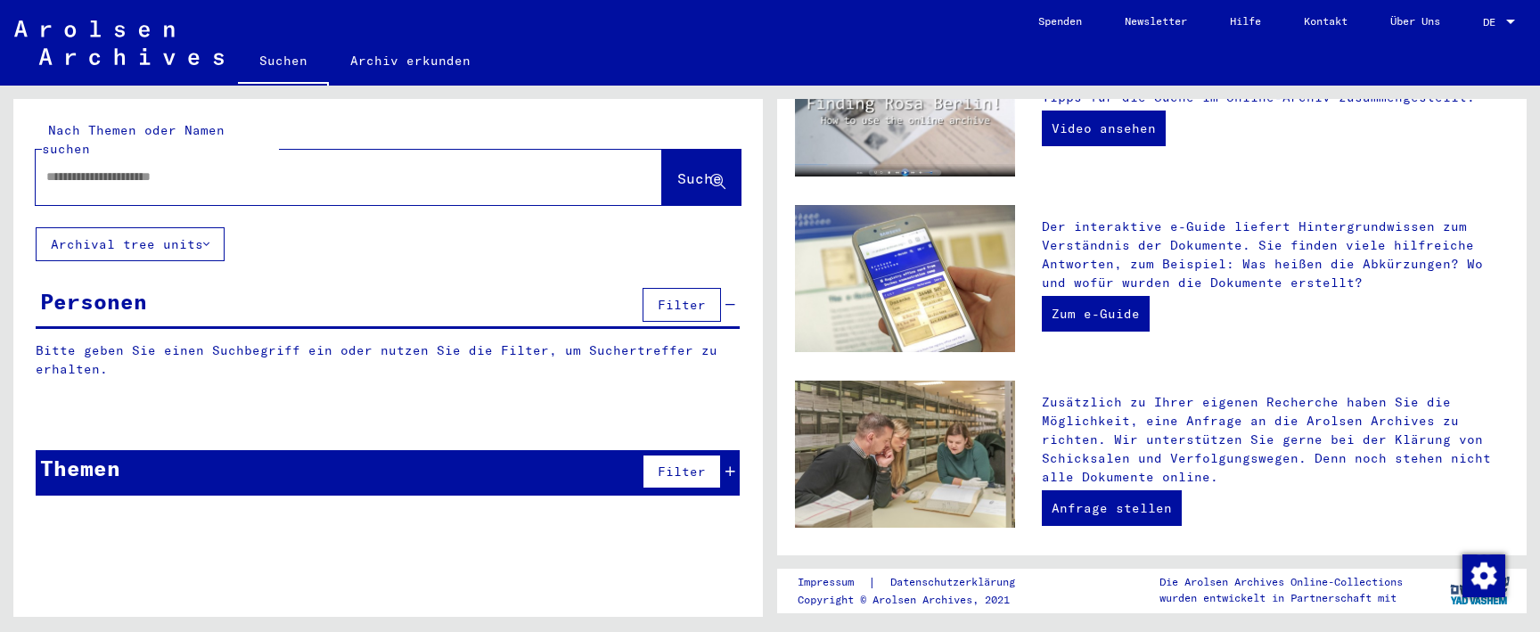
click at [569, 168] on input "text" at bounding box center [327, 177] width 563 height 19
paste input "**********"
type input "**********"
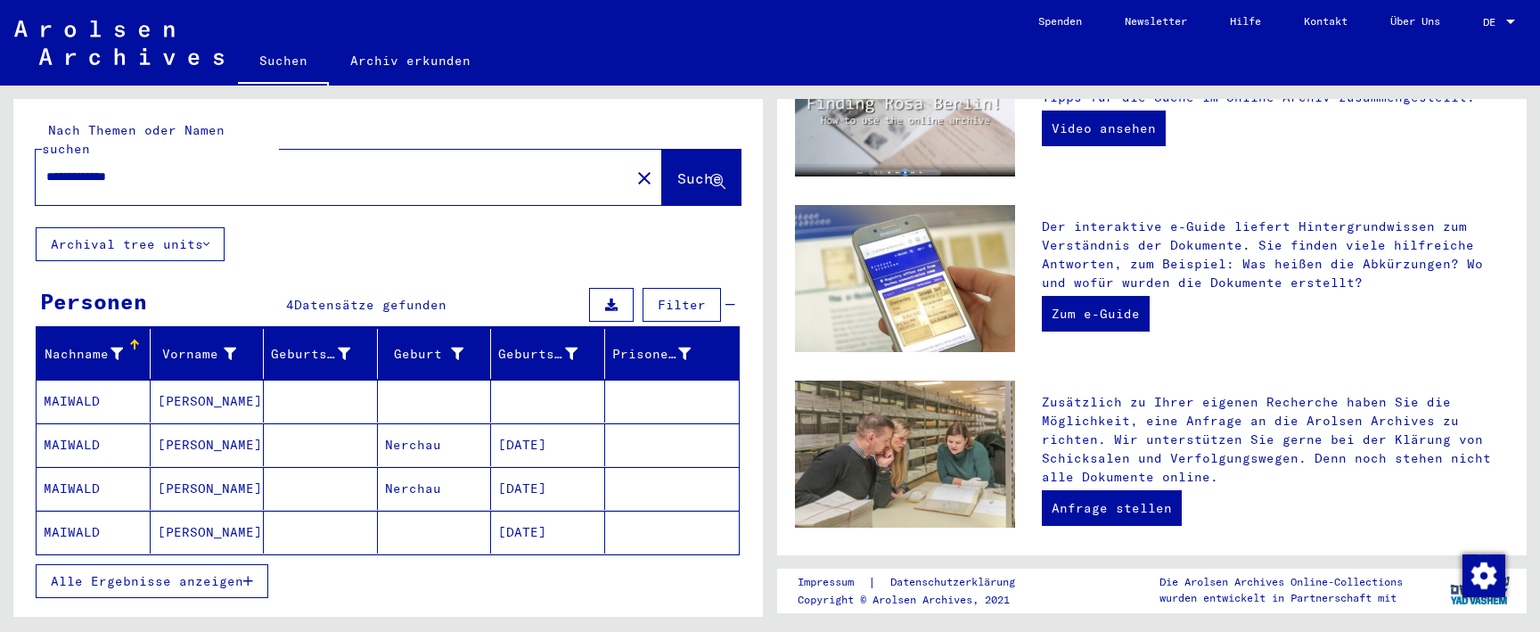
click at [560, 523] on mat-cell "[DATE]" at bounding box center [548, 532] width 114 height 43
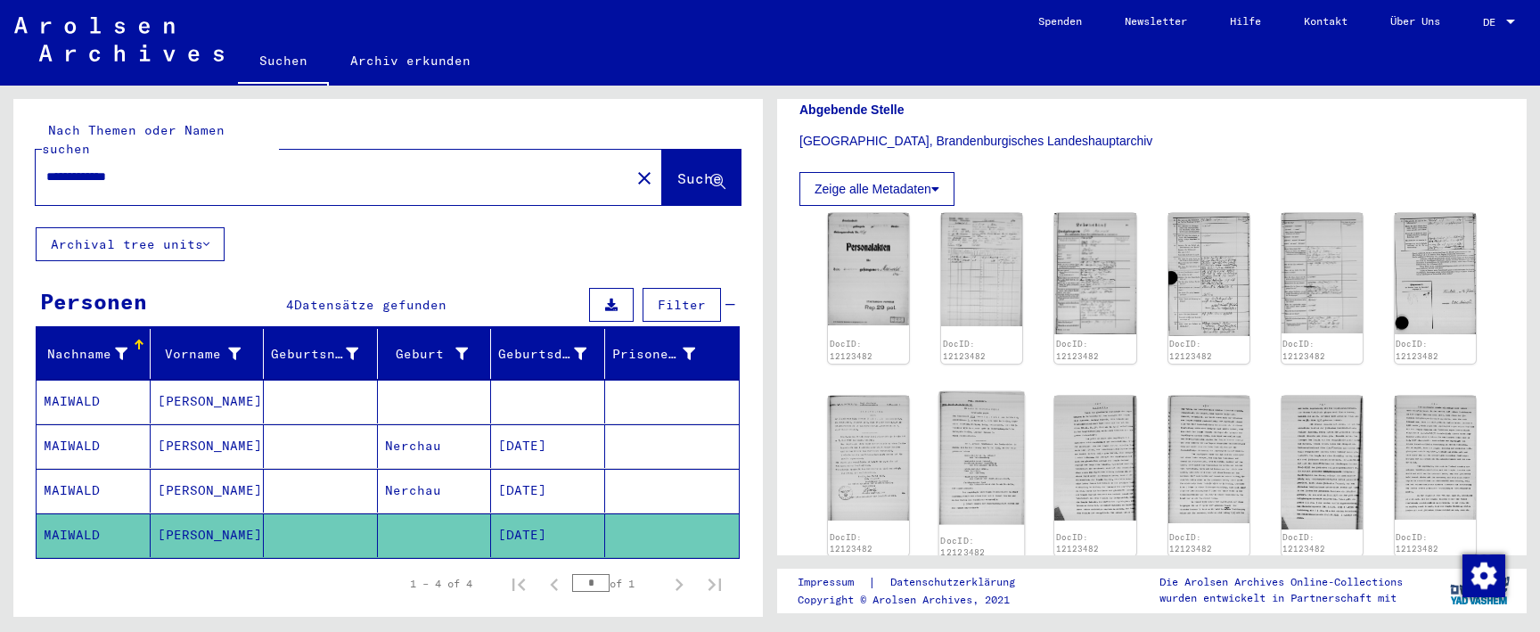
scroll to position [407, 0]
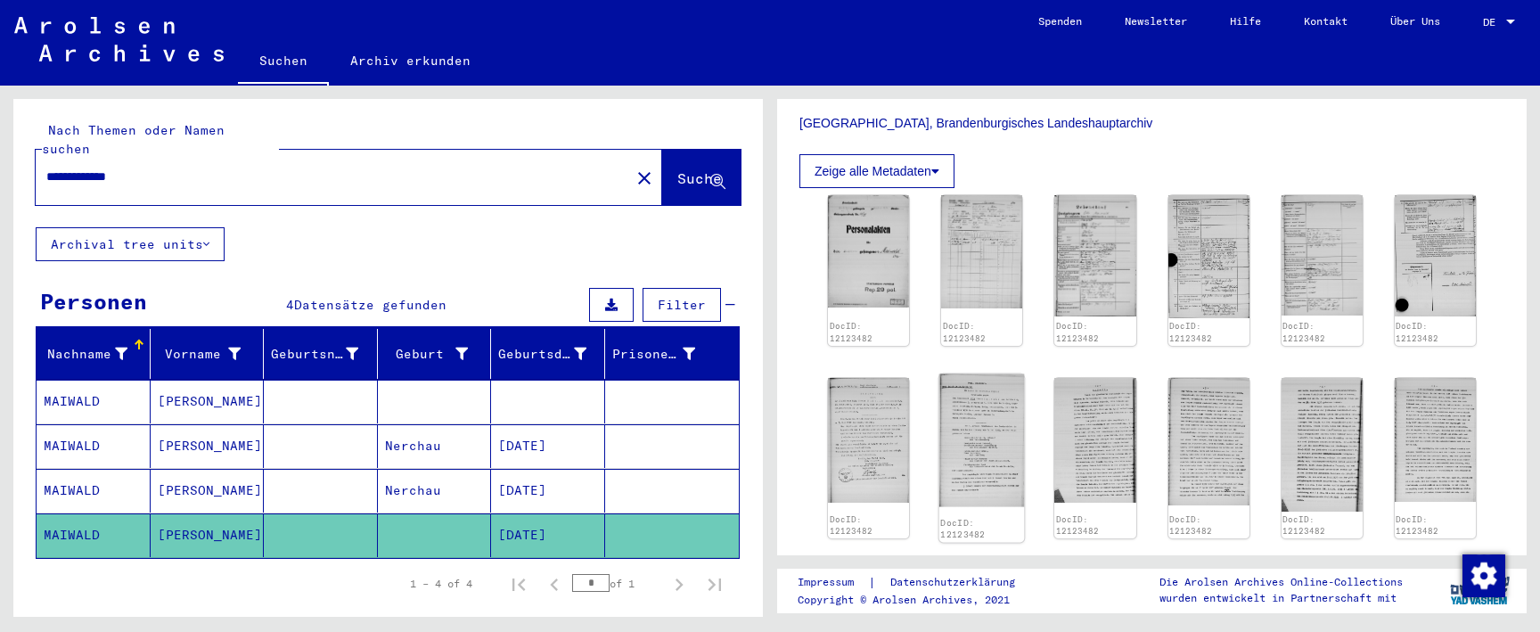
click at [982, 406] on img at bounding box center [983, 440] width 86 height 133
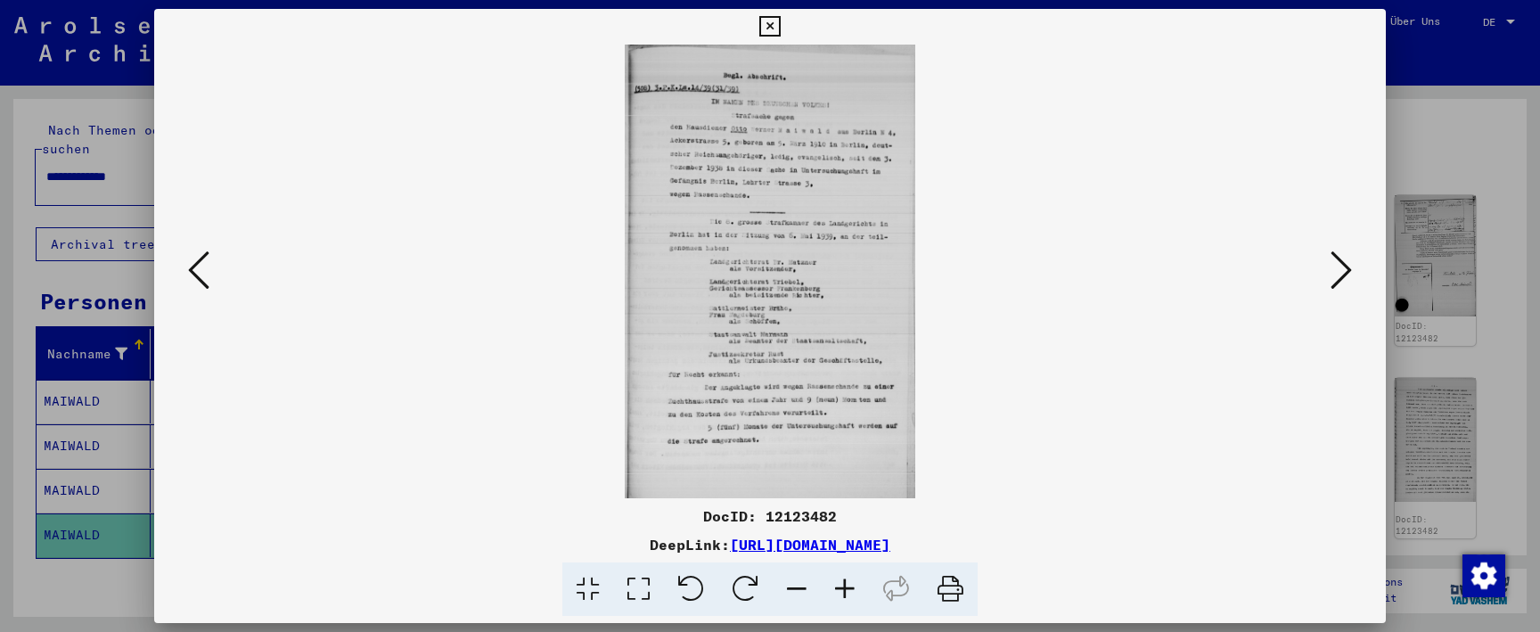
click at [780, 29] on icon at bounding box center [770, 26] width 21 height 21
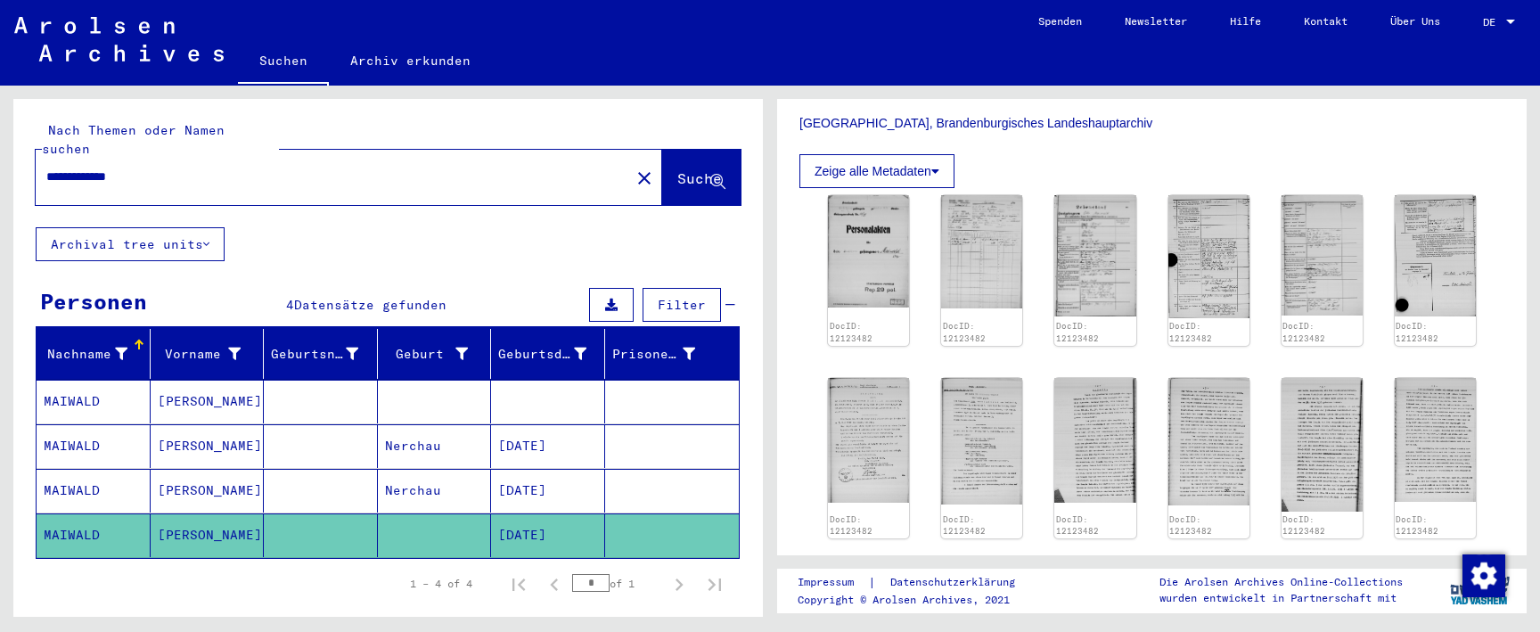
click at [634, 168] on mat-icon "close" at bounding box center [644, 178] width 21 height 21
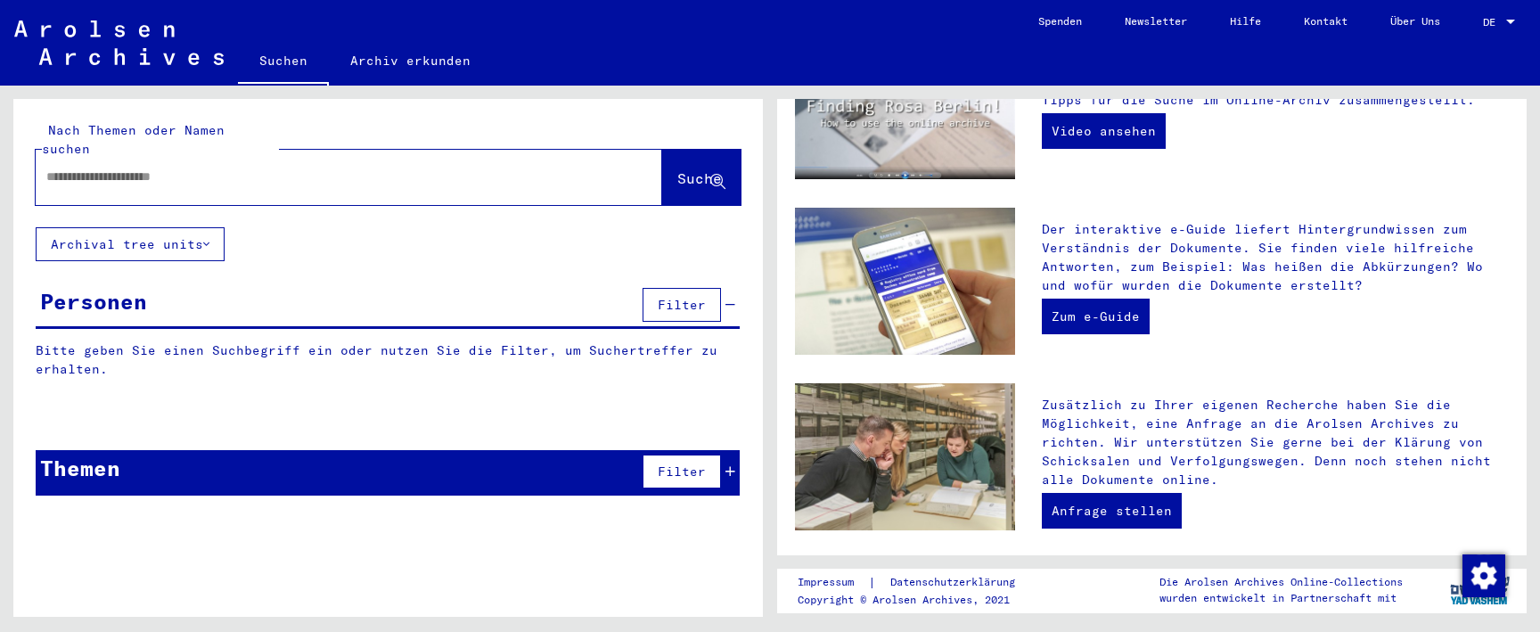
click at [575, 168] on input "text" at bounding box center [327, 177] width 563 height 19
paste input "**********"
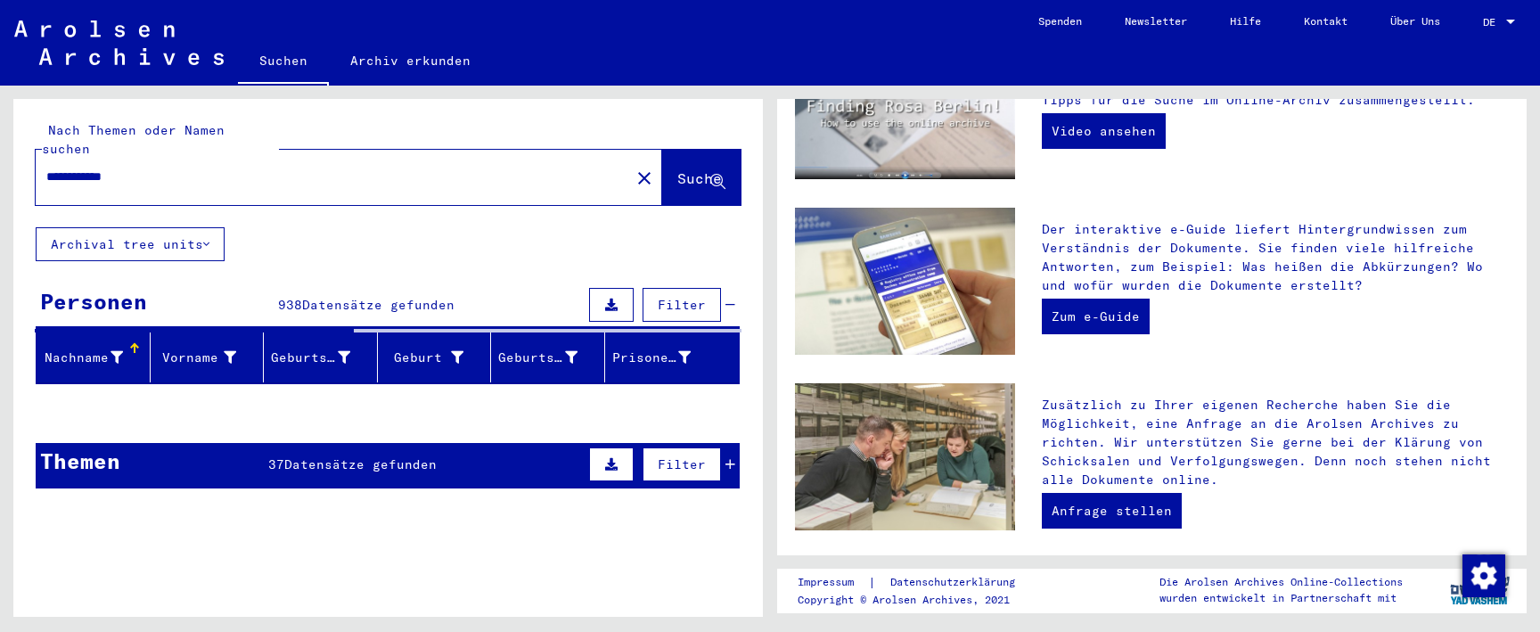
click at [431, 168] on input "**********" at bounding box center [327, 177] width 563 height 19
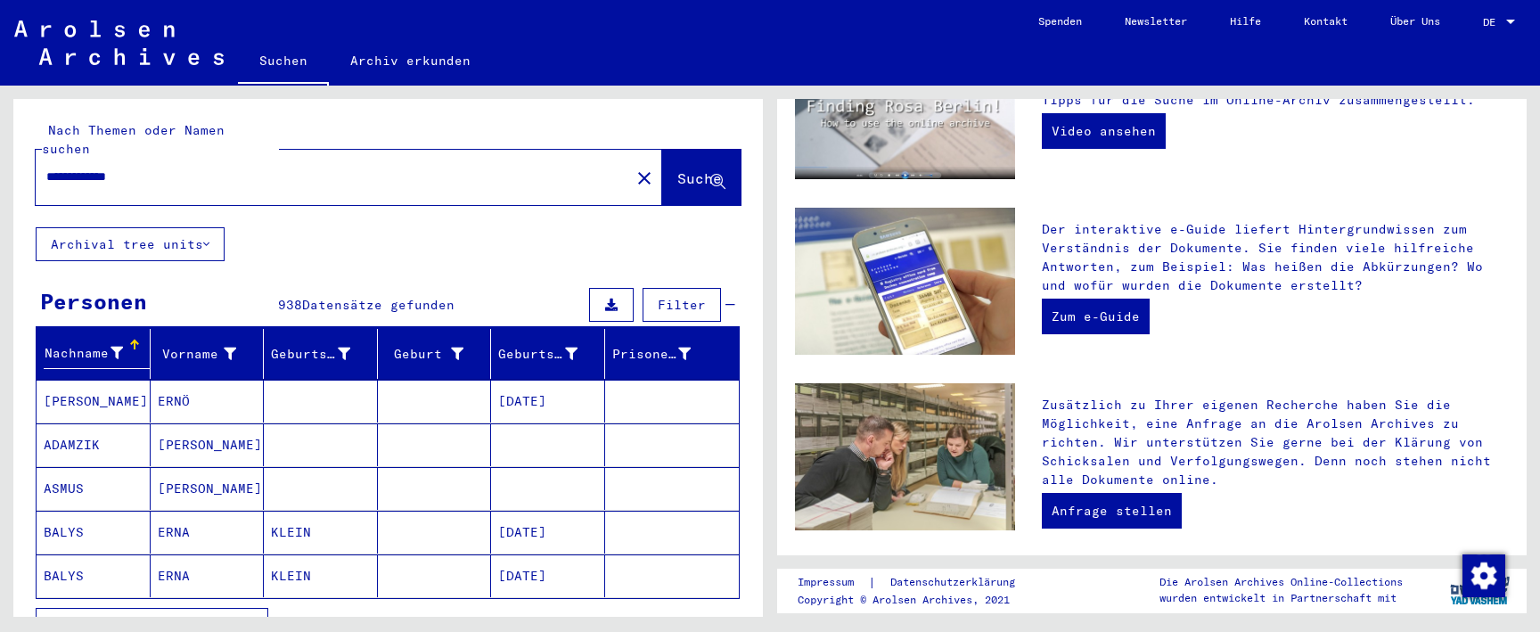
click at [409, 168] on input "**********" at bounding box center [327, 177] width 563 height 19
type input "**********"
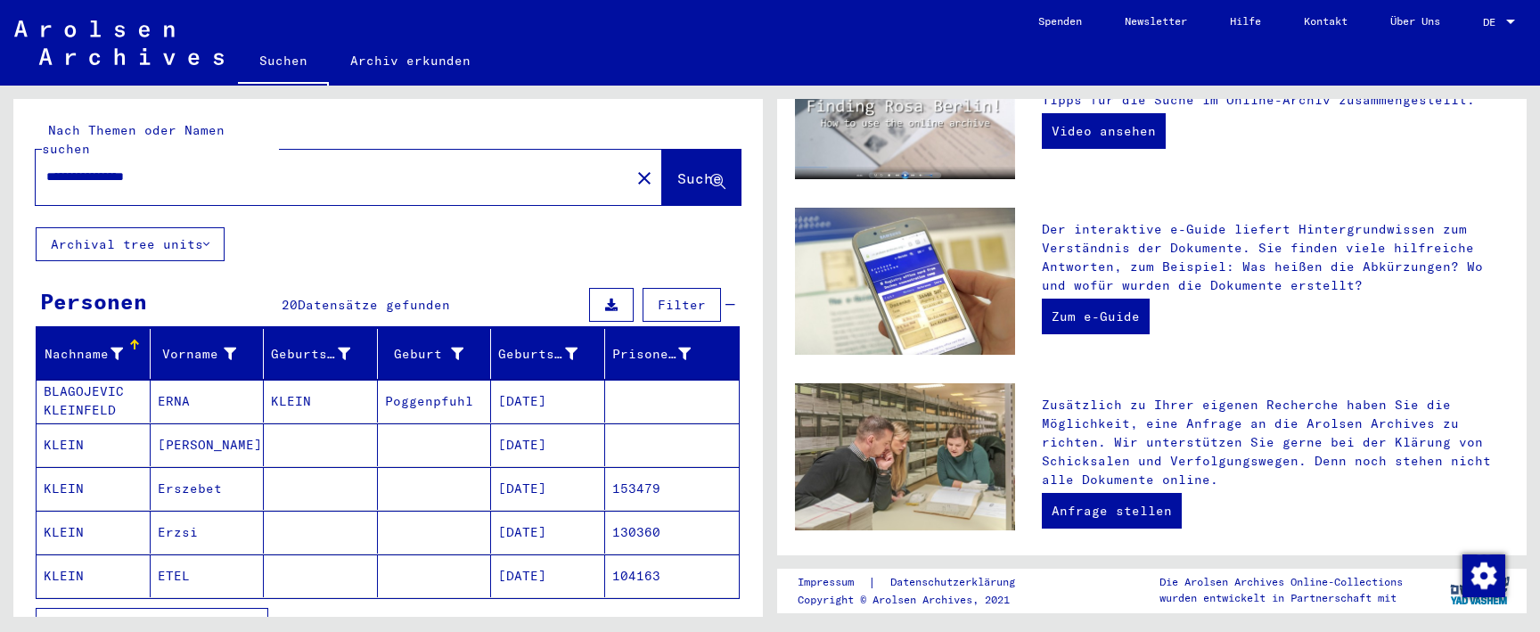
click at [551, 423] on mat-cell "[DATE]" at bounding box center [548, 444] width 114 height 43
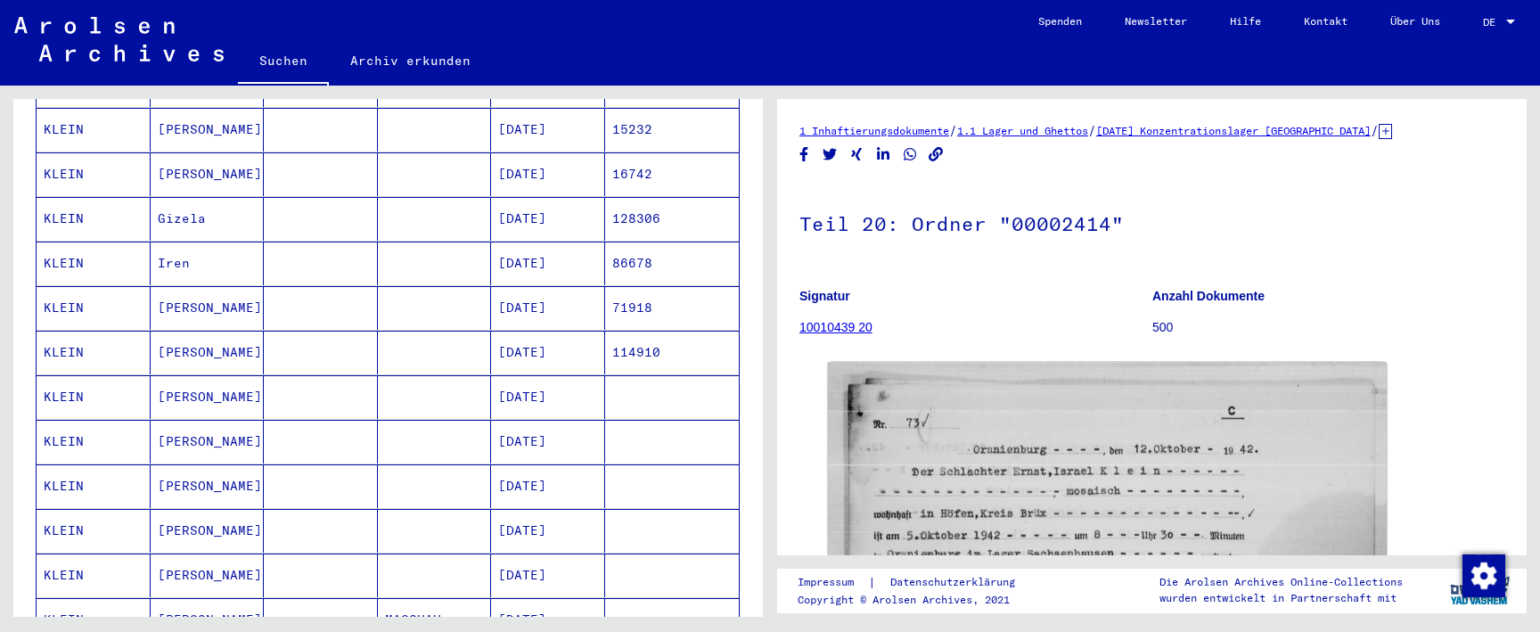
scroll to position [533, 0]
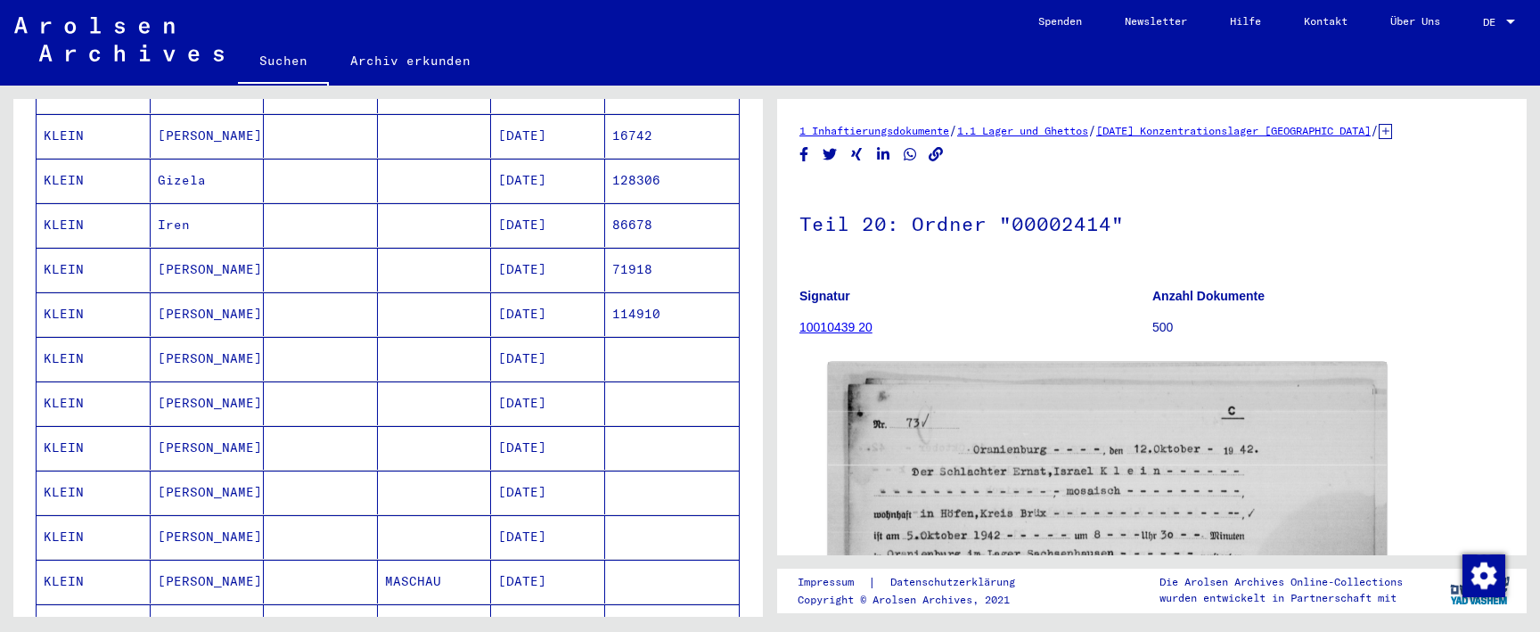
click at [566, 395] on mat-cell "[DATE]" at bounding box center [548, 404] width 114 height 44
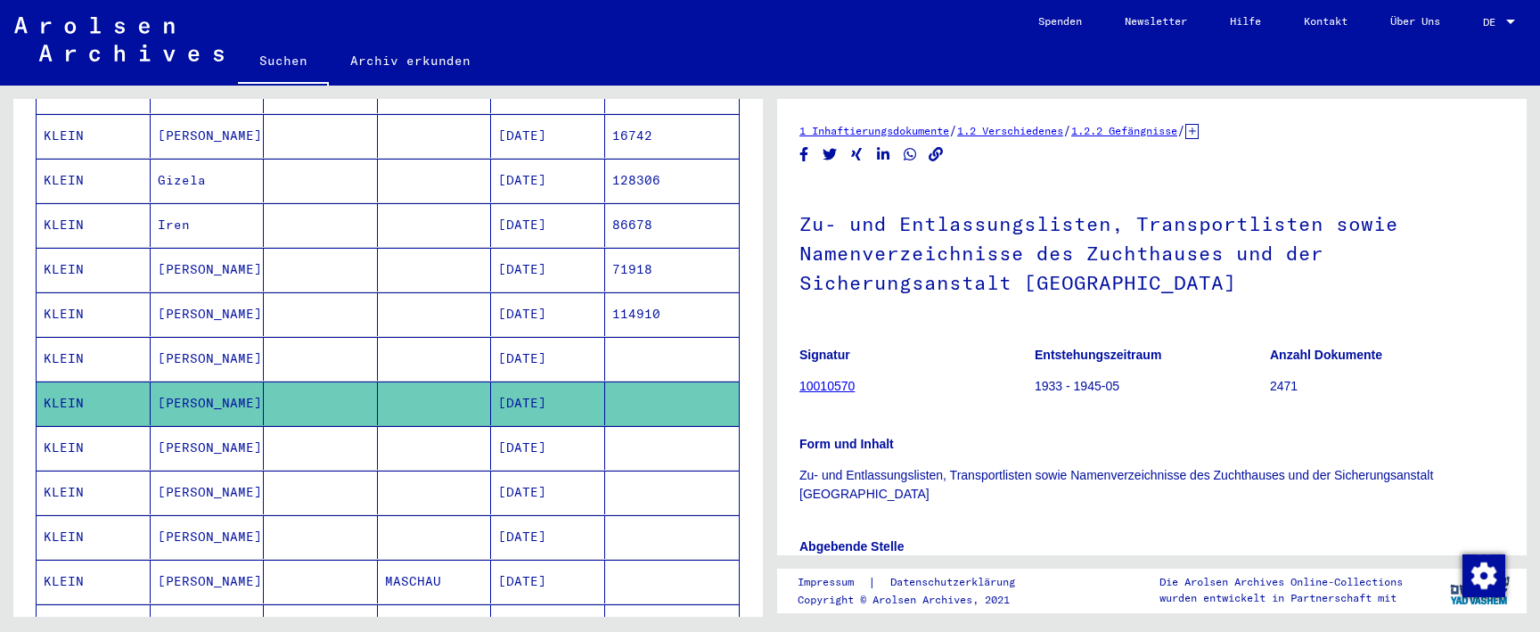
click at [566, 426] on mat-cell "[DATE]" at bounding box center [548, 448] width 114 height 44
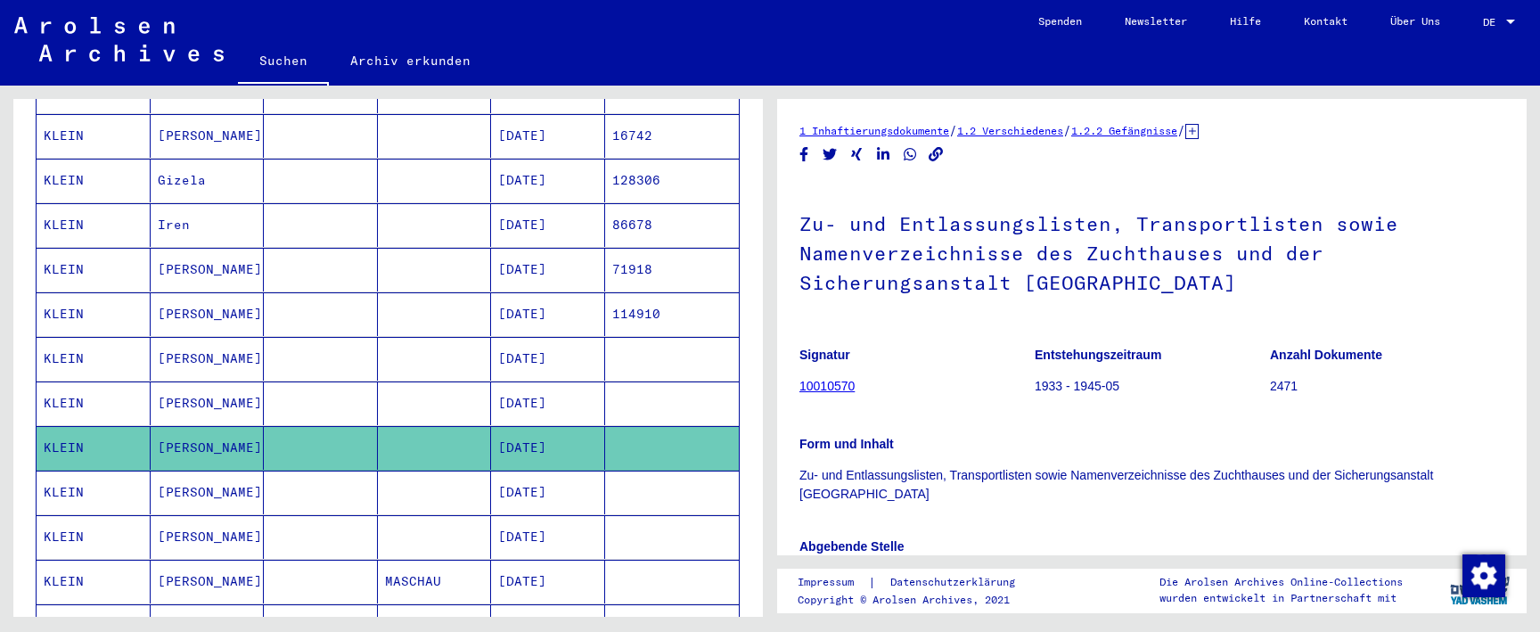
click at [566, 471] on mat-cell "[DATE]" at bounding box center [548, 493] width 114 height 44
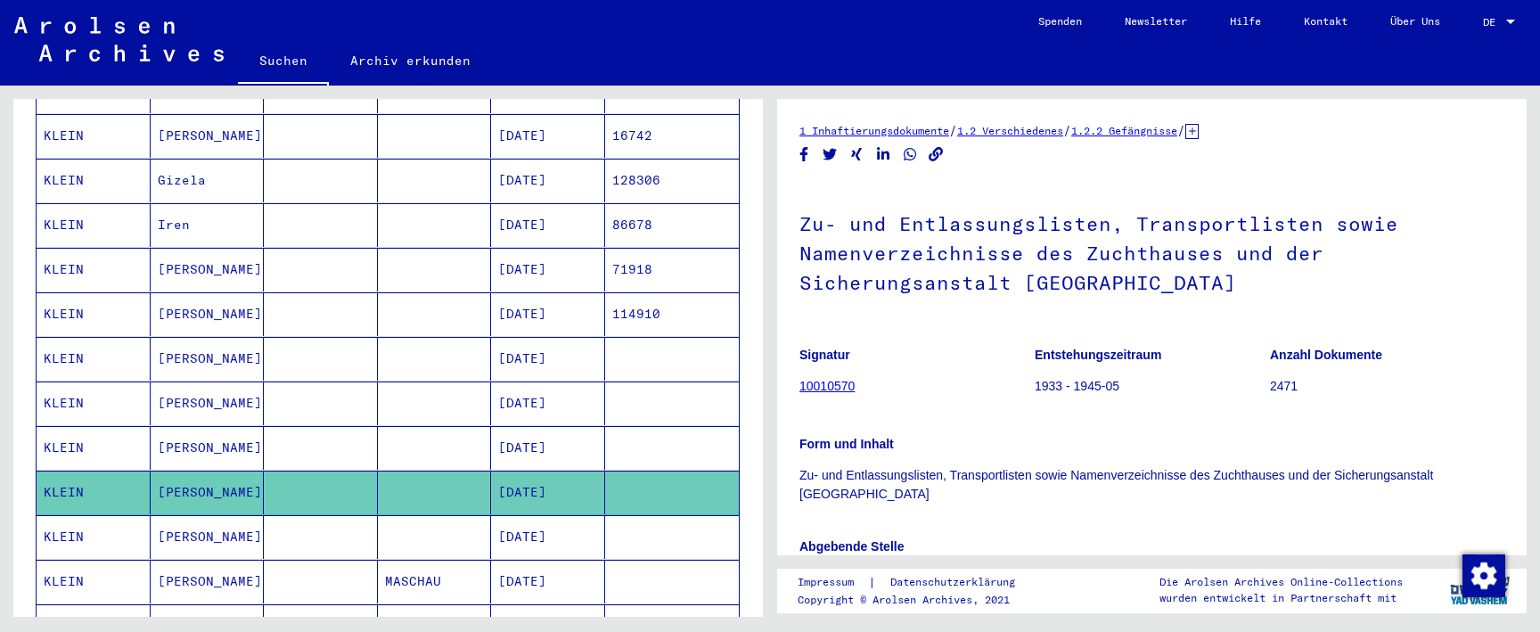
click at [570, 515] on mat-cell "[DATE]" at bounding box center [548, 537] width 114 height 44
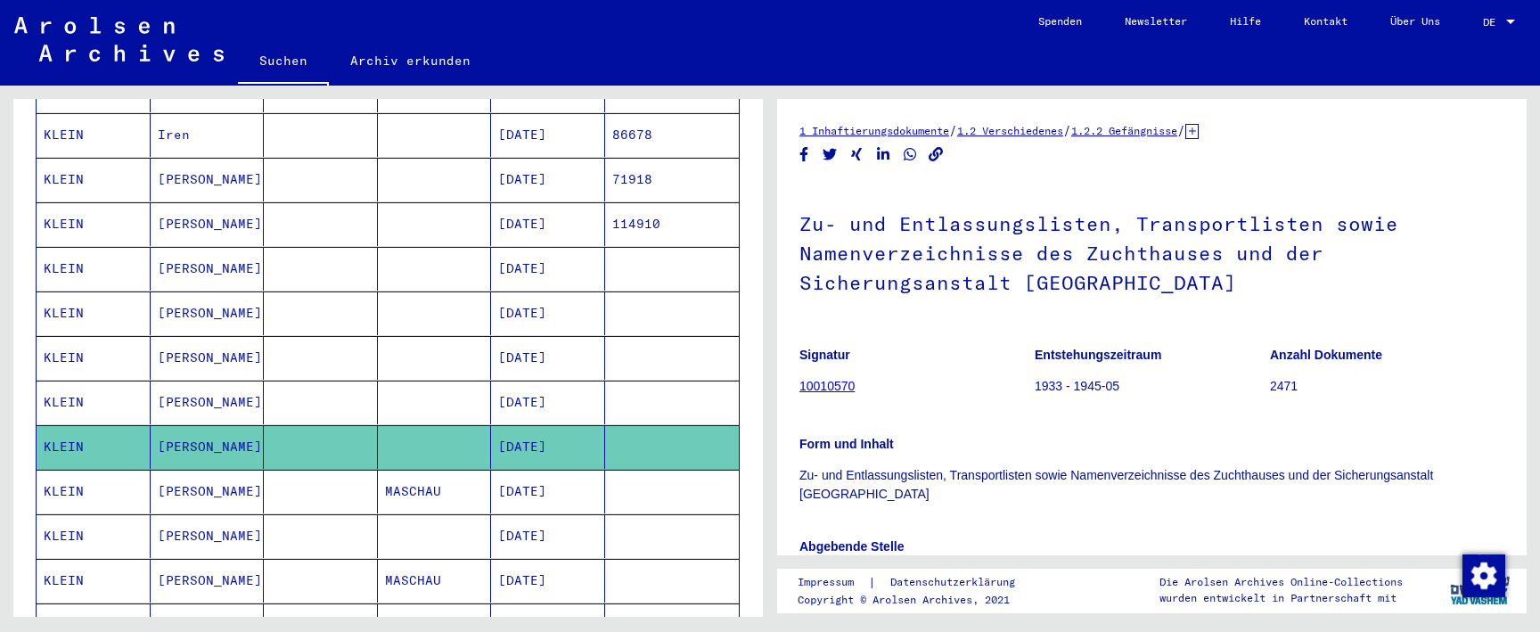
scroll to position [627, 0]
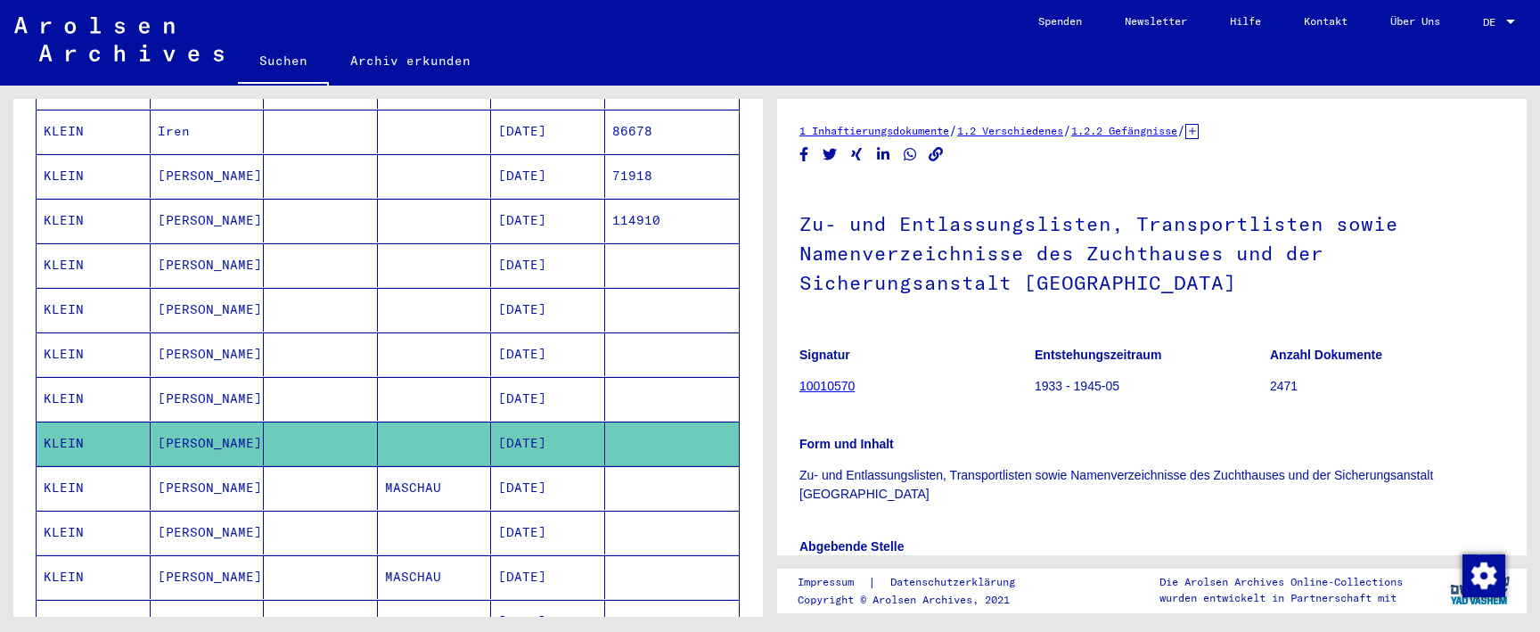
click at [570, 471] on mat-cell "[DATE]" at bounding box center [548, 488] width 114 height 44
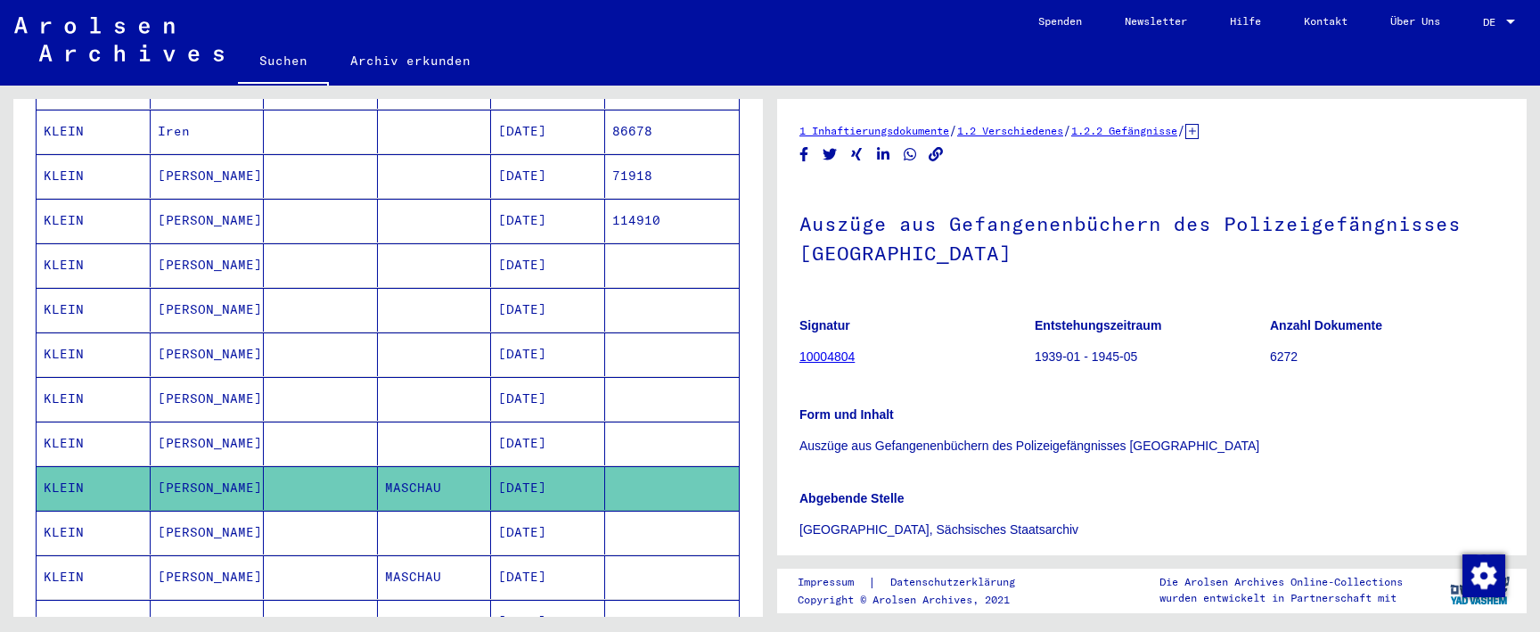
click at [570, 511] on mat-cell "[DATE]" at bounding box center [548, 533] width 114 height 44
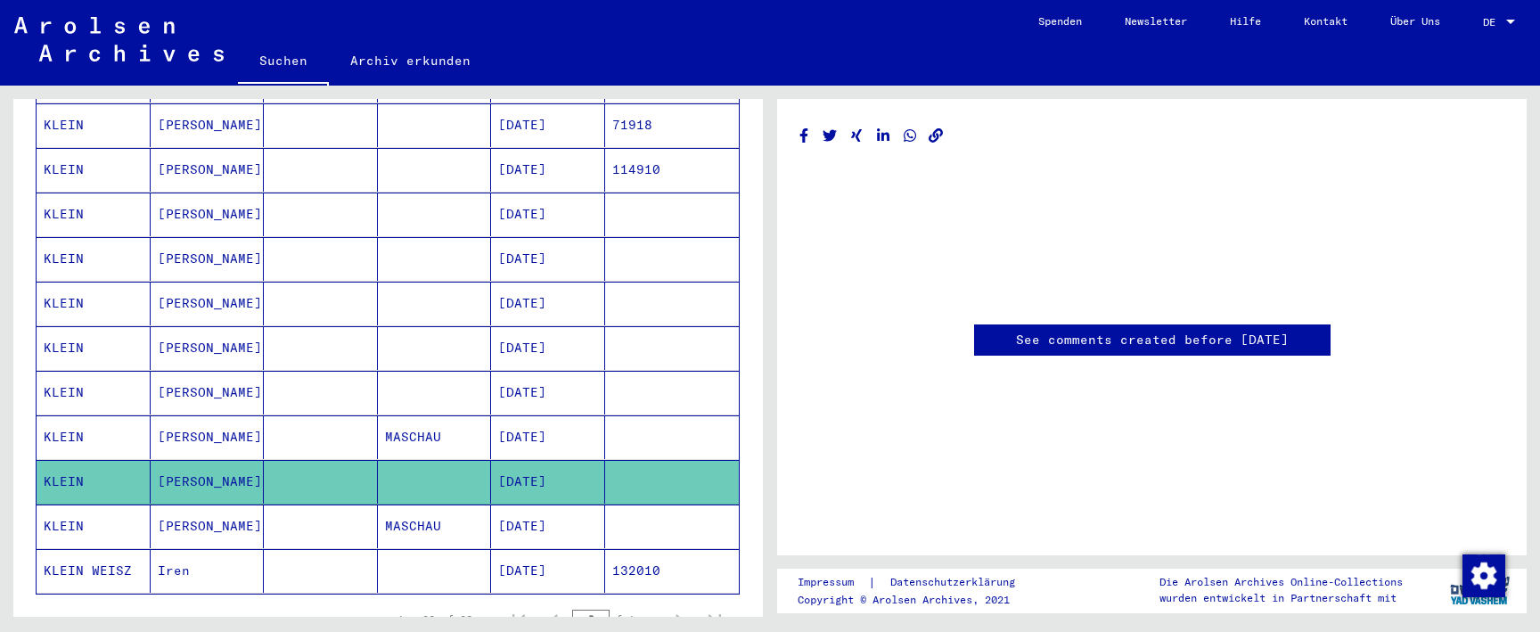
scroll to position [689, 0]
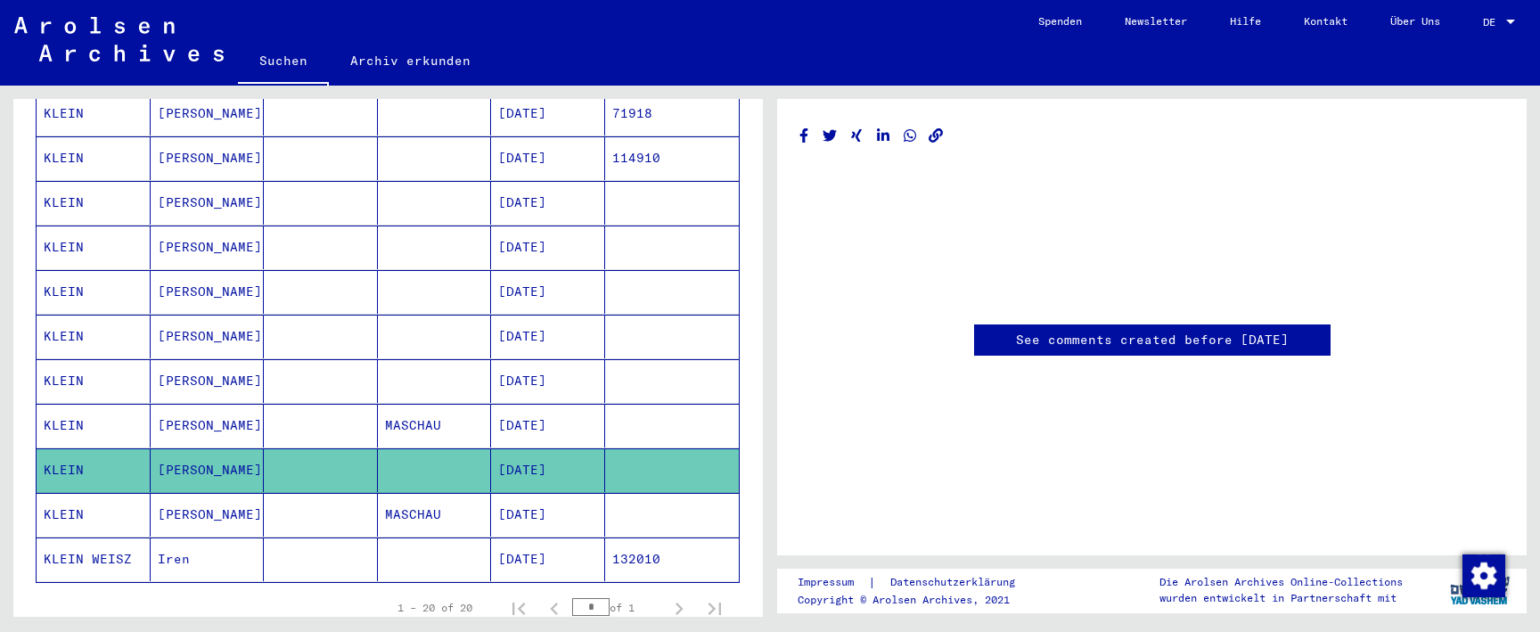
click at [565, 506] on mat-cell "[DATE]" at bounding box center [548, 515] width 114 height 44
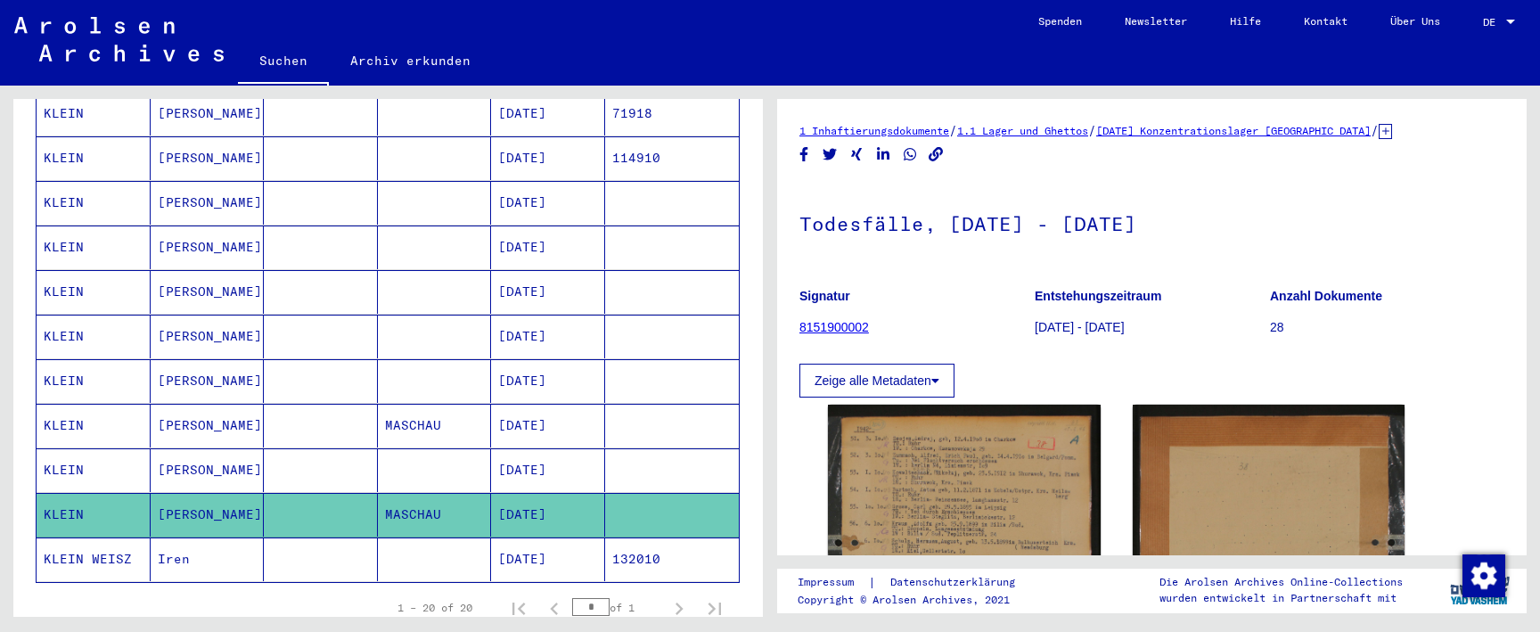
click at [570, 417] on mat-cell "[DATE]" at bounding box center [548, 426] width 114 height 44
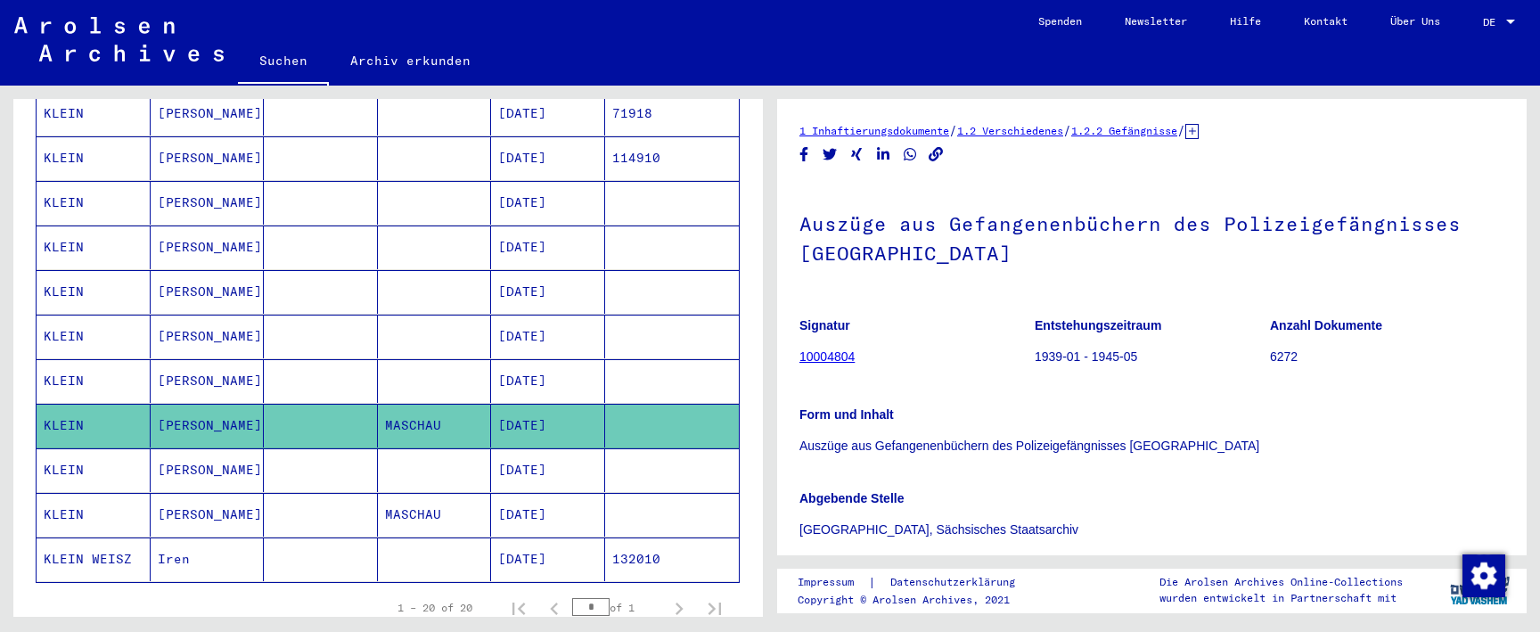
click at [572, 462] on mat-cell "[DATE]" at bounding box center [548, 470] width 114 height 44
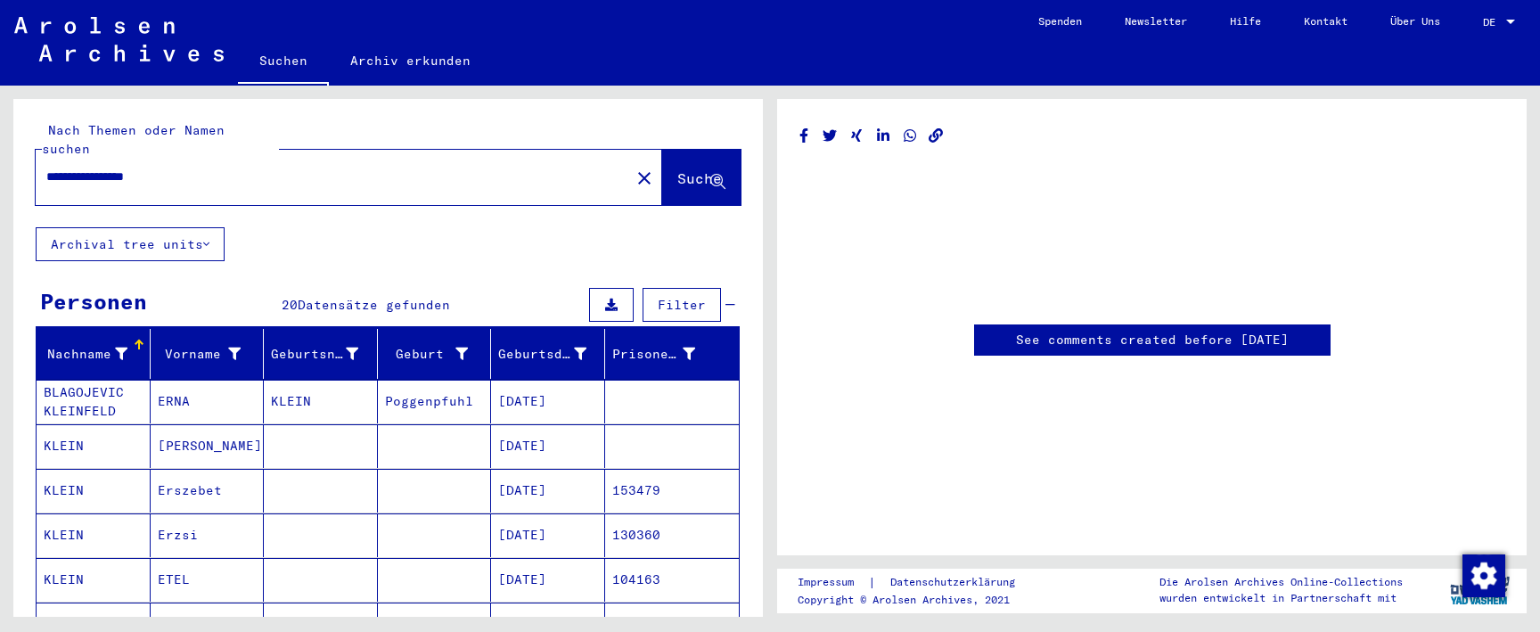
drag, startPoint x: 356, startPoint y: 152, endPoint x: 42, endPoint y: 139, distance: 314.1
click at [41, 157] on div "**********" at bounding box center [328, 177] width 584 height 40
click at [308, 168] on input "text" at bounding box center [332, 177] width 573 height 19
paste input "**********"
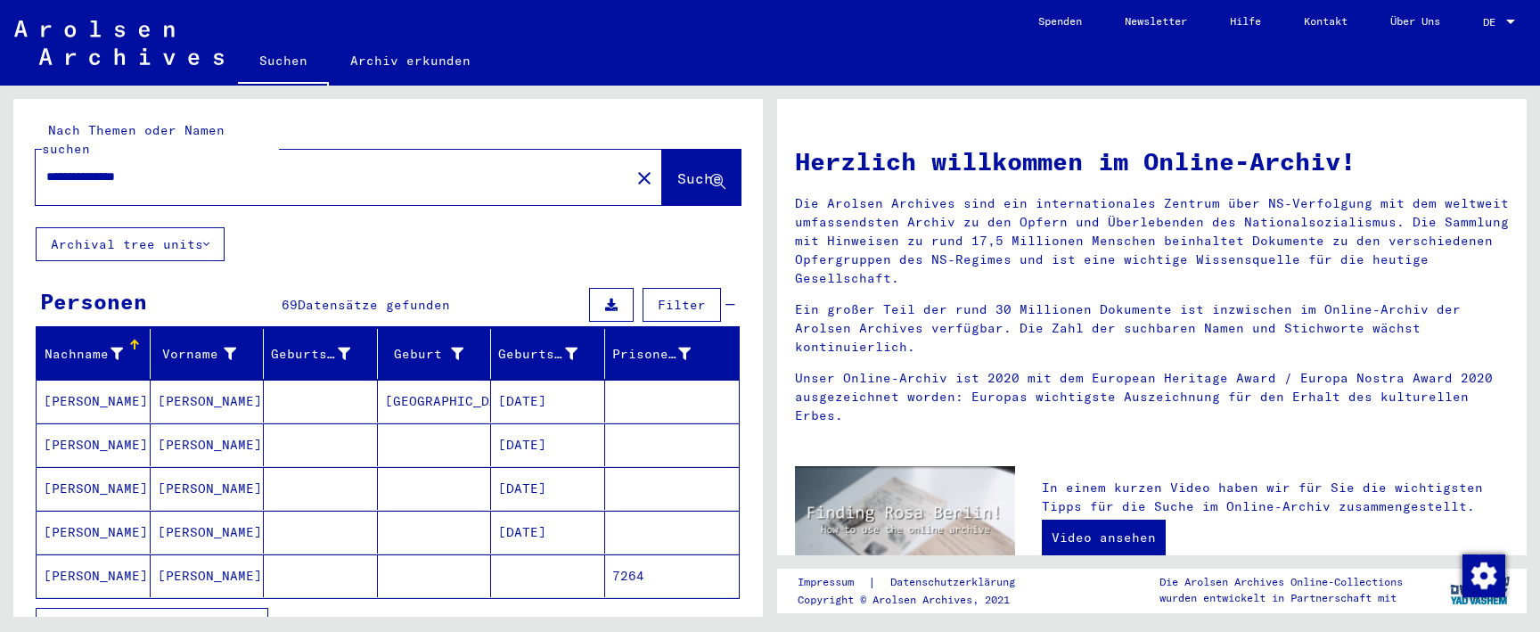
click at [378, 168] on input "**********" at bounding box center [327, 177] width 563 height 19
click at [379, 168] on input "**********" at bounding box center [327, 177] width 563 height 19
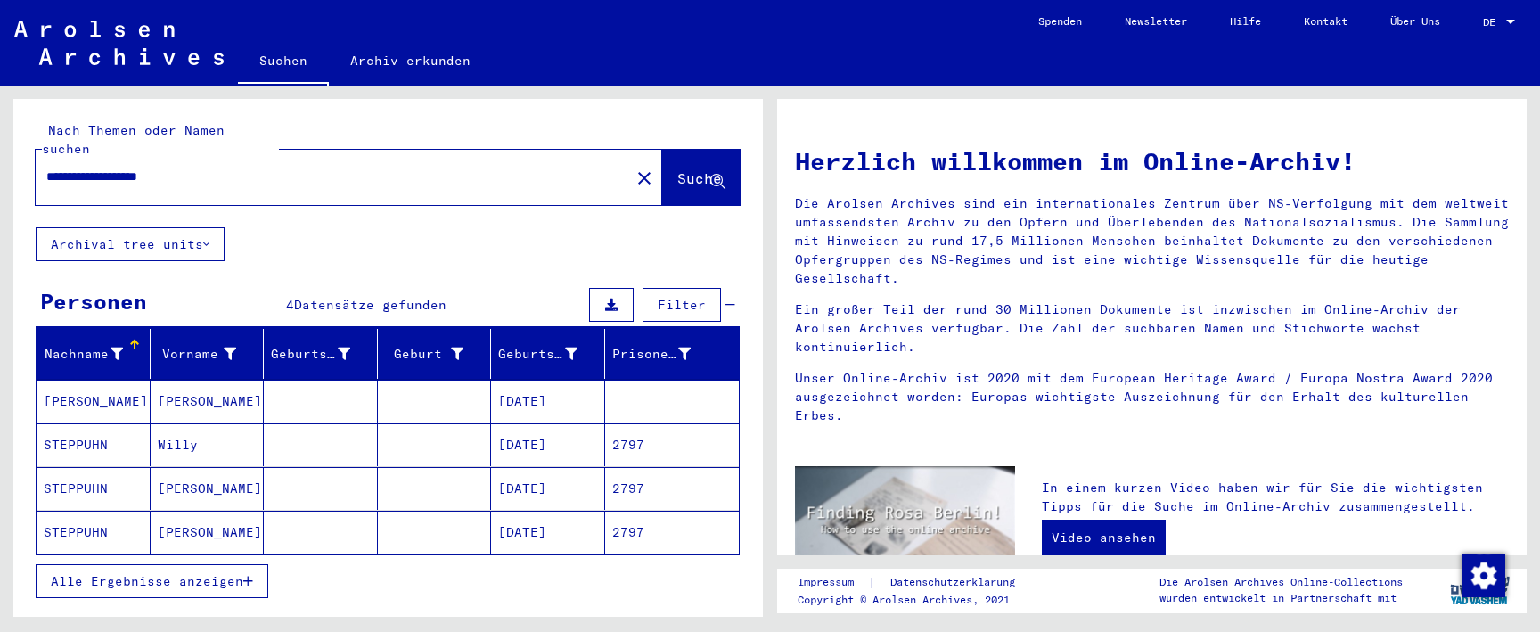
click at [551, 423] on mat-cell "[DATE]" at bounding box center [548, 444] width 114 height 43
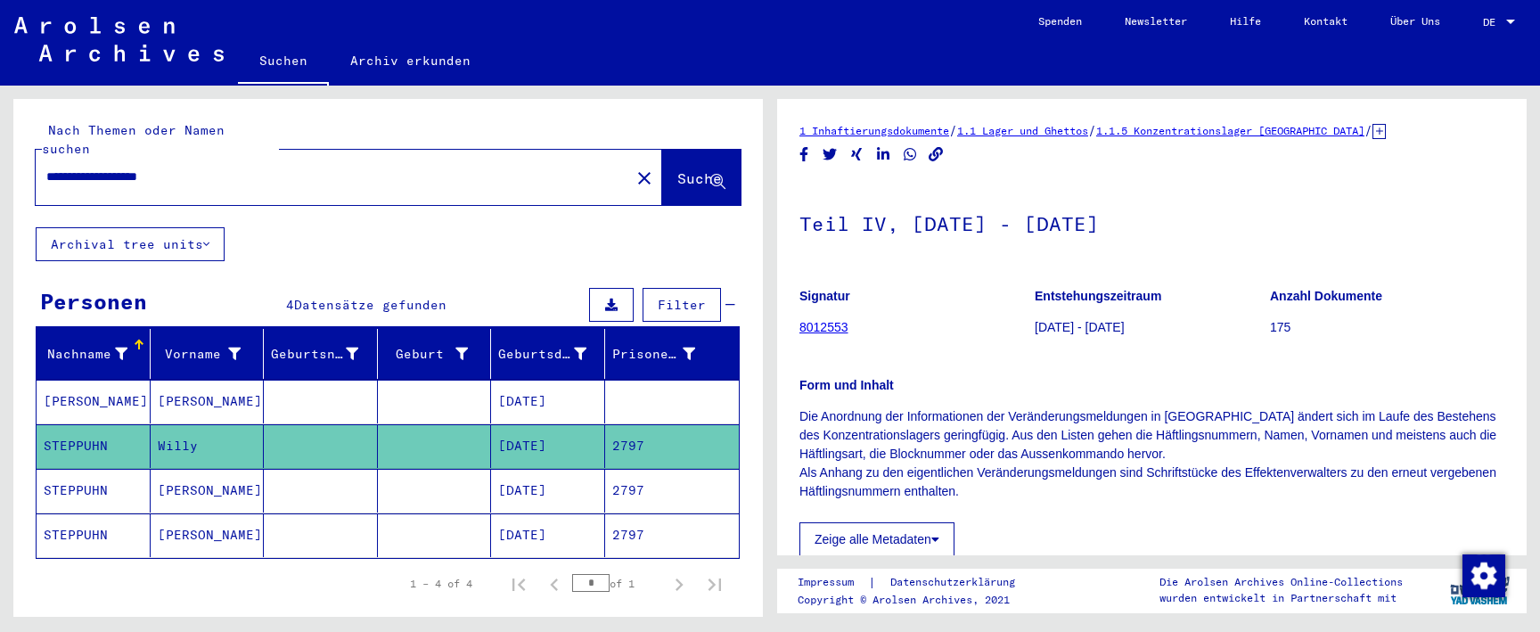
click at [568, 469] on mat-cell "[DATE]" at bounding box center [548, 491] width 114 height 44
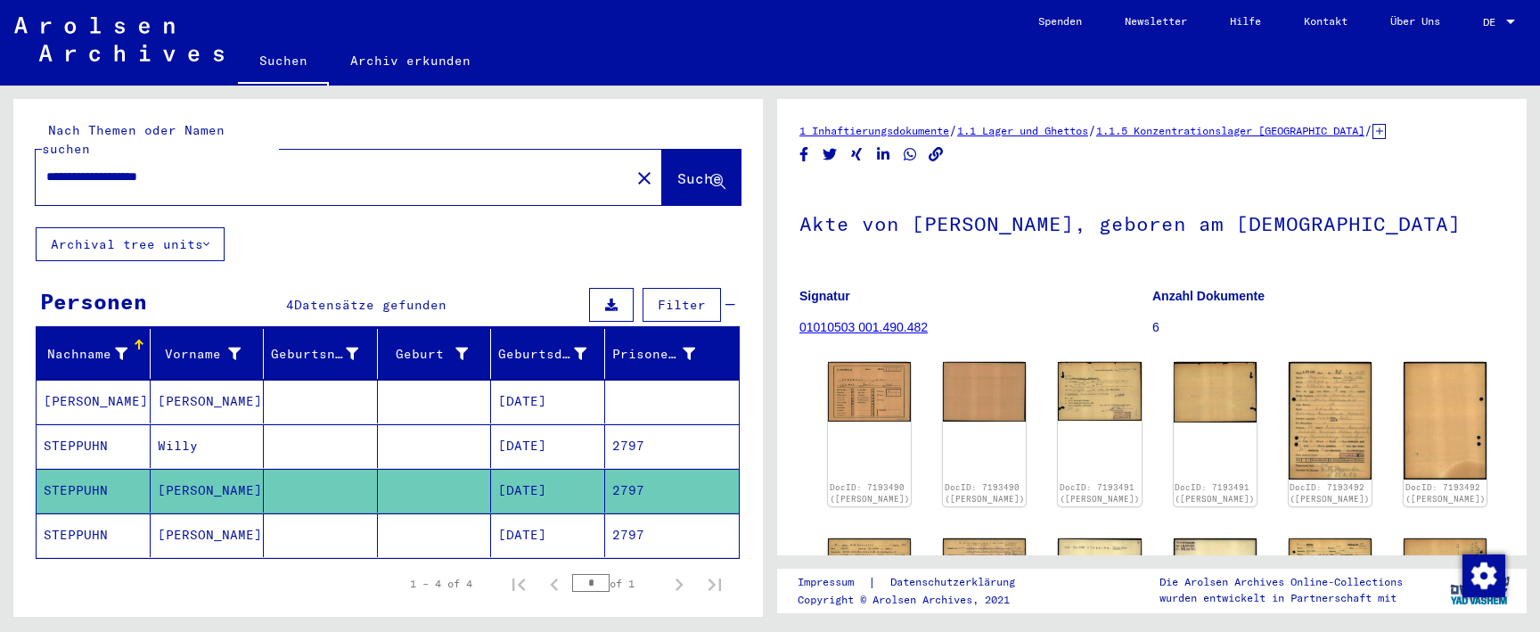
click at [579, 513] on mat-cell "[DATE]" at bounding box center [548, 535] width 114 height 44
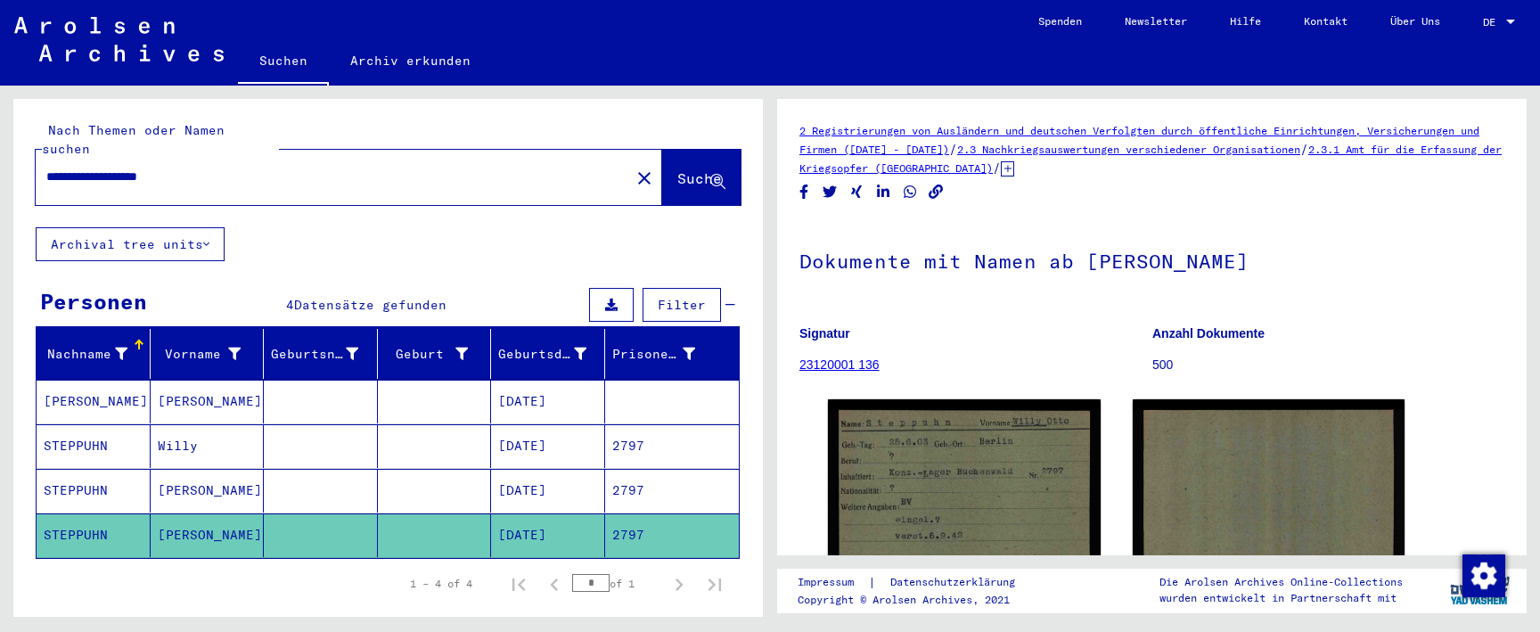
click at [579, 482] on mat-cell "[DATE]" at bounding box center [548, 491] width 114 height 44
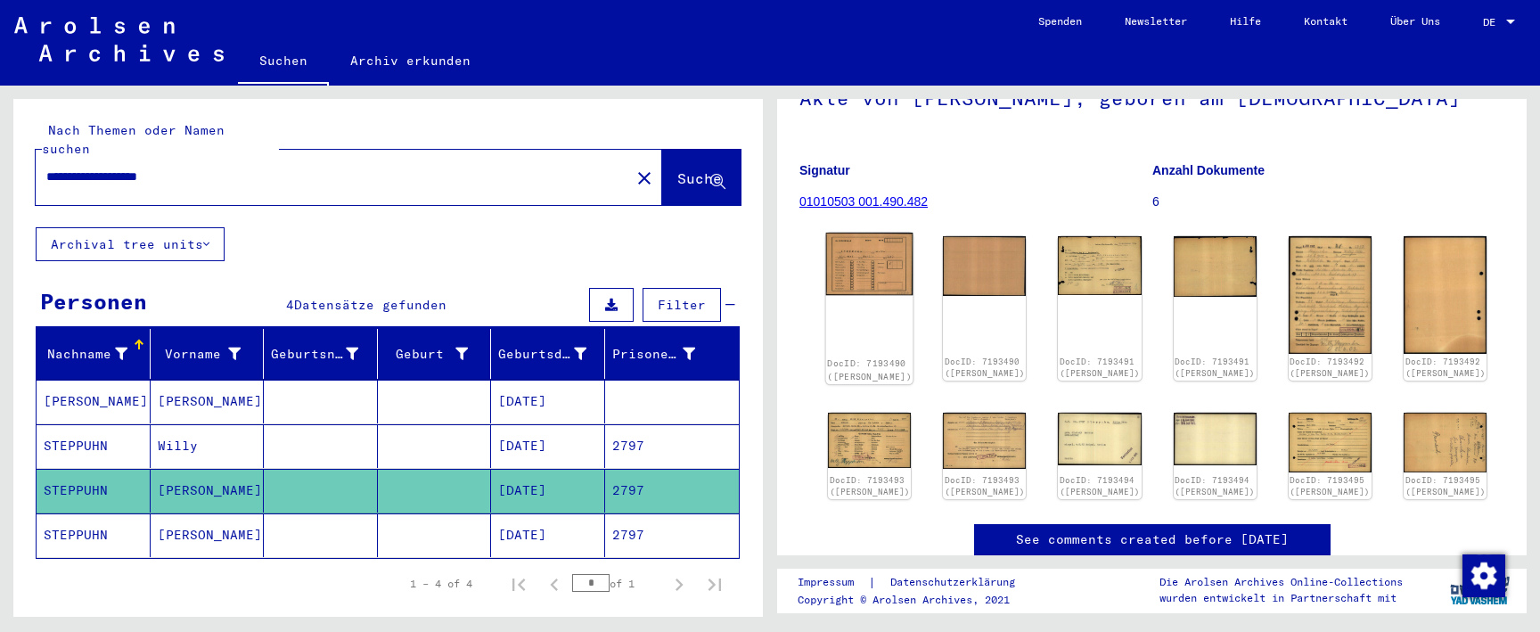
scroll to position [127, 0]
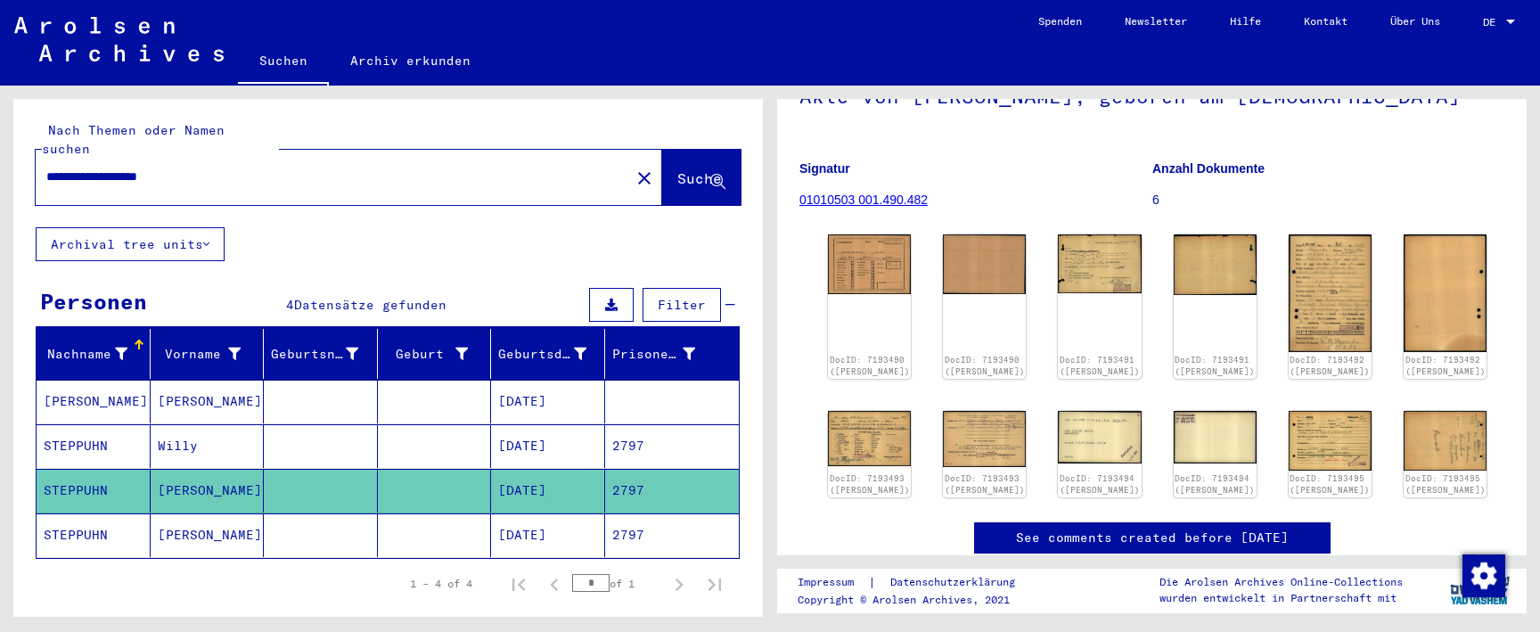
click at [219, 168] on input "**********" at bounding box center [332, 177] width 573 height 19
type input "**********"
